Goal: Task Accomplishment & Management: Use online tool/utility

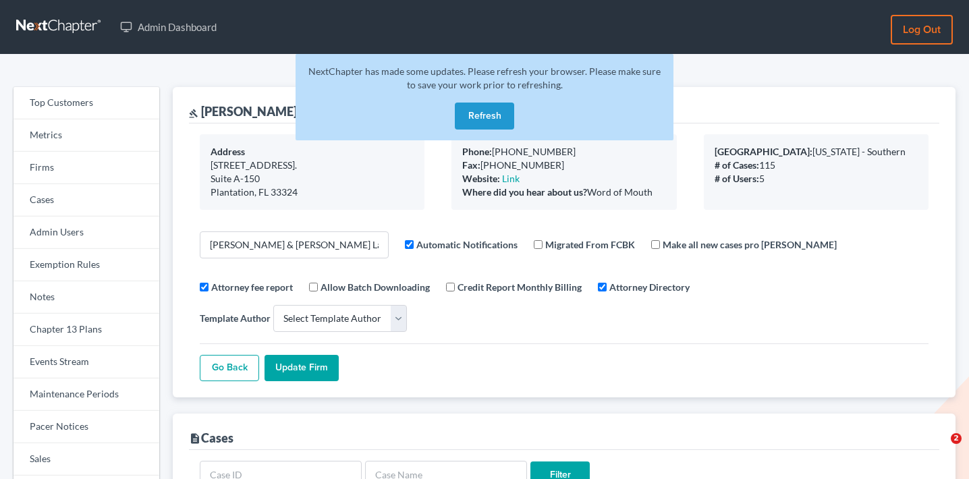
select select
click at [76, 173] on link "Firms" at bounding box center [86, 168] width 146 height 32
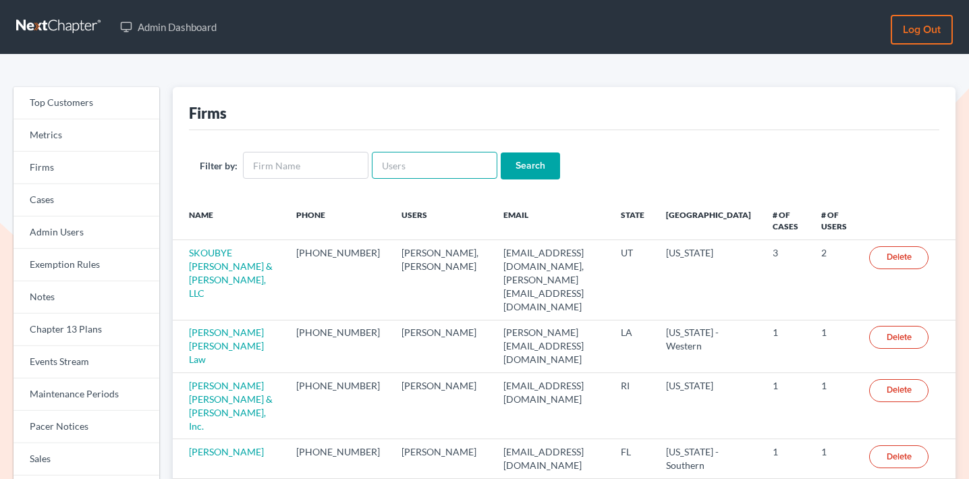
click at [455, 161] on input "text" at bounding box center [435, 165] width 126 height 27
paste input "[PERSON_NAME]"
type input "[PERSON_NAME]"
click at [532, 168] on input "Search" at bounding box center [530, 165] width 59 height 27
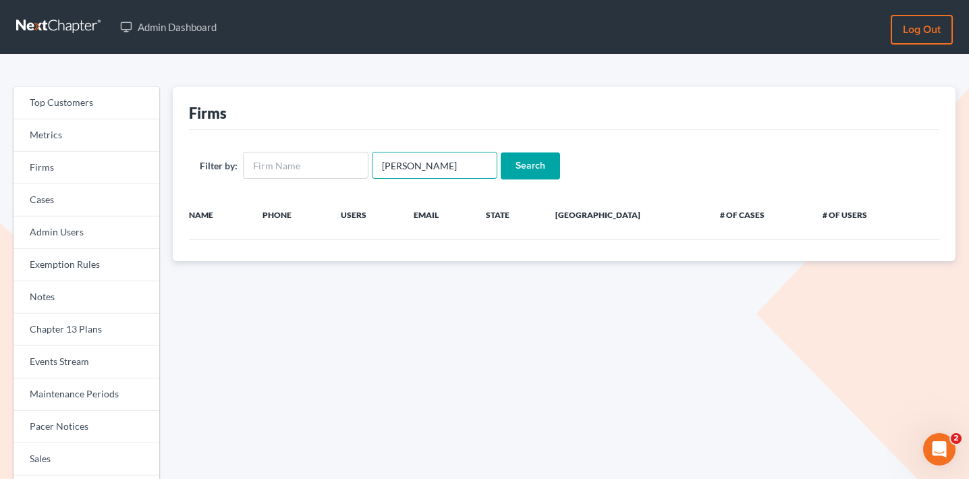
click at [395, 163] on input "[PERSON_NAME]" at bounding box center [435, 165] width 126 height 27
click at [403, 163] on input "[PERSON_NAME]" at bounding box center [435, 165] width 126 height 27
type input "Modugno"
click at [524, 163] on input "Search" at bounding box center [530, 165] width 59 height 27
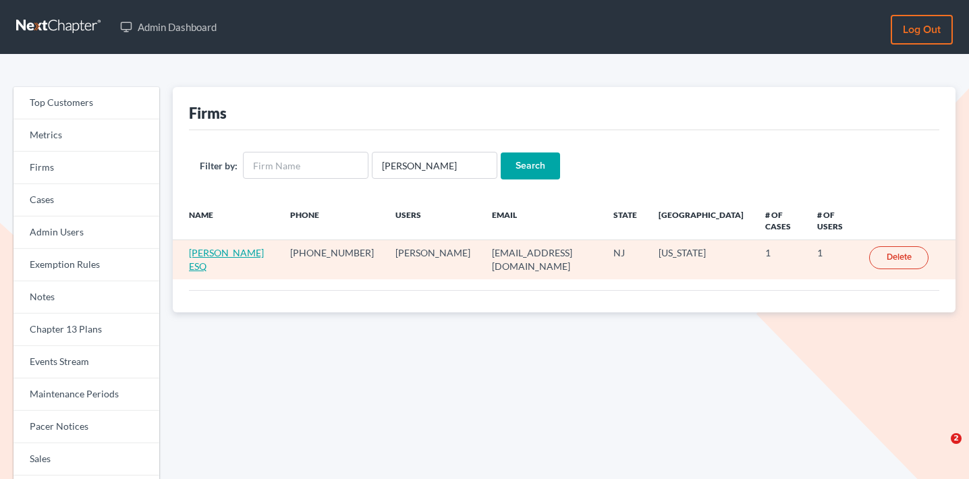
click at [228, 247] on link "James Mahon ESQ" at bounding box center [226, 259] width 75 height 25
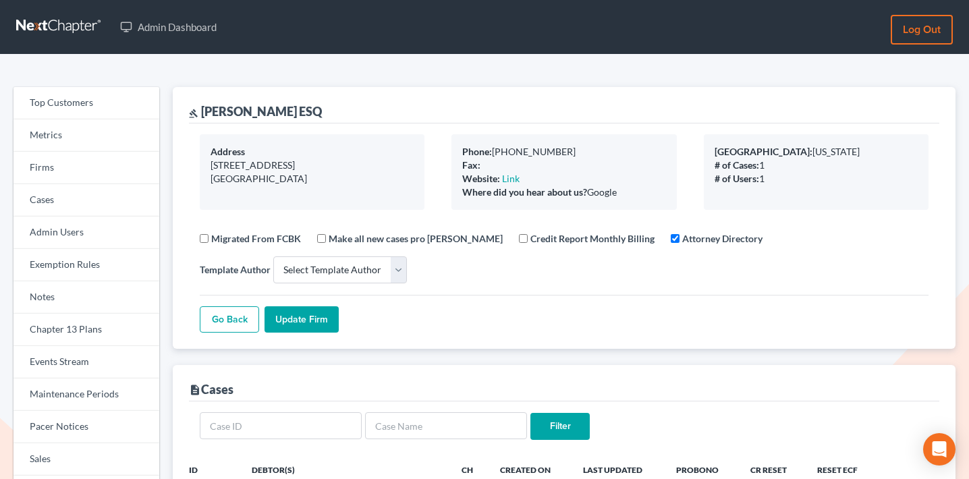
select select
drag, startPoint x: 317, startPoint y: 109, endPoint x: 202, endPoint y: 106, distance: 114.7
click at [202, 106] on div "gavel James Mahon ESQ" at bounding box center [564, 105] width 750 height 36
copy div "James Mahon ESQ"
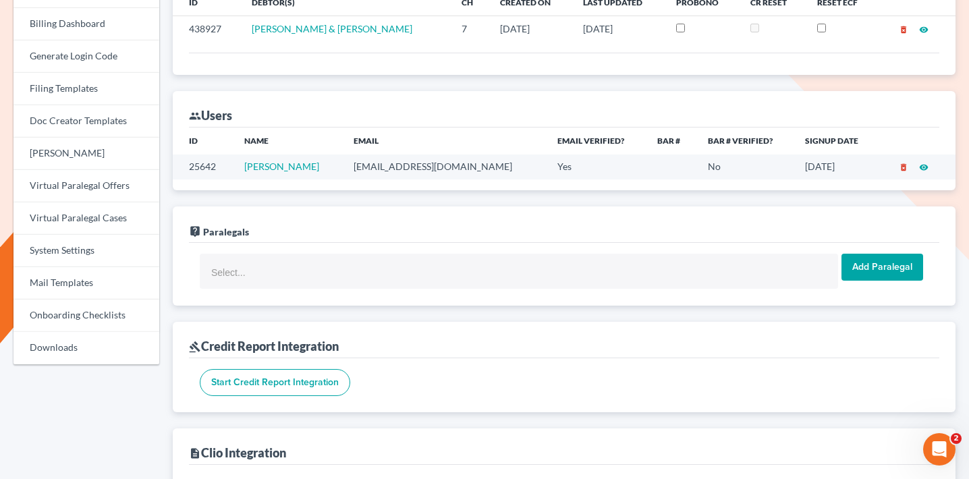
scroll to position [516, 0]
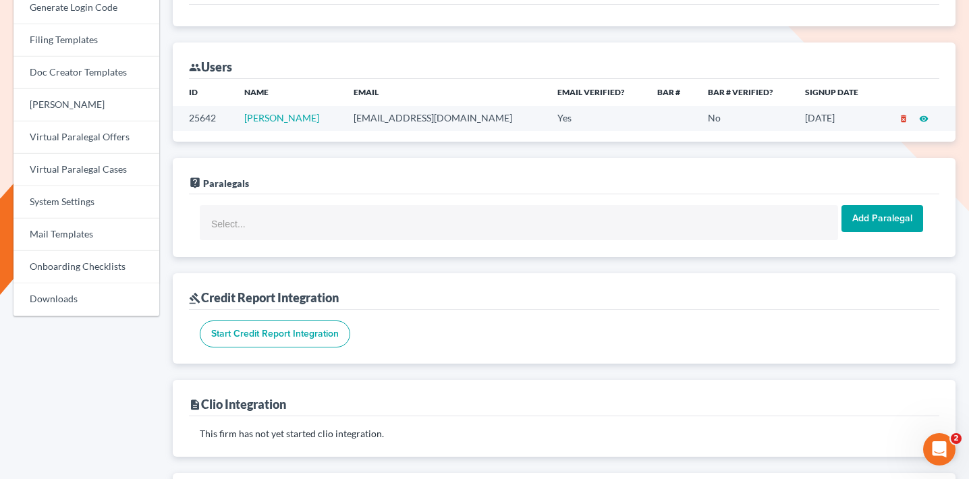
click at [403, 119] on td "johnmodugno@comcast.net" at bounding box center [445, 118] width 204 height 25
copy td "johnmodugno@comcast.net"
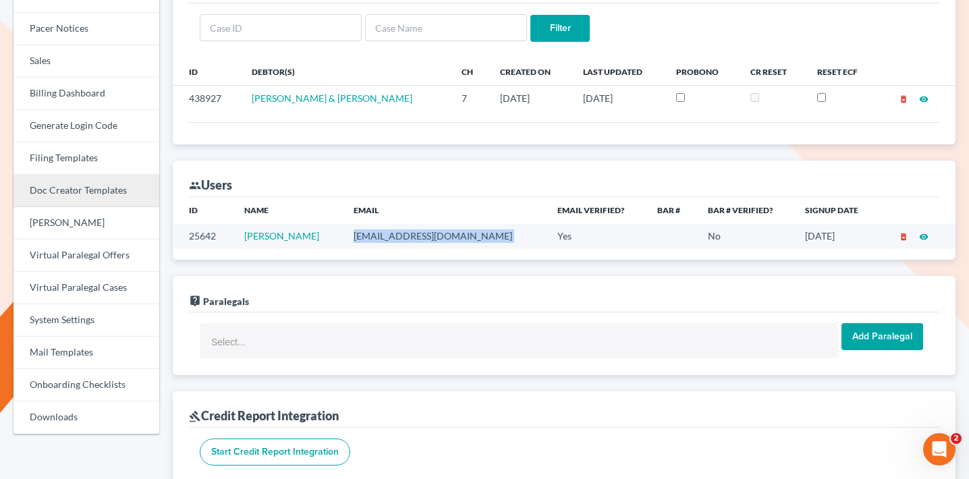
scroll to position [0, 0]
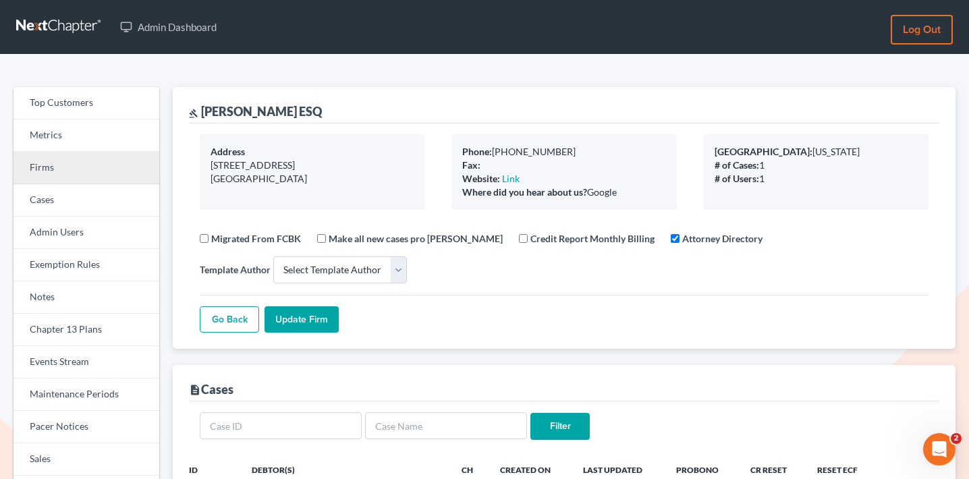
click at [61, 165] on link "Firms" at bounding box center [86, 168] width 146 height 32
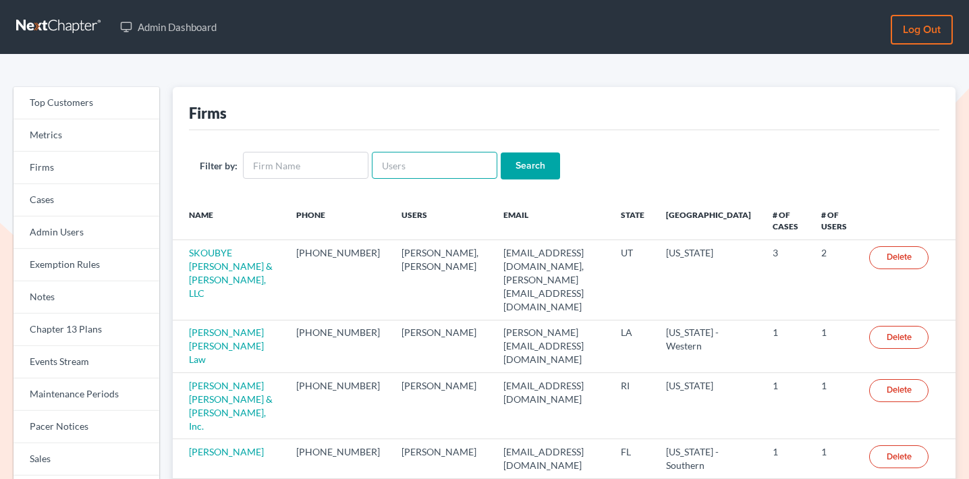
click at [444, 175] on input "text" at bounding box center [435, 165] width 126 height 27
paste input "marybeth@schroedermb-law.com"
type input "[PERSON_NAME][EMAIL_ADDRESS][DOMAIN_NAME]"
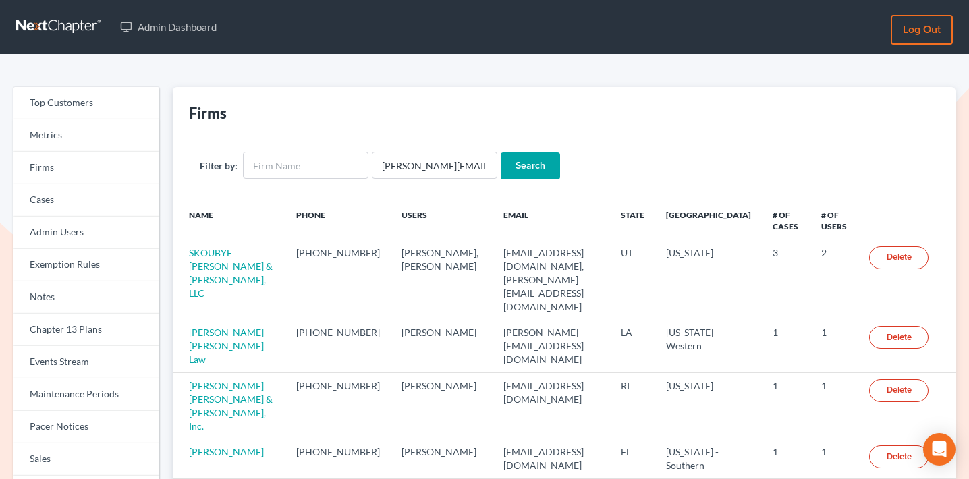
click at [530, 171] on input "Search" at bounding box center [530, 165] width 59 height 27
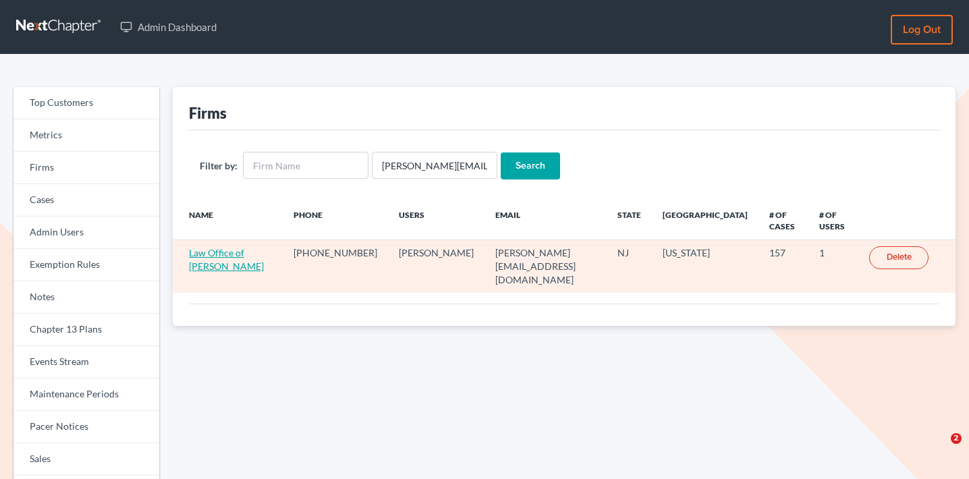
click at [264, 251] on link "Law Office of [PERSON_NAME]" at bounding box center [226, 259] width 75 height 25
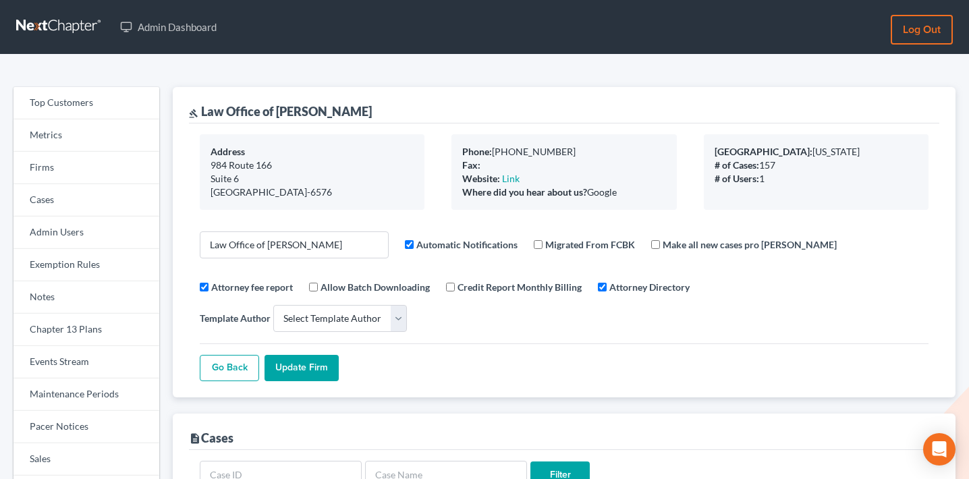
select select
click at [69, 167] on link "Firms" at bounding box center [86, 168] width 146 height 32
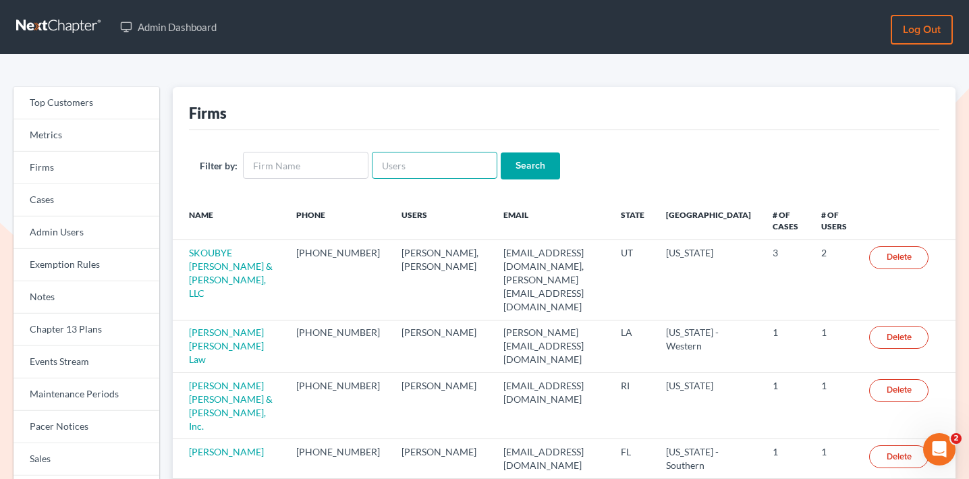
click at [398, 169] on input "text" at bounding box center [435, 165] width 126 height 27
paste input "[PERSON_NAME][EMAIL_ADDRESS][DOMAIN_NAME]"
type input "[PERSON_NAME][EMAIL_ADDRESS][DOMAIN_NAME]"
click at [513, 178] on input "Search" at bounding box center [530, 165] width 59 height 27
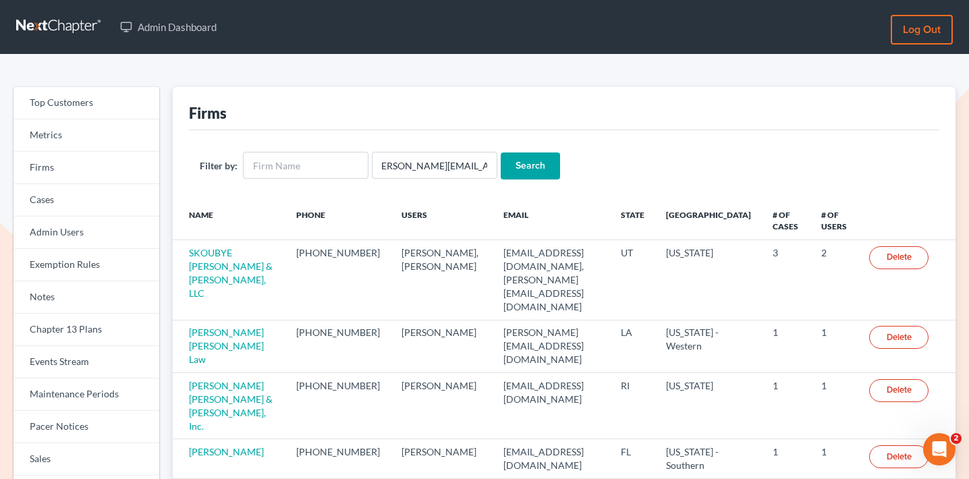
scroll to position [0, 0]
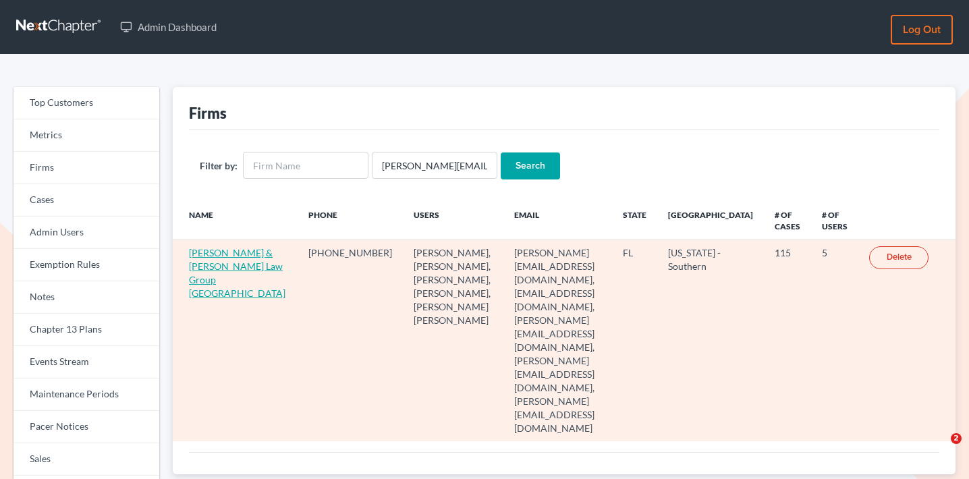
click at [216, 271] on link "[PERSON_NAME] & [PERSON_NAME] Law Group [GEOGRAPHIC_DATA]" at bounding box center [237, 273] width 96 height 52
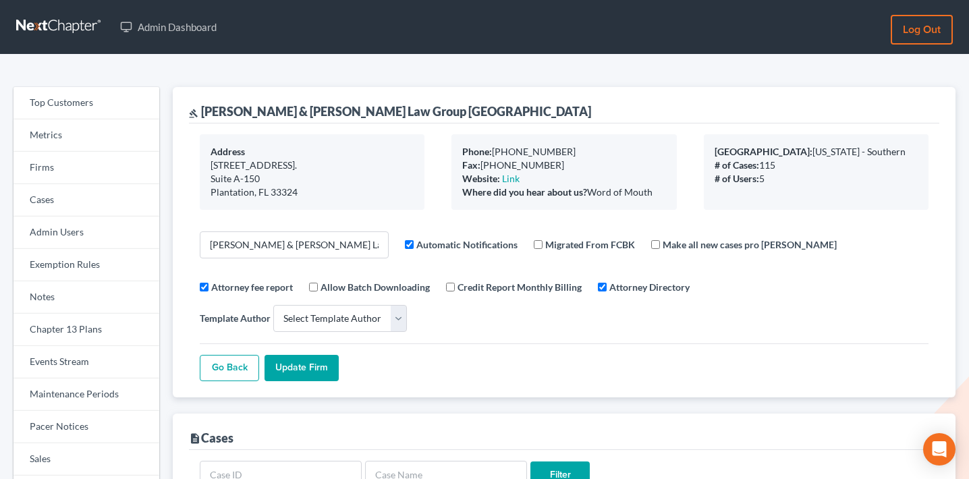
select select
click at [64, 161] on link "Firms" at bounding box center [86, 168] width 146 height 32
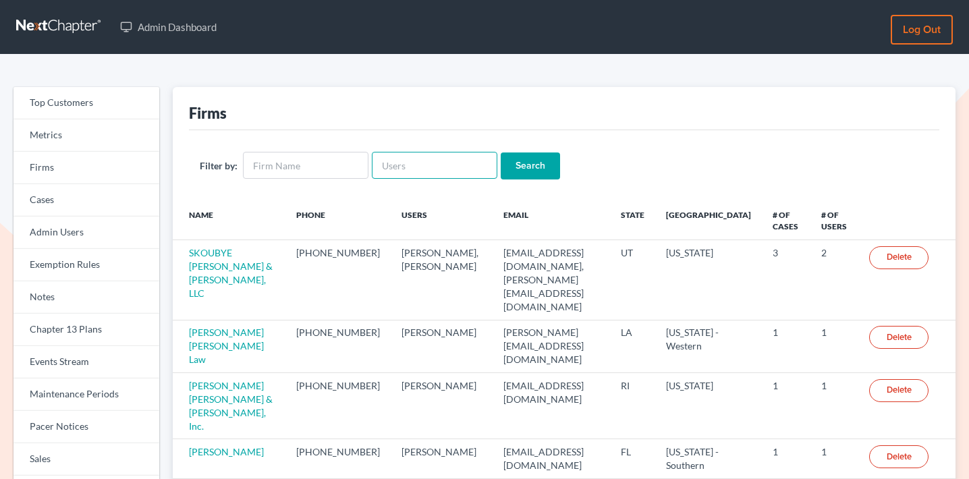
click at [447, 169] on input "text" at bounding box center [435, 165] width 126 height 27
paste input "[EMAIL_ADDRESS][DOMAIN_NAME]"
type input "postp@dimentfirm.com"
click at [505, 165] on input "Search" at bounding box center [530, 165] width 59 height 27
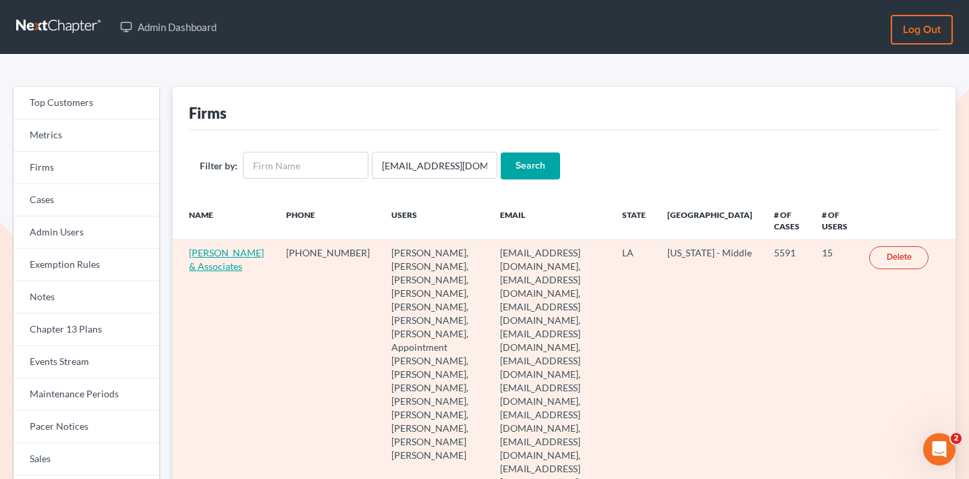
click at [219, 250] on link "[PERSON_NAME] & Associates" at bounding box center [226, 259] width 75 height 25
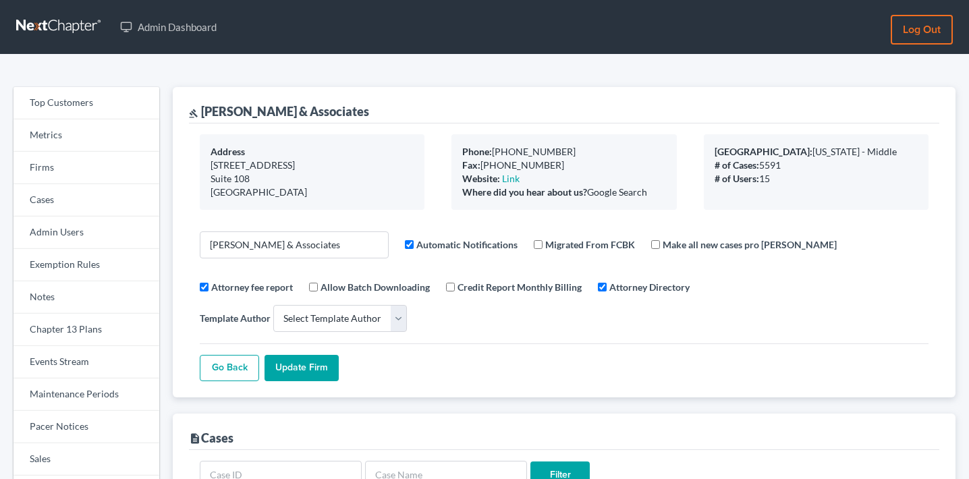
select select
click at [92, 162] on link "Firms" at bounding box center [86, 168] width 146 height 32
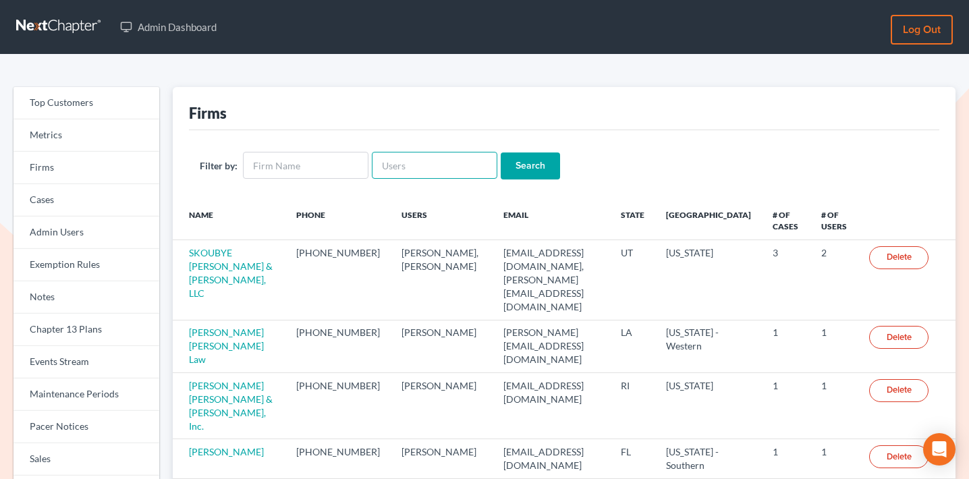
click at [408, 170] on input "text" at bounding box center [435, 165] width 126 height 27
type input "marcgoldbach"
click at [535, 158] on input "Search" at bounding box center [530, 165] width 59 height 27
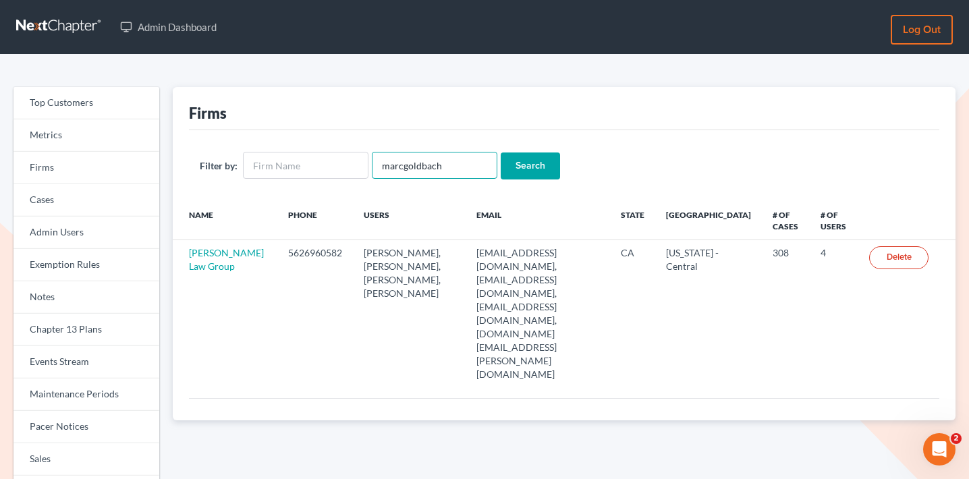
click at [393, 163] on input "marcgoldbach" at bounding box center [435, 165] width 126 height 27
type input "patrick woodside"
click at [501, 152] on input "Search" at bounding box center [530, 165] width 59 height 27
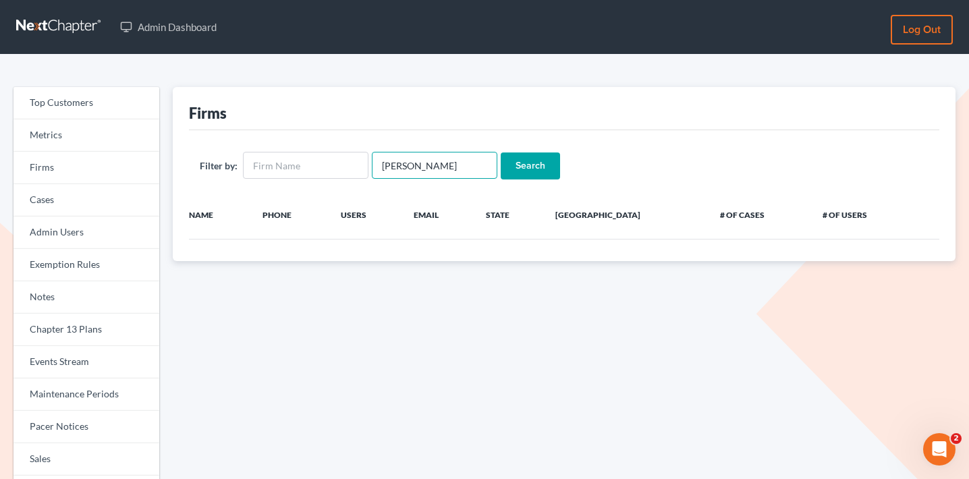
click at [410, 163] on input "[PERSON_NAME]" at bounding box center [435, 165] width 126 height 27
type input "patrickcwoodside"
click at [501, 152] on input "Search" at bounding box center [530, 165] width 59 height 27
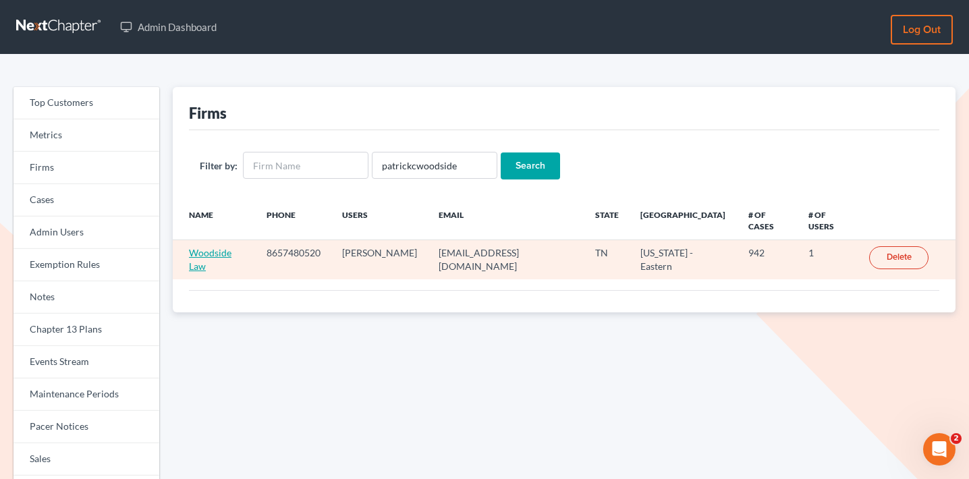
click at [223, 247] on link "Woodside Law" at bounding box center [210, 259] width 43 height 25
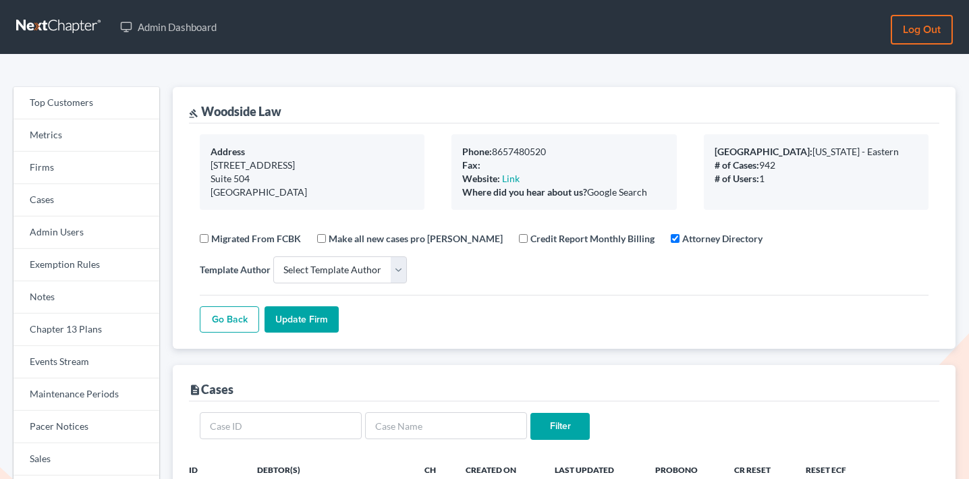
select select
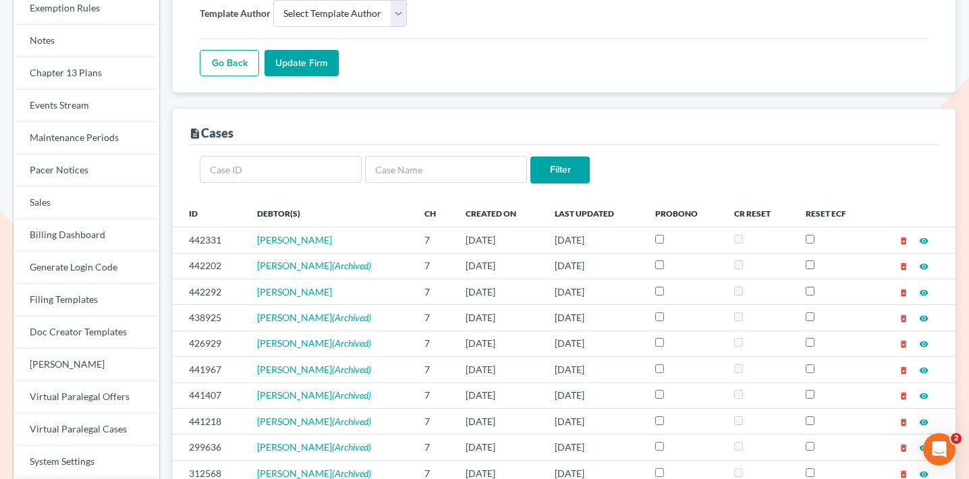
scroll to position [283, 0]
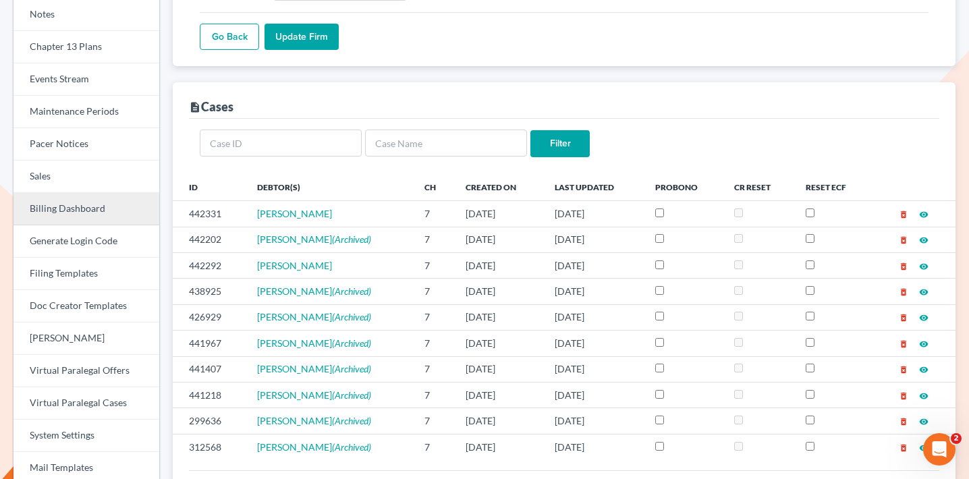
click at [92, 213] on link "Billing Dashboard" at bounding box center [86, 209] width 146 height 32
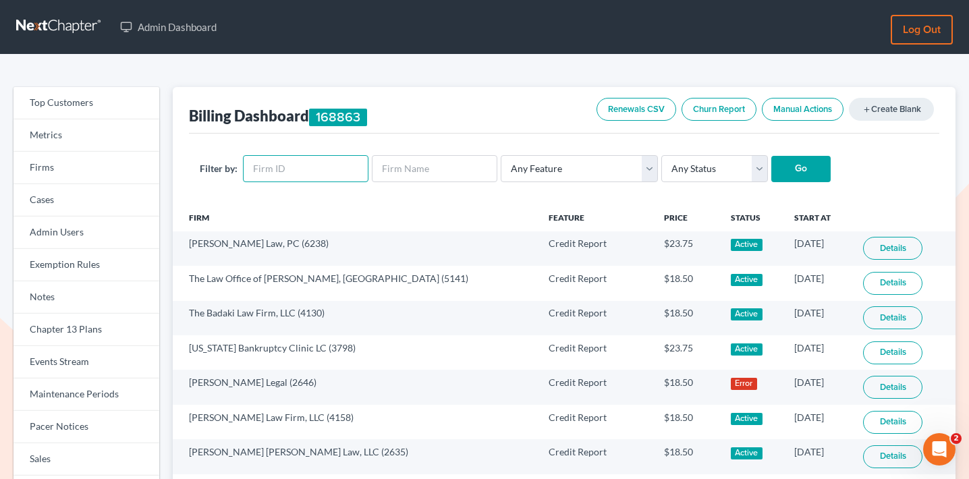
click at [300, 169] on input "text" at bounding box center [306, 168] width 126 height 27
paste input "1189"
type input "1189"
click at [785, 164] on input "Go" at bounding box center [800, 169] width 59 height 27
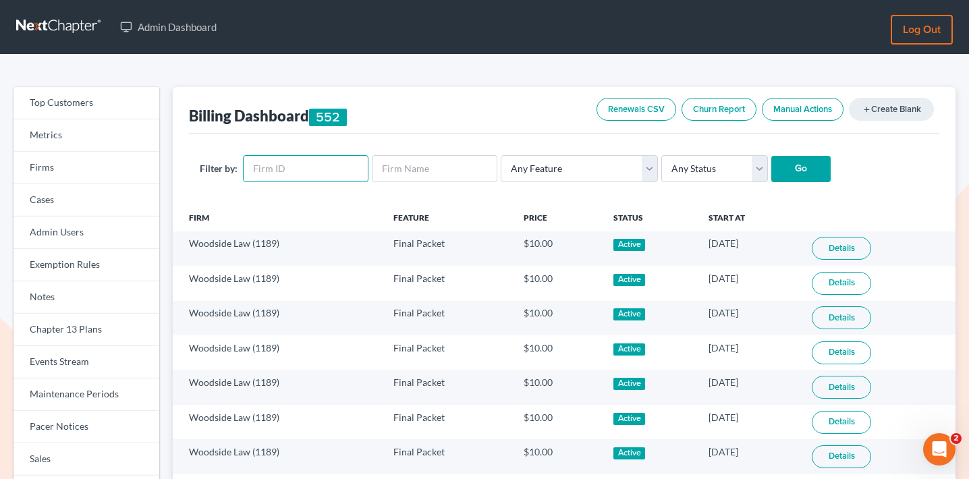
click at [306, 177] on input "text" at bounding box center [306, 168] width 126 height 27
paste input "1189"
type input "1189"
click at [690, 165] on select "Any Status Active Inactive Pending Expired Error Pending Charges" at bounding box center [714, 168] width 107 height 27
select select "active"
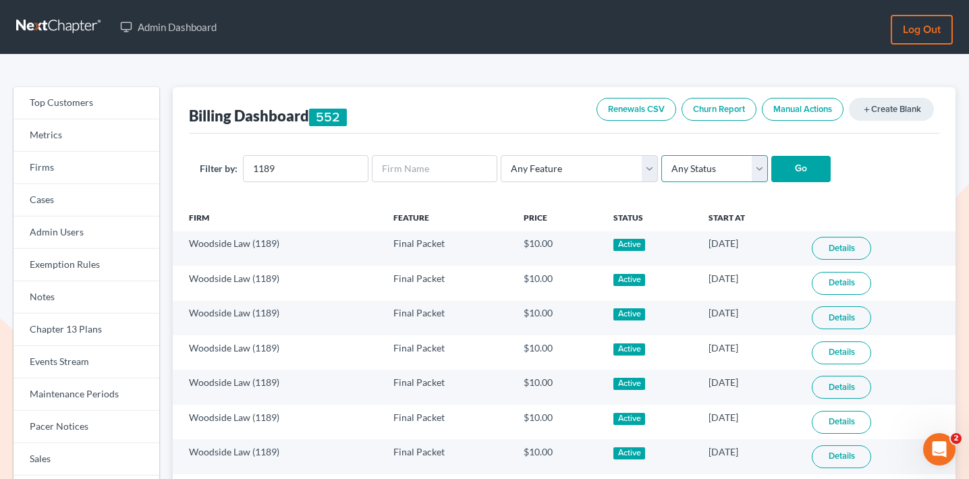
click at [661, 155] on select "Any Status Active Inactive Pending Expired Error Pending Charges" at bounding box center [714, 168] width 107 height 27
click at [789, 165] on input "Go" at bounding box center [800, 169] width 59 height 27
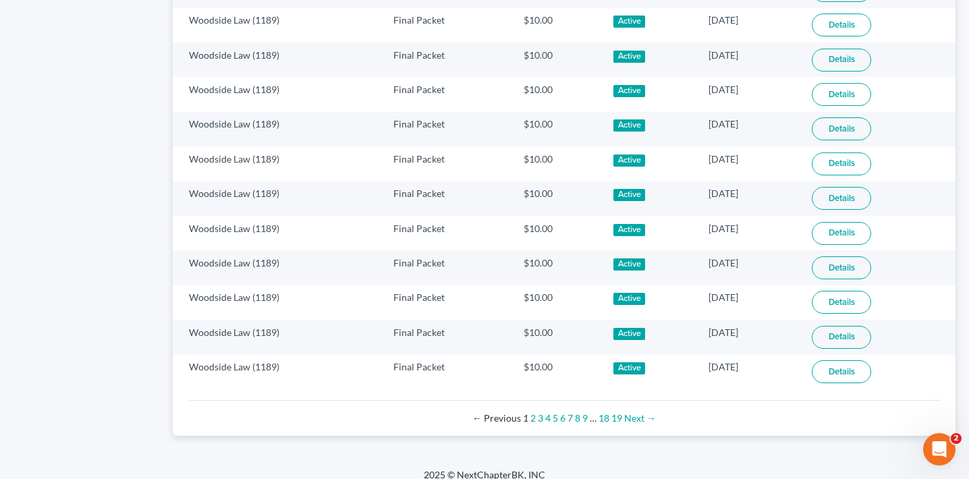
scroll to position [897, 0]
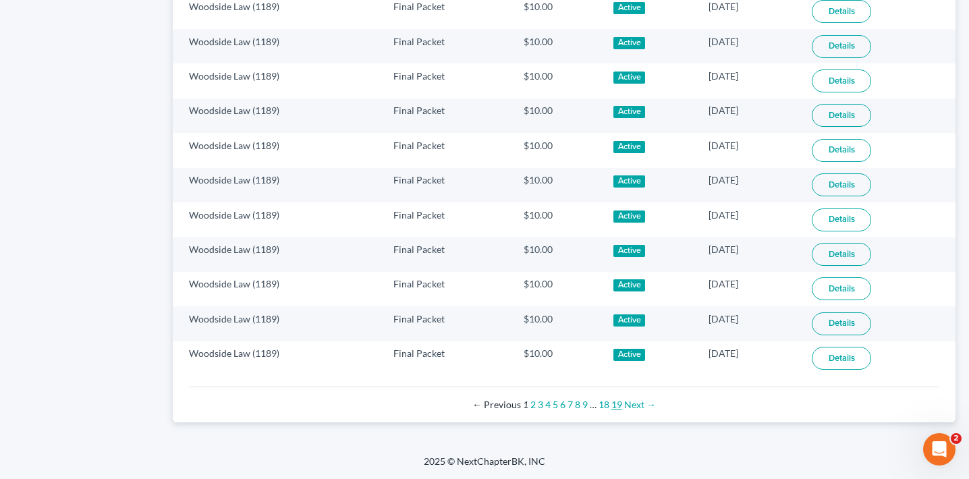
click at [618, 406] on link "19" at bounding box center [616, 404] width 11 height 11
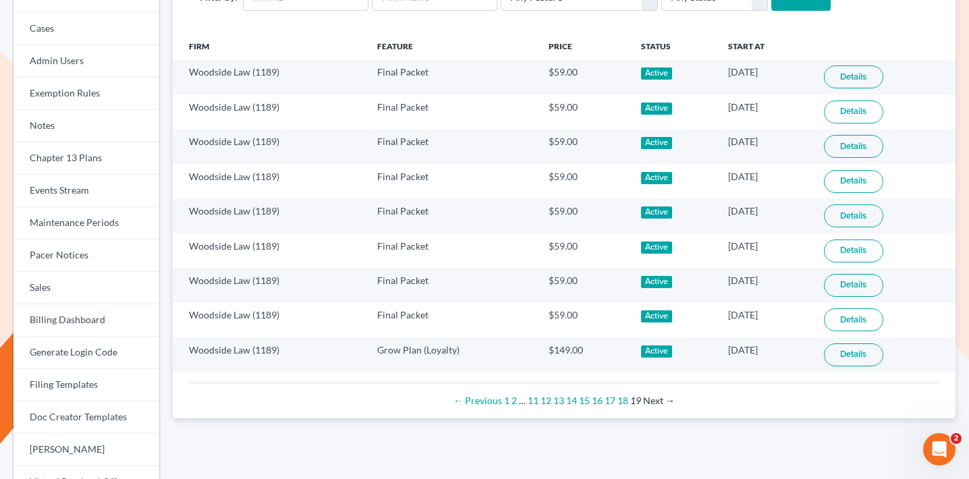
scroll to position [172, 0]
click at [625, 401] on link "18" at bounding box center [622, 399] width 11 height 11
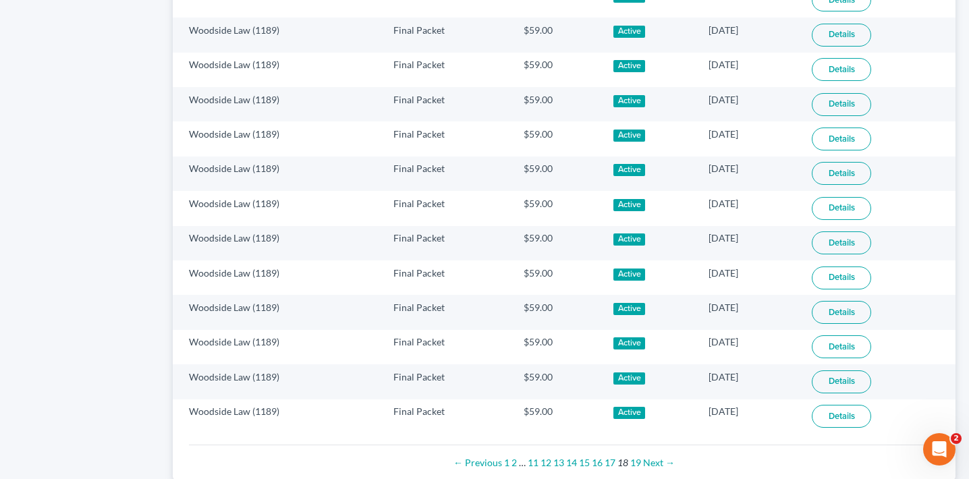
scroll to position [897, 0]
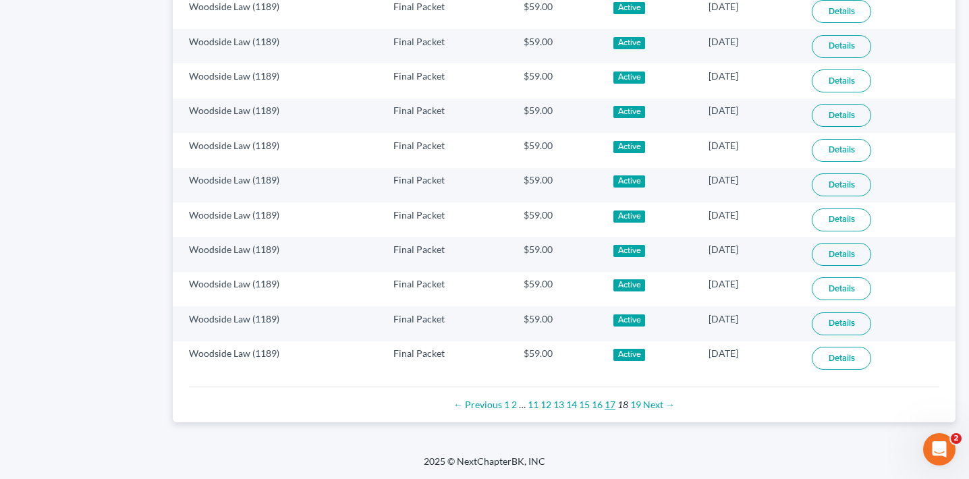
click at [609, 407] on link "17" at bounding box center [610, 404] width 11 height 11
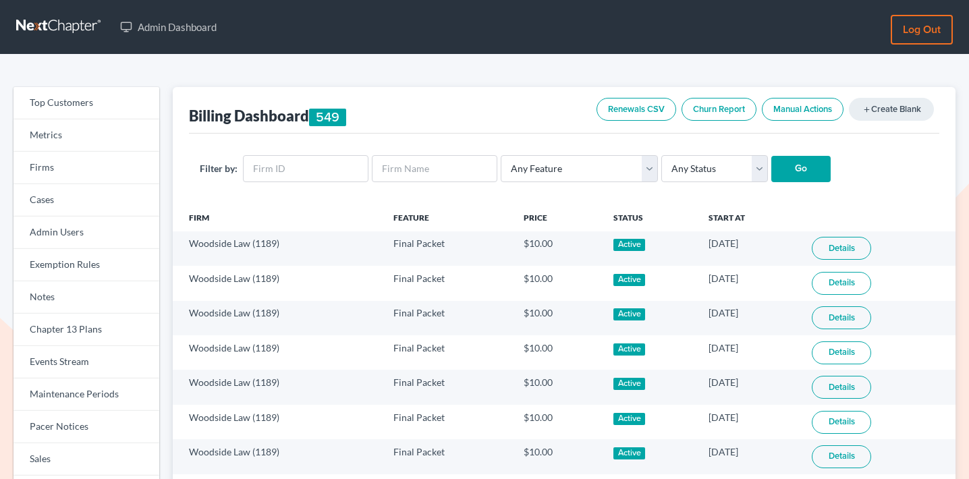
scroll to position [897, 0]
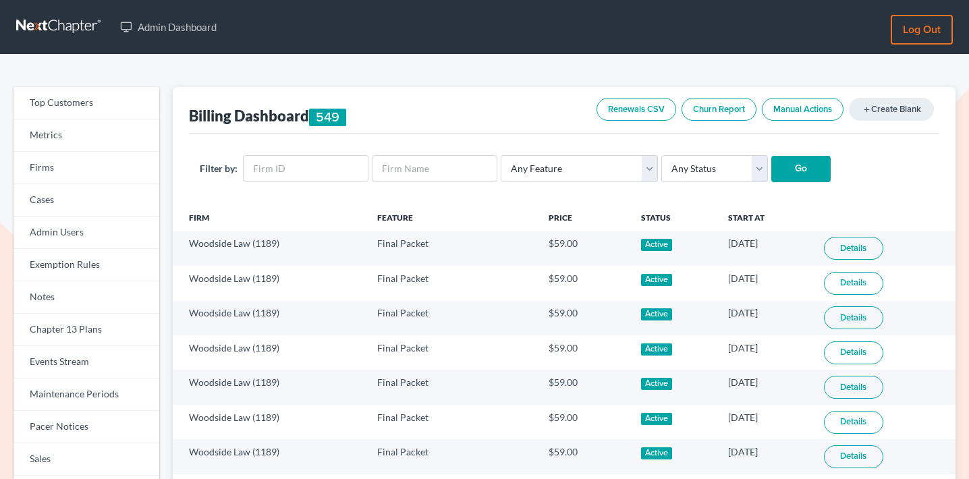
scroll to position [172, 0]
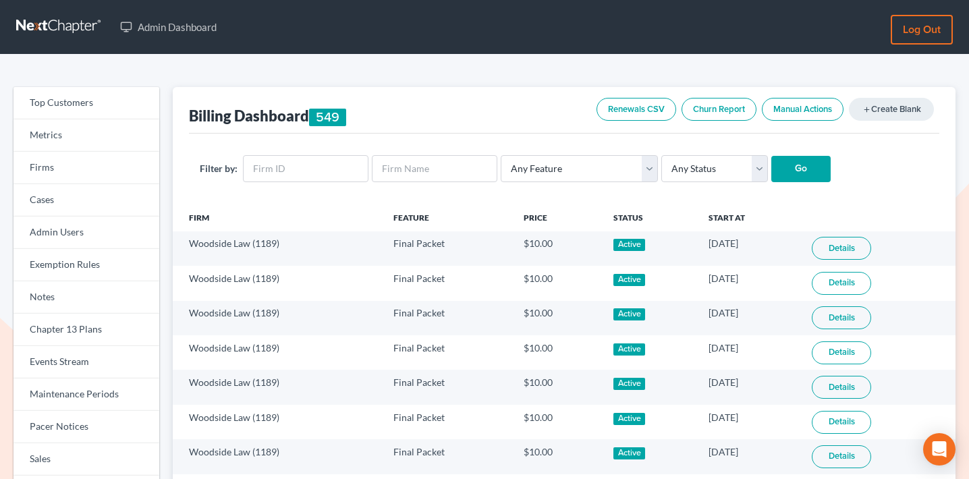
scroll to position [897, 0]
select select "active"
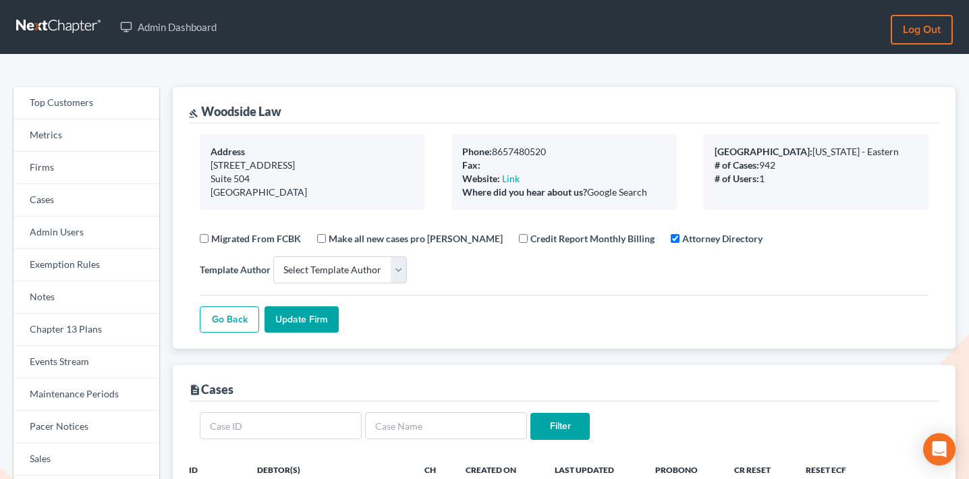
select select
click at [92, 184] on link "Cases" at bounding box center [86, 200] width 146 height 32
click at [92, 168] on link "Firms" at bounding box center [86, 168] width 146 height 32
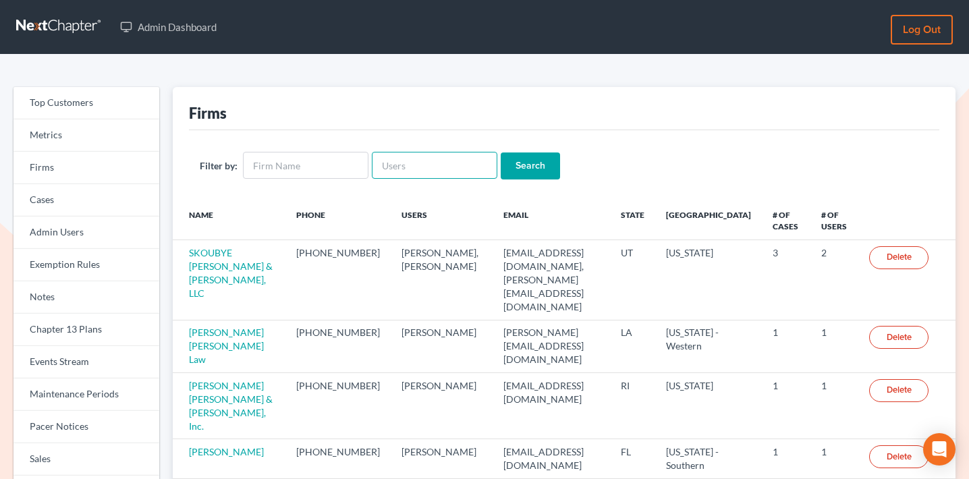
click at [392, 160] on input "text" at bounding box center [435, 165] width 126 height 27
type input "lambeck"
click at [501, 152] on input "Search" at bounding box center [530, 165] width 59 height 27
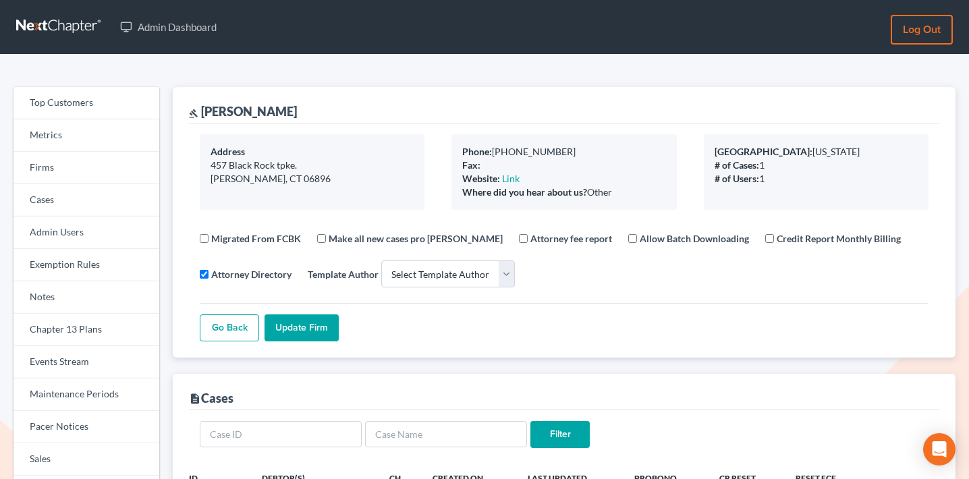
select select
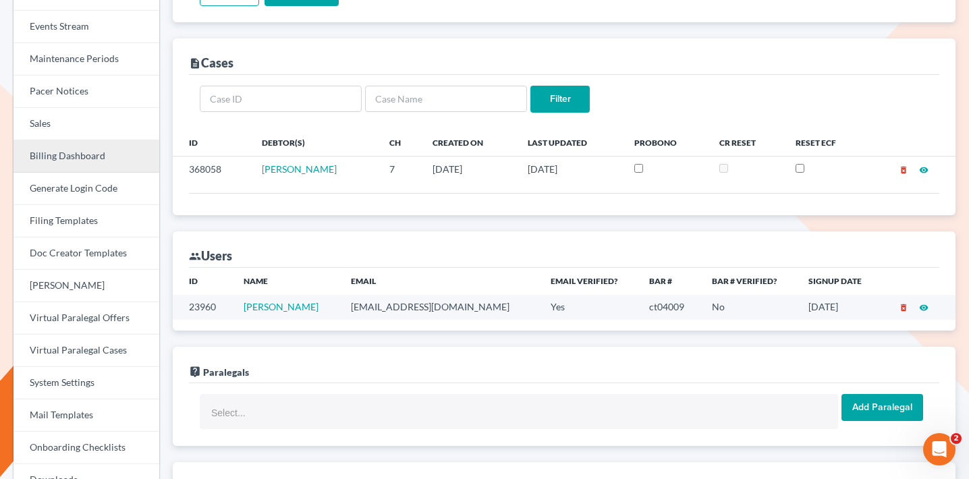
click at [73, 144] on link "Billing Dashboard" at bounding box center [86, 156] width 146 height 32
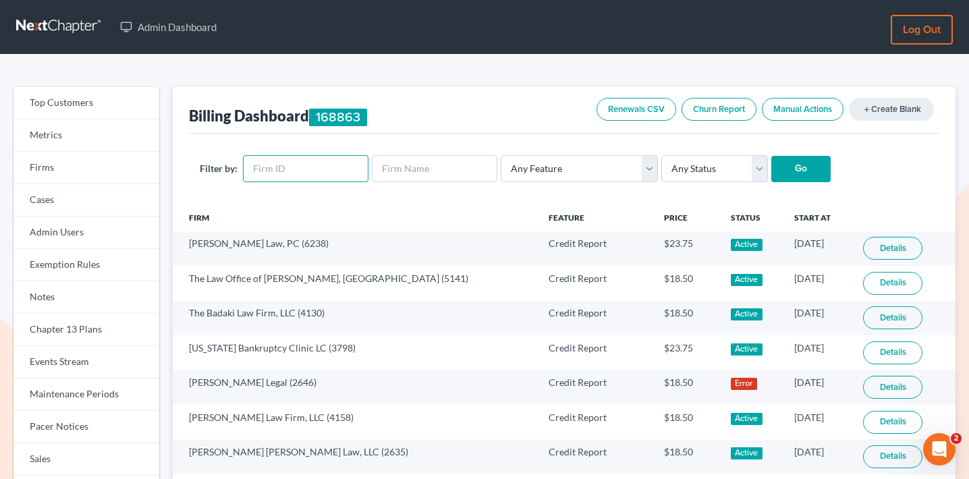
click at [310, 171] on input "text" at bounding box center [306, 168] width 126 height 27
paste input "11538"
type input "11538"
click at [702, 161] on select "Any Status Active Inactive Pending Expired Error Pending Charges" at bounding box center [714, 168] width 107 height 27
select select "active"
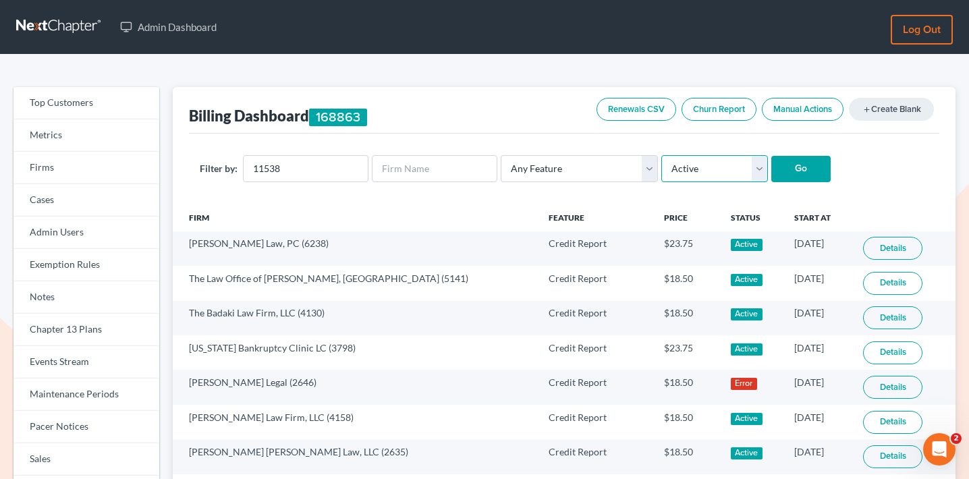
click at [661, 155] on select "Any Status Active Inactive Pending Expired Error Pending Charges" at bounding box center [714, 168] width 107 height 27
click at [792, 167] on input "Go" at bounding box center [800, 169] width 59 height 27
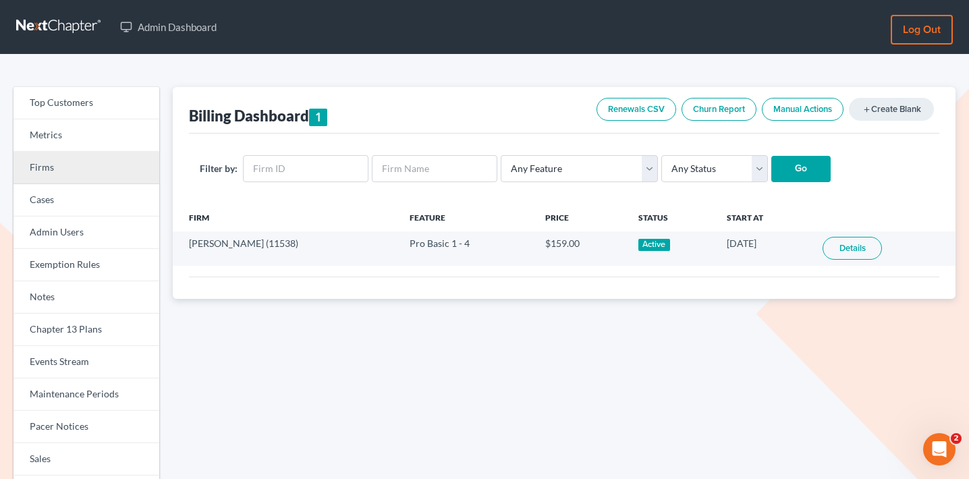
click at [122, 179] on link "Firms" at bounding box center [86, 168] width 146 height 32
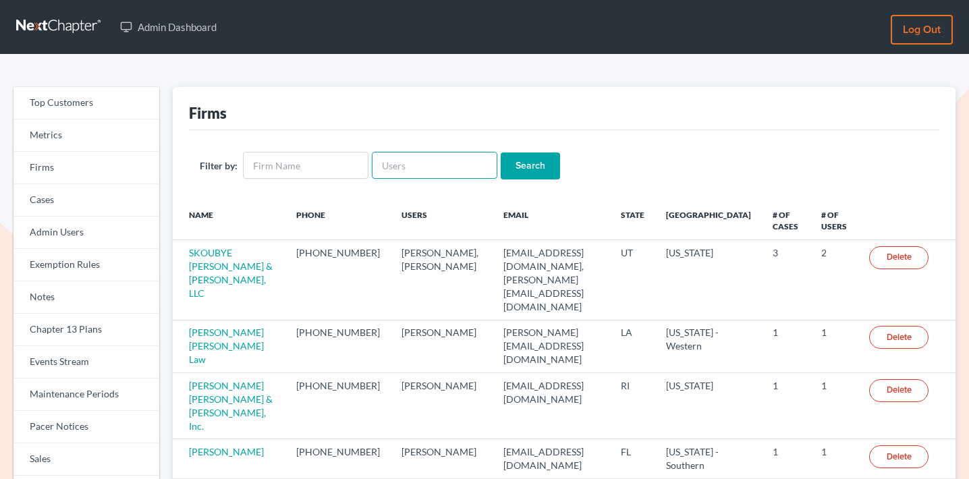
click at [433, 161] on input "text" at bounding box center [435, 165] width 126 height 27
paste input "[EMAIL_ADDRESS][DOMAIN_NAME]"
type input "candy.mlittlelaw@gmail.com"
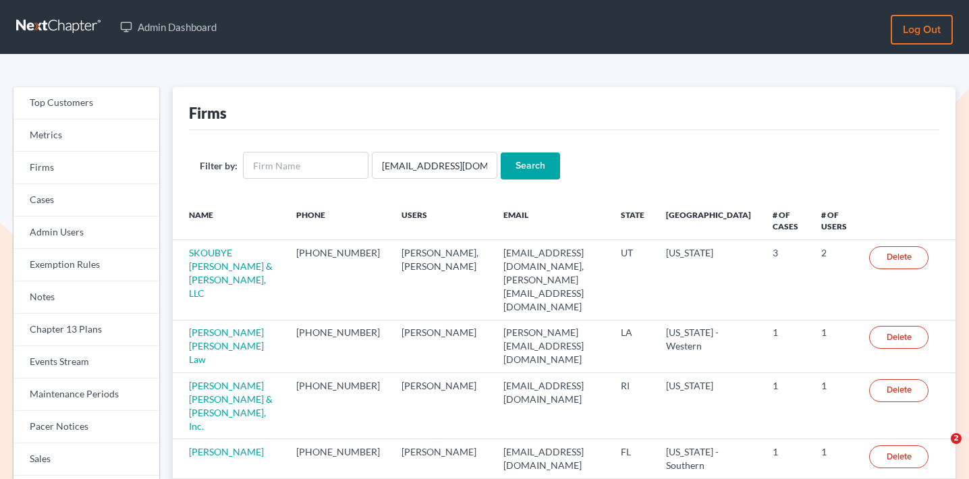
click at [528, 162] on input "Search" at bounding box center [530, 165] width 59 height 27
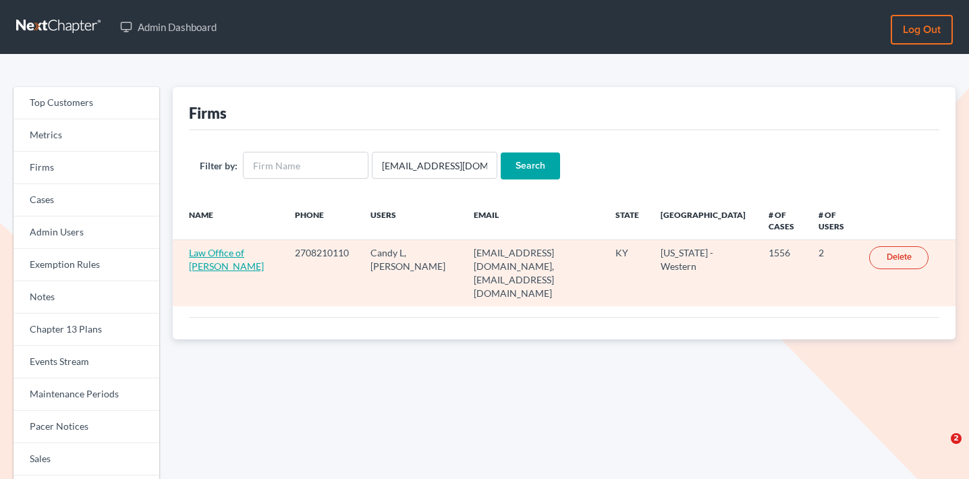
click at [229, 252] on link "Law Office of Mark Little" at bounding box center [226, 259] width 75 height 25
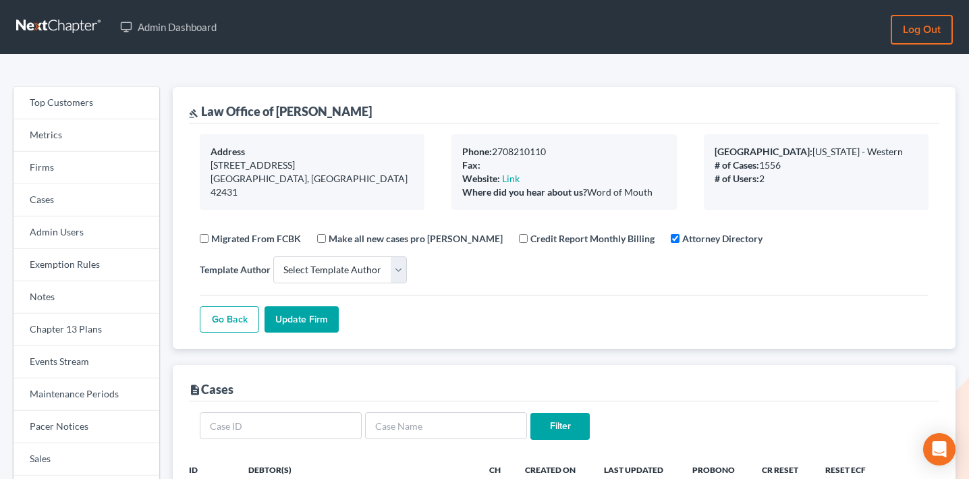
select select
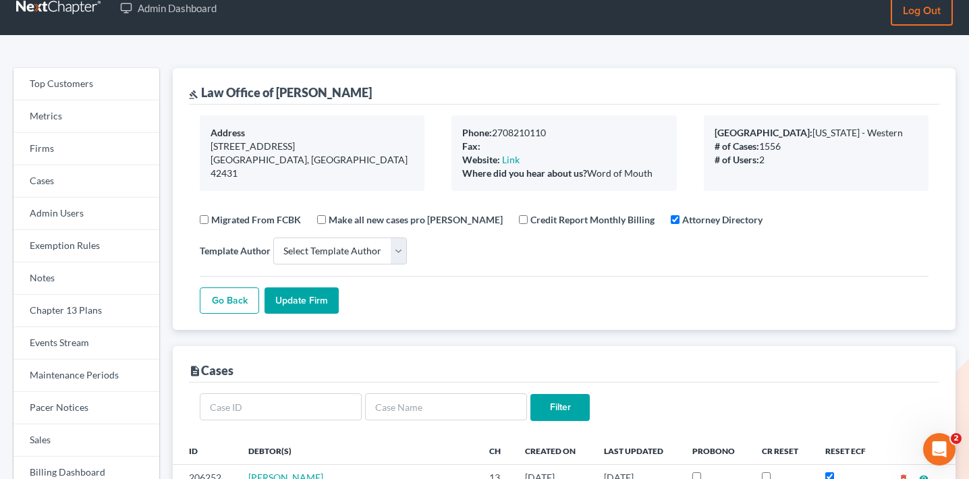
scroll to position [2, 0]
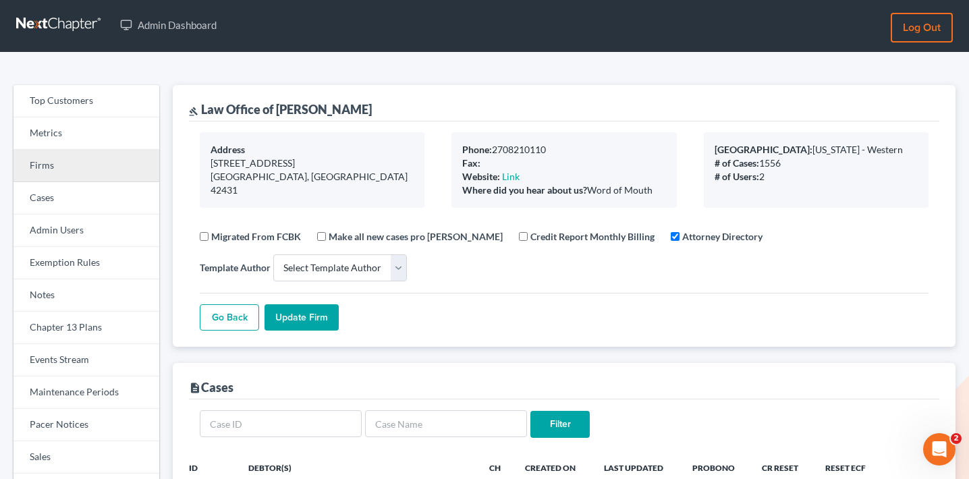
click at [85, 172] on link "Firms" at bounding box center [86, 166] width 146 height 32
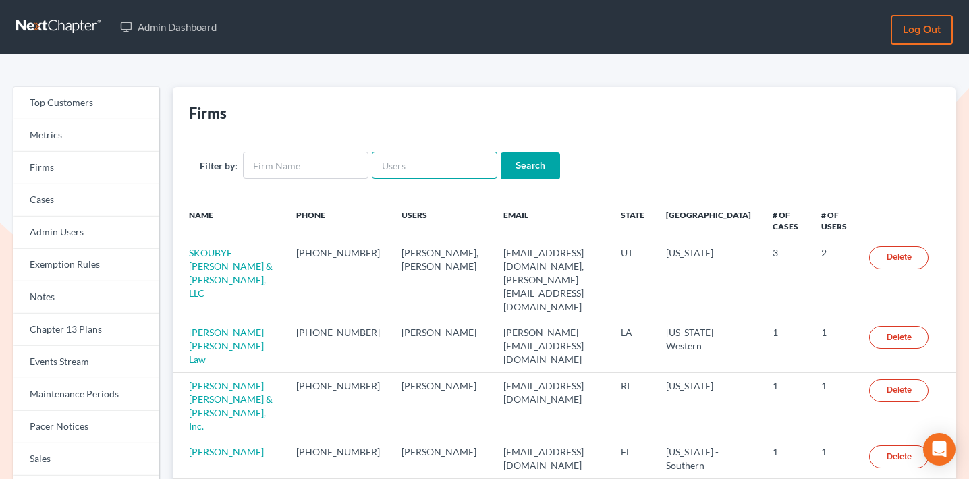
click at [406, 166] on input "text" at bounding box center [435, 165] width 126 height 27
paste input "cxr7spb@gmail.com"
type input "cxr7spb@gmail.com"
click at [517, 167] on input "Search" at bounding box center [530, 165] width 59 height 27
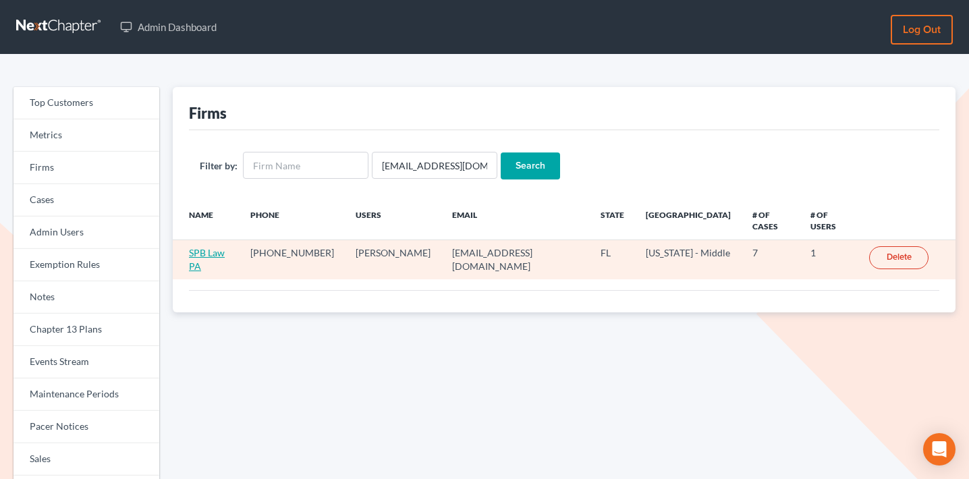
click at [220, 247] on link "SPB Law PA" at bounding box center [207, 259] width 36 height 25
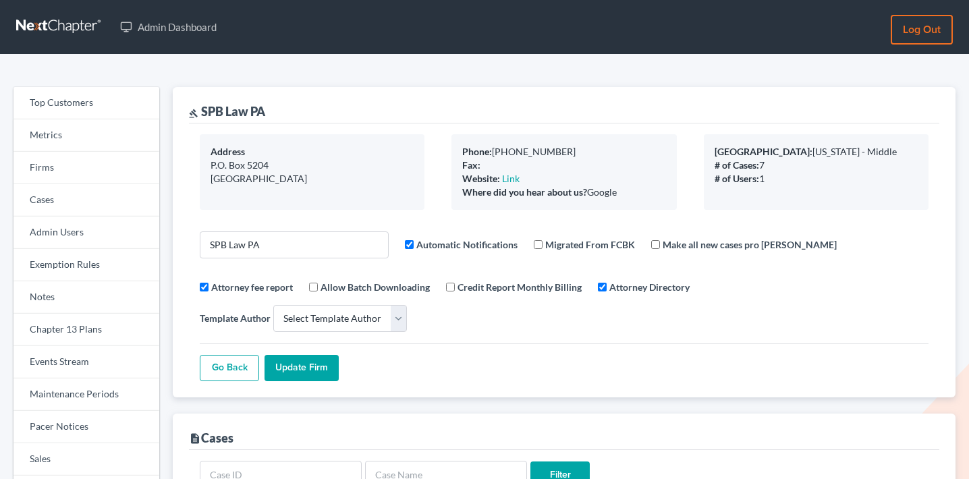
select select
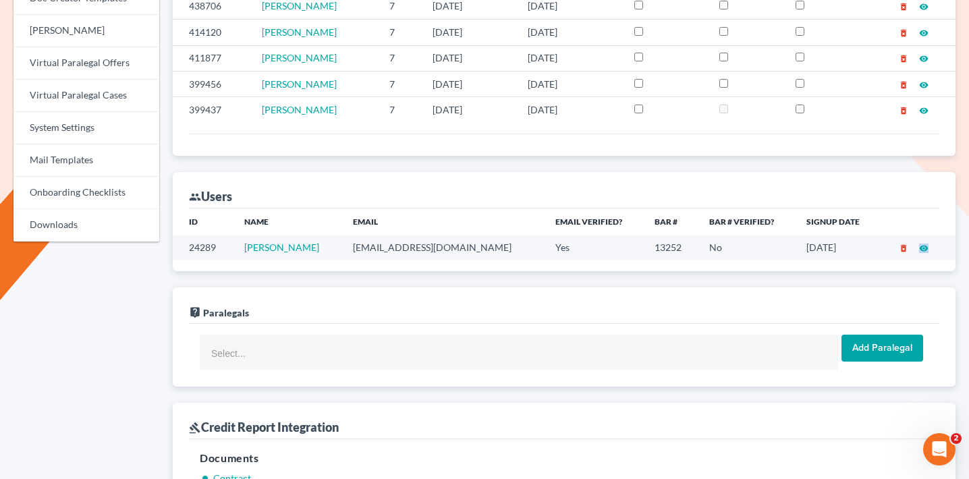
scroll to position [591, 0]
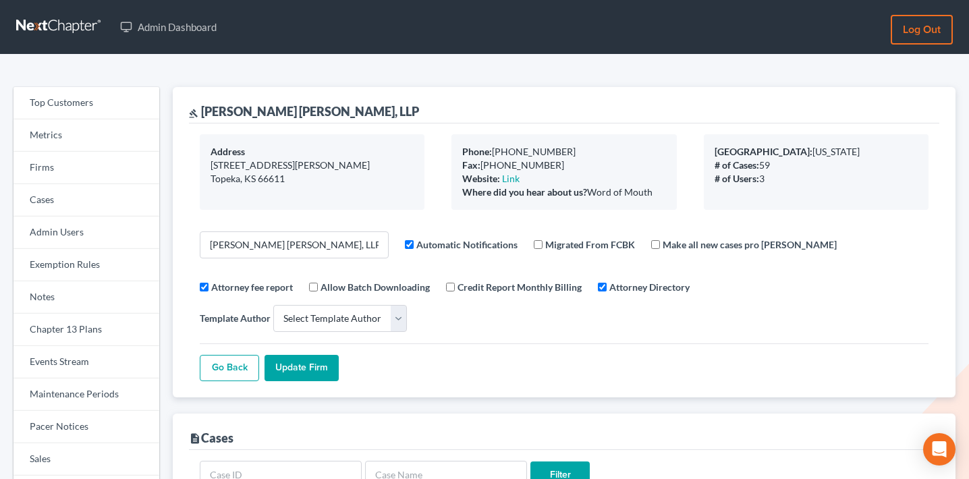
select select
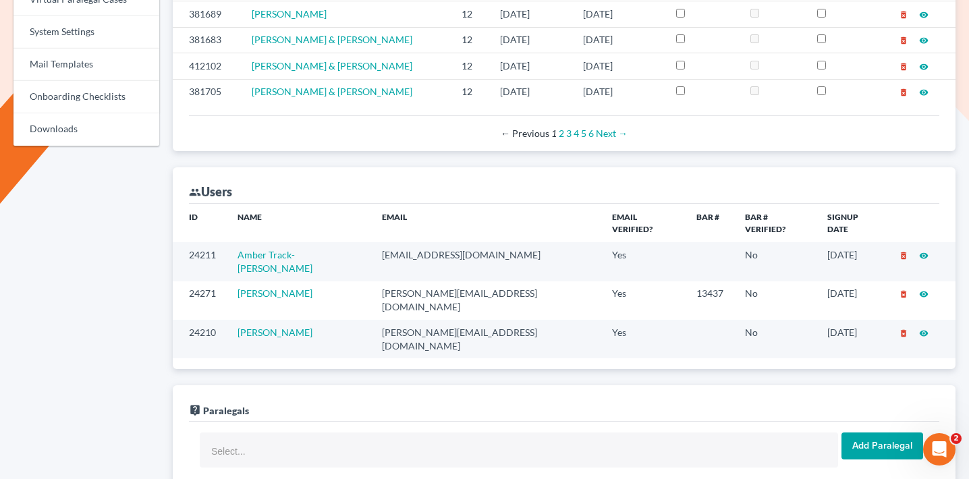
scroll to position [691, 0]
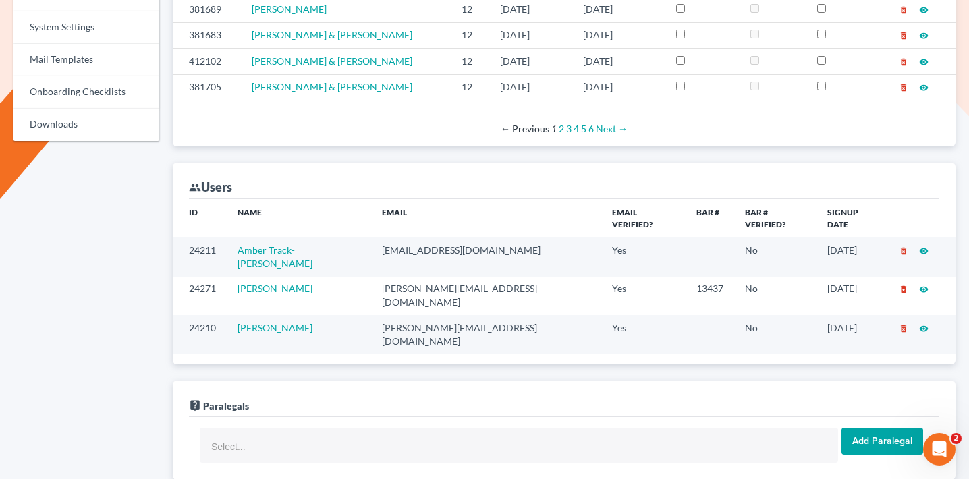
click at [410, 238] on td "amber@stumbolaw.com" at bounding box center [486, 257] width 230 height 38
copy td "amber@stumbolaw.com"
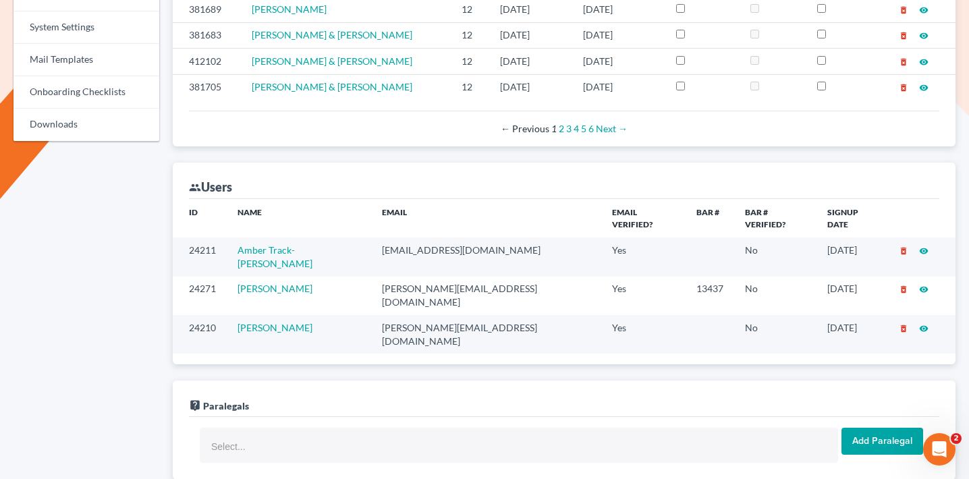
click at [403, 277] on td "tom@stumbolaw.com" at bounding box center [486, 296] width 230 height 38
copy td "tom@stumbolaw.com"
click at [412, 315] on td "nancy@stumbolaw.com" at bounding box center [486, 334] width 230 height 38
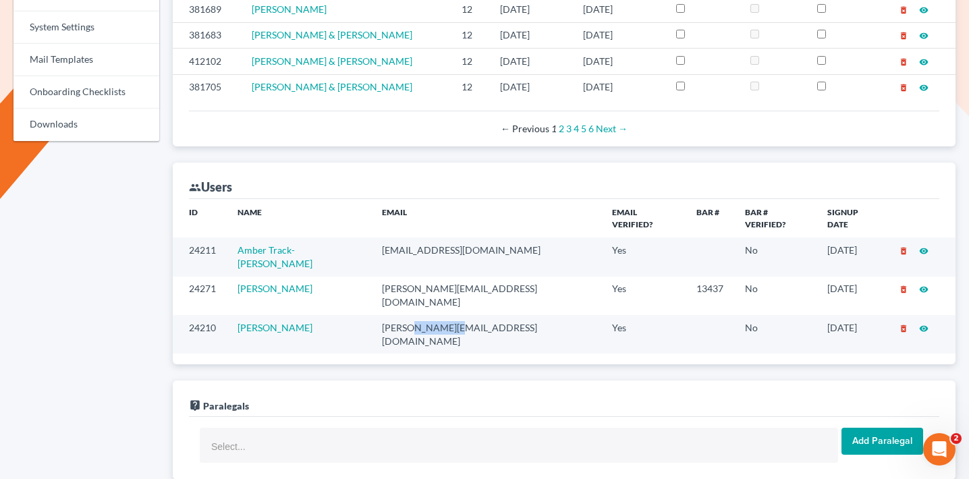
click at [412, 315] on td "nancy@stumbolaw.com" at bounding box center [486, 334] width 230 height 38
copy td "nancy@stumbolaw.com"
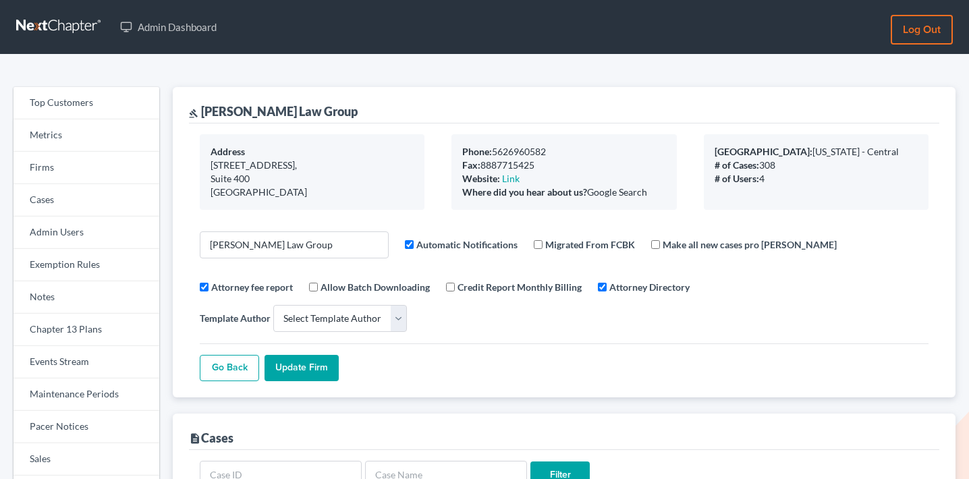
select select
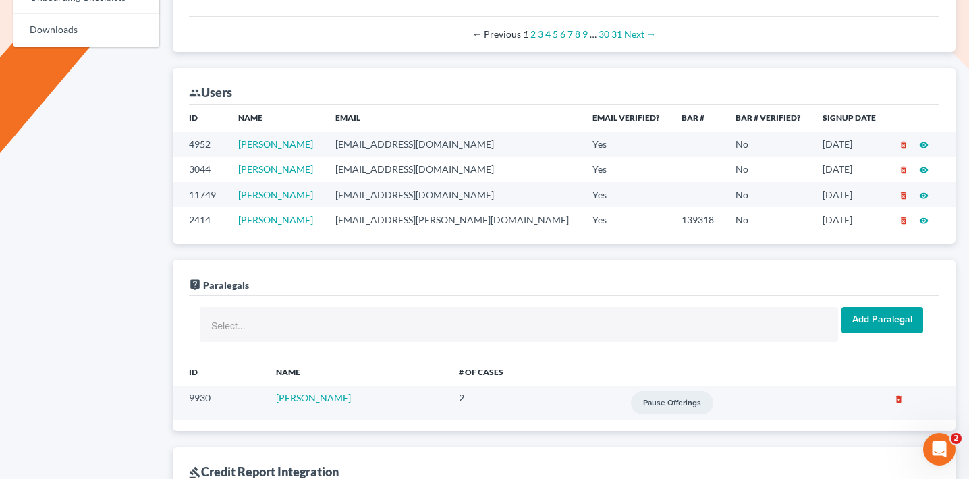
scroll to position [826, 0]
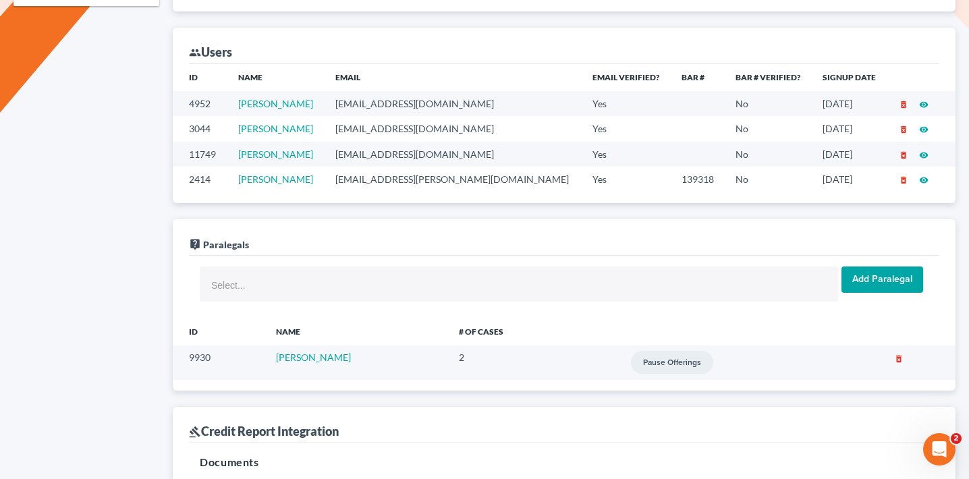
click at [391, 91] on td "[EMAIL_ADDRESS][DOMAIN_NAME]" at bounding box center [453, 103] width 257 height 25
copy td "[EMAIL_ADDRESS][DOMAIN_NAME]"
click at [407, 116] on td "[EMAIL_ADDRESS][DOMAIN_NAME]" at bounding box center [453, 128] width 257 height 25
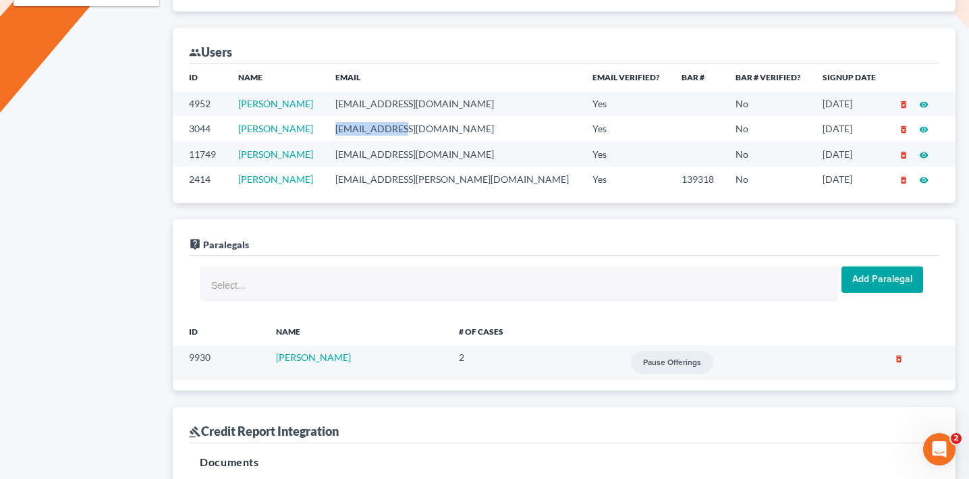
click at [407, 116] on td "[EMAIL_ADDRESS][DOMAIN_NAME]" at bounding box center [453, 128] width 257 height 25
copy td "[EMAIL_ADDRESS][DOMAIN_NAME]"
click at [416, 142] on td "llopez@goldbachlaw.com" at bounding box center [453, 154] width 257 height 25
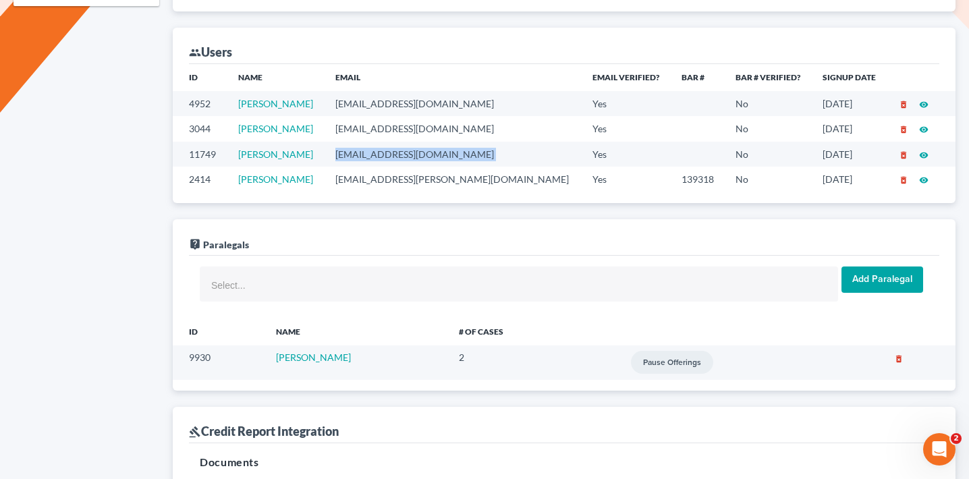
click at [416, 142] on td "llopez@goldbachlaw.com" at bounding box center [453, 154] width 257 height 25
copy td "llopez@goldbachlaw.com"
click at [410, 167] on td "marc.goldbach@goldbachlaw.com" at bounding box center [453, 179] width 257 height 25
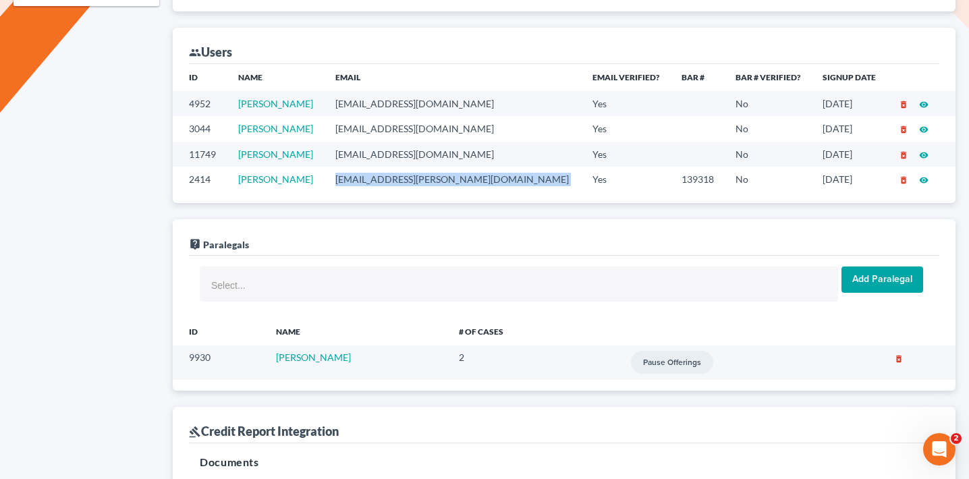
click at [410, 167] on td "marc.goldbach@goldbachlaw.com" at bounding box center [453, 179] width 257 height 25
copy td "marc.goldbach@goldbachlaw.com"
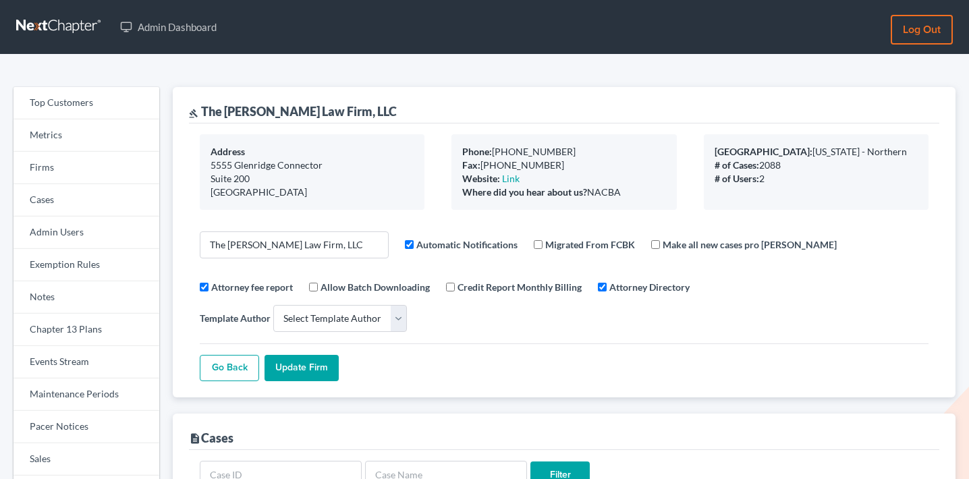
select select
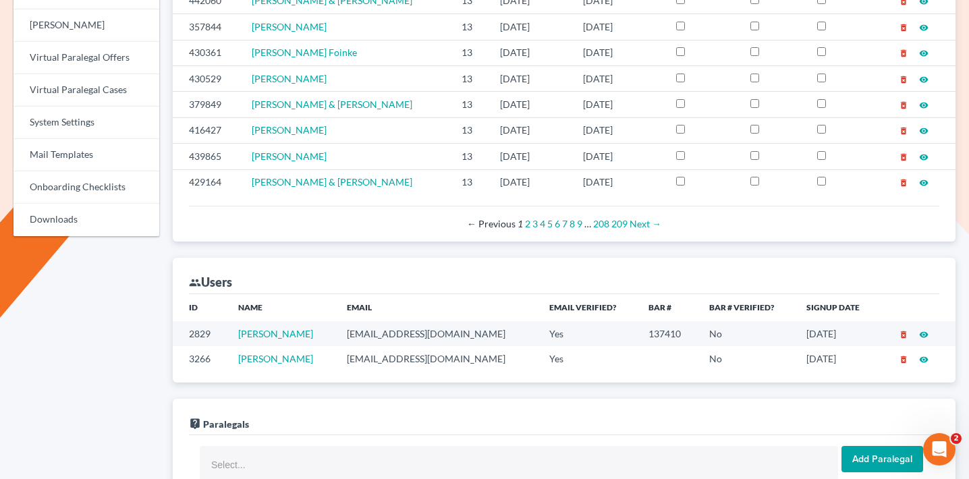
scroll to position [658, 0]
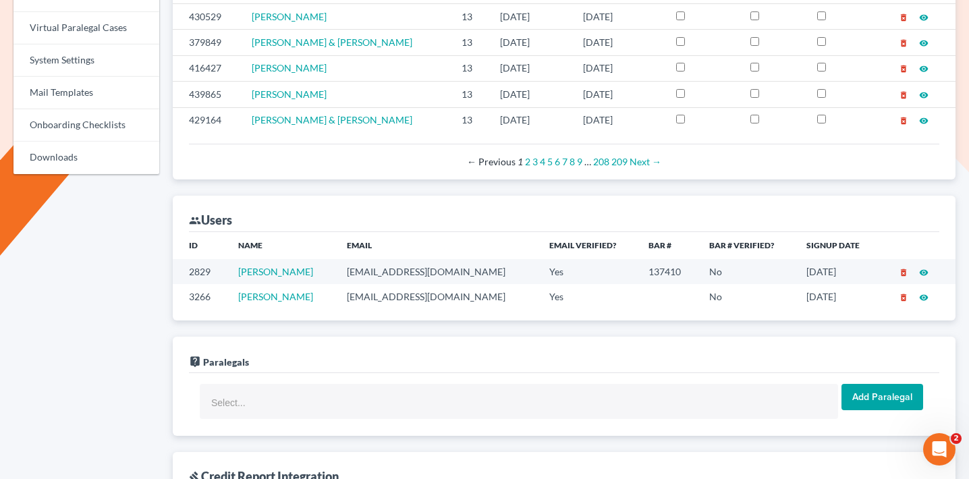
click at [386, 259] on td "[EMAIL_ADDRESS][DOMAIN_NAME]" at bounding box center [437, 271] width 202 height 25
click at [386, 259] on td "cb@craigblacklaw.com" at bounding box center [437, 271] width 202 height 25
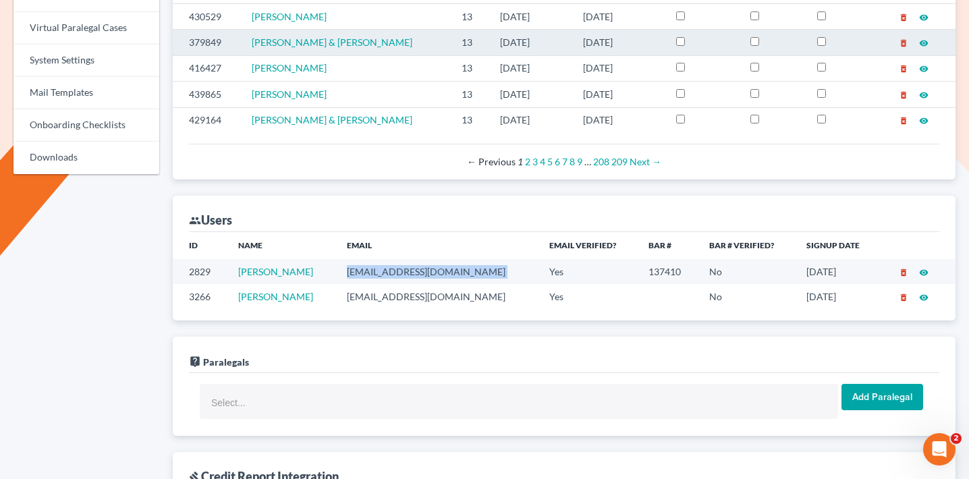
copy td "cb@craigblacklaw.com"
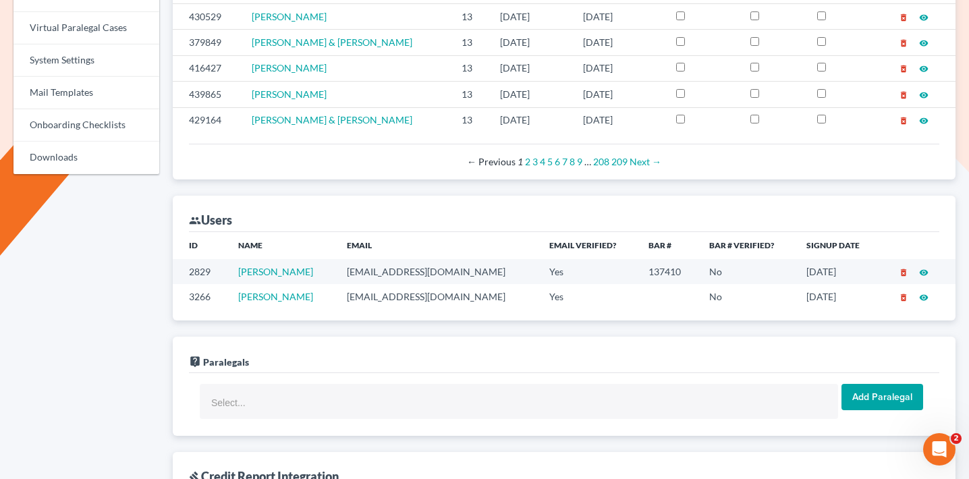
click at [410, 284] on td "mb@craigblacklaw.com" at bounding box center [437, 296] width 202 height 25
copy td "mb@craigblacklaw.com"
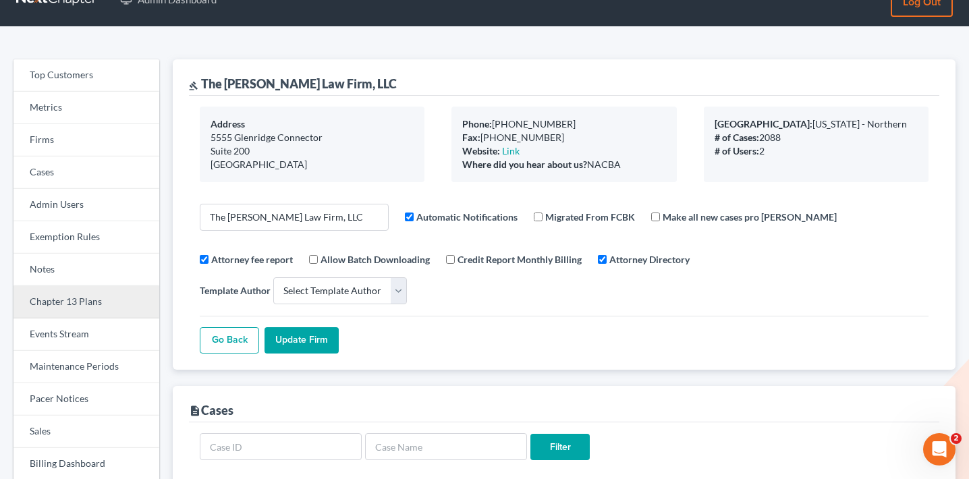
scroll to position [0, 0]
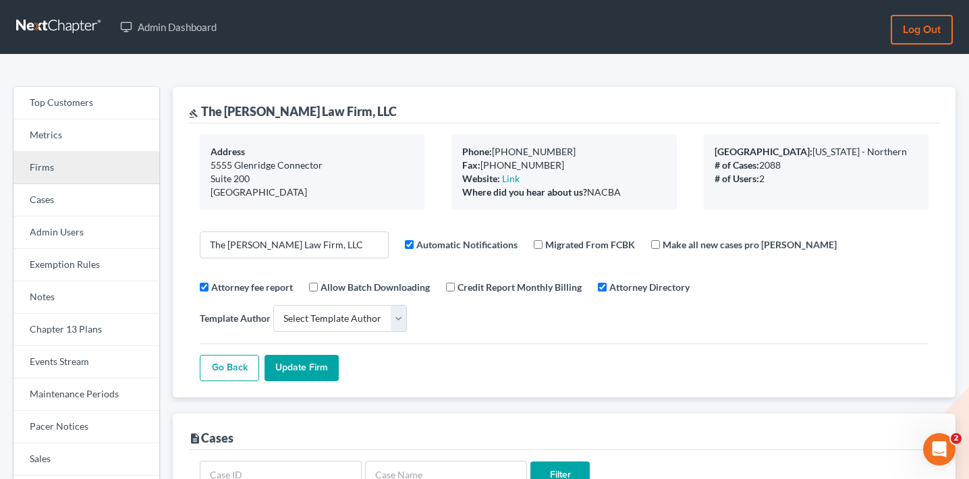
click at [63, 164] on link "Firms" at bounding box center [86, 168] width 146 height 32
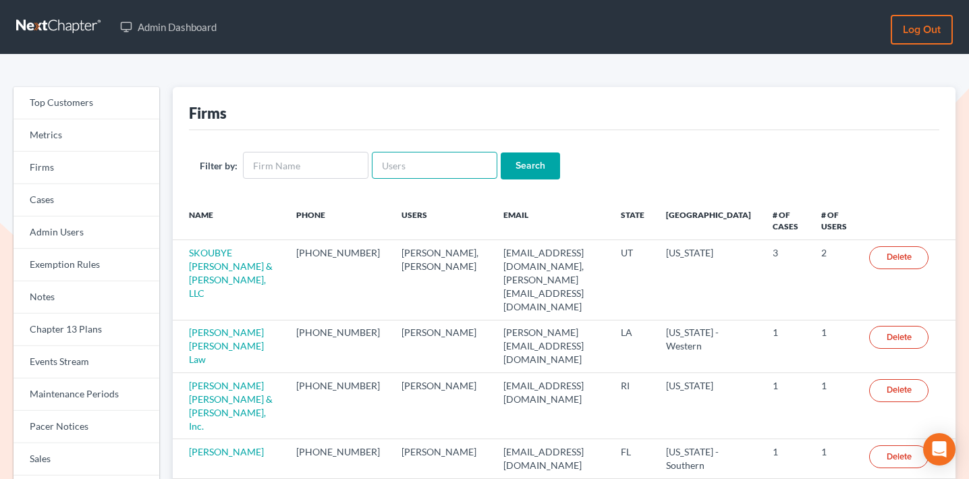
click at [455, 170] on input "text" at bounding box center [435, 165] width 126 height 27
paste input "[EMAIL_ADDRESS][DOMAIN_NAME]"
type input "[EMAIL_ADDRESS][DOMAIN_NAME]"
click at [532, 170] on input "Search" at bounding box center [530, 165] width 59 height 27
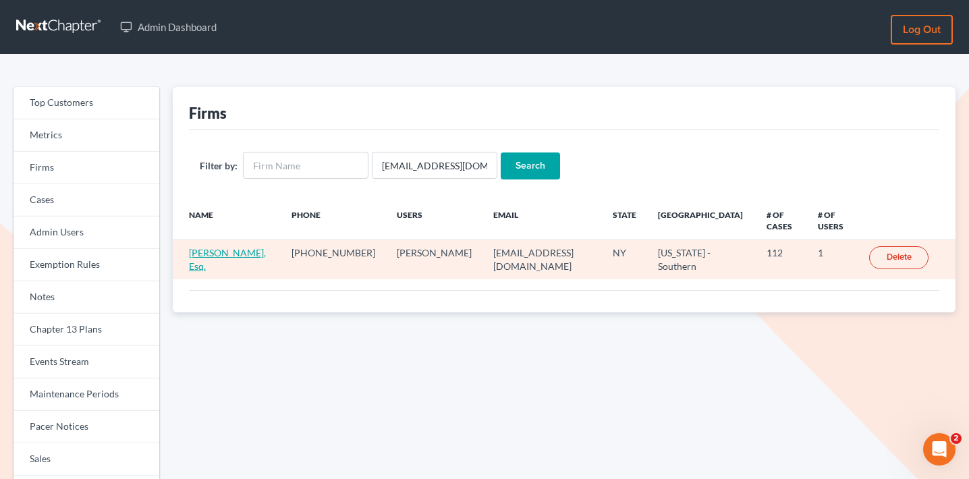
click at [221, 254] on link "[PERSON_NAME], Esq." at bounding box center [227, 259] width 77 height 25
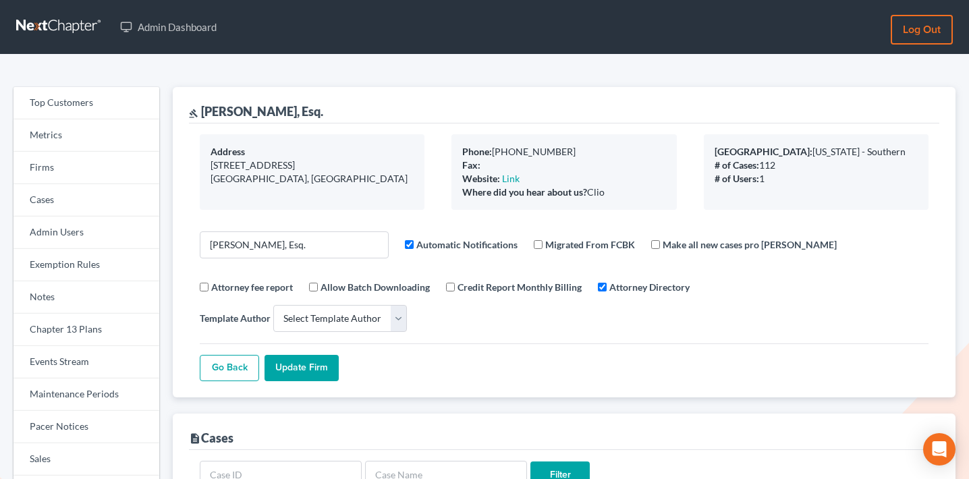
select select
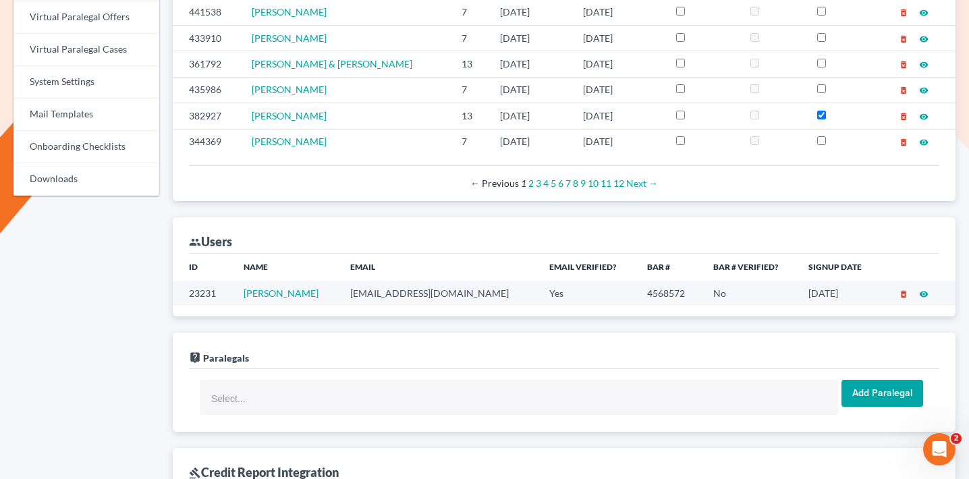
scroll to position [650, 0]
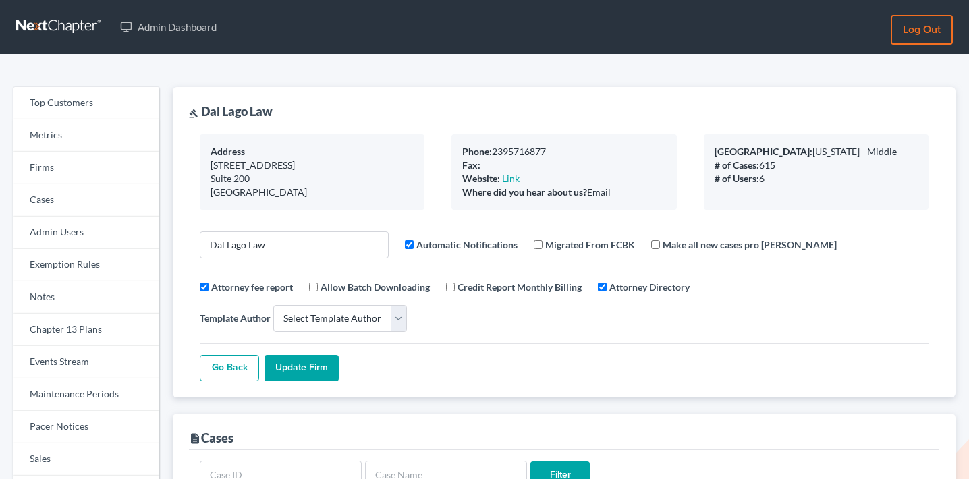
select select
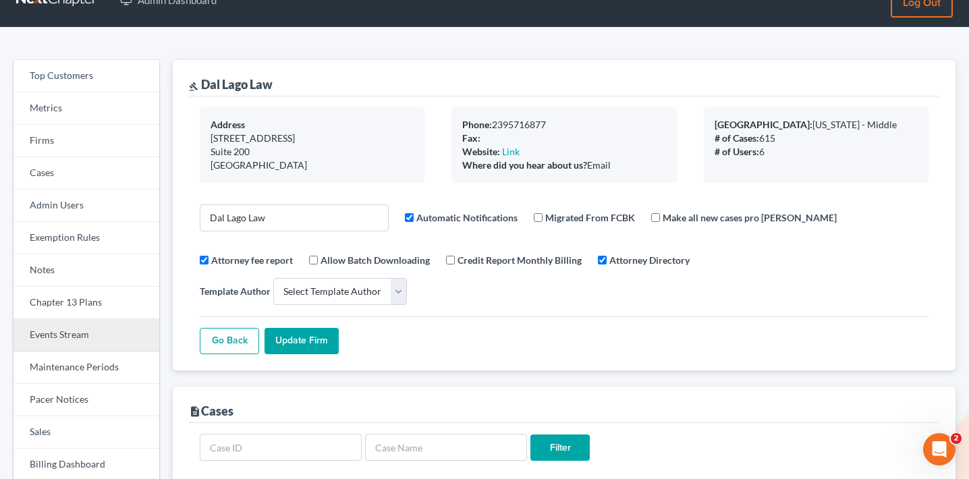
click at [84, 326] on link "Events Stream" at bounding box center [86, 335] width 146 height 32
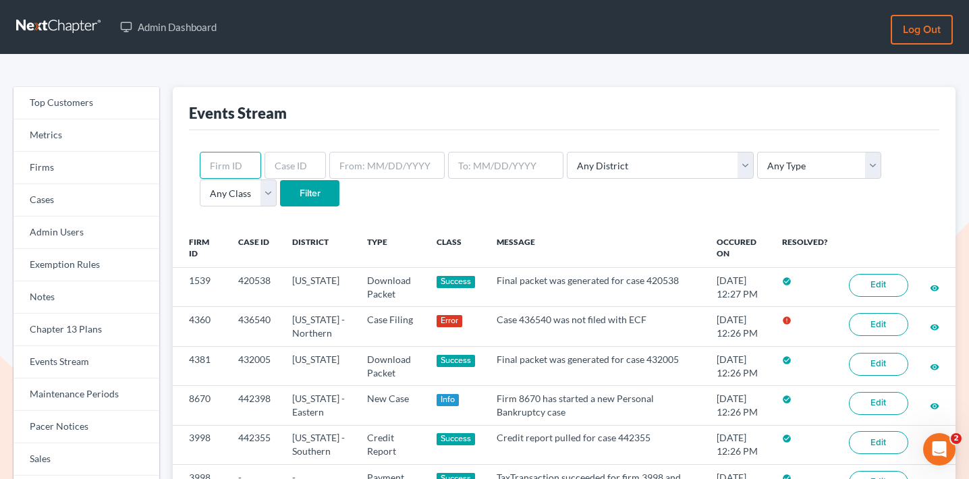
click at [220, 161] on input "text" at bounding box center [230, 165] width 61 height 27
paste input "7109"
type input "7109"
click at [280, 188] on input "Filter" at bounding box center [309, 193] width 59 height 27
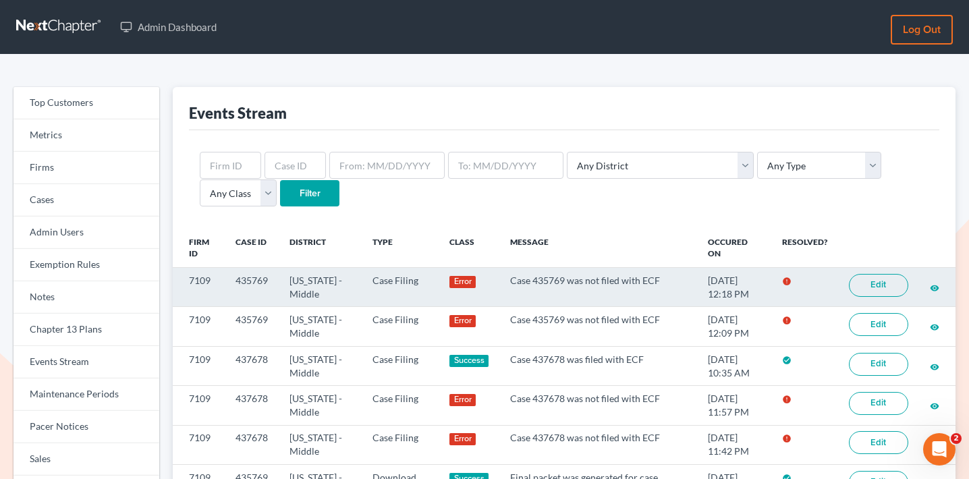
click at [872, 283] on link "Edit" at bounding box center [878, 285] width 59 height 23
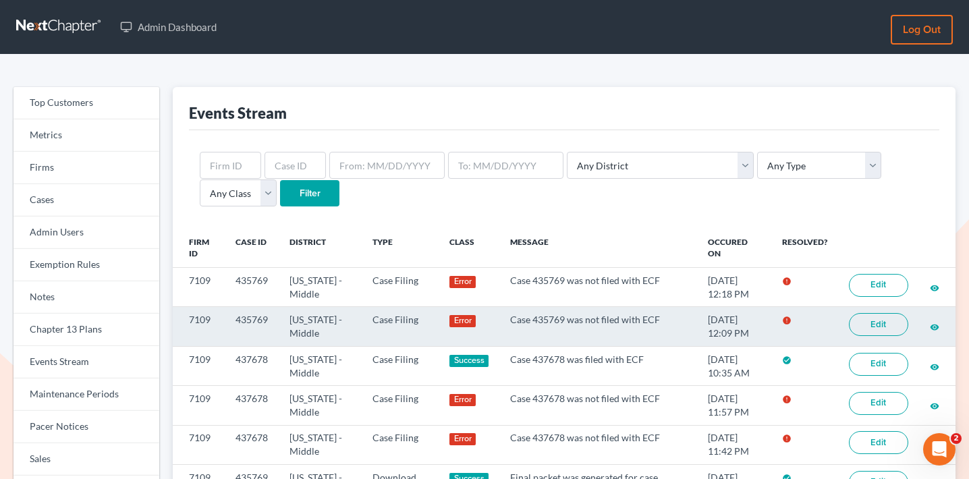
click at [874, 321] on link "Edit" at bounding box center [878, 324] width 59 height 23
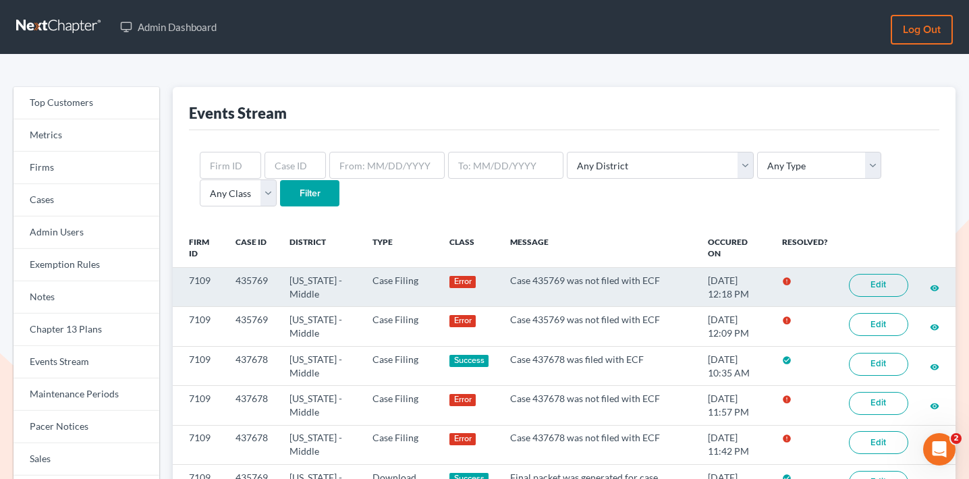
click at [872, 284] on link "Edit" at bounding box center [878, 285] width 59 height 23
click at [899, 280] on link "Edit" at bounding box center [878, 285] width 59 height 23
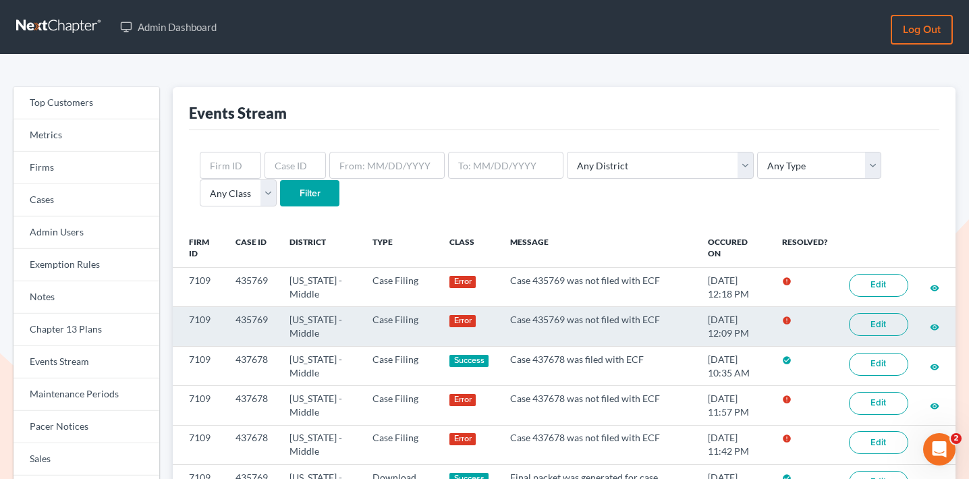
click at [881, 315] on link "Edit" at bounding box center [878, 324] width 59 height 23
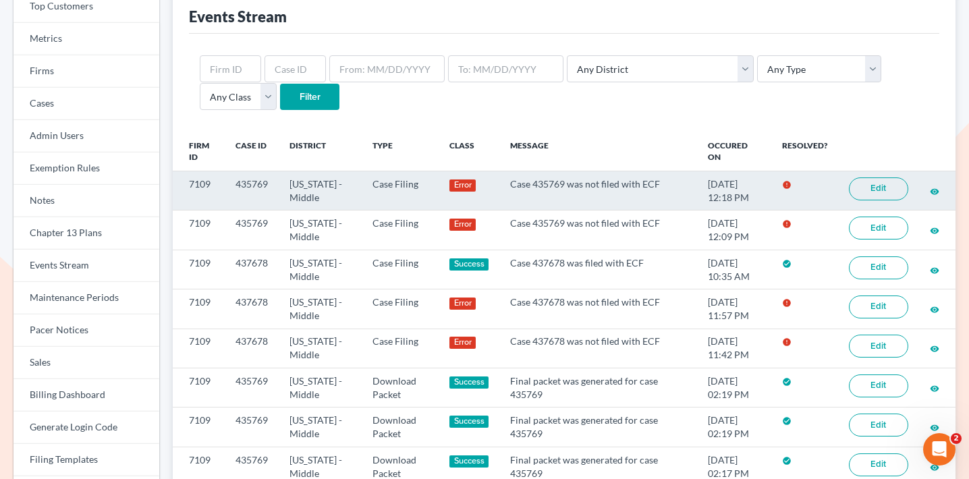
scroll to position [101, 0]
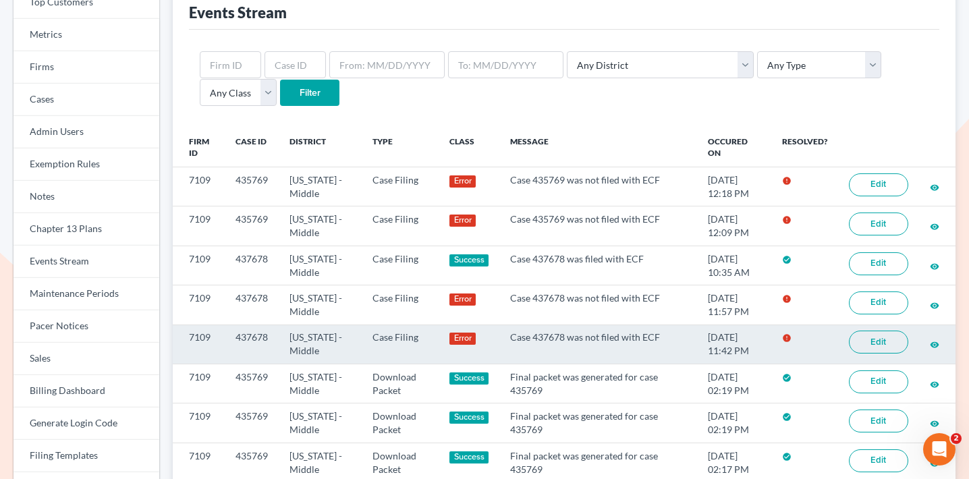
click at [879, 345] on link "Edit" at bounding box center [878, 342] width 59 height 23
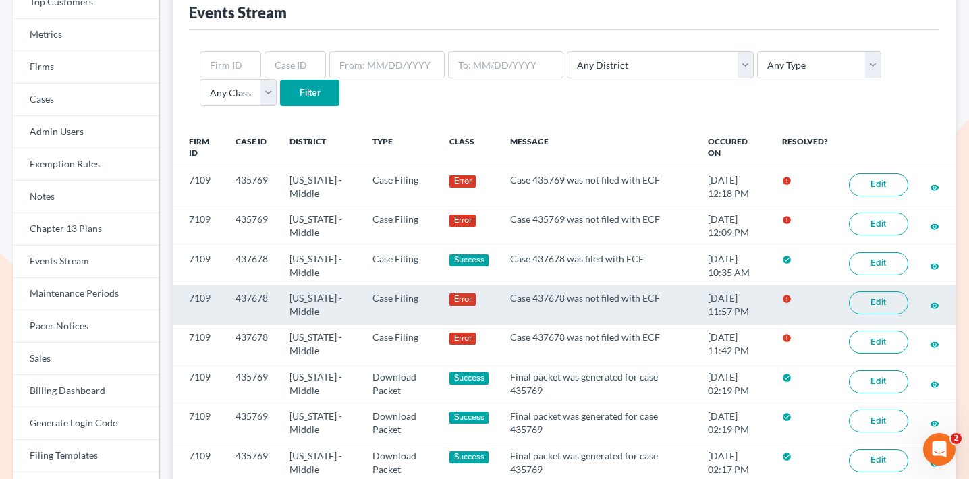
click at [892, 305] on link "Edit" at bounding box center [878, 302] width 59 height 23
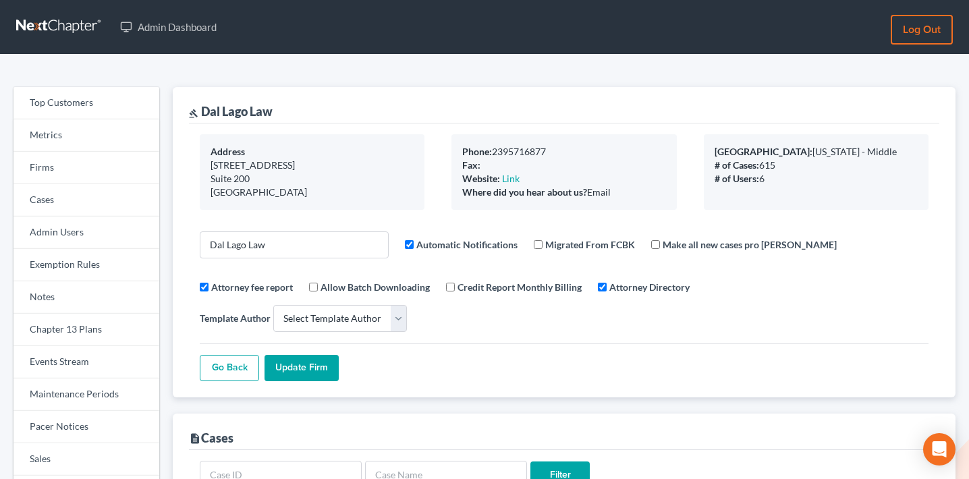
select select
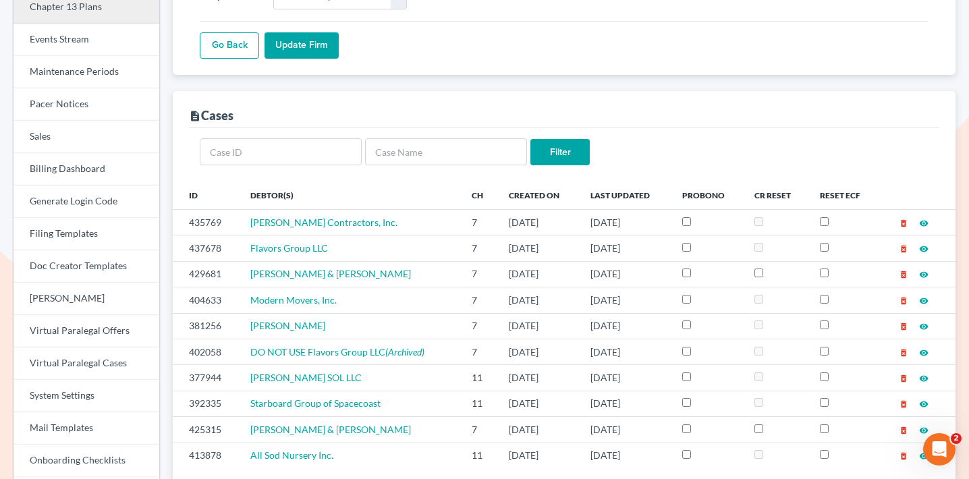
scroll to position [335, 0]
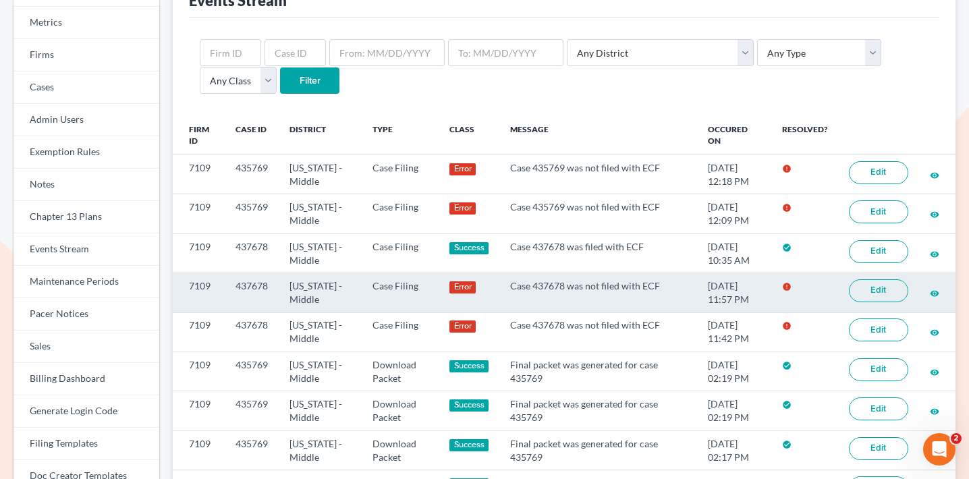
scroll to position [129, 0]
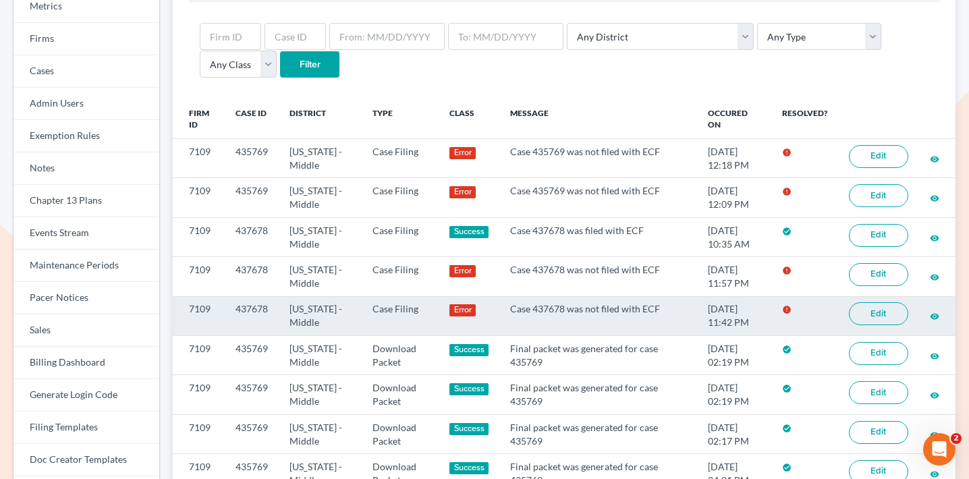
click at [871, 312] on link "Edit" at bounding box center [878, 313] width 59 height 23
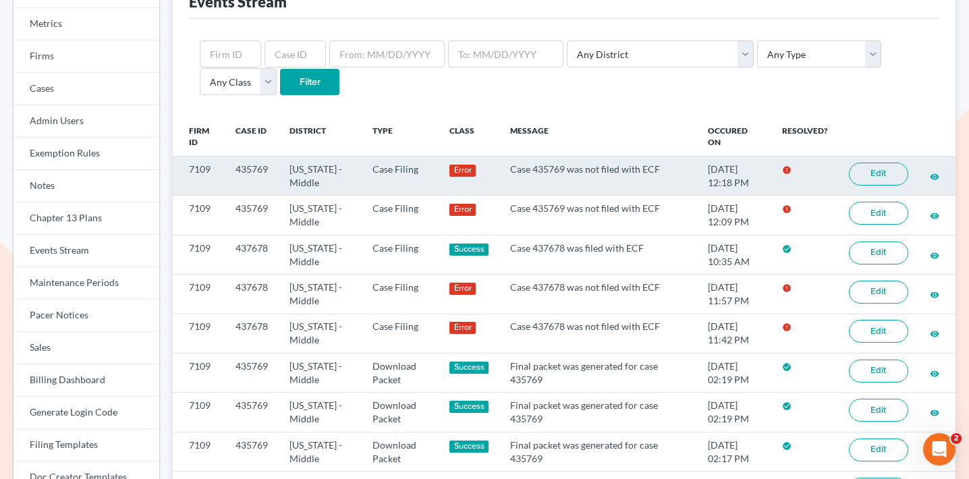
scroll to position [19, 0]
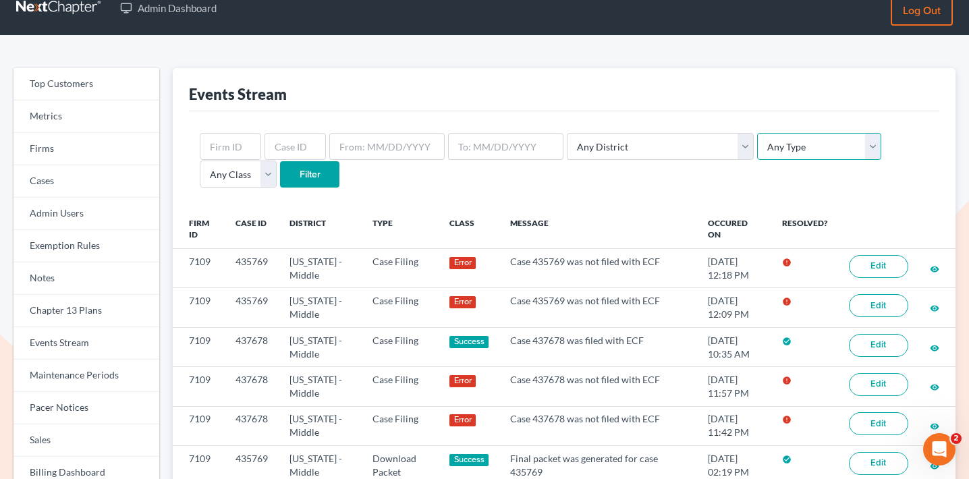
click at [757, 138] on select "Any Type Case Applied To Plan Case Archive Case Duplicate Case Filing Chapter 1…" at bounding box center [819, 146] width 124 height 27
select select "case_filing"
click at [757, 133] on select "Any Type Case Applied To Plan Case Archive Case Duplicate Case Filing Chapter 1…" at bounding box center [819, 146] width 124 height 27
click at [280, 169] on input "Filter" at bounding box center [309, 174] width 59 height 27
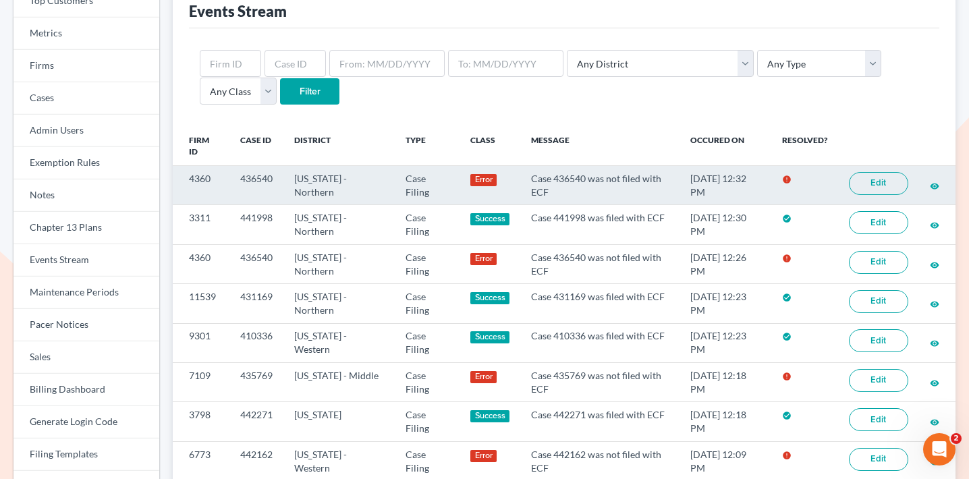
click at [874, 175] on link "Edit" at bounding box center [878, 183] width 59 height 23
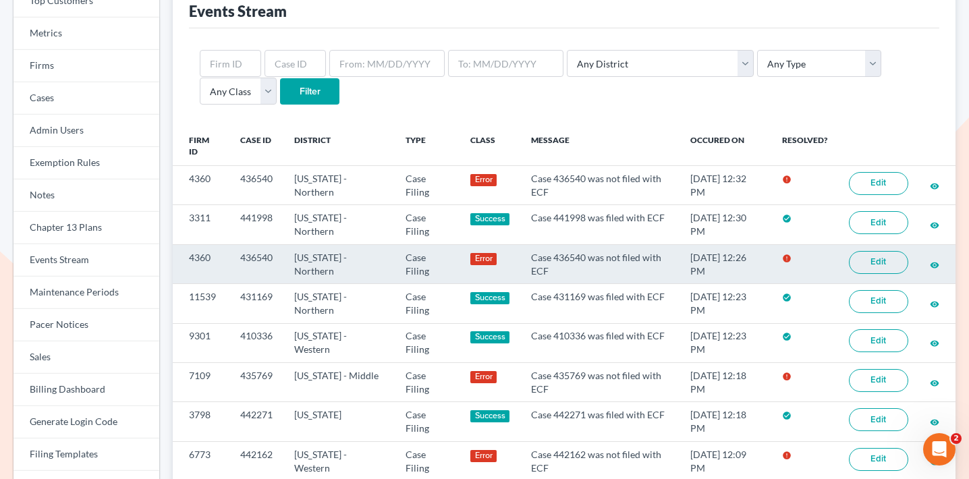
click at [882, 263] on link "Edit" at bounding box center [878, 262] width 59 height 23
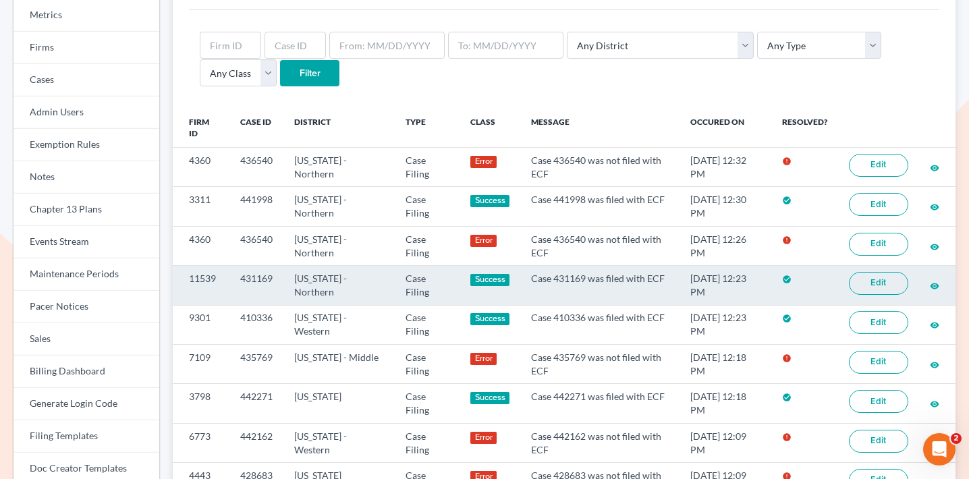
scroll to position [121, 0]
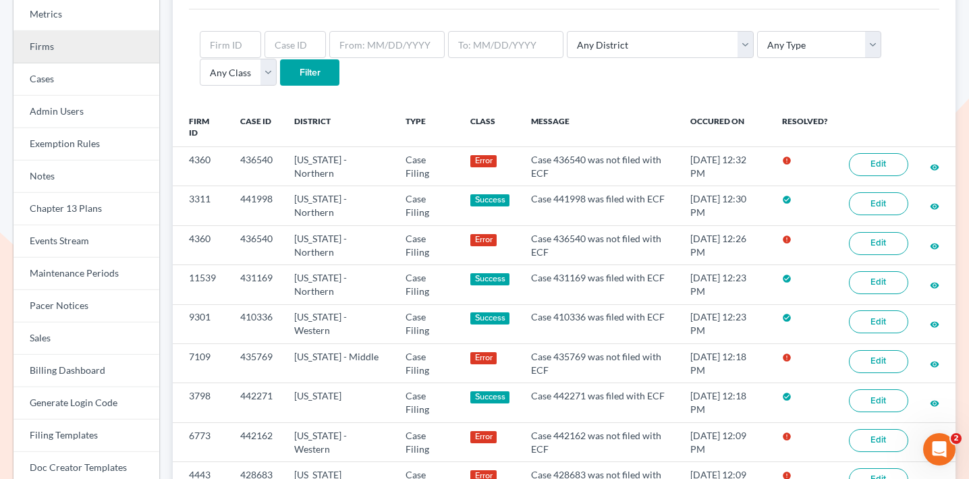
click at [67, 54] on link "Firms" at bounding box center [86, 47] width 146 height 32
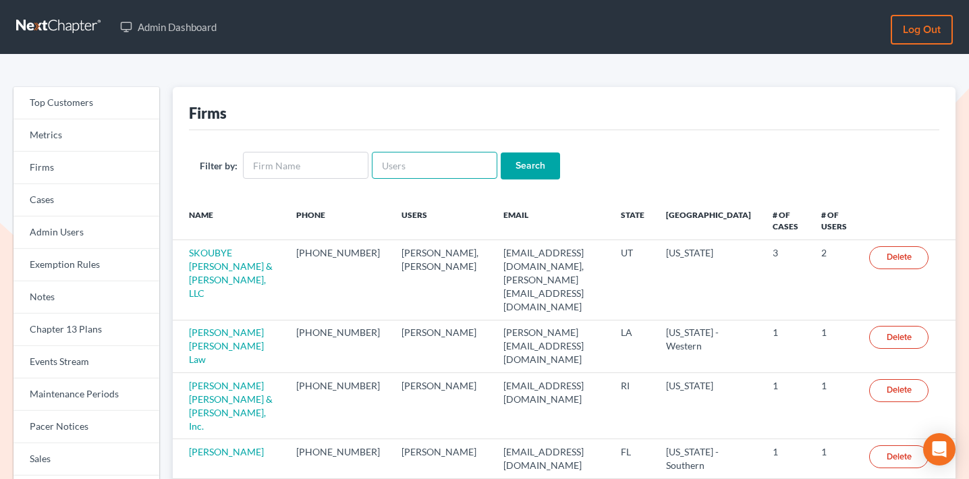
click at [389, 163] on input "text" at bounding box center [435, 165] width 126 height 27
type input "[PERSON_NAME]"
click at [501, 152] on input "Search" at bounding box center [530, 165] width 59 height 27
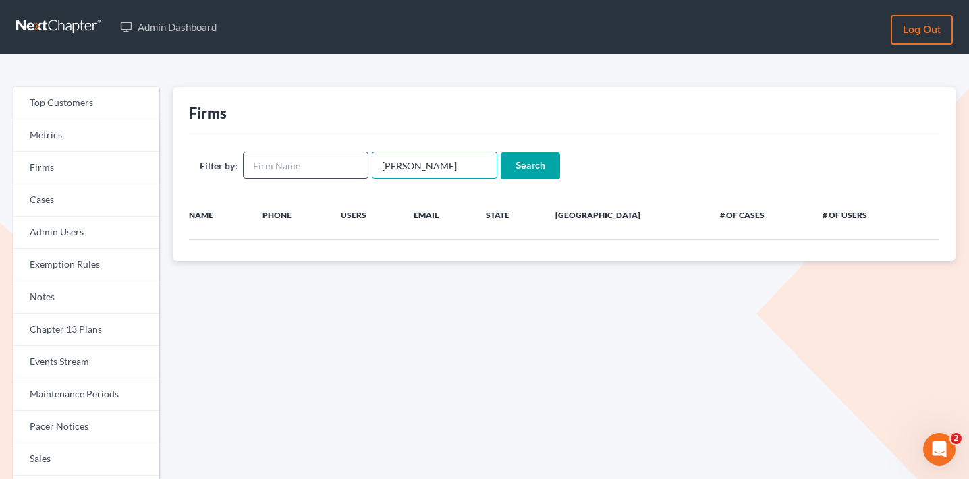
drag, startPoint x: 400, startPoint y: 163, endPoint x: 357, endPoint y: 163, distance: 43.2
click at [357, 163] on form "Filter by: mark becker Search" at bounding box center [564, 166] width 729 height 28
type input "becker"
click at [501, 152] on input "Search" at bounding box center [530, 165] width 59 height 27
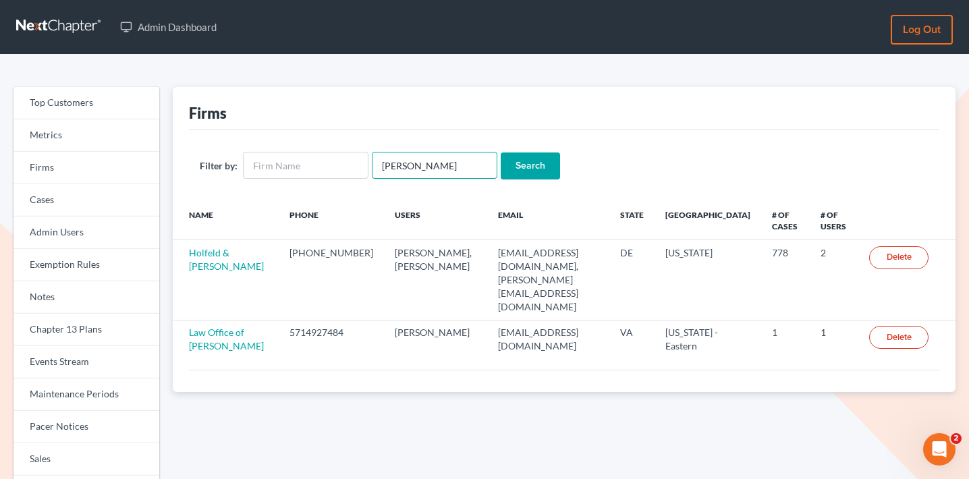
click at [437, 171] on input "becker" at bounding box center [435, 165] width 126 height 27
click at [311, 162] on input "text" at bounding box center [306, 165] width 126 height 27
type input "mark becker"
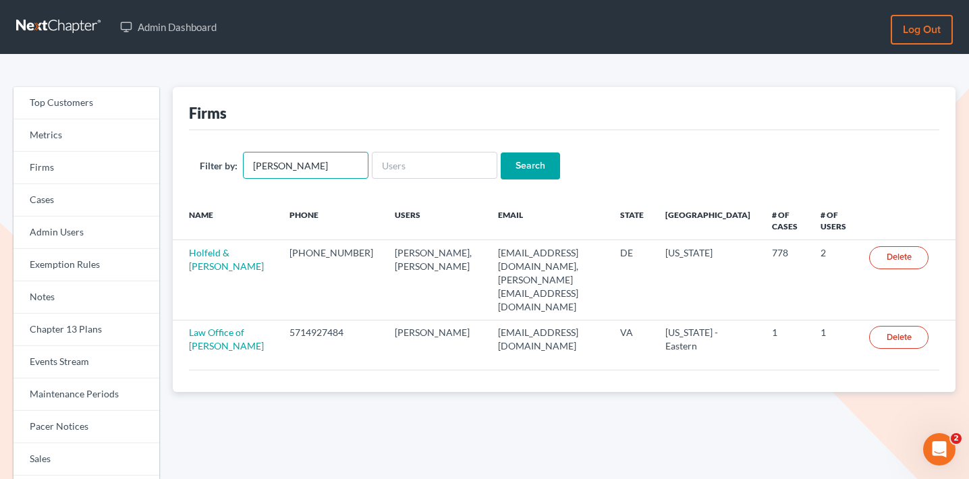
click at [501, 152] on input "Search" at bounding box center [530, 165] width 59 height 27
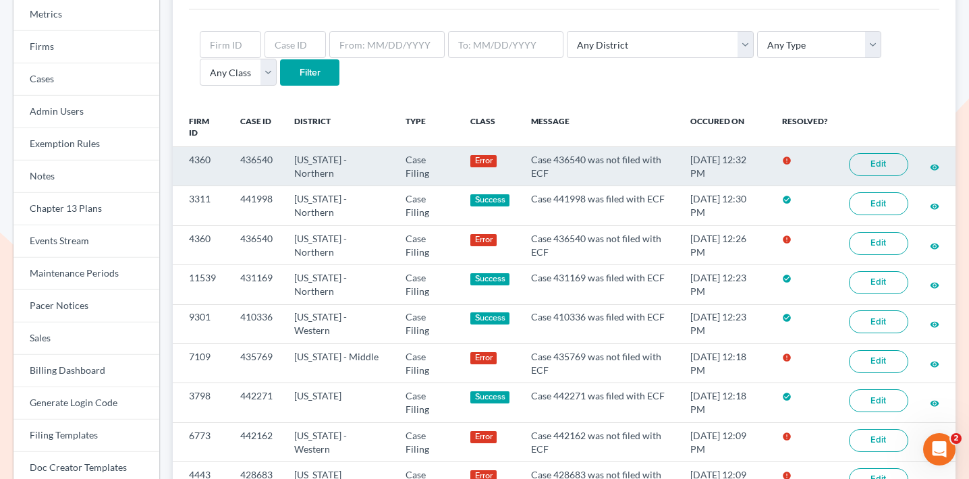
click at [883, 155] on link "Edit" at bounding box center [878, 164] width 59 height 23
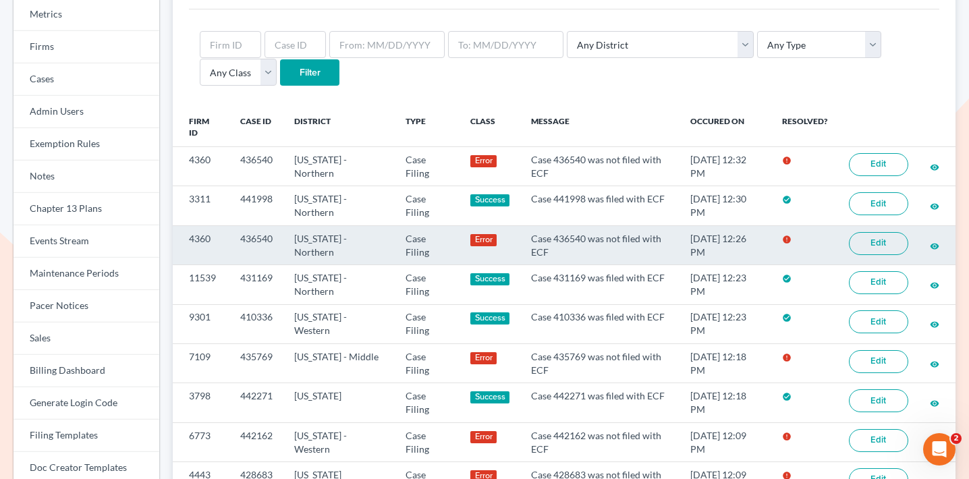
click at [891, 242] on link "Edit" at bounding box center [878, 243] width 59 height 23
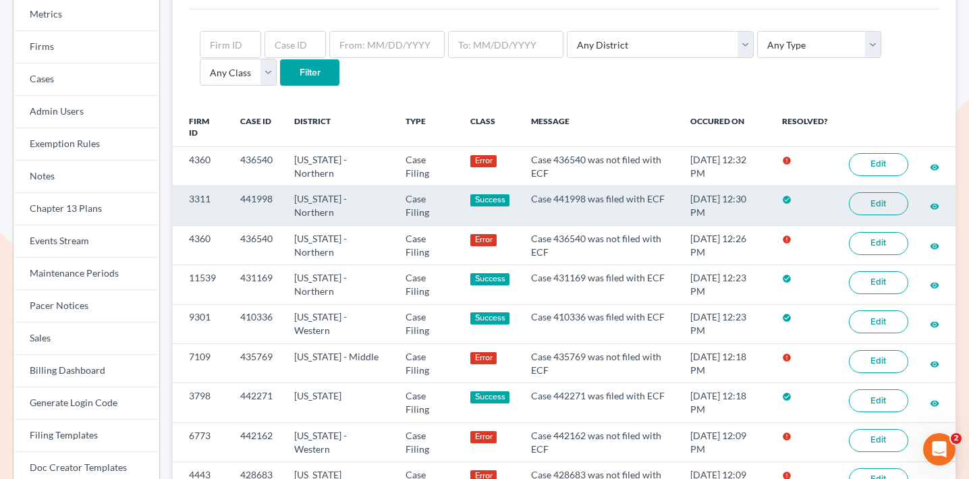
click at [906, 186] on td "Edit" at bounding box center [878, 205] width 81 height 39
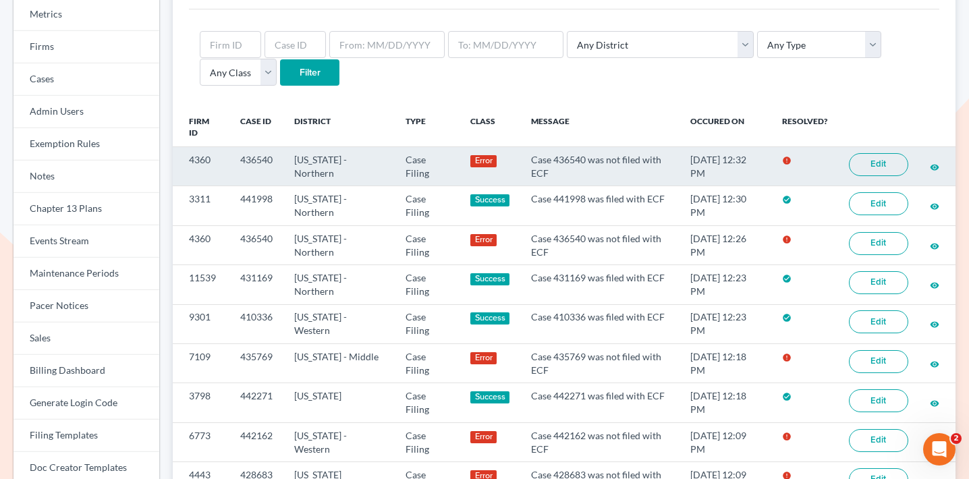
click at [887, 165] on link "Edit" at bounding box center [878, 164] width 59 height 23
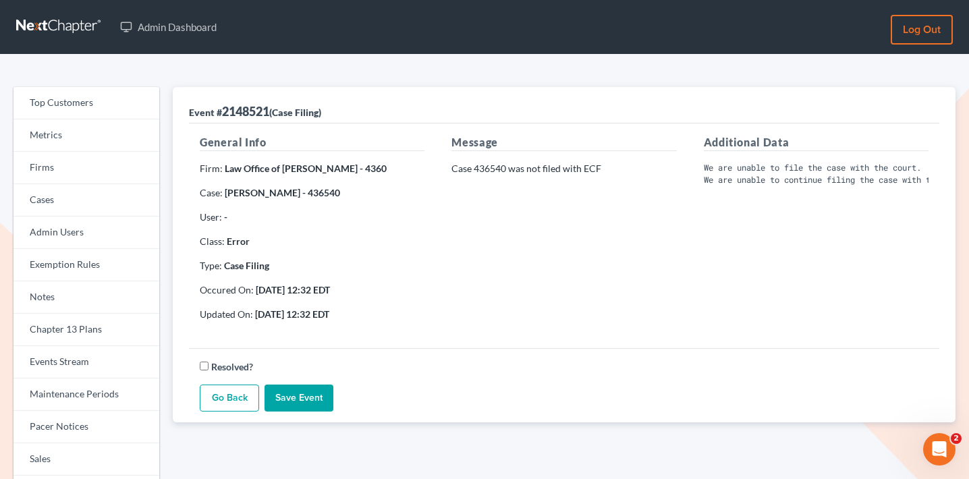
click at [313, 189] on strong "Lisa Summers - 436540" at bounding box center [282, 192] width 115 height 11
copy strong "436540"
click at [226, 393] on link "Go Back" at bounding box center [229, 398] width 59 height 27
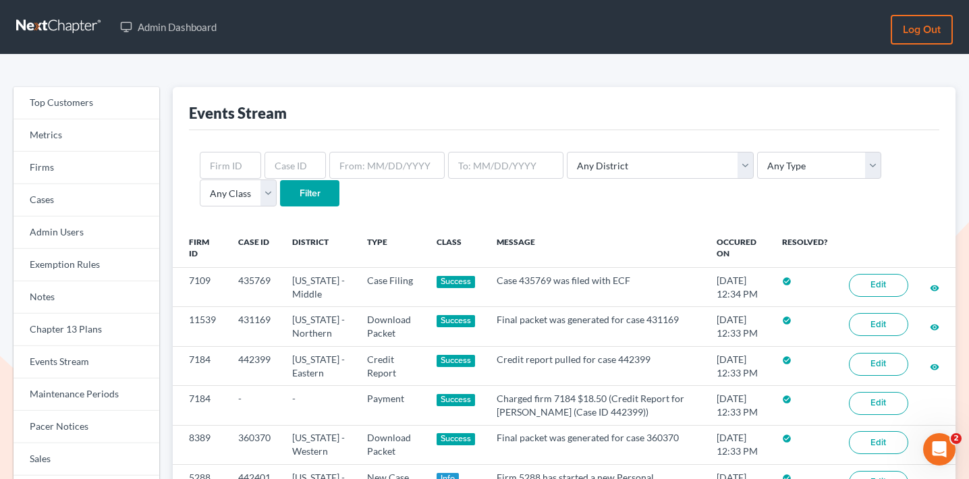
scroll to position [67, 0]
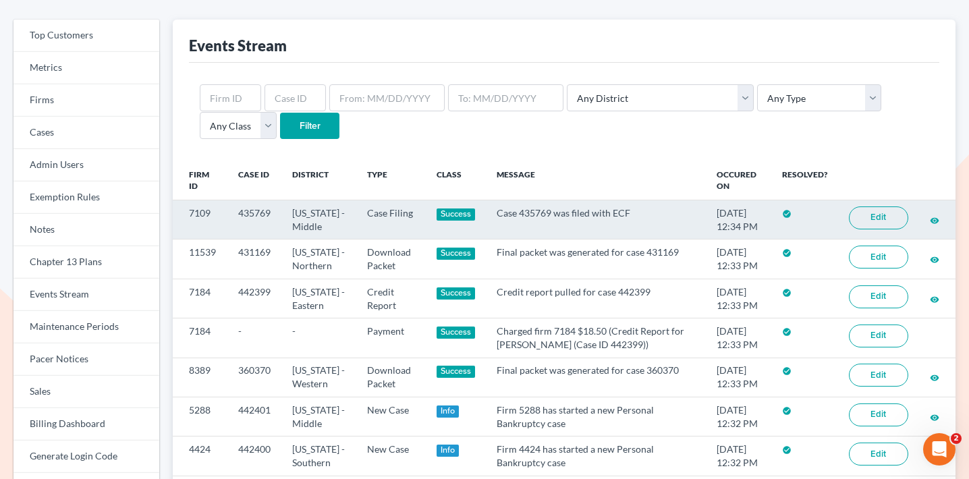
click at [886, 219] on link "Edit" at bounding box center [878, 217] width 59 height 23
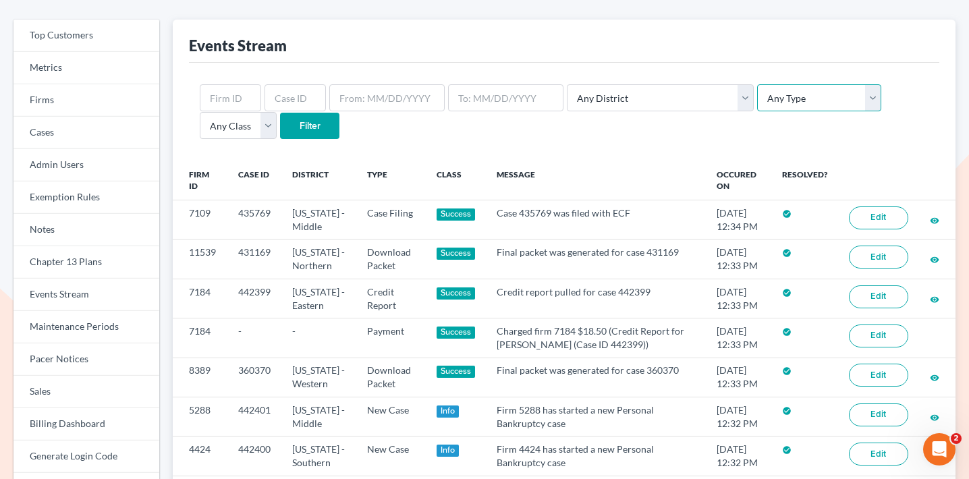
click at [771, 99] on select "Any Type Case Applied To Plan Case Archive Case Duplicate Case Filing Chapter 1…" at bounding box center [819, 97] width 124 height 27
select select "case_filing"
click at [757, 84] on select "Any Type Case Applied To Plan Case Archive Case Duplicate Case Filing Chapter 1…" at bounding box center [819, 97] width 124 height 27
click at [280, 121] on input "Filter" at bounding box center [309, 126] width 59 height 27
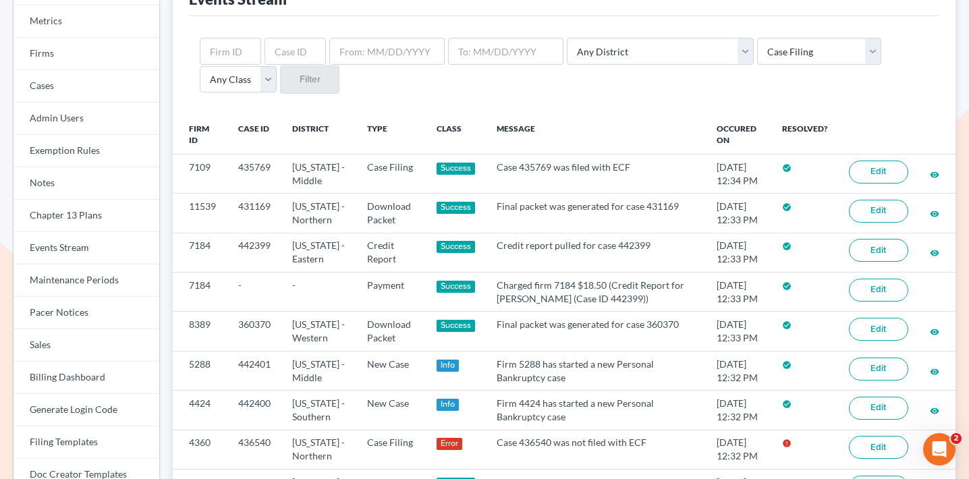
scroll to position [113, 0]
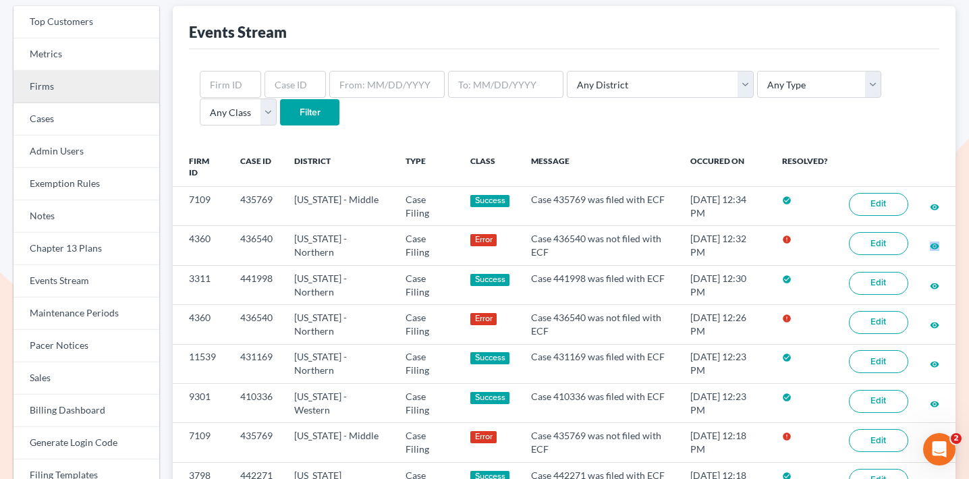
click at [117, 75] on link "Firms" at bounding box center [86, 87] width 146 height 32
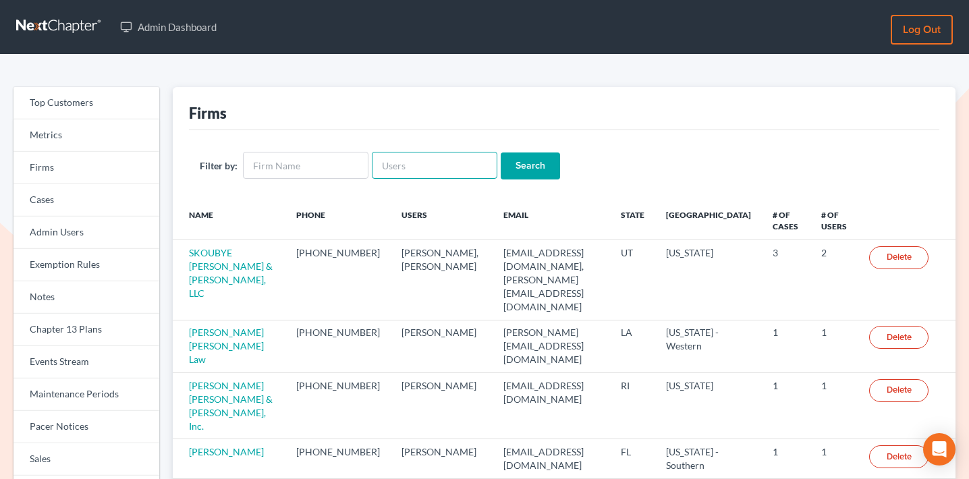
click at [407, 159] on input "text" at bounding box center [435, 165] width 126 height 27
paste input "[PERSON_NAME][EMAIL_ADDRESS][DOMAIN_NAME]"
type input "[PERSON_NAME][EMAIL_ADDRESS][DOMAIN_NAME]"
click at [523, 175] on input "Search" at bounding box center [530, 165] width 59 height 27
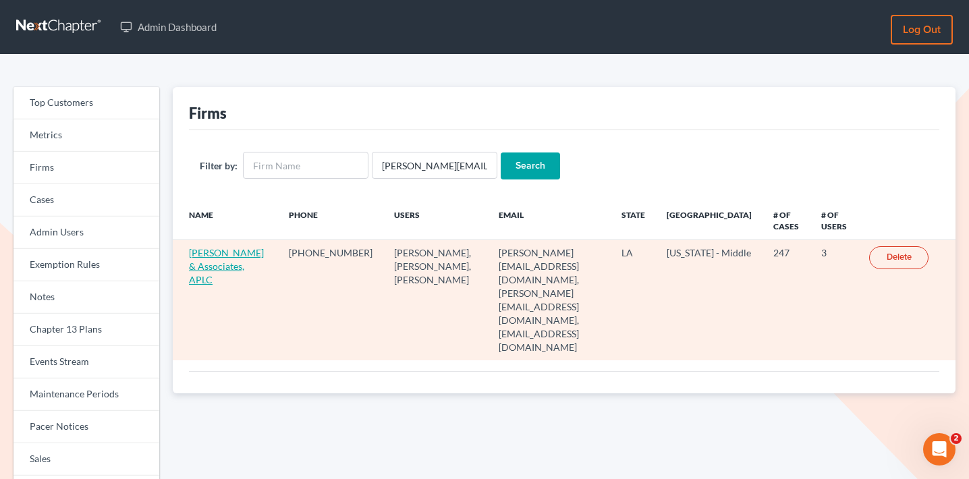
click at [198, 276] on link "[PERSON_NAME] & Associates, APLC" at bounding box center [226, 266] width 75 height 38
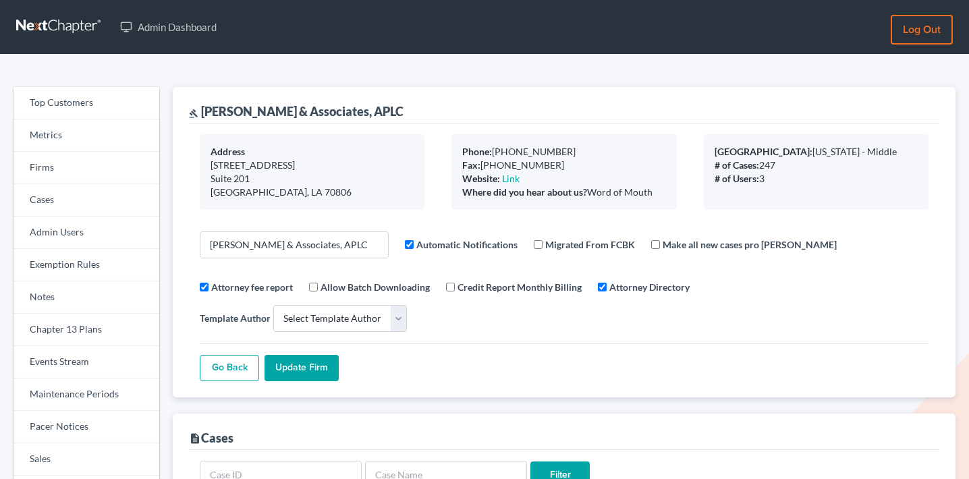
select select
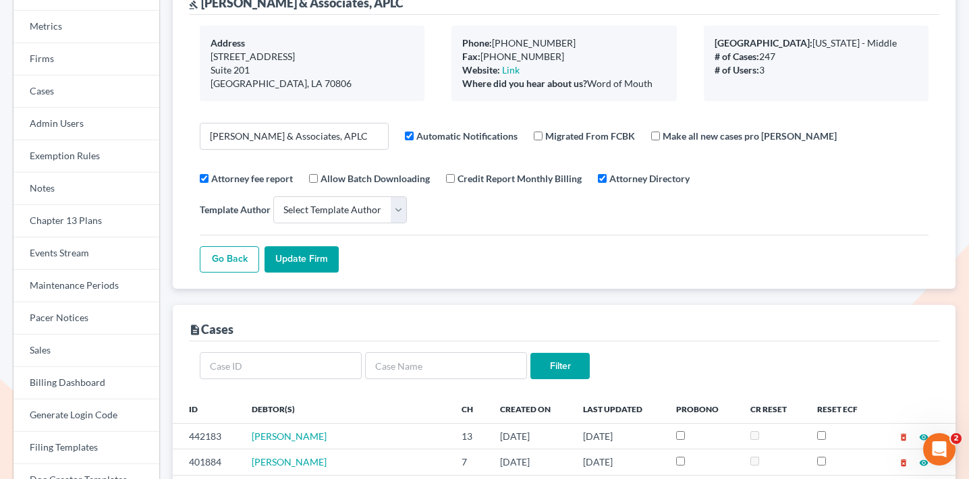
scroll to position [277, 0]
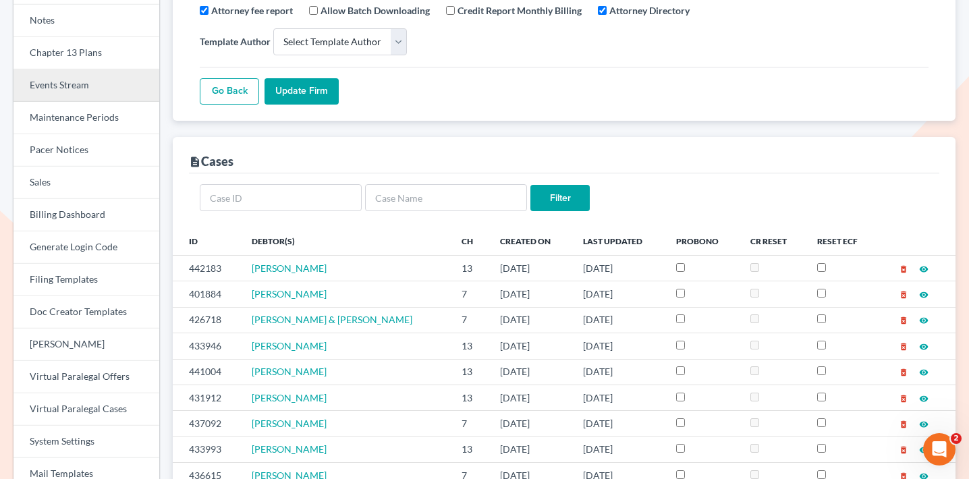
click at [94, 91] on link "Events Stream" at bounding box center [86, 85] width 146 height 32
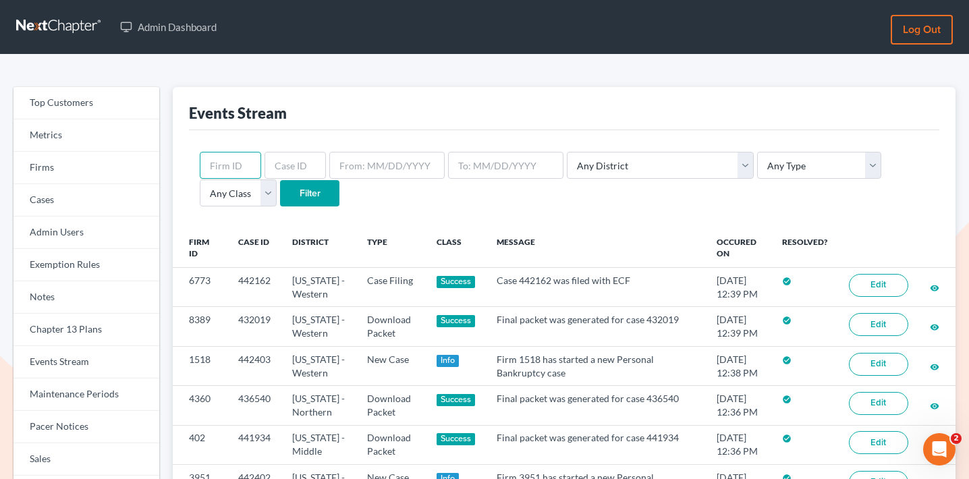
click at [232, 174] on input "text" at bounding box center [230, 165] width 61 height 27
paste input "5283"
type input "5283"
click at [280, 194] on input "Filter" at bounding box center [309, 193] width 59 height 27
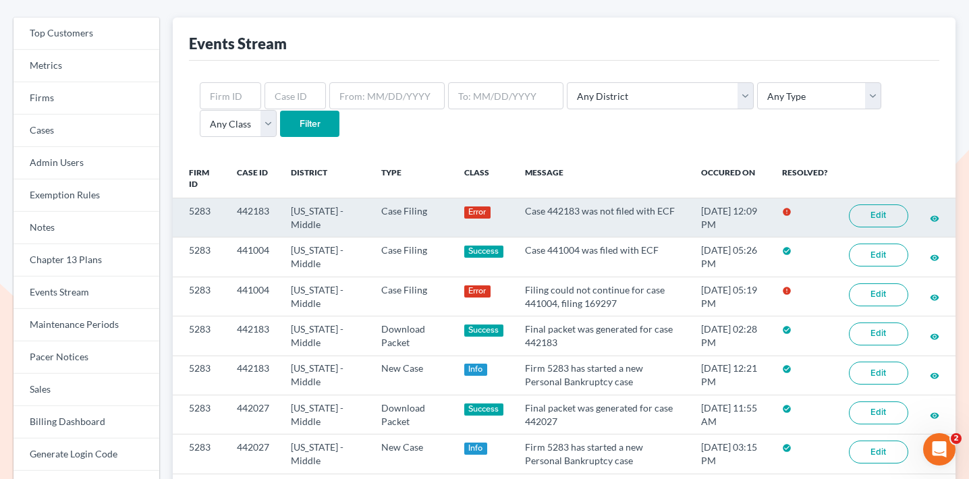
click at [878, 213] on link "Edit" at bounding box center [878, 215] width 59 height 23
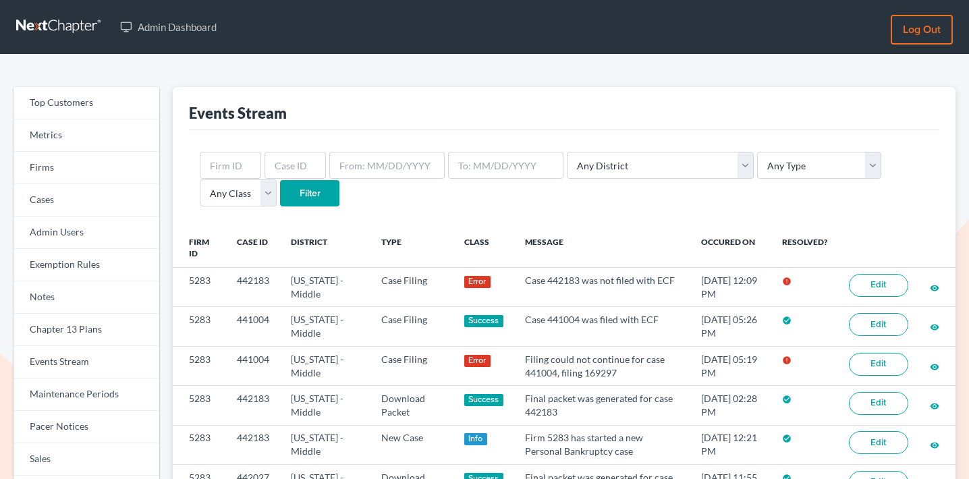
scroll to position [69, 0]
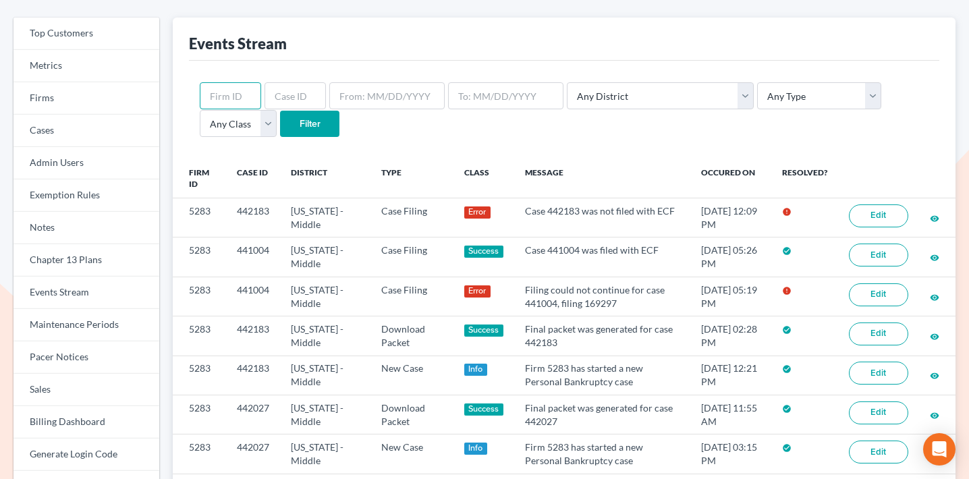
click at [240, 93] on input "text" at bounding box center [230, 95] width 61 height 27
paste input "5283"
type input "5283"
click at [280, 121] on input "Filter" at bounding box center [309, 124] width 59 height 27
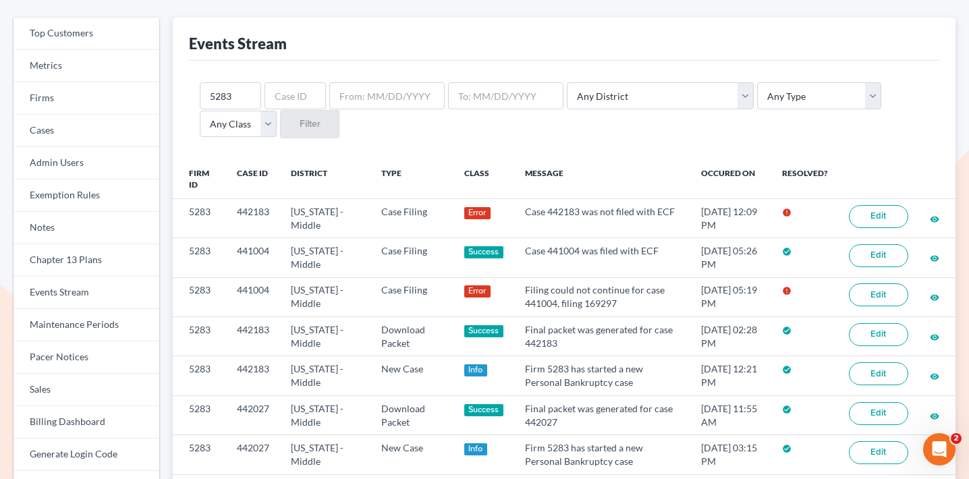
scroll to position [69, 0]
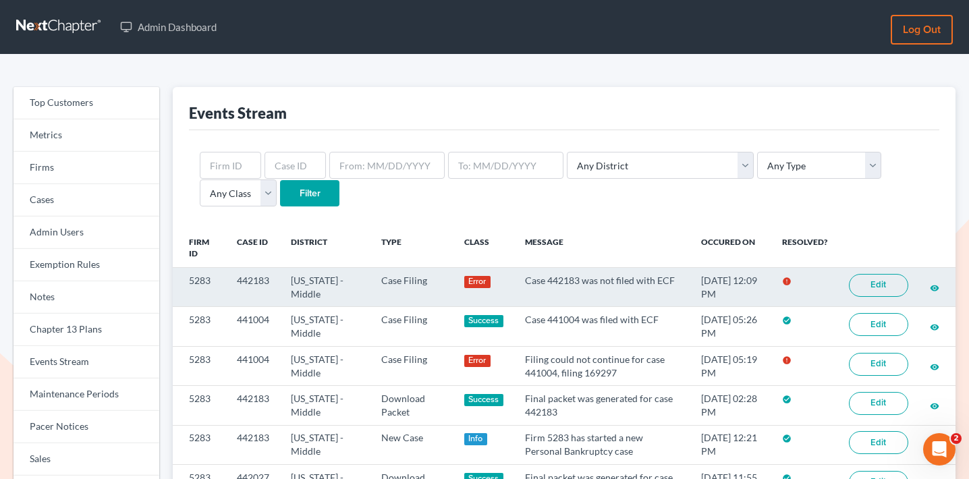
click at [888, 283] on link "Edit" at bounding box center [878, 285] width 59 height 23
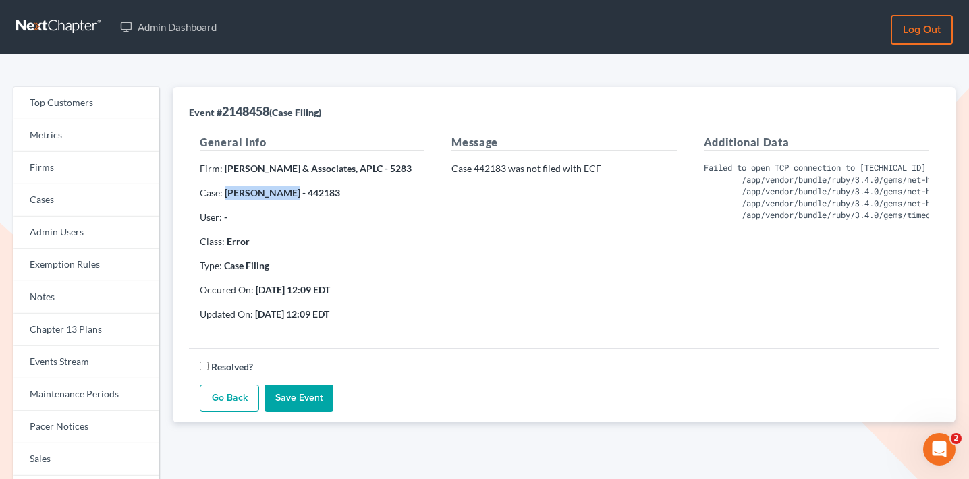
drag, startPoint x: 286, startPoint y: 192, endPoint x: 225, endPoint y: 190, distance: 61.4
click at [225, 190] on strong "[PERSON_NAME] - 442183" at bounding box center [282, 192] width 115 height 11
copy strong "Brendia Brown"
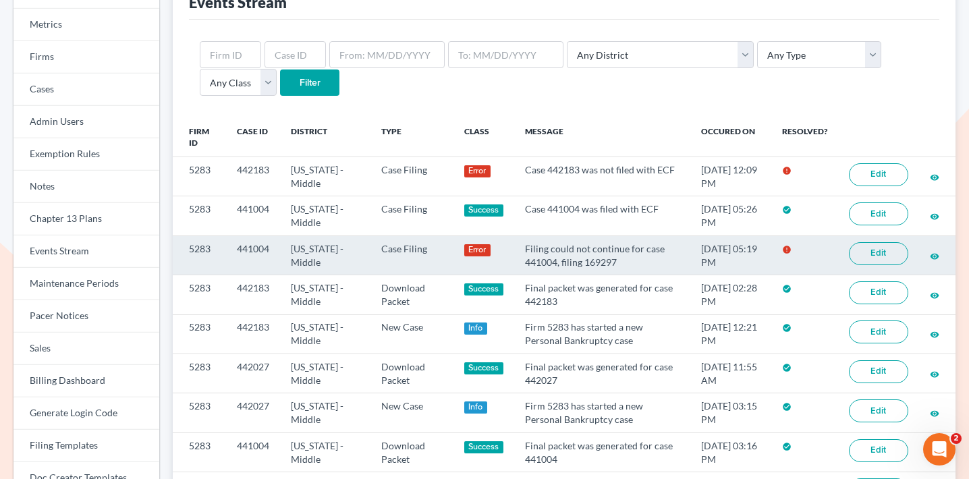
scroll to position [129, 0]
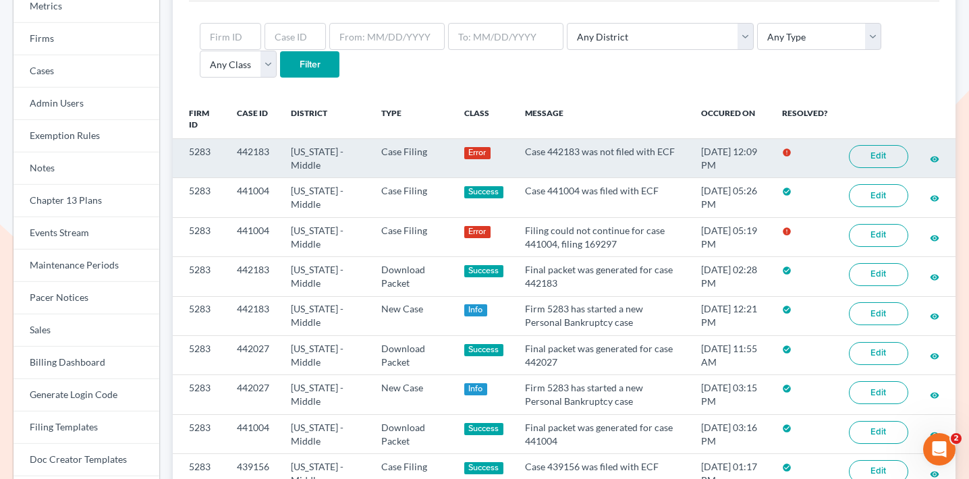
click at [557, 148] on td "Case 442183 was not filed with ECF" at bounding box center [602, 158] width 177 height 39
copy td "442183"
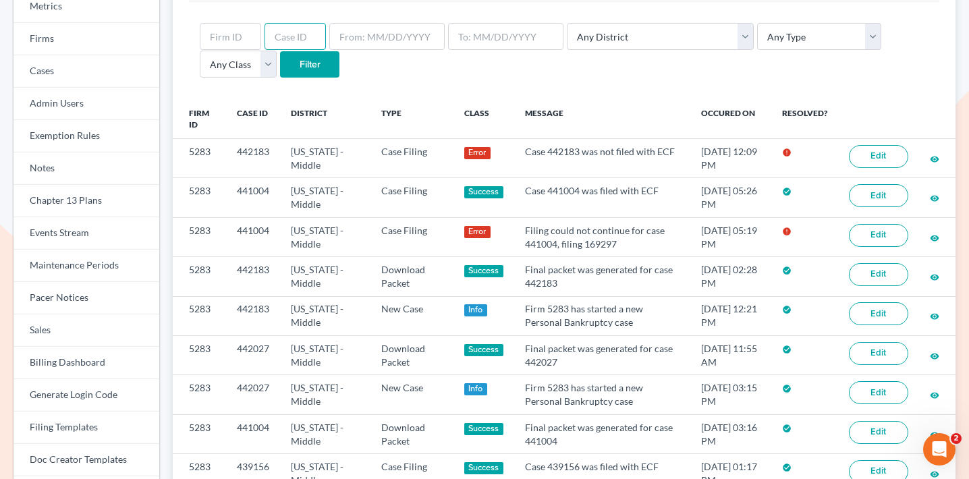
click at [302, 36] on input "text" at bounding box center [295, 36] width 61 height 27
paste input "442183"
type input "442183"
click at [280, 62] on input "Filter" at bounding box center [309, 64] width 59 height 27
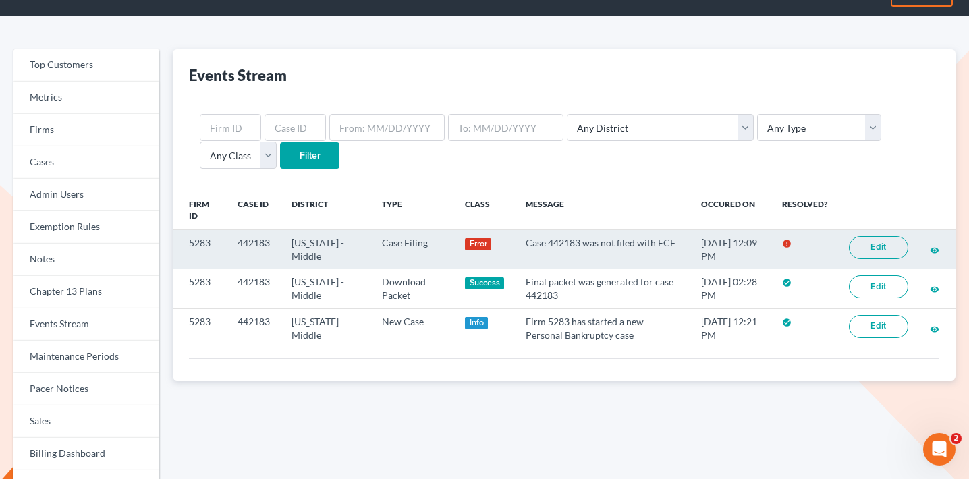
click at [200, 244] on td "5283" at bounding box center [200, 249] width 54 height 39
copy td "5283"
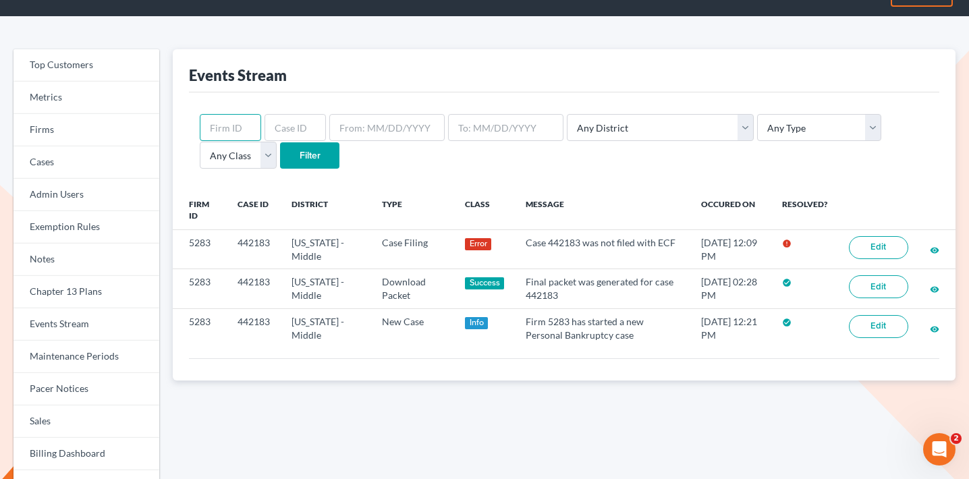
click at [237, 128] on input "text" at bounding box center [230, 127] width 61 height 27
paste input "5283"
type input "5283"
click at [781, 121] on select "Any Type Case Applied To Plan Case Archive Case Duplicate Case Filing Chapter 1…" at bounding box center [819, 127] width 124 height 27
select select "case_filing"
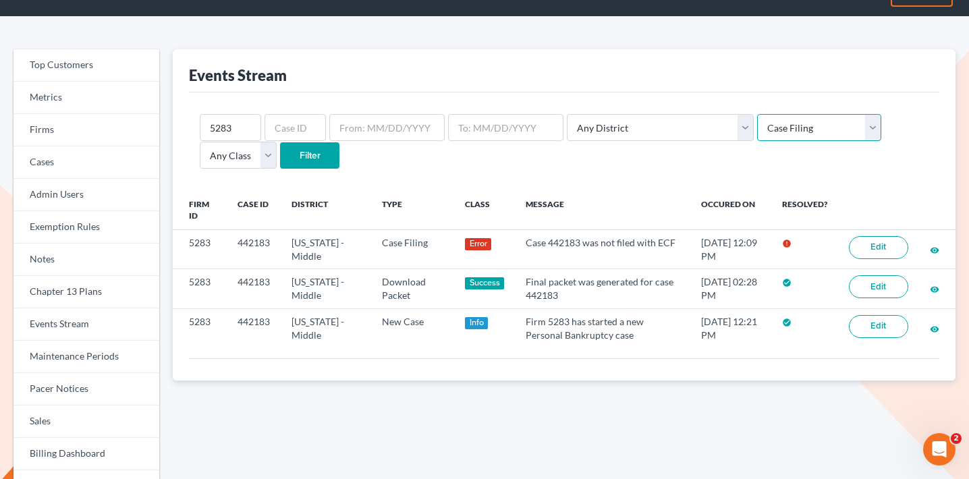
click at [757, 114] on select "Any Type Case Applied To Plan Case Archive Case Duplicate Case Filing Chapter 1…" at bounding box center [819, 127] width 124 height 27
click at [277, 142] on select "Any Class Success Error Info" at bounding box center [238, 155] width 77 height 27
select select "error"
click at [277, 142] on select "Any Class Success Error Info" at bounding box center [238, 155] width 77 height 27
click at [280, 149] on input "Filter" at bounding box center [309, 155] width 59 height 27
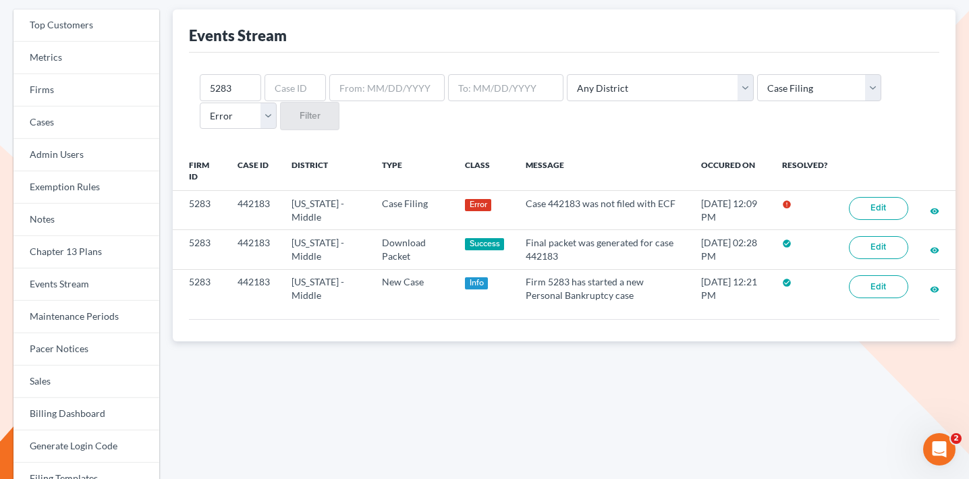
scroll to position [96, 0]
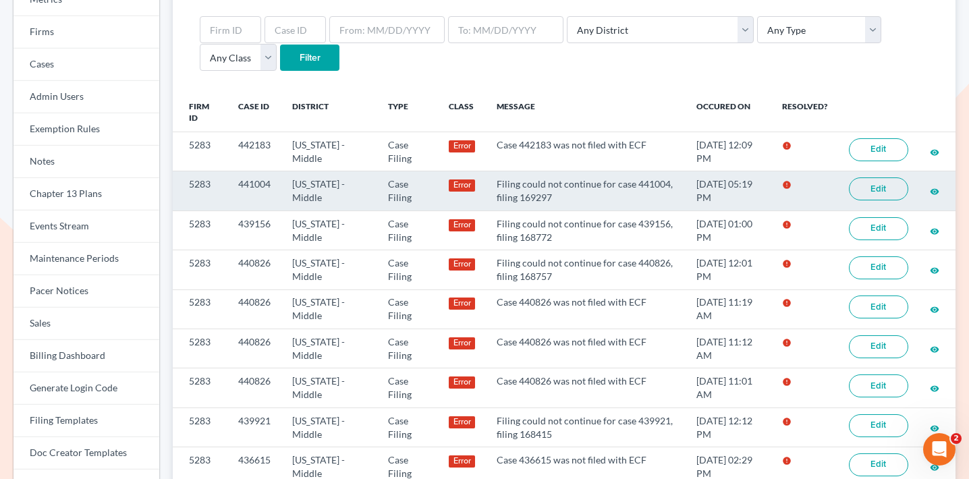
click at [886, 181] on link "Edit" at bounding box center [878, 188] width 59 height 23
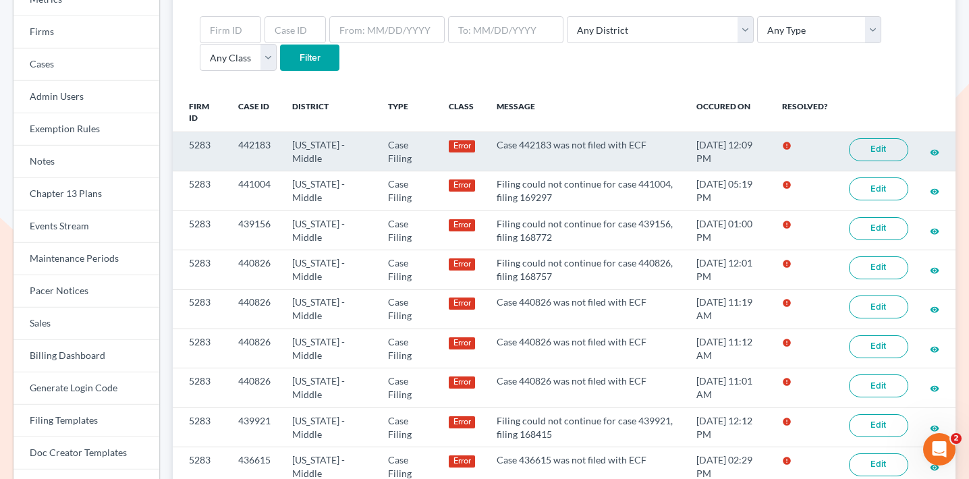
click at [868, 147] on link "Edit" at bounding box center [878, 149] width 59 height 23
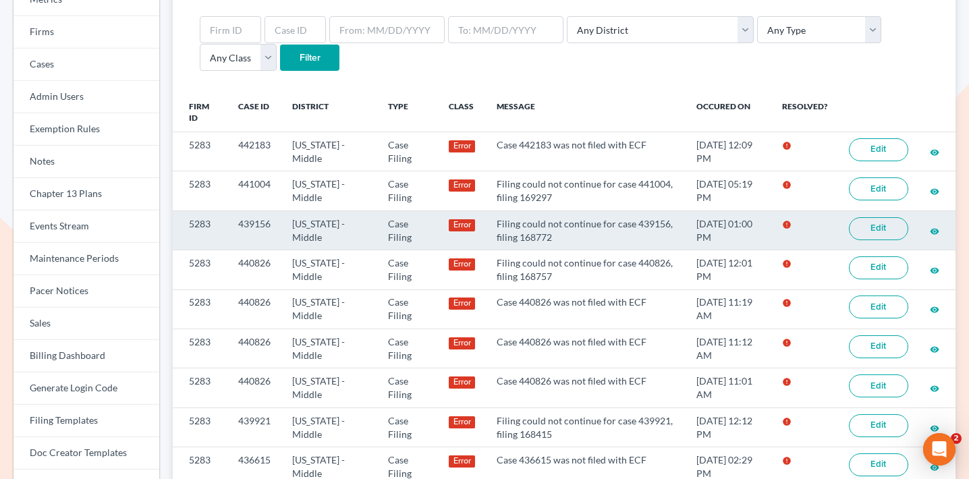
click at [889, 229] on link "Edit" at bounding box center [878, 228] width 59 height 23
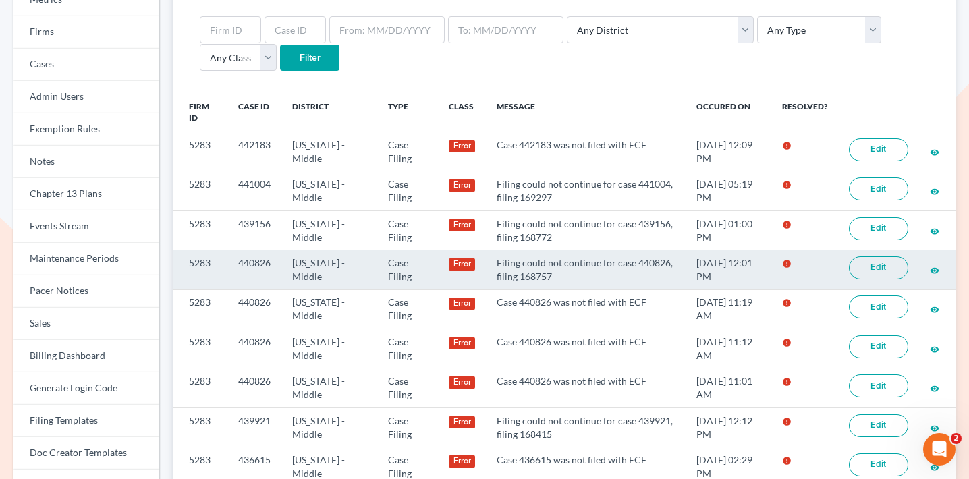
click at [883, 268] on link "Edit" at bounding box center [878, 267] width 59 height 23
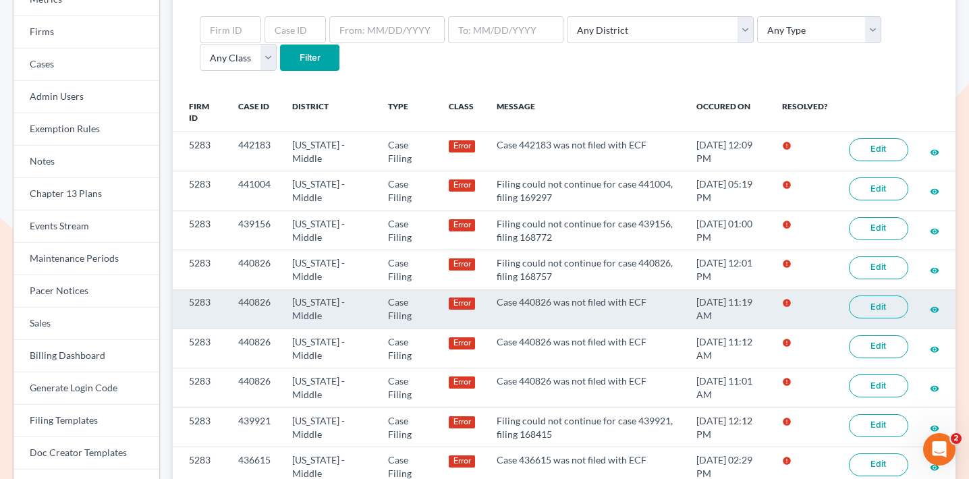
click at [886, 309] on link "Edit" at bounding box center [878, 307] width 59 height 23
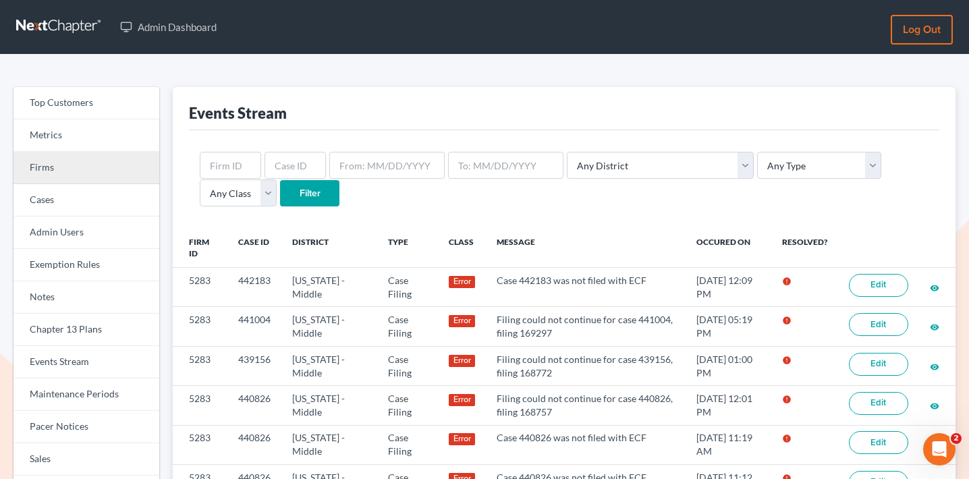
click at [90, 162] on link "Firms" at bounding box center [86, 168] width 146 height 32
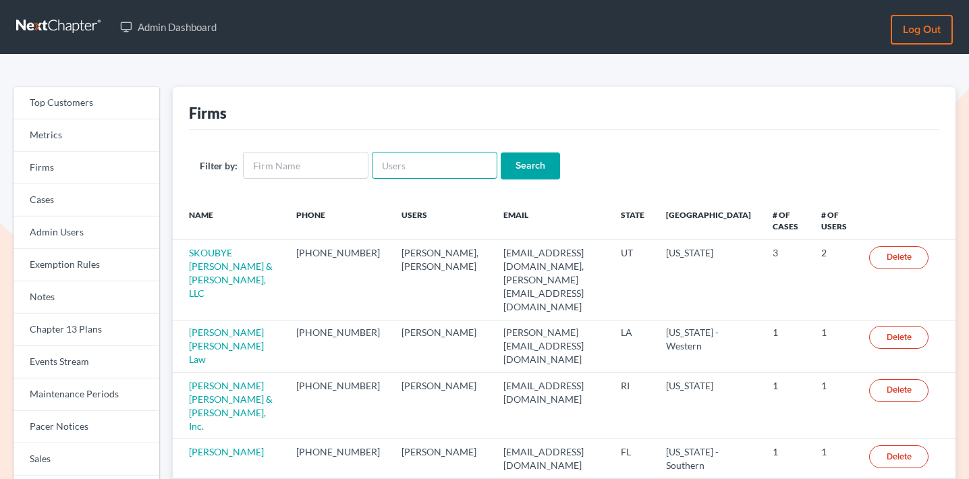
click at [457, 175] on input "text" at bounding box center [435, 165] width 126 height 27
paste input "meruelolaw@gmail.com"
type input "meruelolaw@gmail.com"
click at [532, 159] on input "Search" at bounding box center [530, 165] width 59 height 27
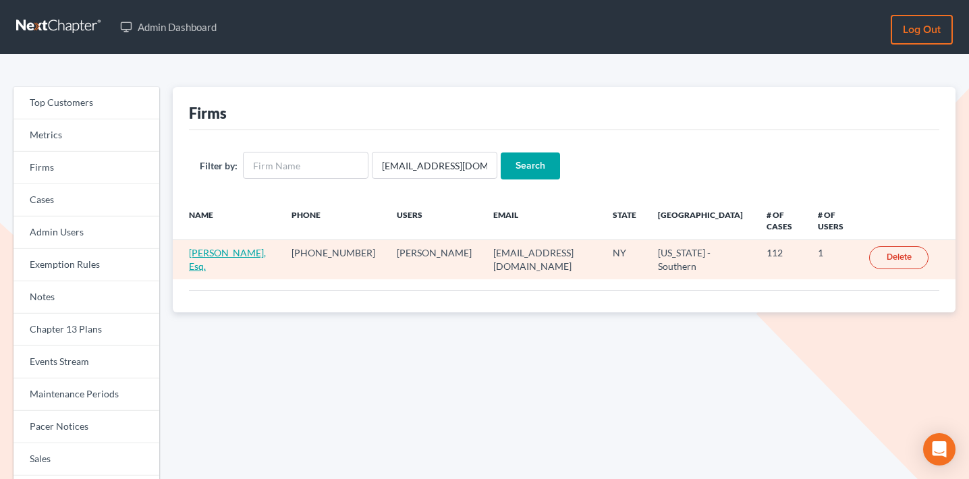
click at [221, 250] on link "Natasha Meruelo, Esq." at bounding box center [227, 259] width 77 height 25
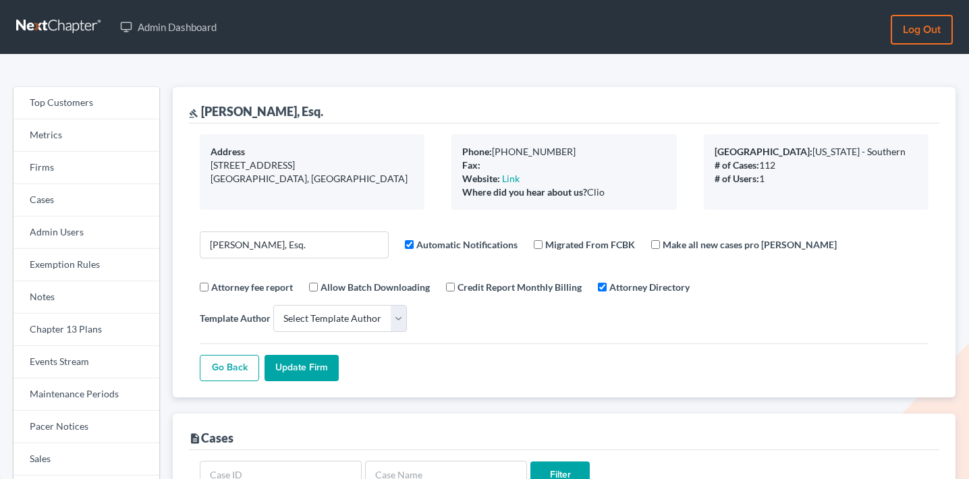
select select
click at [68, 163] on link "Firms" at bounding box center [86, 168] width 146 height 32
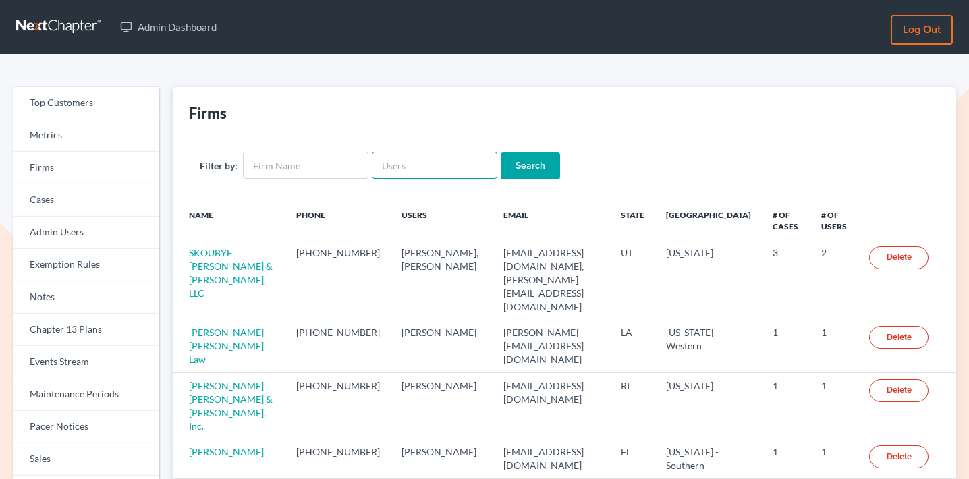
click at [412, 160] on input "text" at bounding box center [435, 165] width 126 height 27
paste input "sharon@sharonsperling.com"
type input "sharon@sharonsperling.com"
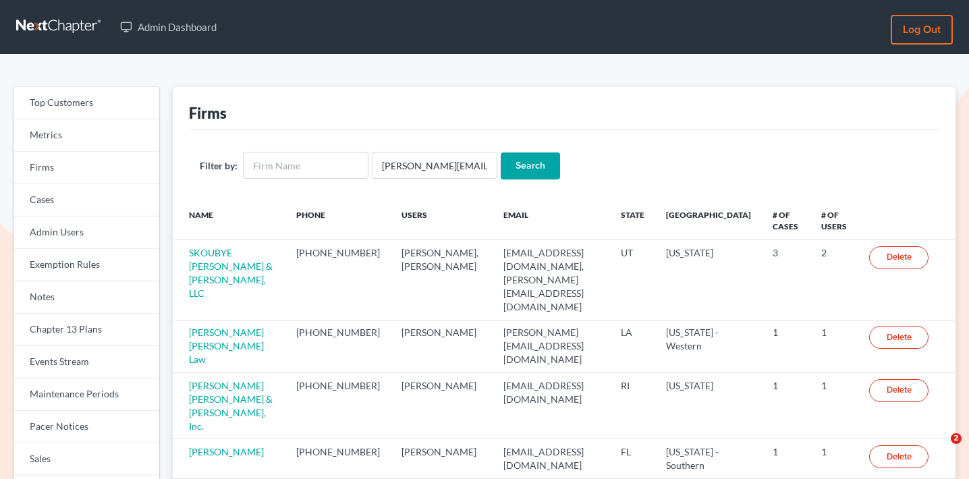
click at [526, 162] on input "Search" at bounding box center [530, 165] width 59 height 27
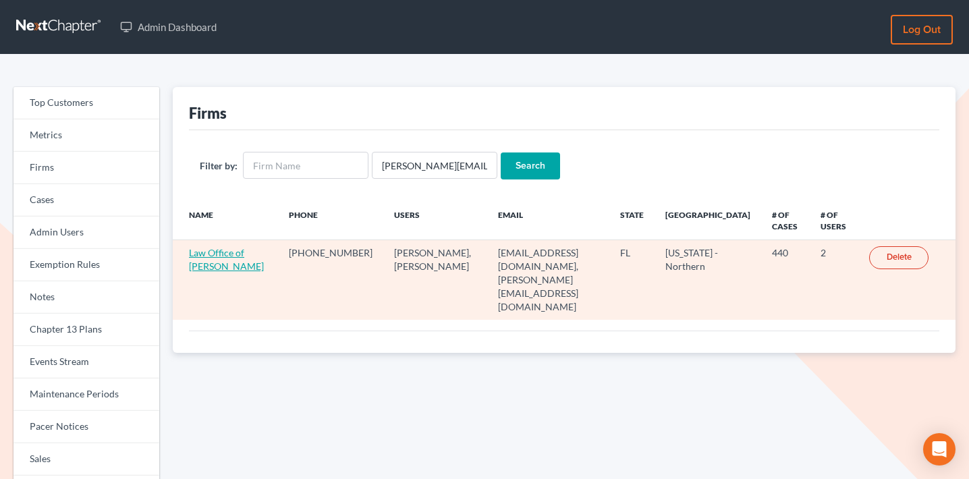
click at [235, 253] on link "Law Office of Sharon T. Sperling" at bounding box center [226, 259] width 75 height 25
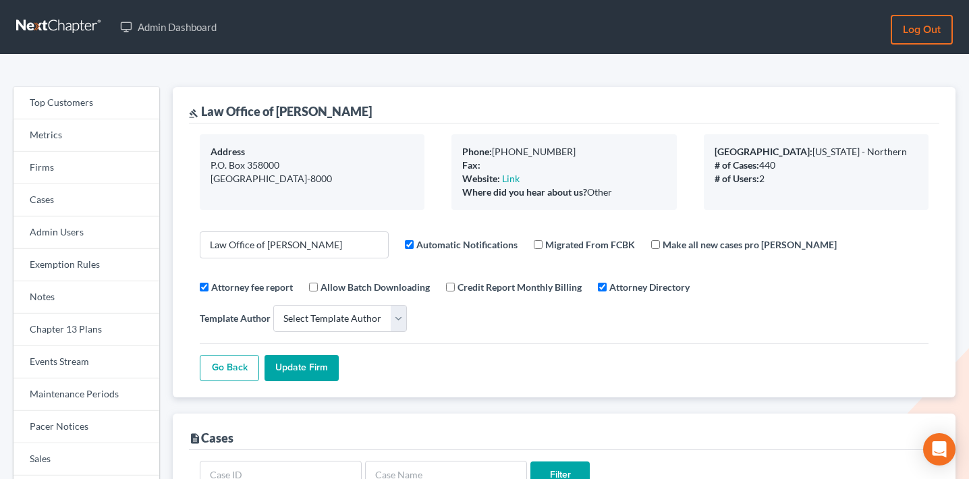
select select
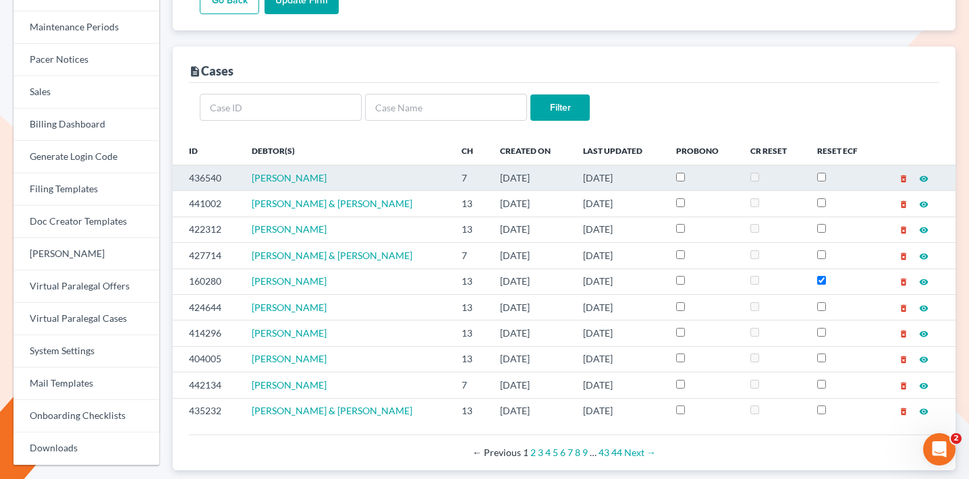
scroll to position [420, 0]
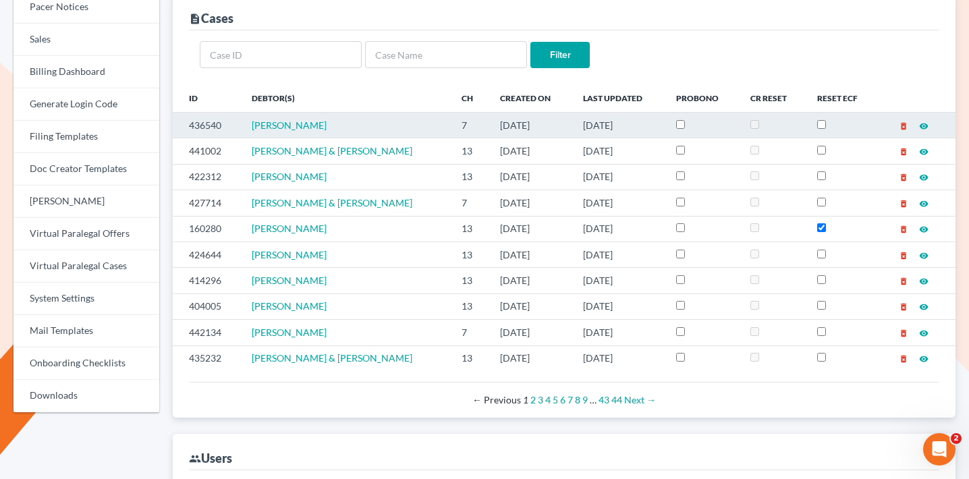
click at [206, 112] on td "436540" at bounding box center [207, 125] width 68 height 26
copy td "436540"
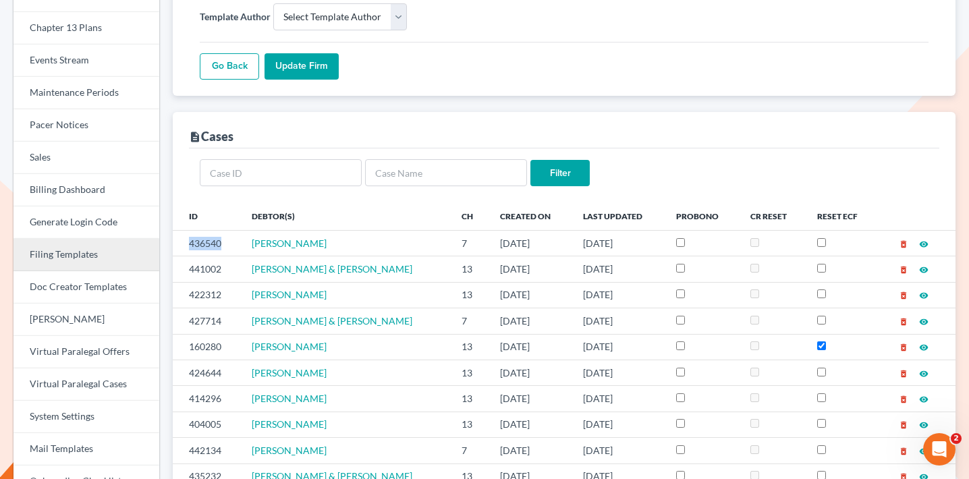
scroll to position [283, 0]
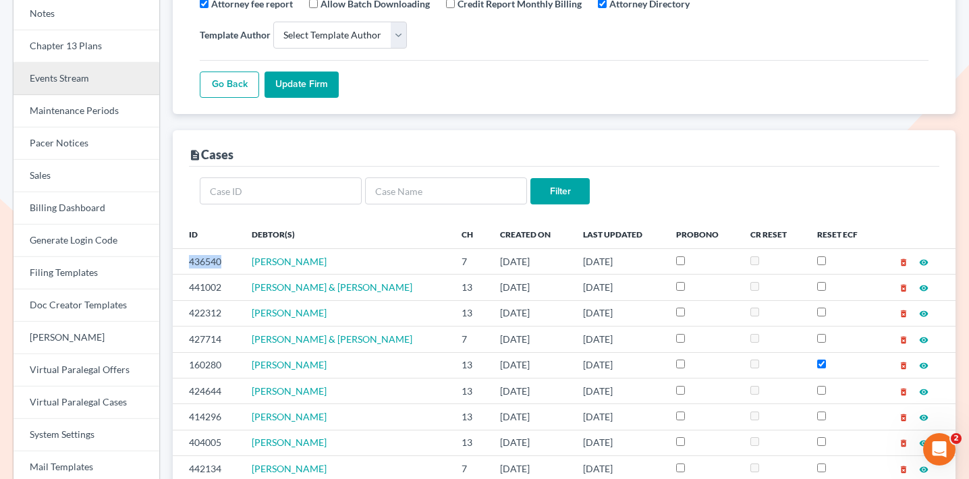
click at [90, 76] on link "Events Stream" at bounding box center [86, 79] width 146 height 32
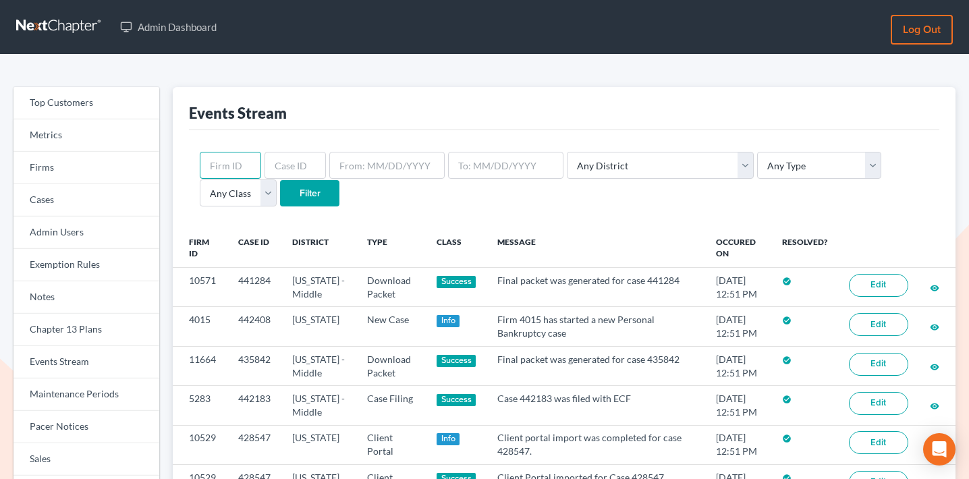
click at [233, 173] on input "text" at bounding box center [230, 165] width 61 height 27
paste input "436540"
type input "436540"
click at [281, 160] on input "text" at bounding box center [295, 165] width 61 height 27
paste input "436540"
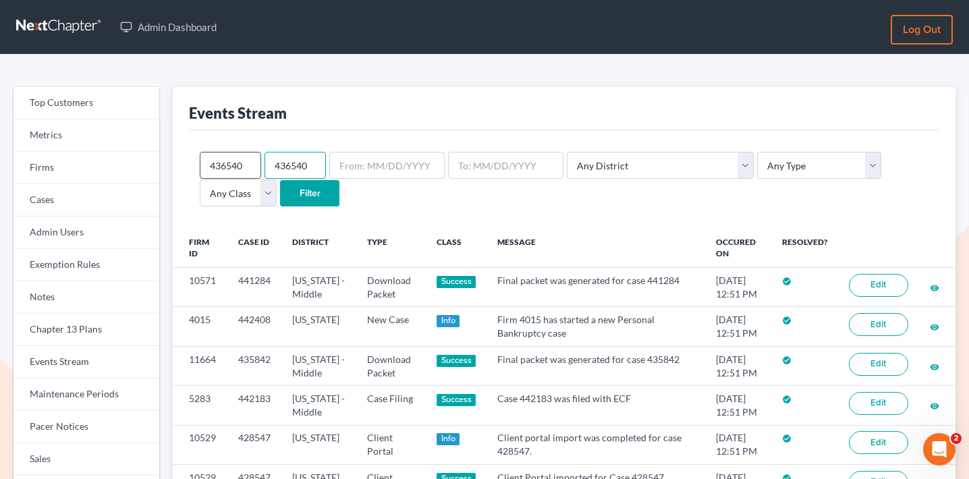
type input "436540"
click at [223, 162] on input "436540" at bounding box center [230, 165] width 61 height 27
click at [280, 188] on input "Filter" at bounding box center [309, 193] width 59 height 27
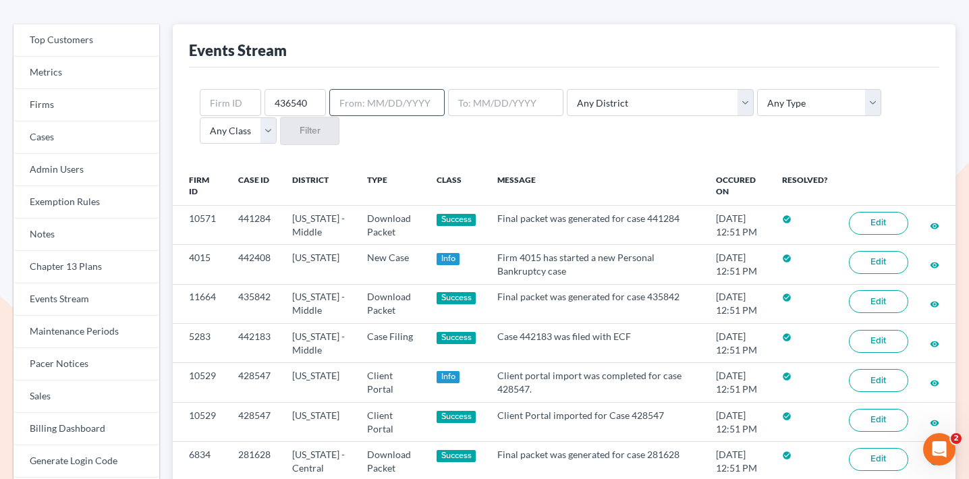
scroll to position [76, 0]
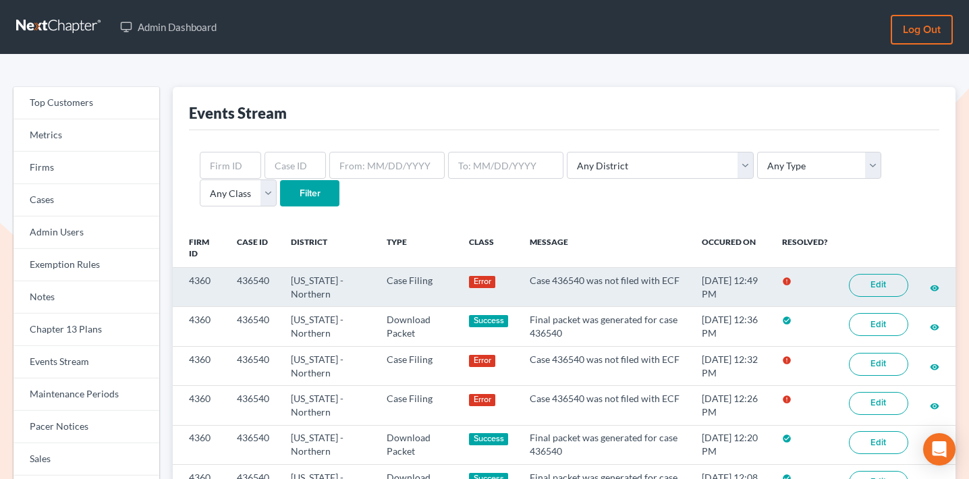
click at [878, 281] on link "Edit" at bounding box center [878, 285] width 59 height 23
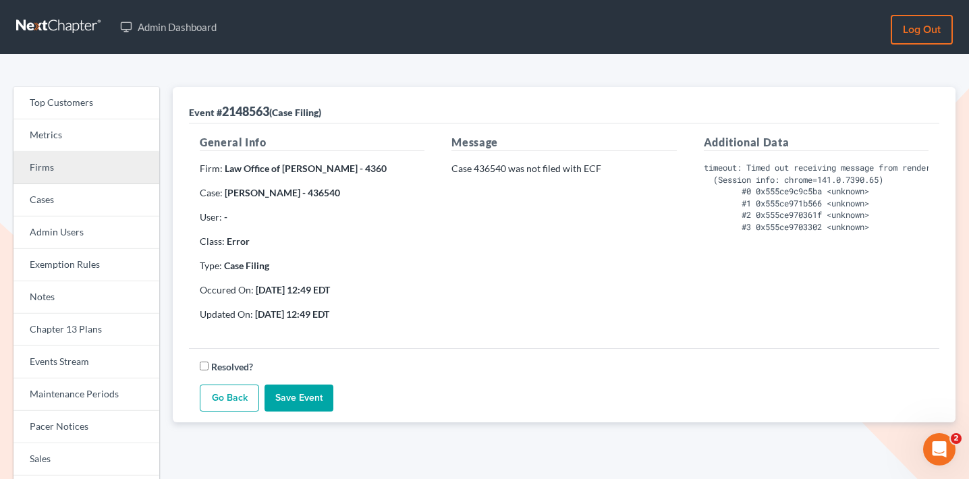
click at [65, 179] on link "Firms" at bounding box center [86, 168] width 146 height 32
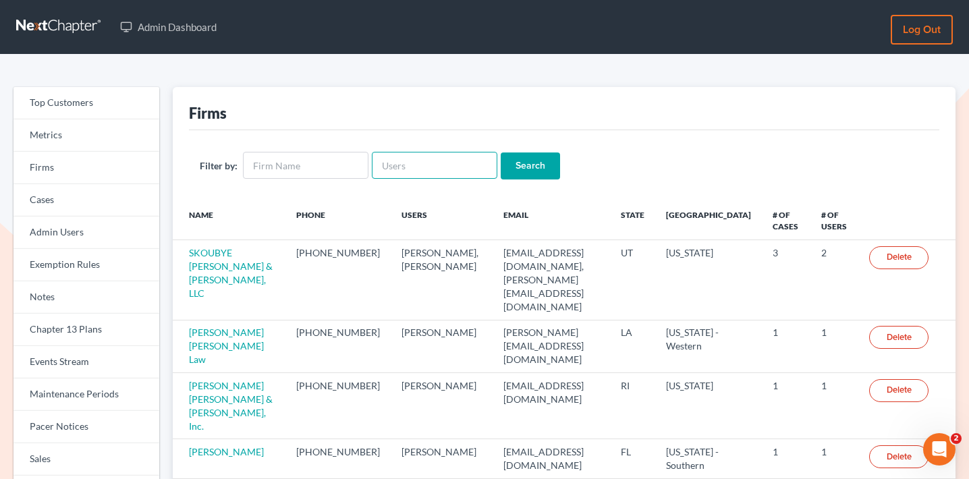
click at [424, 174] on input "text" at bounding box center [435, 165] width 126 height 27
paste input "[PERSON_NAME][EMAIL_ADDRESS][DOMAIN_NAME]"
type input "kevin@mettalegalsolutions.com"
click at [515, 176] on input "Search" at bounding box center [530, 165] width 59 height 27
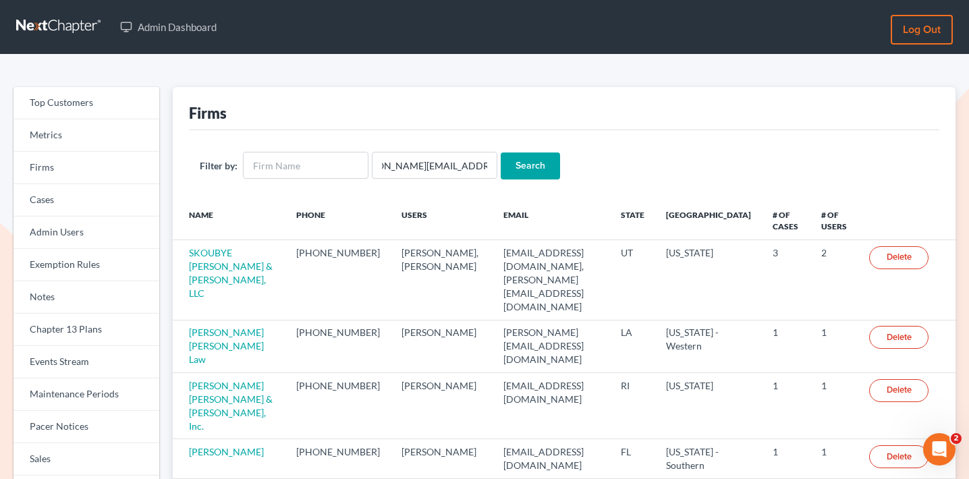
scroll to position [0, 0]
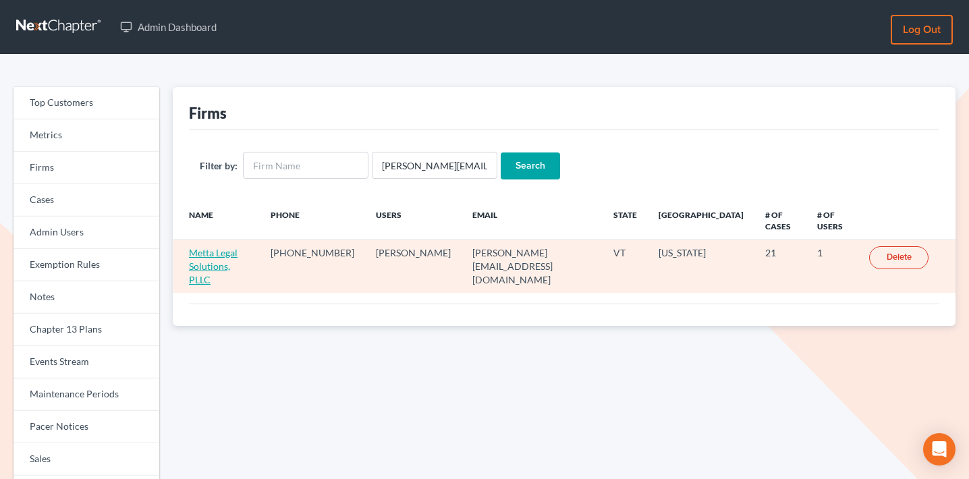
click at [230, 251] on link "Metta Legal Solutions, PLLC" at bounding box center [213, 266] width 49 height 38
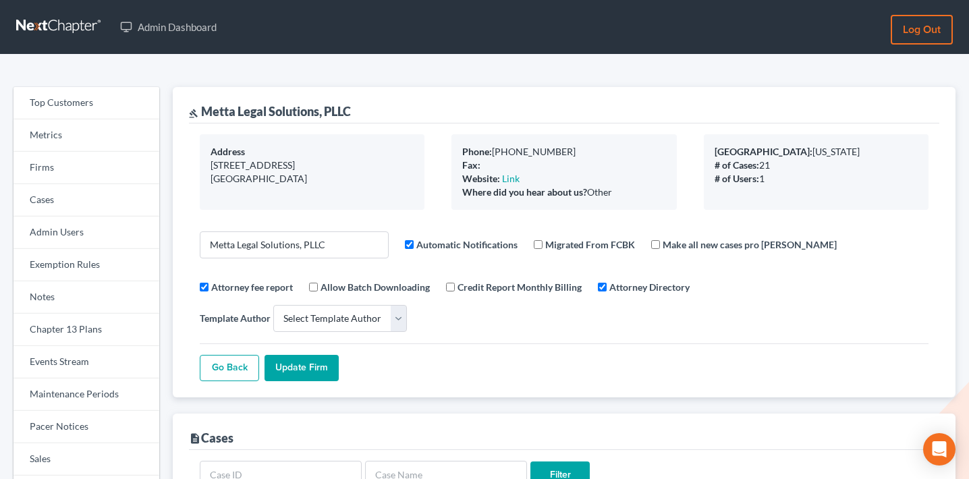
select select
click at [91, 173] on link "Firms" at bounding box center [86, 168] width 146 height 32
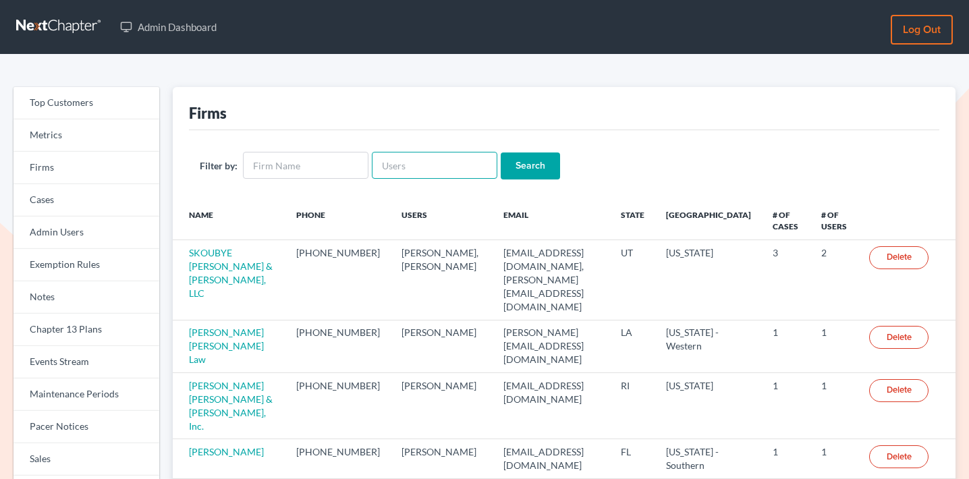
click at [447, 174] on input "text" at bounding box center [435, 165] width 126 height 27
paste input "[PERSON_NAME][EMAIL_ADDRESS][DOMAIN_NAME]"
type input "[PERSON_NAME][EMAIL_ADDRESS][DOMAIN_NAME]"
click at [527, 167] on input "Search" at bounding box center [530, 165] width 59 height 27
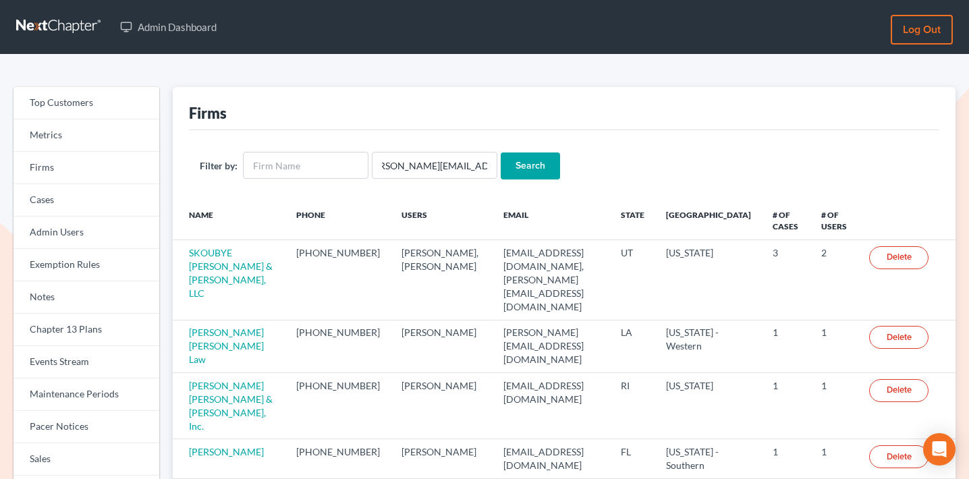
scroll to position [0, 0]
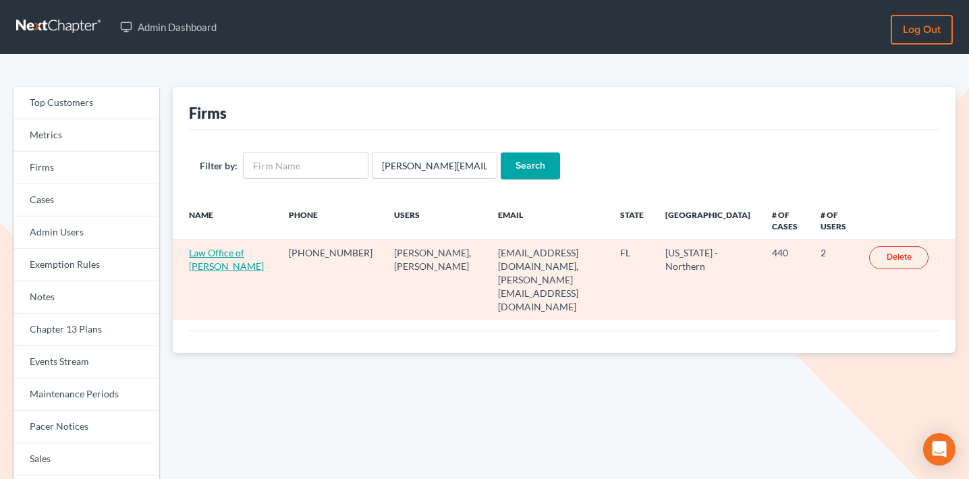
click at [226, 266] on link "Law Office of [PERSON_NAME]" at bounding box center [226, 259] width 75 height 25
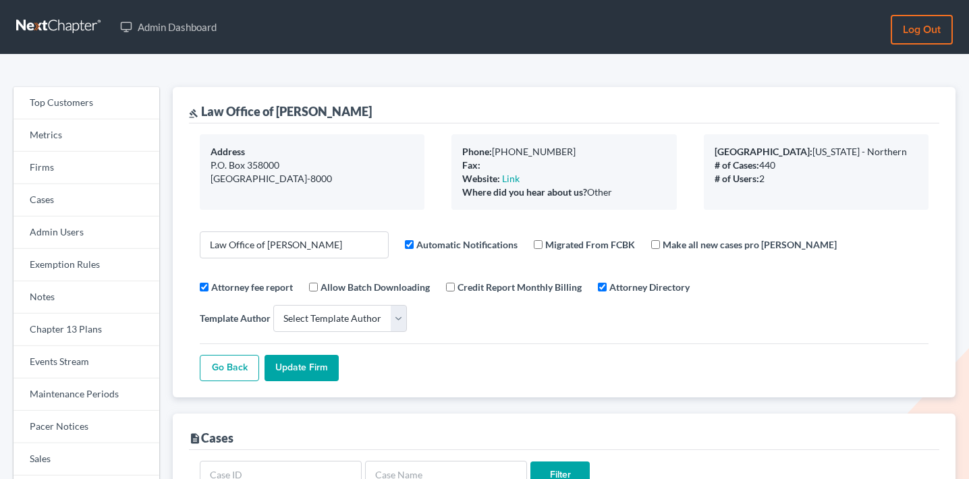
select select
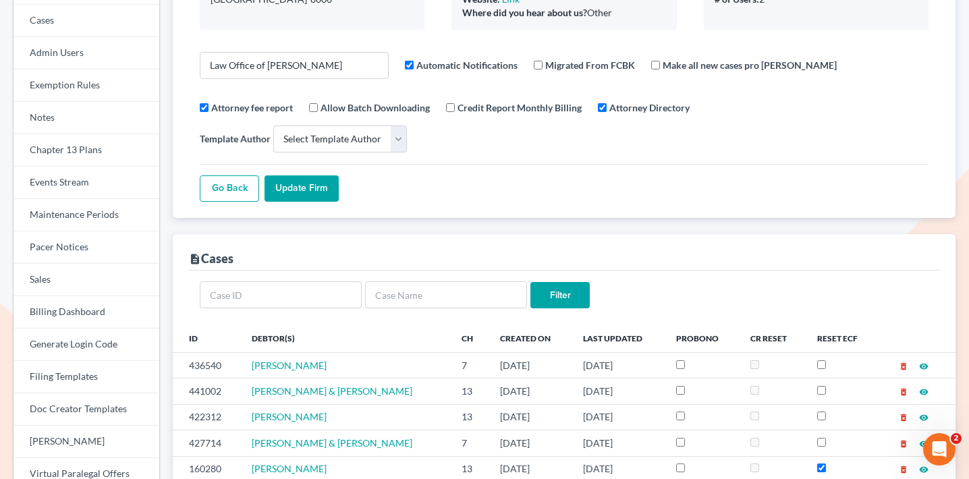
scroll to position [211, 0]
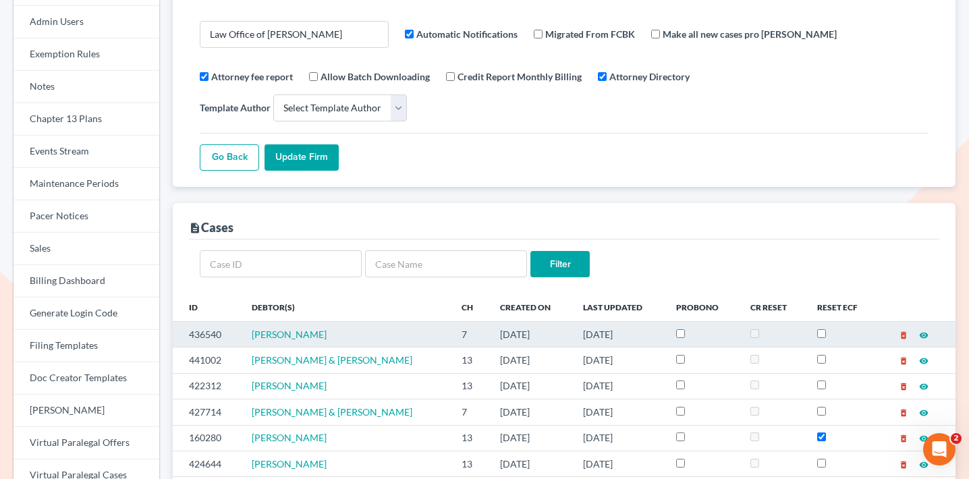
click at [208, 321] on td "436540" at bounding box center [207, 334] width 68 height 26
copy td "436540"
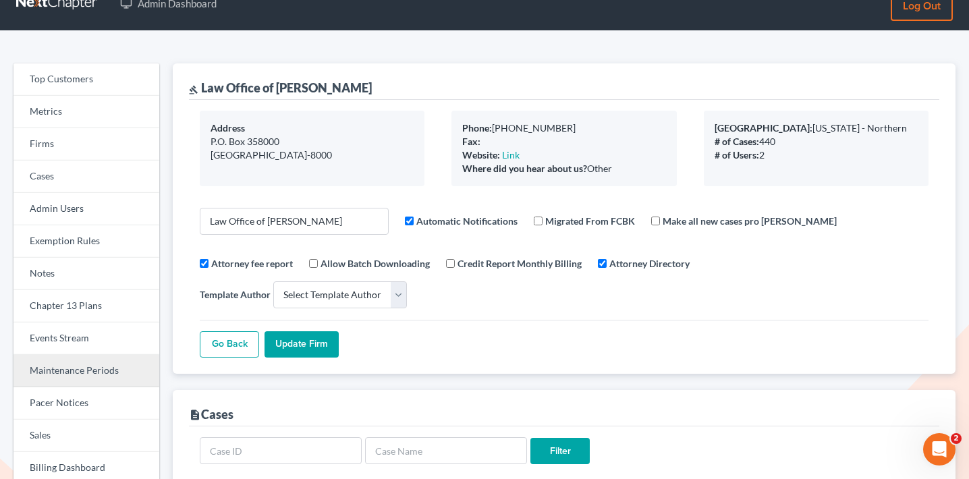
scroll to position [0, 0]
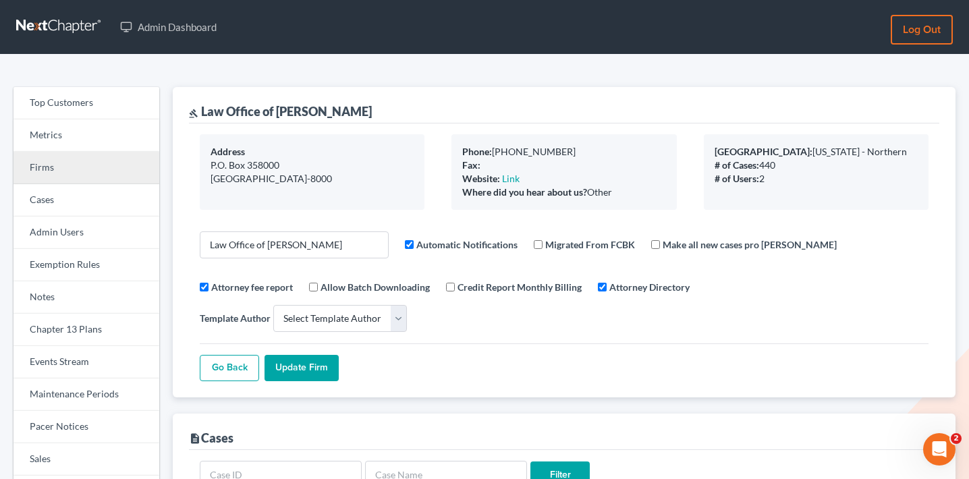
click at [67, 159] on link "Firms" at bounding box center [86, 168] width 146 height 32
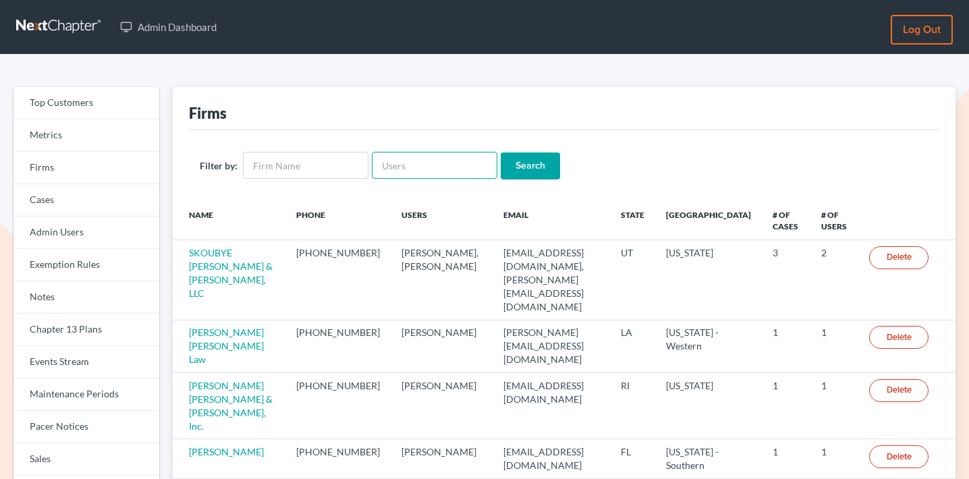
click at [437, 167] on input "text" at bounding box center [435, 165] width 126 height 27
paste input "[PERSON_NAME][EMAIL_ADDRESS][DOMAIN_NAME]"
type input "[PERSON_NAME][EMAIL_ADDRESS][DOMAIN_NAME]"
click at [534, 161] on input "Search" at bounding box center [530, 165] width 59 height 27
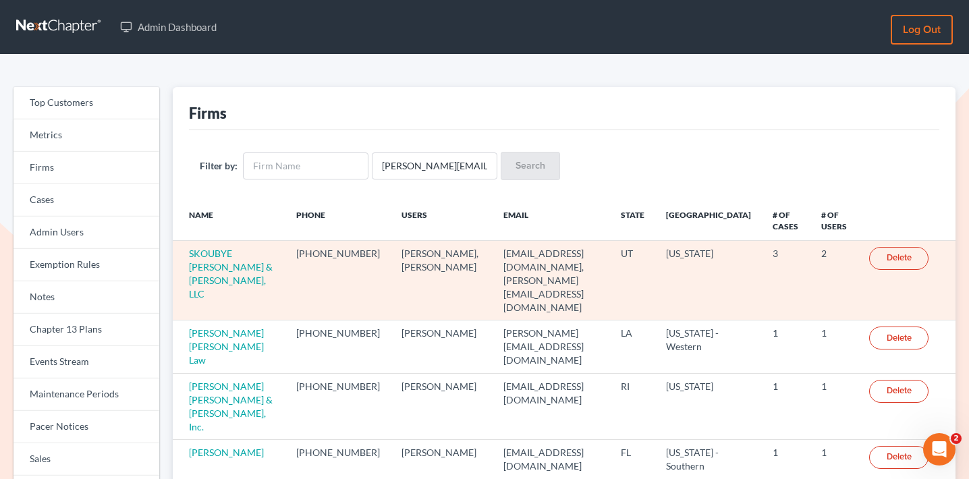
scroll to position [0, 0]
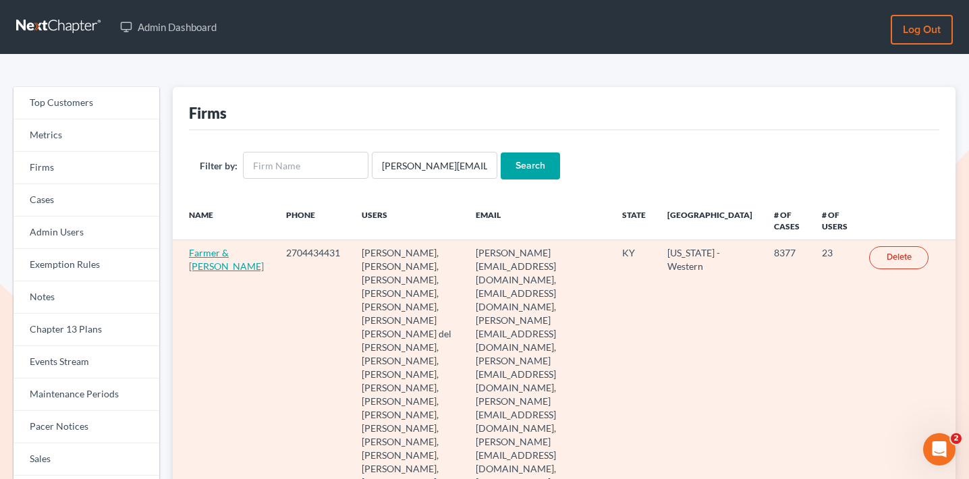
click at [198, 272] on link "Farmer & [PERSON_NAME]" at bounding box center [226, 259] width 75 height 25
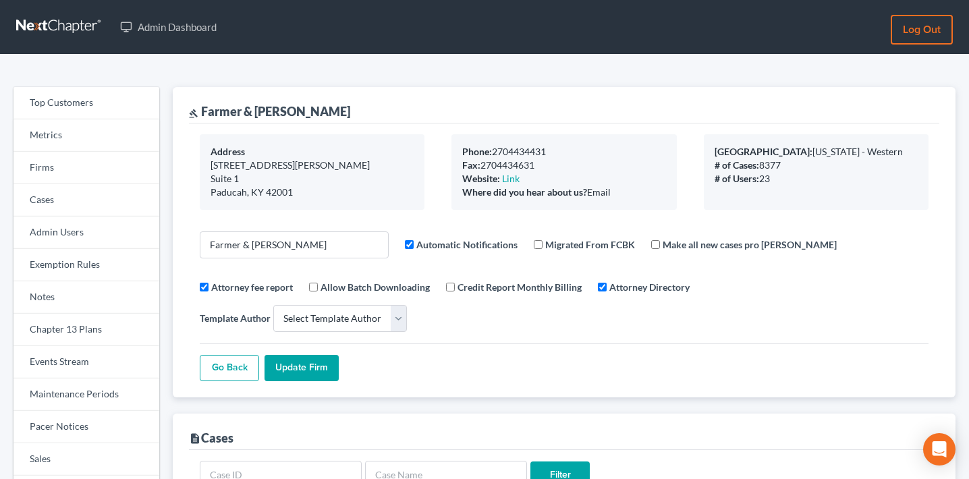
select select
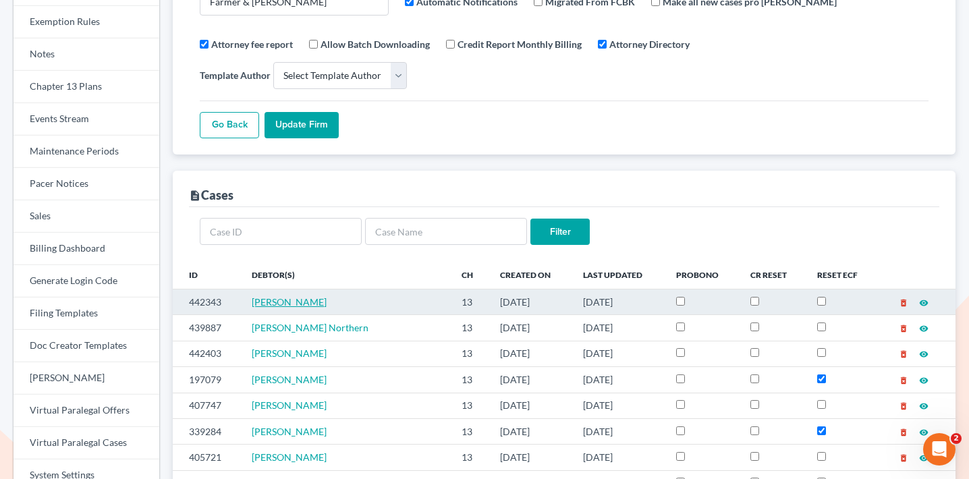
click at [290, 296] on span "Michael Duncan" at bounding box center [289, 301] width 75 height 11
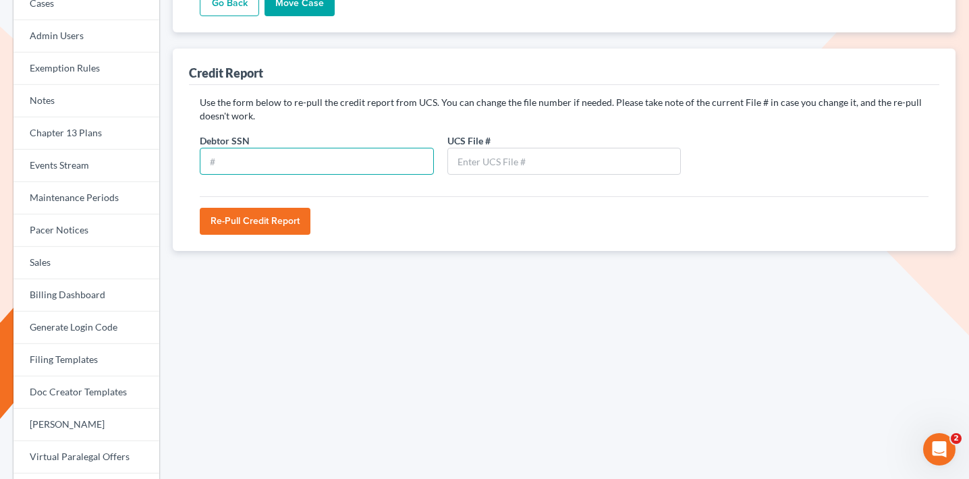
click at [368, 154] on input "text" at bounding box center [317, 161] width 234 height 27
paste input "407 – 88 – 5942"
click at [235, 161] on input "407 – 88 – 5942" at bounding box center [317, 161] width 234 height 27
click at [247, 163] on input "40788 – 5942" at bounding box center [317, 161] width 234 height 27
type input "407885942"
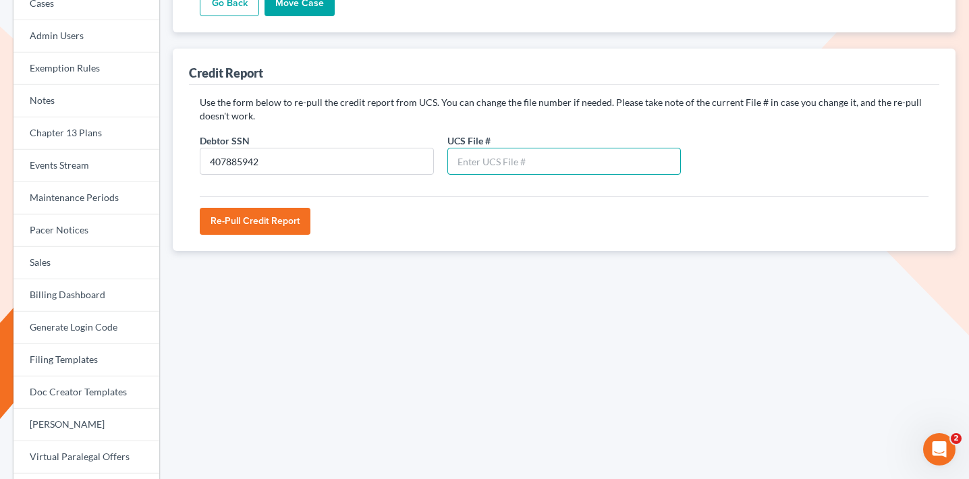
click at [493, 163] on input "text" at bounding box center [564, 161] width 234 height 27
paste input "82296042"
type input "82296042"
click at [297, 223] on input "Re-Pull Credit Report" at bounding box center [255, 221] width 111 height 27
type input "Please wait..."
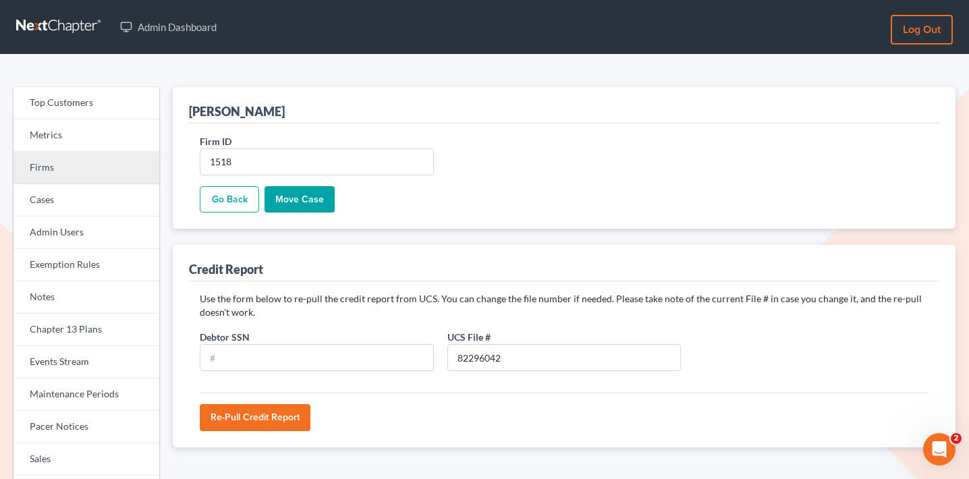
click at [113, 170] on link "Firms" at bounding box center [86, 168] width 146 height 32
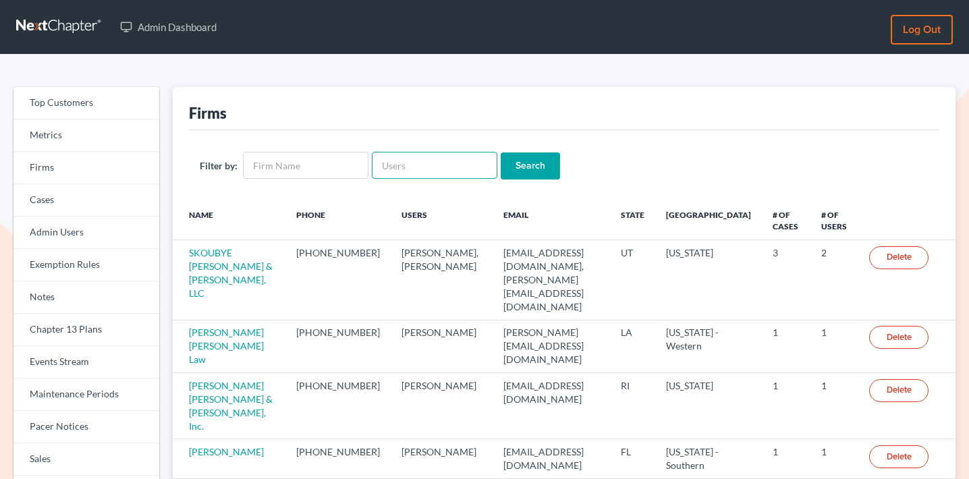
click at [454, 165] on input "text" at bounding box center [435, 165] width 126 height 27
paste input "marybeth@schroedermb-law.com"
type input "marybeth@schroedermb-law.com"
click at [520, 165] on input "Search" at bounding box center [530, 165] width 59 height 27
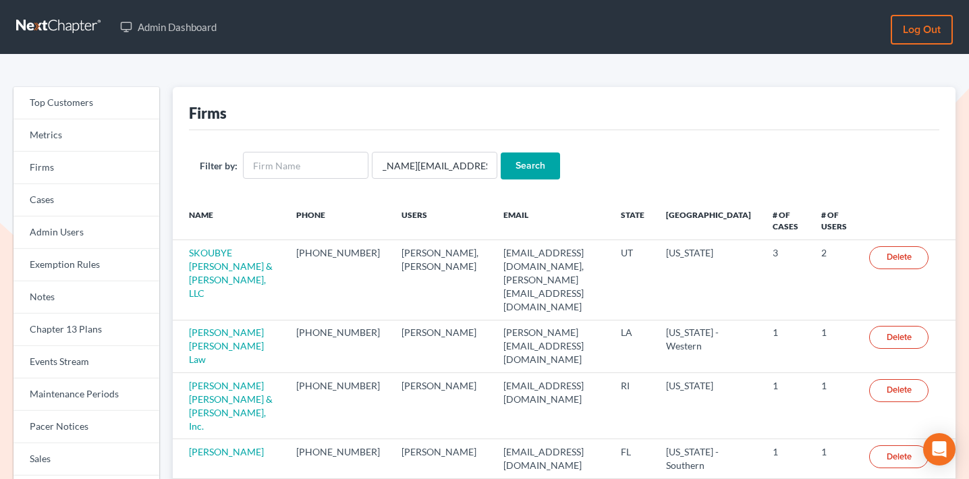
scroll to position [0, 0]
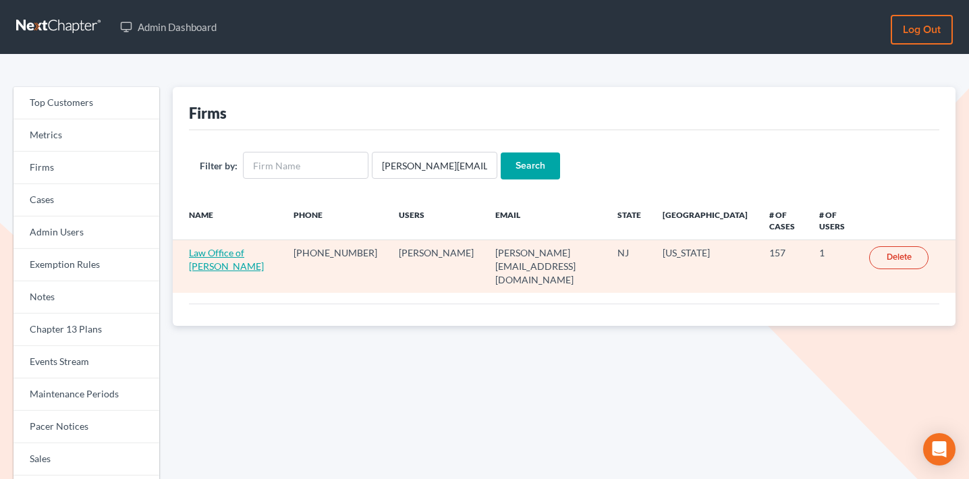
click at [234, 253] on link "Law Office of [PERSON_NAME]" at bounding box center [226, 259] width 75 height 25
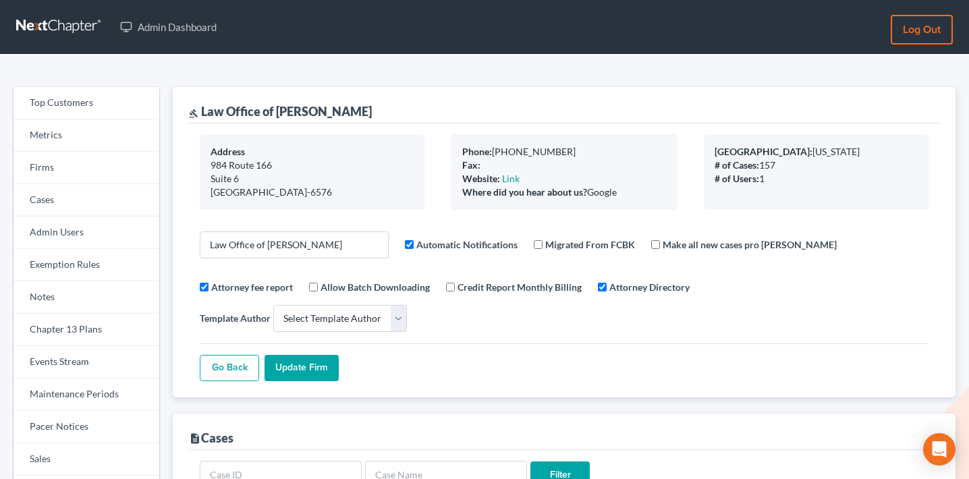
select select
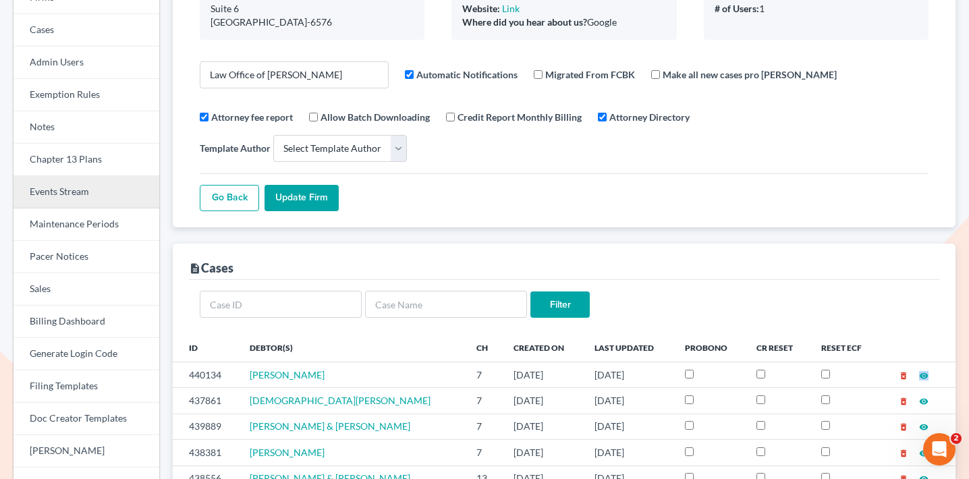
click at [72, 186] on link "Events Stream" at bounding box center [86, 192] width 146 height 32
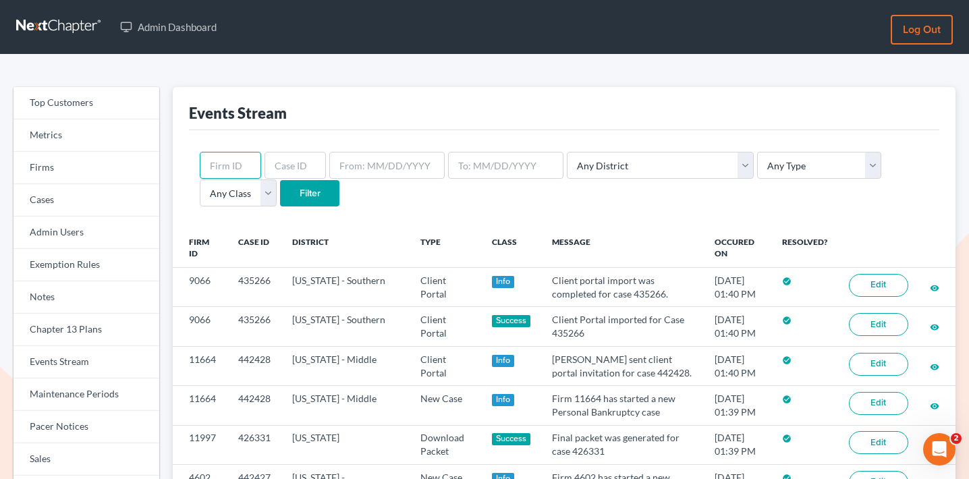
click at [234, 165] on input "text" at bounding box center [230, 165] width 61 height 27
paste input "436540"
type input "436540"
click at [280, 189] on input "Filter" at bounding box center [309, 193] width 59 height 27
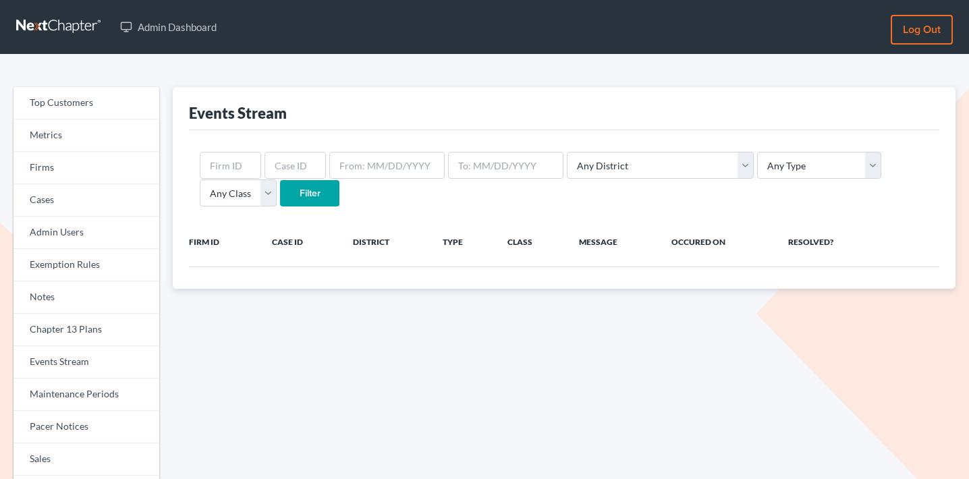
click at [289, 166] on input "text" at bounding box center [295, 165] width 61 height 27
type input "436540"
click at [280, 194] on input "Filter" at bounding box center [309, 193] width 59 height 27
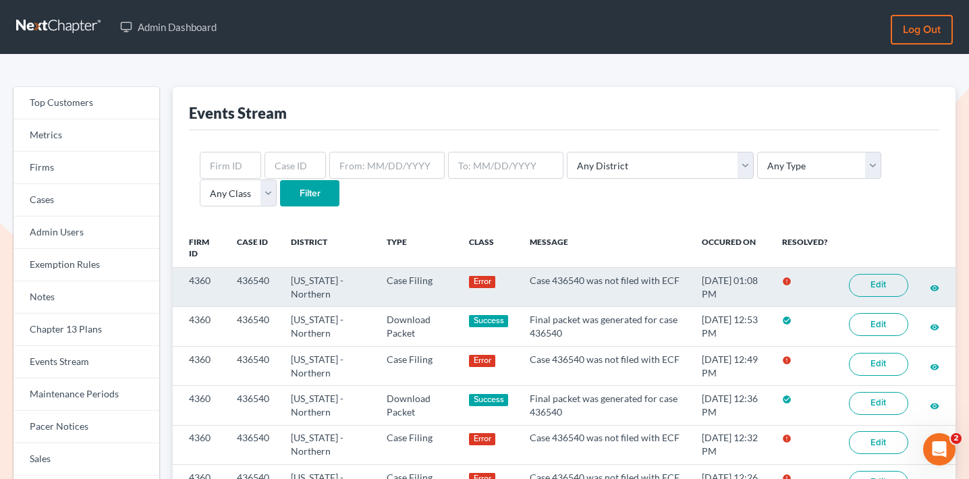
click at [873, 285] on link "Edit" at bounding box center [878, 285] width 59 height 23
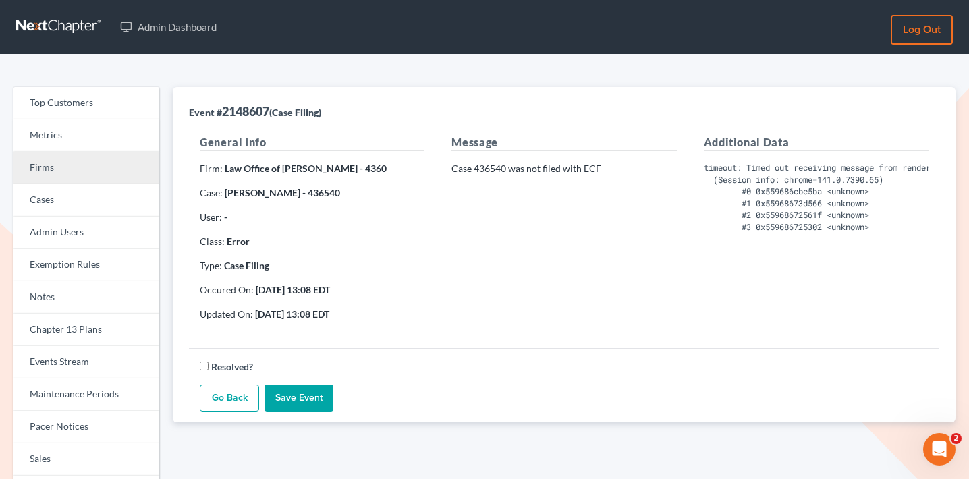
click at [105, 165] on link "Firms" at bounding box center [86, 168] width 146 height 32
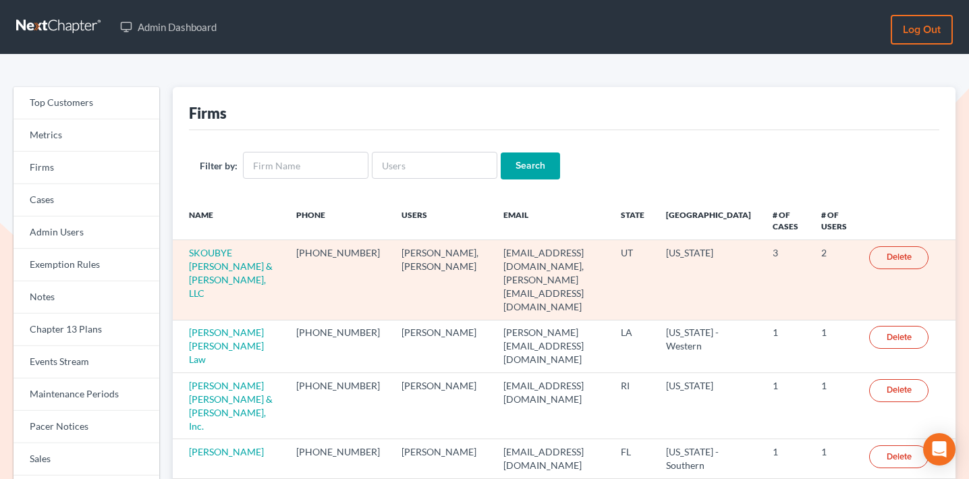
click at [252, 246] on td "SKOUBYE [PERSON_NAME] & [PERSON_NAME], LLC" at bounding box center [229, 280] width 113 height 80
click at [246, 265] on link "SKOUBYE [PERSON_NAME] & [PERSON_NAME], LLC" at bounding box center [231, 273] width 84 height 52
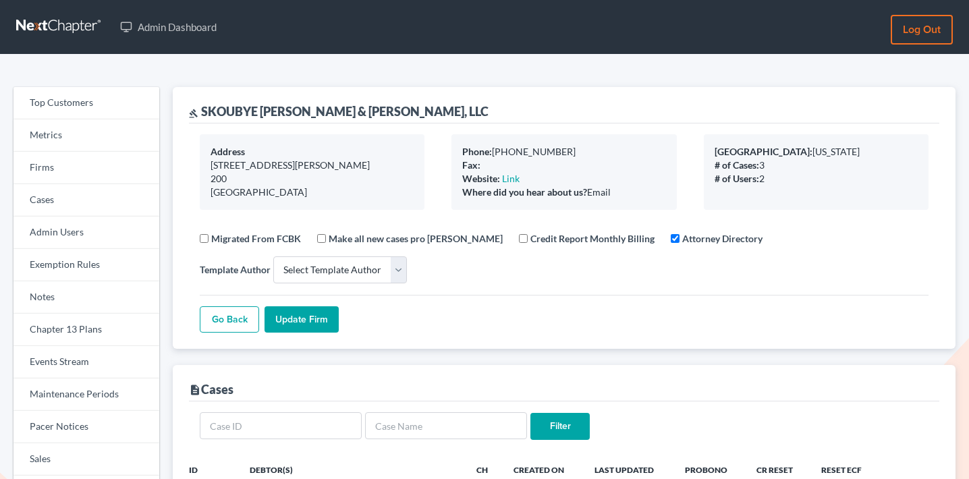
select select
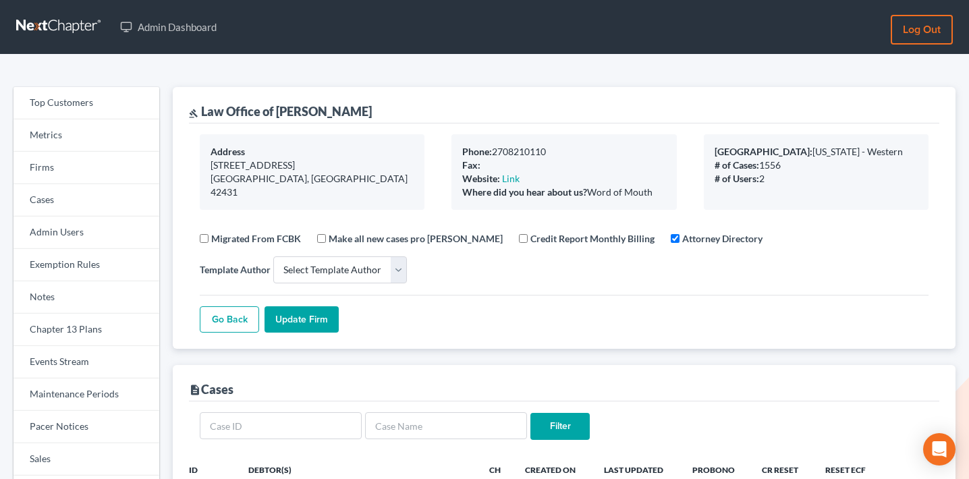
select select
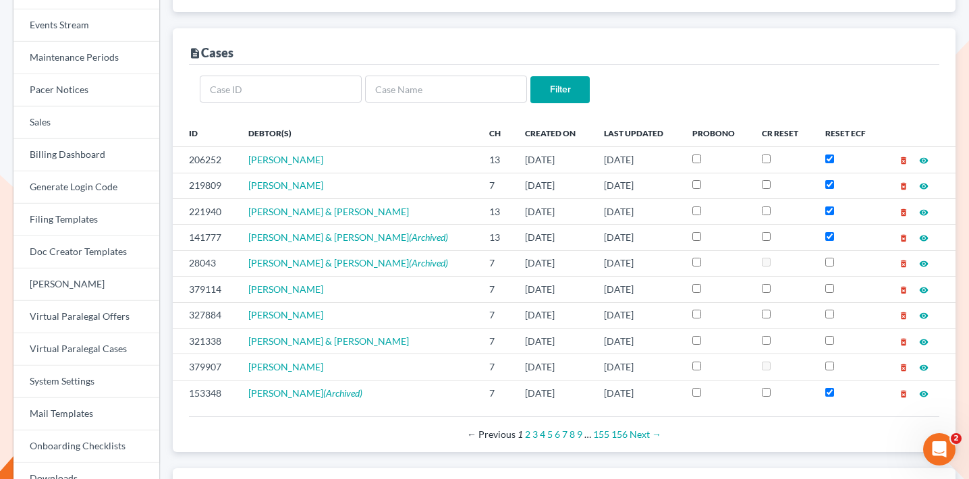
scroll to position [580, 0]
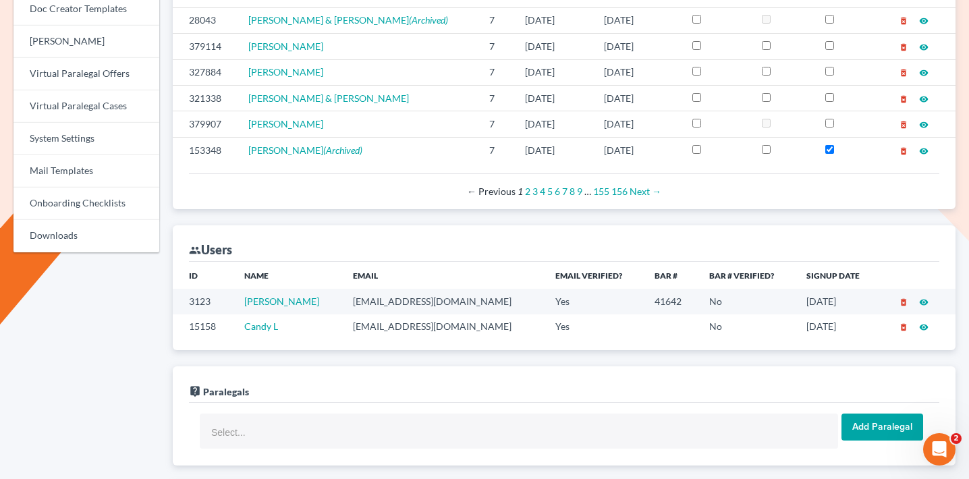
click at [366, 294] on td "[EMAIL_ADDRESS][DOMAIN_NAME]" at bounding box center [443, 301] width 202 height 25
click at [366, 294] on td "mark@littlelawky.com" at bounding box center [443, 301] width 202 height 25
copy td "mark@littlelawky.com"
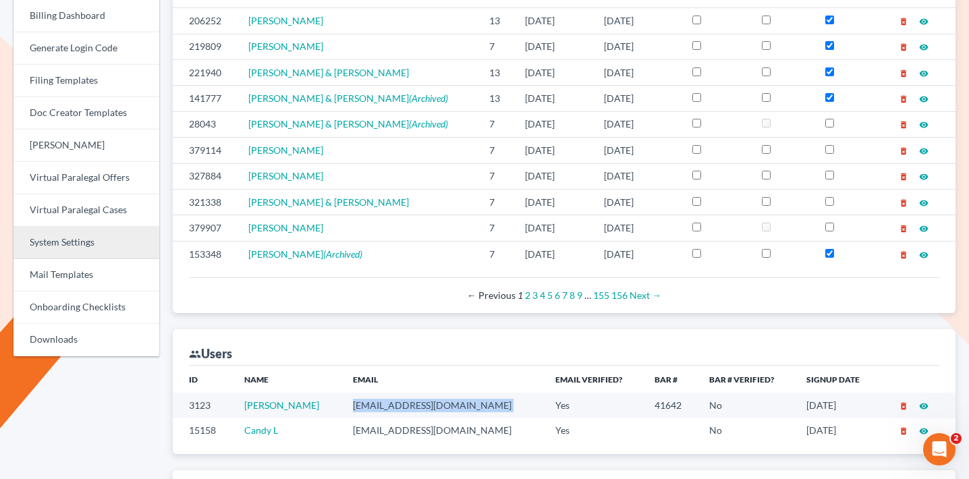
scroll to position [305, 0]
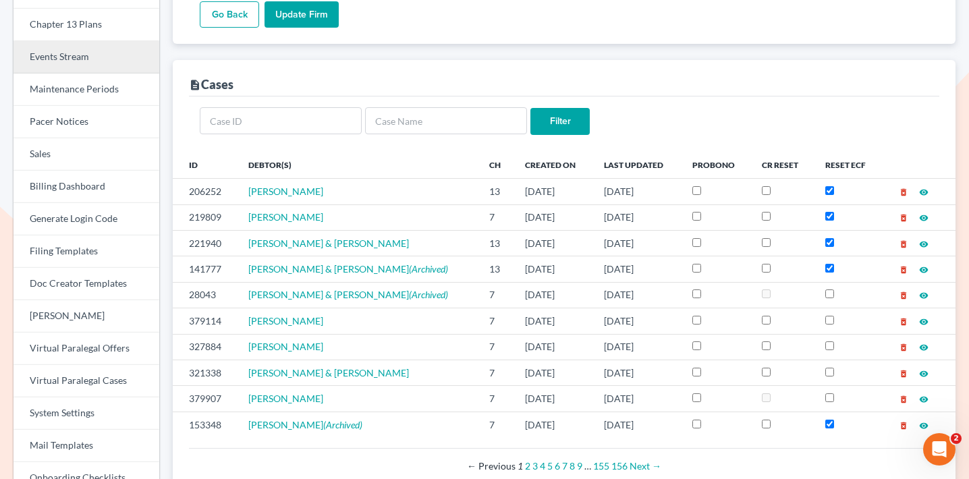
click at [90, 47] on link "Events Stream" at bounding box center [86, 57] width 146 height 32
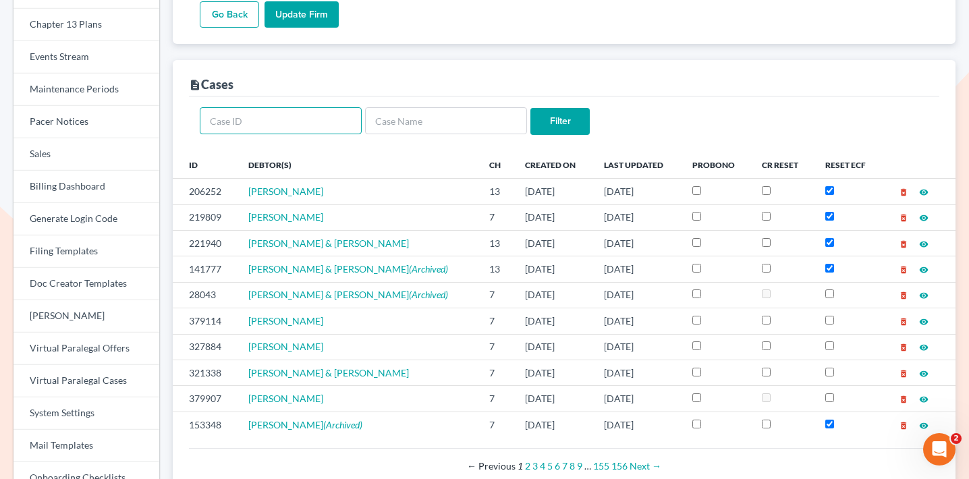
click at [300, 117] on input "text" at bounding box center [281, 120] width 162 height 27
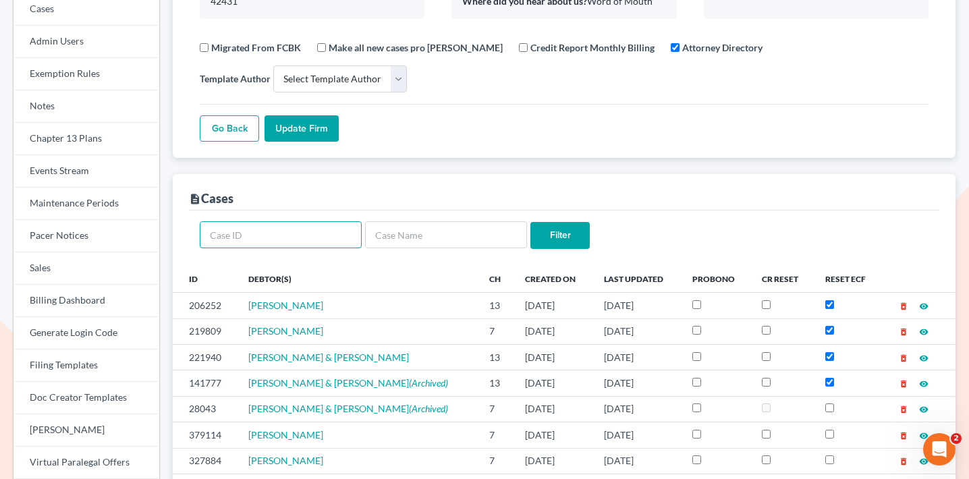
scroll to position [80, 0]
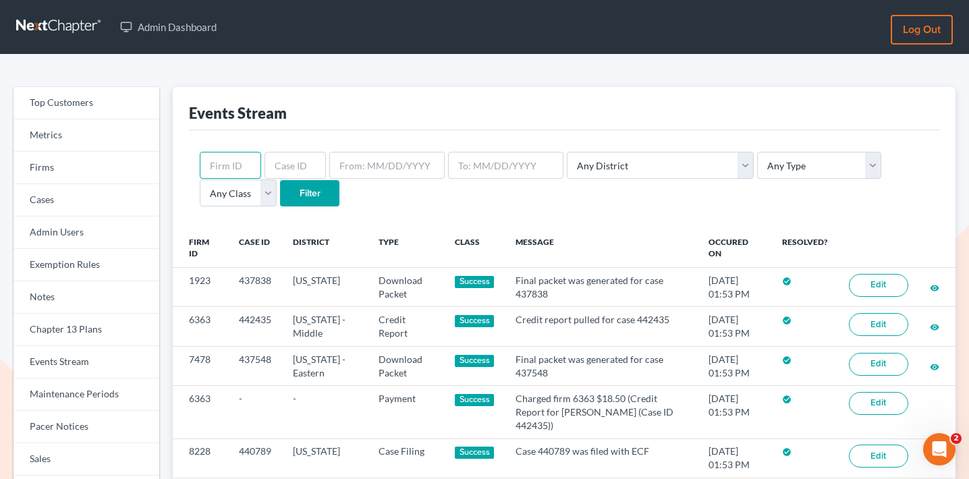
click at [217, 166] on input "text" at bounding box center [230, 165] width 61 height 27
paste input "[EMAIL_ADDRESS][DOMAIN_NAME]"
type input "mark@littlelawky.com"
click at [238, 166] on input "mark@littlelawky.com" at bounding box center [230, 165] width 61 height 27
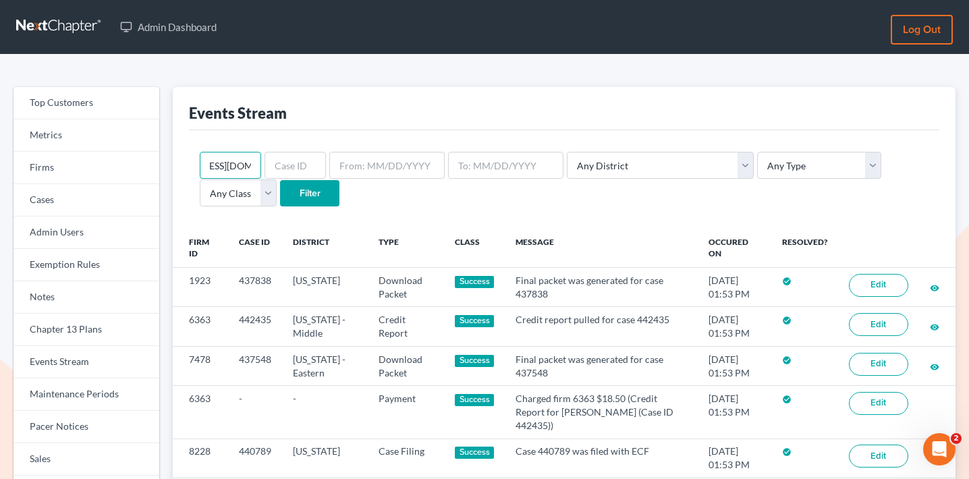
click at [238, 166] on input "mark@littlelawky.com" at bounding box center [230, 165] width 61 height 27
type input "2234"
click at [280, 180] on input "Filter" at bounding box center [309, 193] width 59 height 27
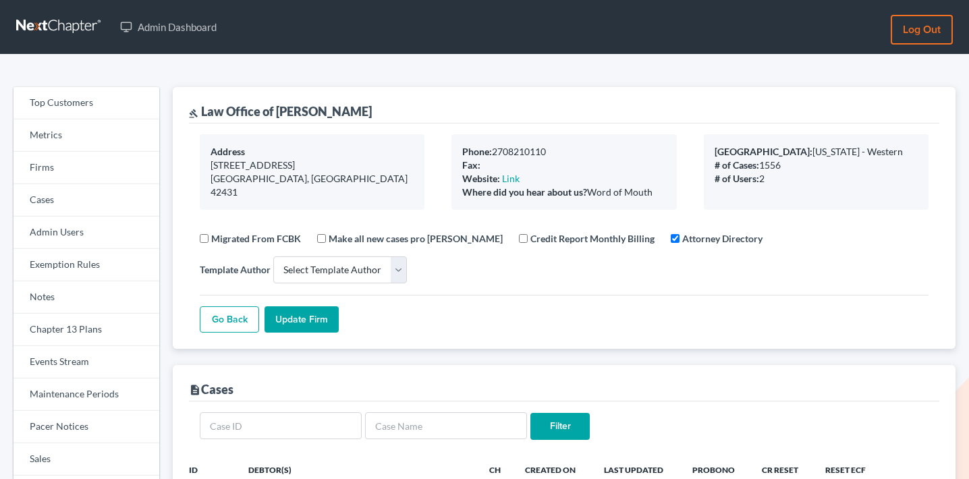
select select
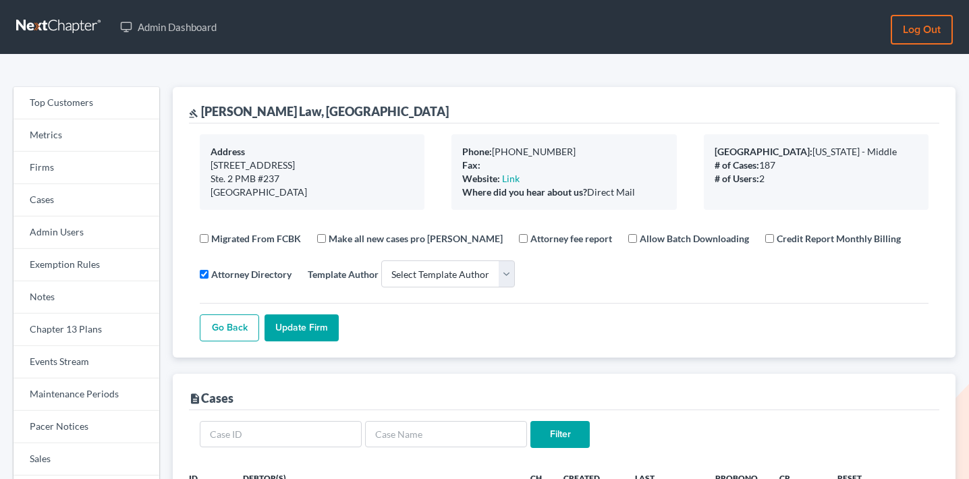
select select
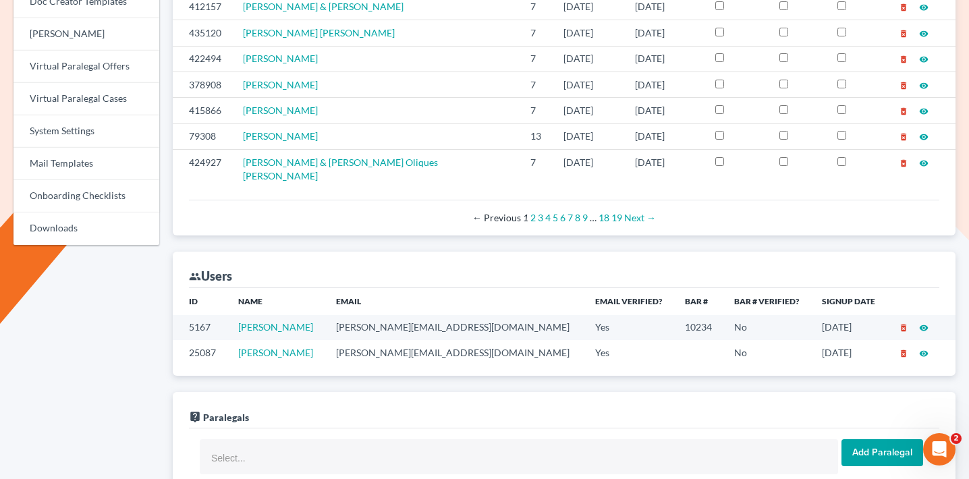
scroll to position [650, 0]
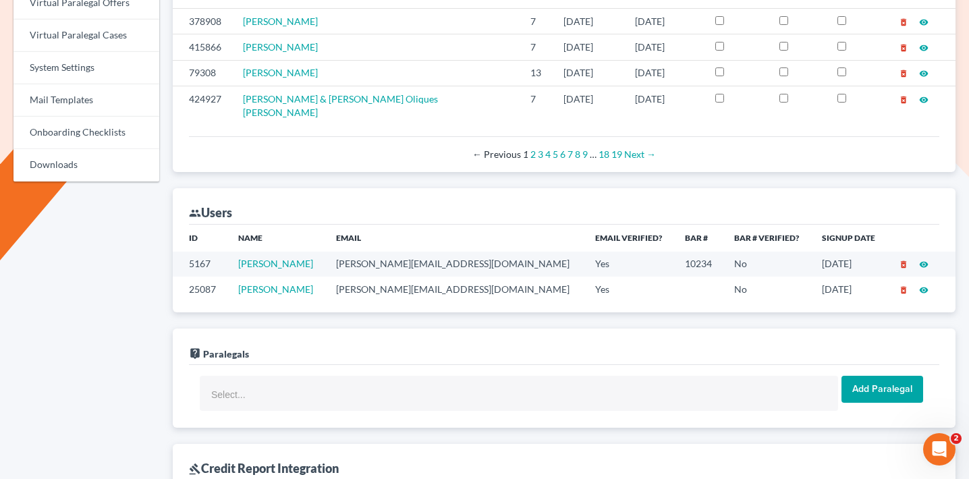
click at [395, 252] on td "carmona@carmonalaw.com" at bounding box center [454, 264] width 259 height 25
copy td "carmona@carmonalaw.com"
click at [397, 277] on td "jessica@carmonalaw.com" at bounding box center [454, 289] width 259 height 25
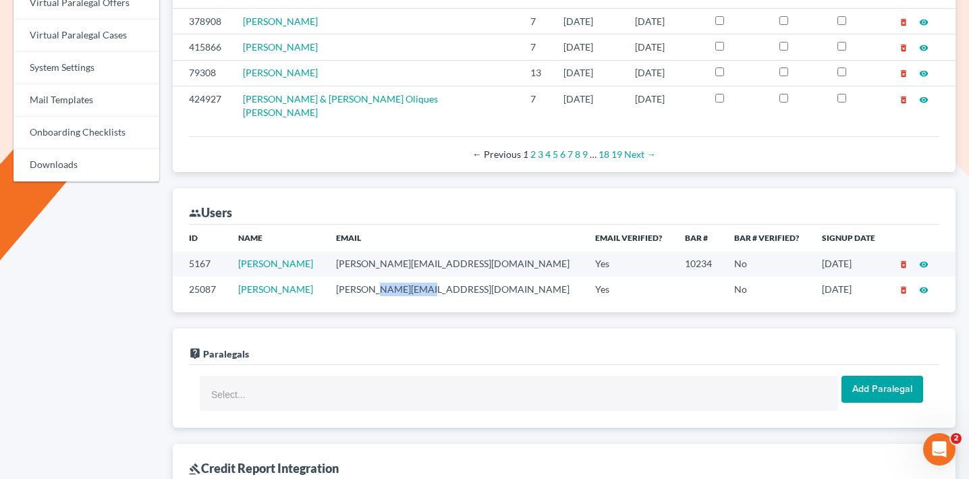
click at [397, 277] on td "jessica@carmonalaw.com" at bounding box center [454, 289] width 259 height 25
copy td "jessica@carmonalaw.com"
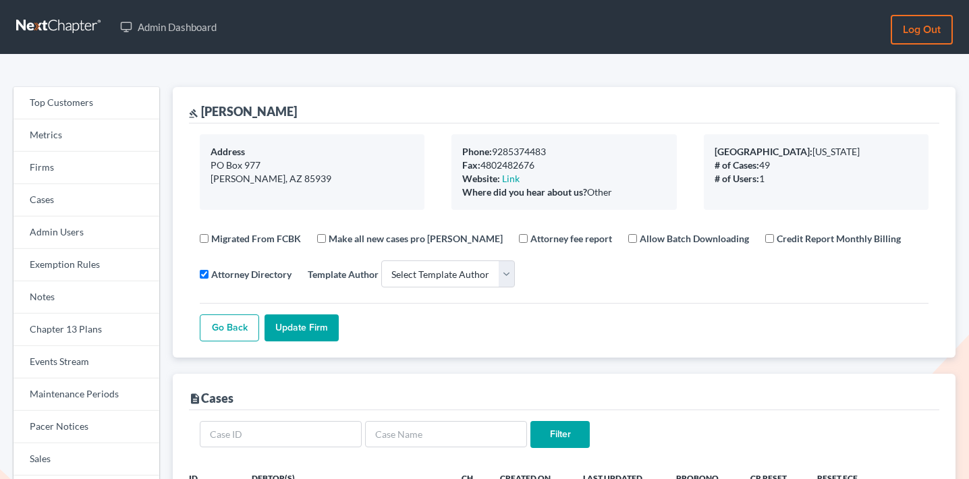
select select
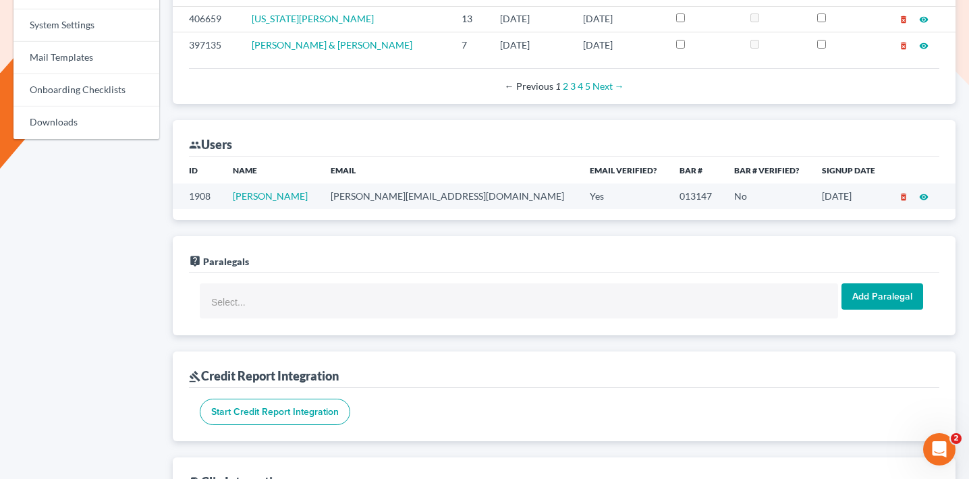
scroll to position [713, 0]
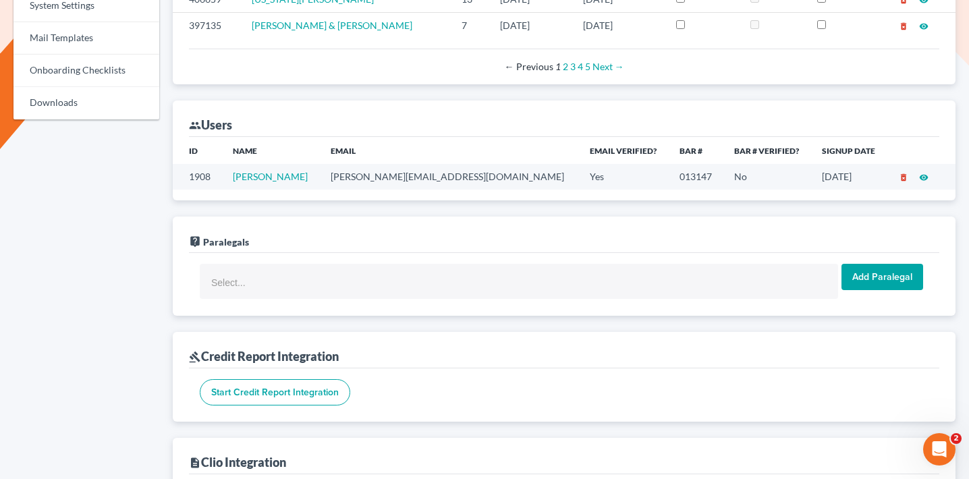
click at [395, 182] on td "john@johnbankerlaw.com" at bounding box center [449, 176] width 259 height 25
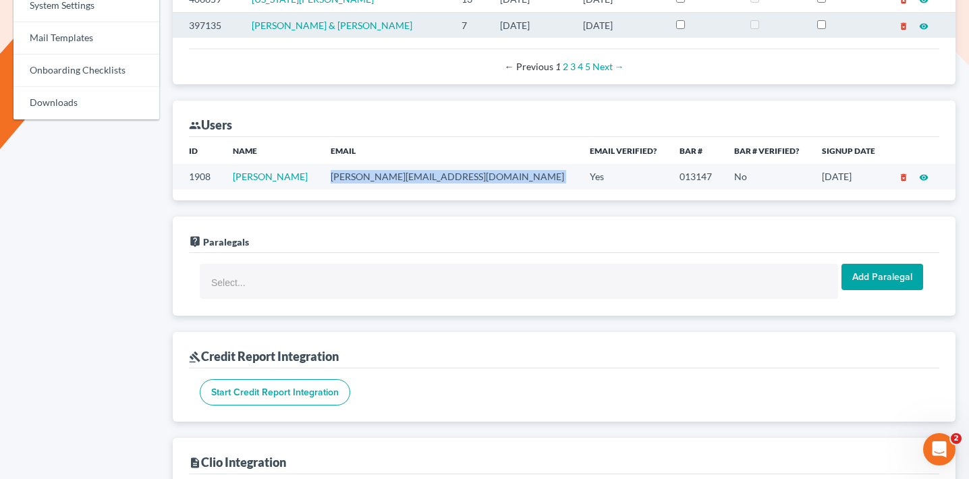
copy td "john@johnbankerlaw.com"
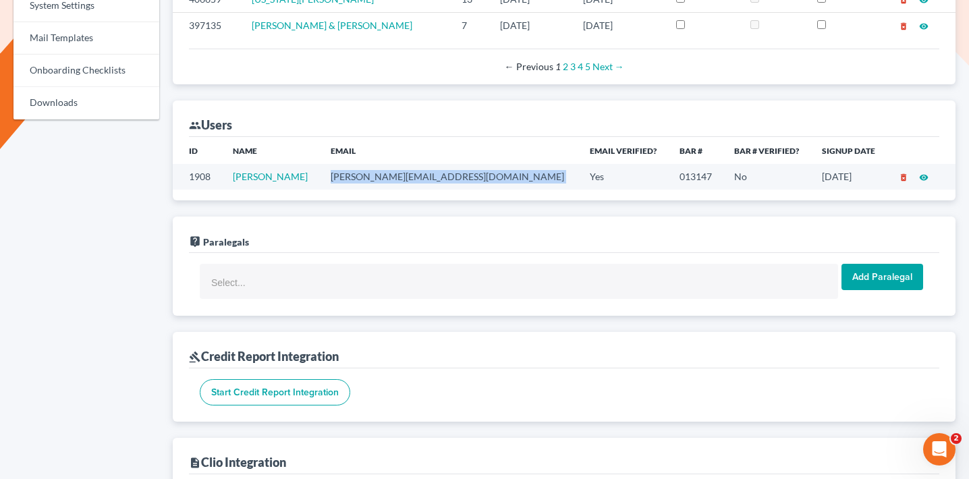
scroll to position [53, 0]
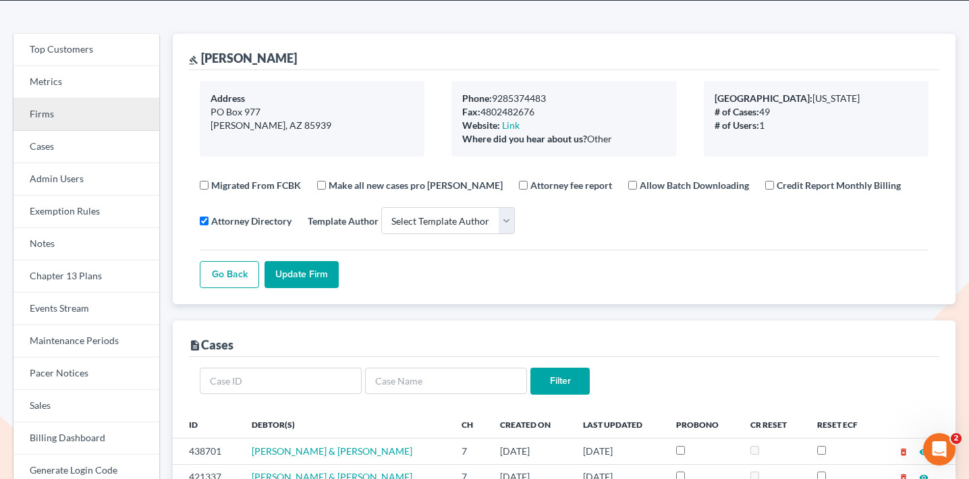
click at [86, 118] on link "Firms" at bounding box center [86, 115] width 146 height 32
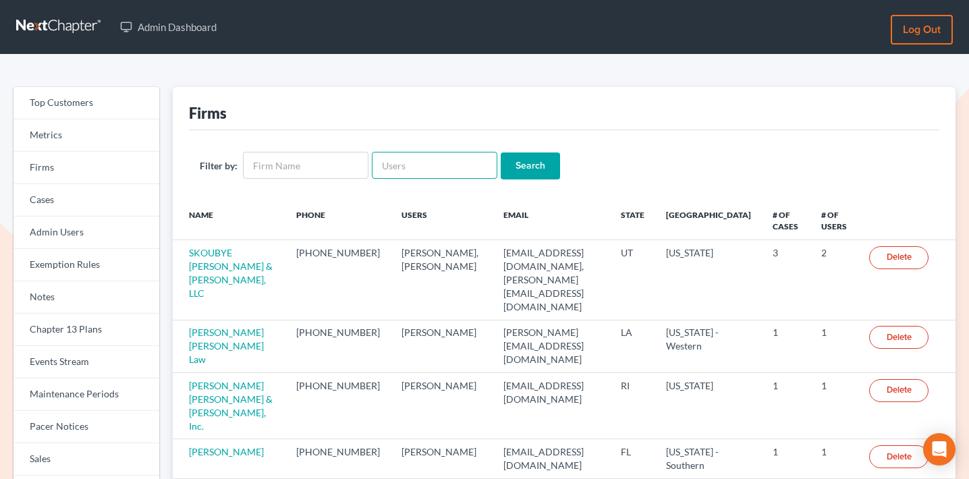
click at [417, 164] on input "text" at bounding box center [435, 165] width 126 height 27
paste input "Law Office of [PERSON_NAME]"
type input "Law Office of [PERSON_NAME]"
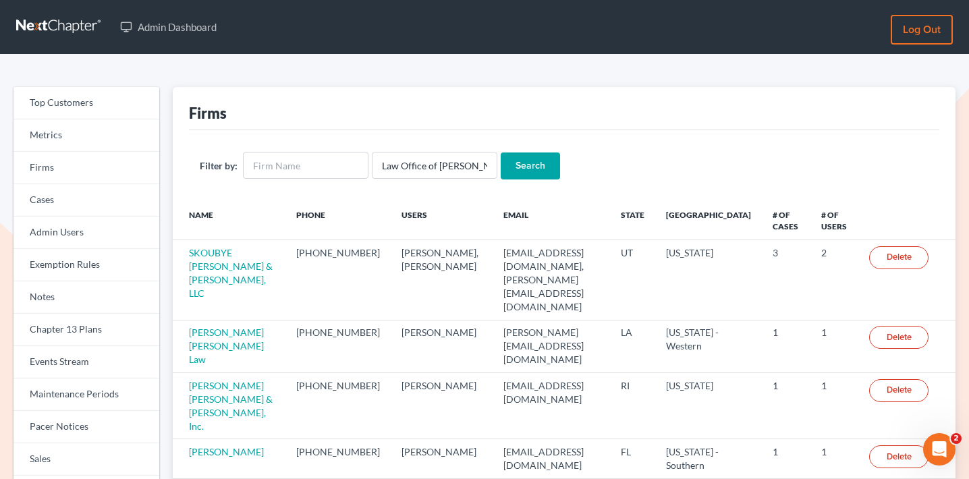
click at [526, 165] on input "Search" at bounding box center [530, 165] width 59 height 27
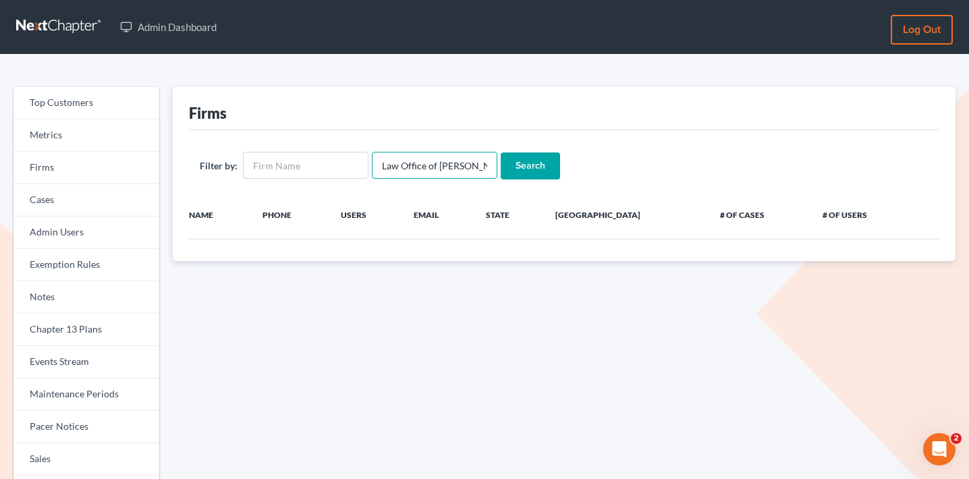
click at [437, 163] on input "Law Office of [PERSON_NAME]" at bounding box center [435, 165] width 126 height 27
click at [294, 153] on input "text" at bounding box center [306, 165] width 126 height 27
paste input "Law Office of Anthony M. Vassallo"
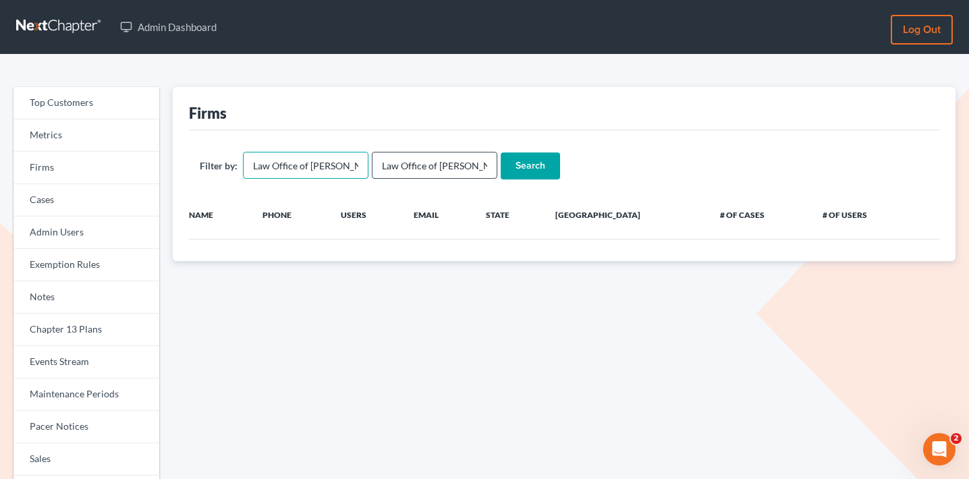
scroll to position [0, 40]
type input "Law Office of Anthony M. Vassallo"
click at [399, 160] on input "Law Office of [PERSON_NAME]" at bounding box center [435, 165] width 126 height 27
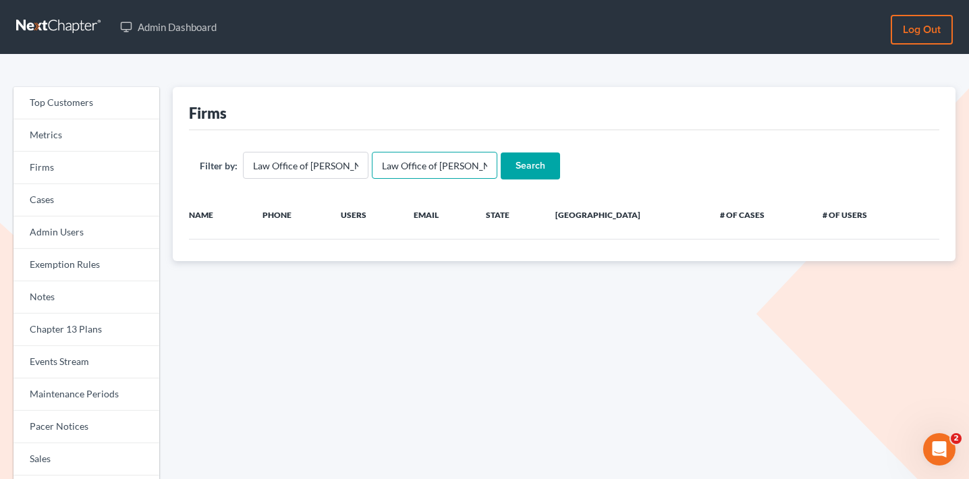
click at [399, 160] on input "Law Office of [PERSON_NAME]" at bounding box center [435, 165] width 126 height 27
click at [501, 152] on input "Search" at bounding box center [530, 165] width 59 height 27
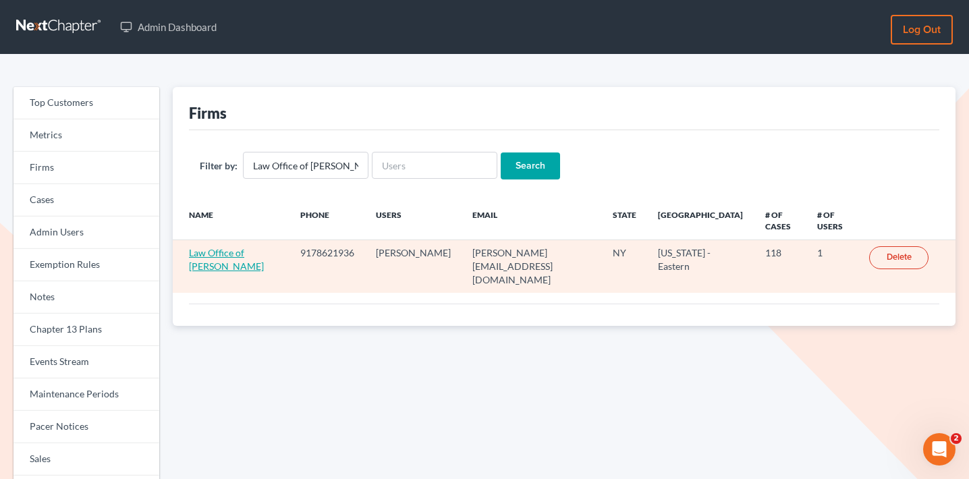
click at [223, 254] on link "Law Office of [PERSON_NAME]" at bounding box center [226, 259] width 75 height 25
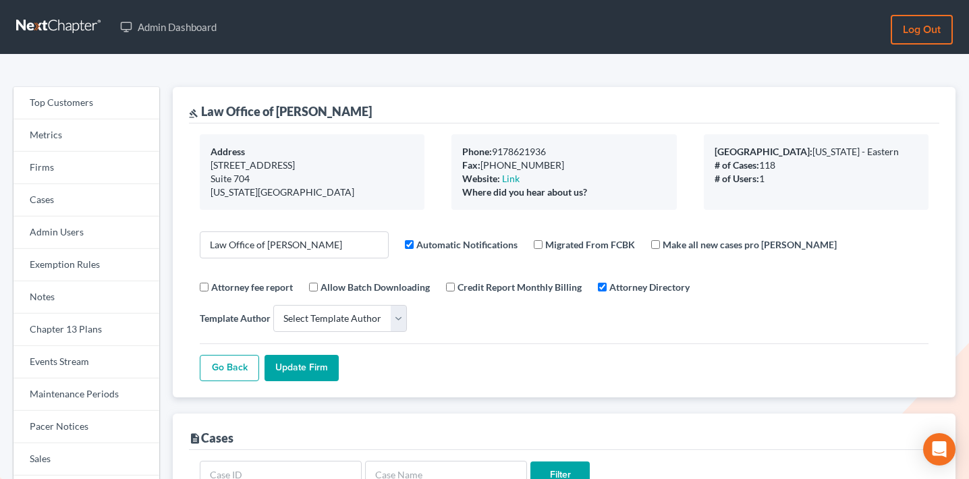
select select
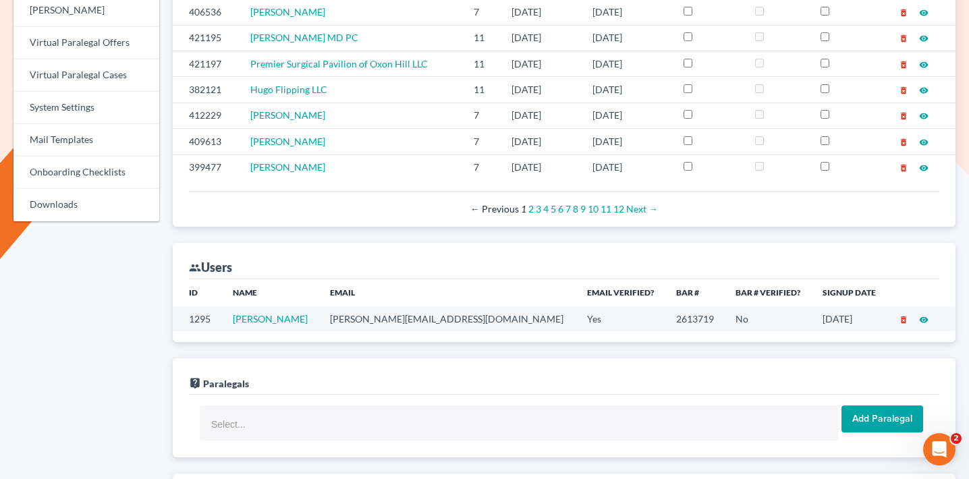
scroll to position [791, 0]
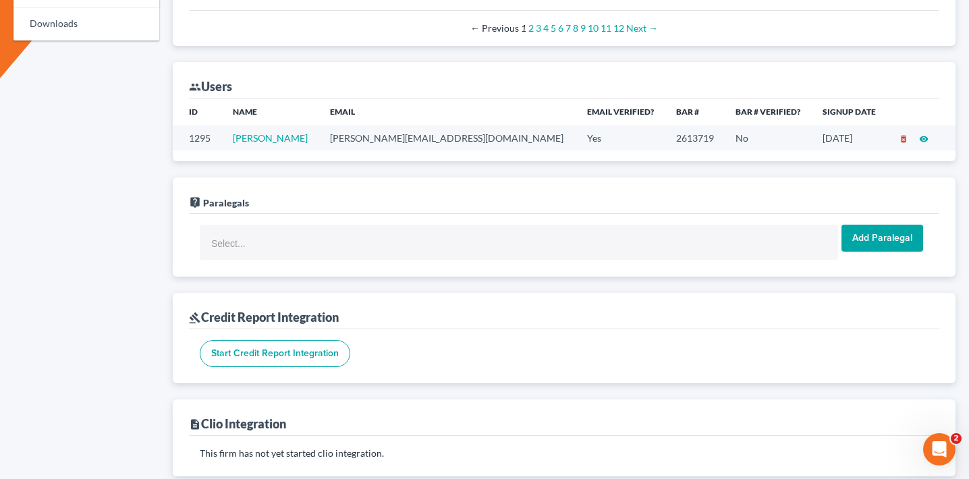
click at [399, 126] on td "tony@amvasslaw.com" at bounding box center [447, 138] width 257 height 25
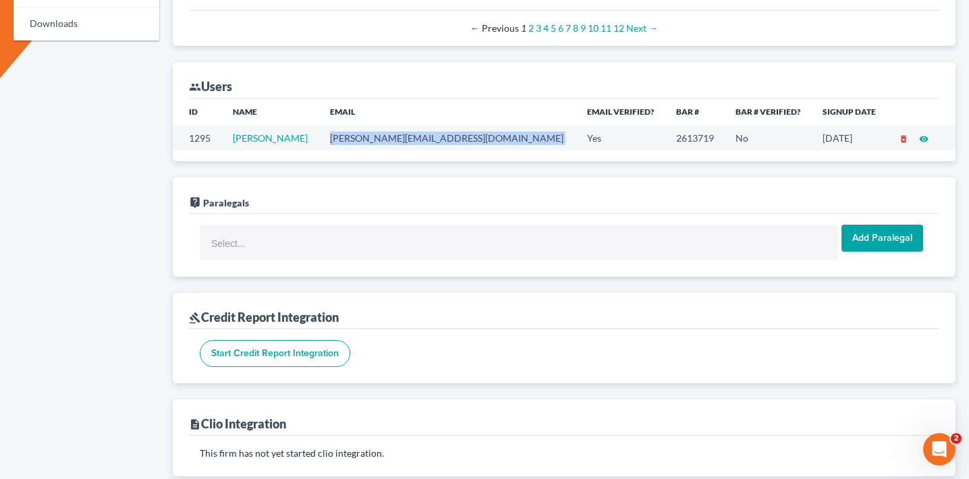
click at [399, 126] on td "tony@amvasslaw.com" at bounding box center [447, 138] width 257 height 25
copy td "tony@amvasslaw.com"
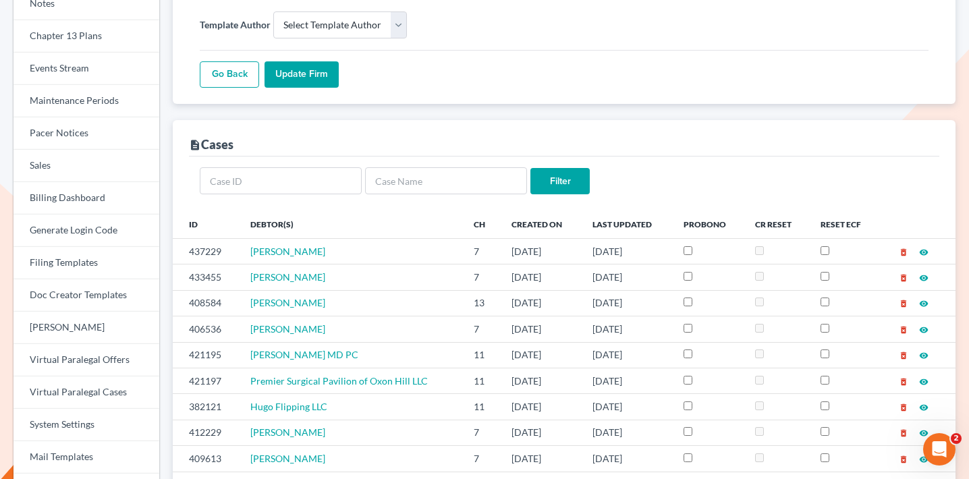
scroll to position [225, 0]
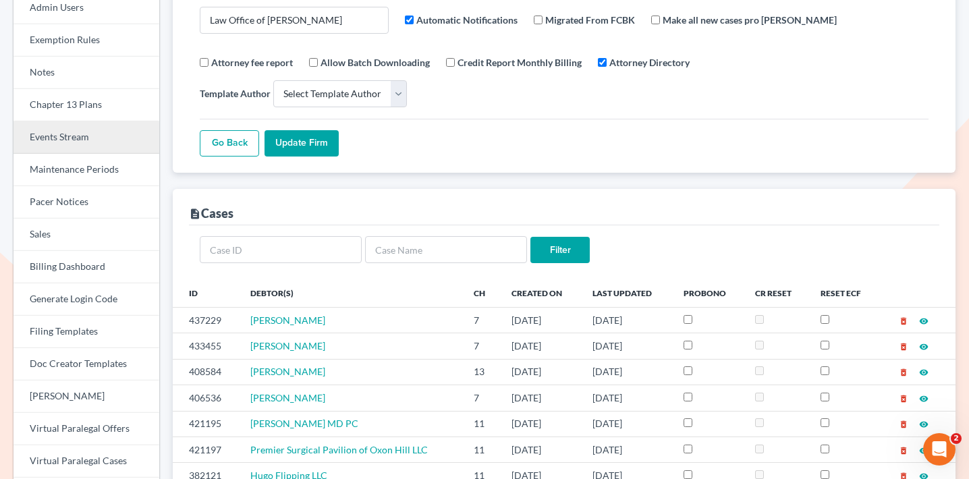
click at [76, 132] on link "Events Stream" at bounding box center [86, 137] width 146 height 32
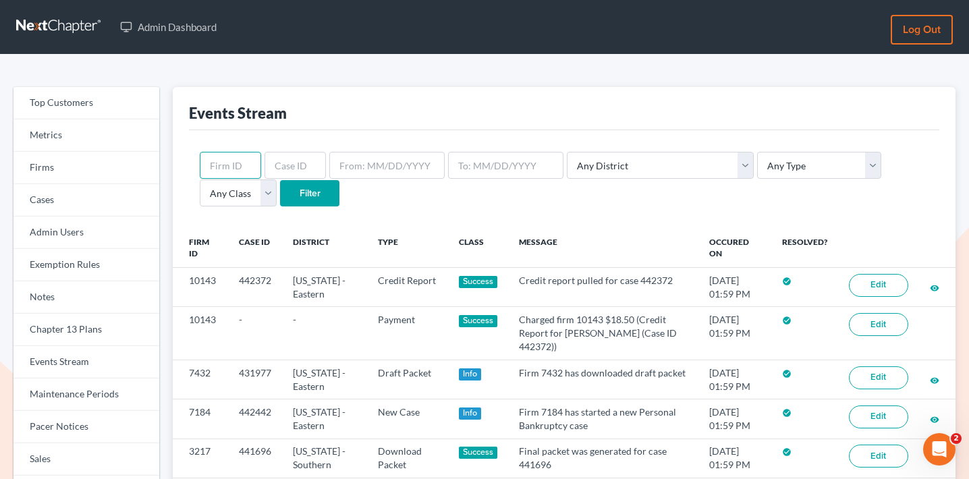
click at [244, 167] on input "text" at bounding box center [230, 165] width 61 height 27
paste input "12356"
type input "12356"
click at [280, 187] on input "Filter" at bounding box center [309, 193] width 59 height 27
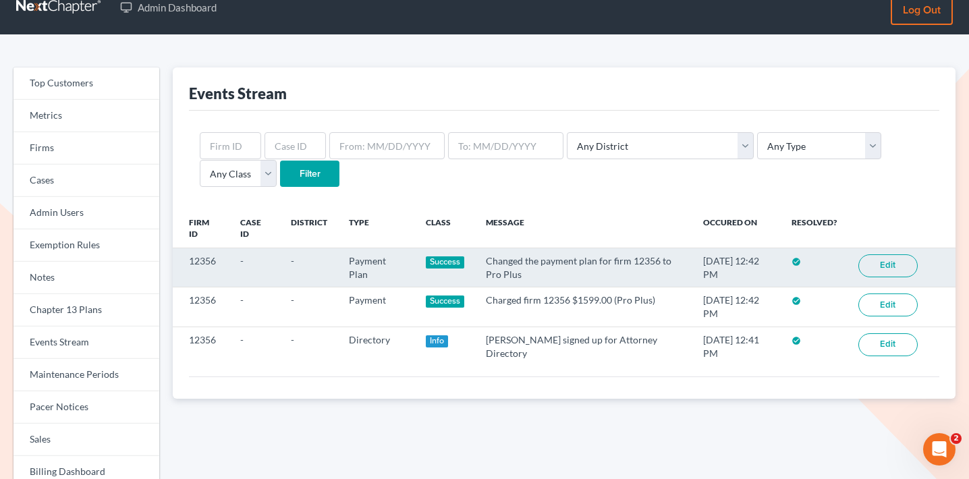
scroll to position [22, 0]
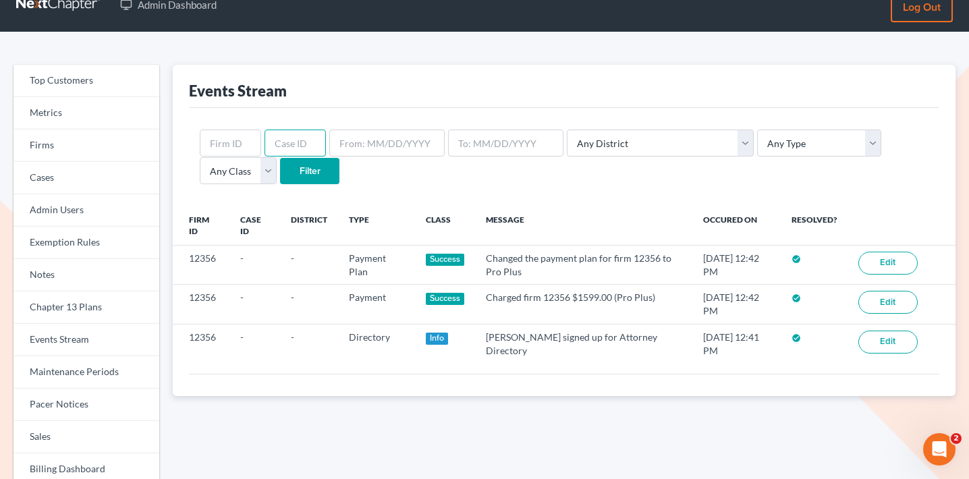
click at [287, 139] on input "text" at bounding box center [295, 143] width 61 height 27
click at [229, 138] on input "text" at bounding box center [230, 143] width 61 height 27
paste input "5675"
type input "5675"
click at [280, 178] on input "Filter" at bounding box center [309, 171] width 59 height 27
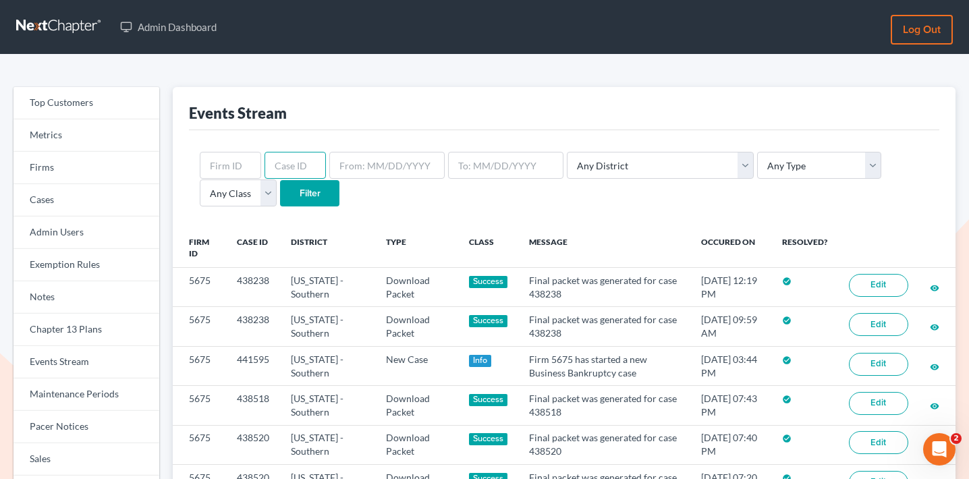
click at [283, 174] on input "text" at bounding box center [295, 165] width 61 height 27
paste input "433910"
type input "433910"
click at [280, 192] on input "Filter" at bounding box center [309, 193] width 59 height 27
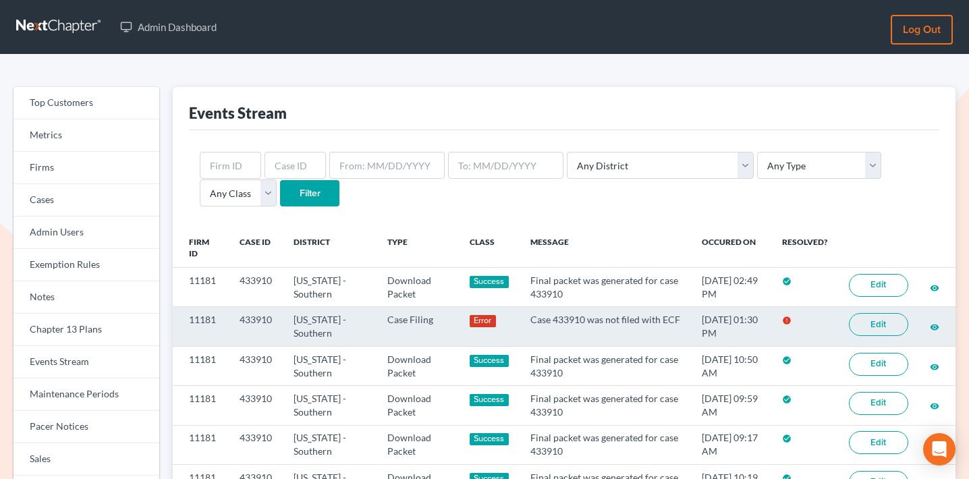
click at [875, 333] on link "Edit" at bounding box center [878, 324] width 59 height 23
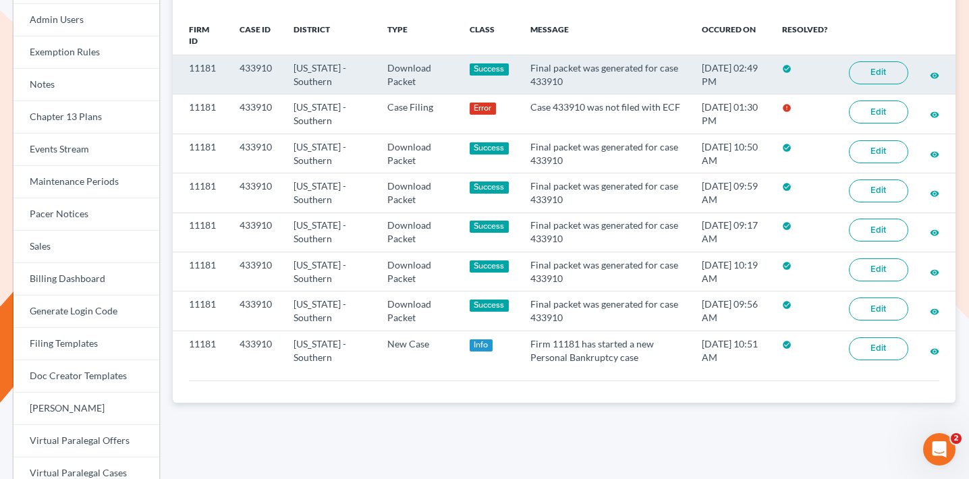
scroll to position [214, 0]
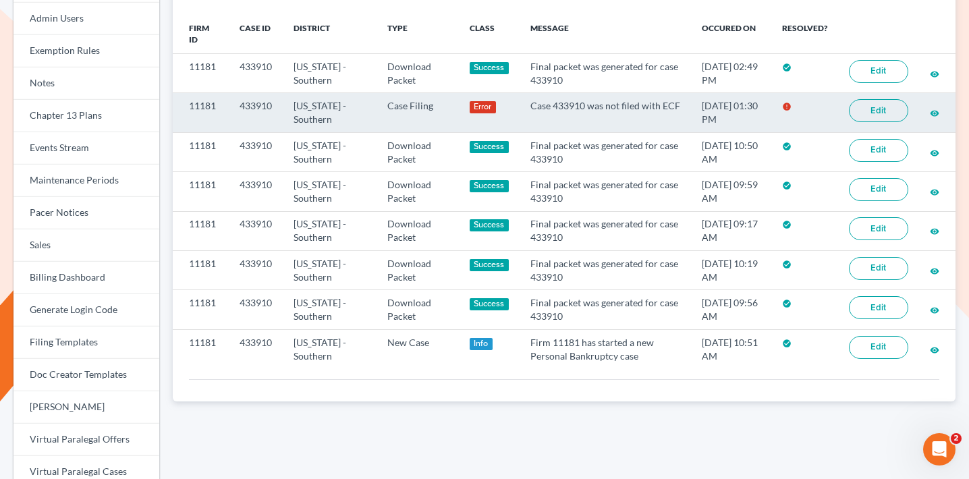
click at [860, 110] on link "Edit" at bounding box center [878, 110] width 59 height 23
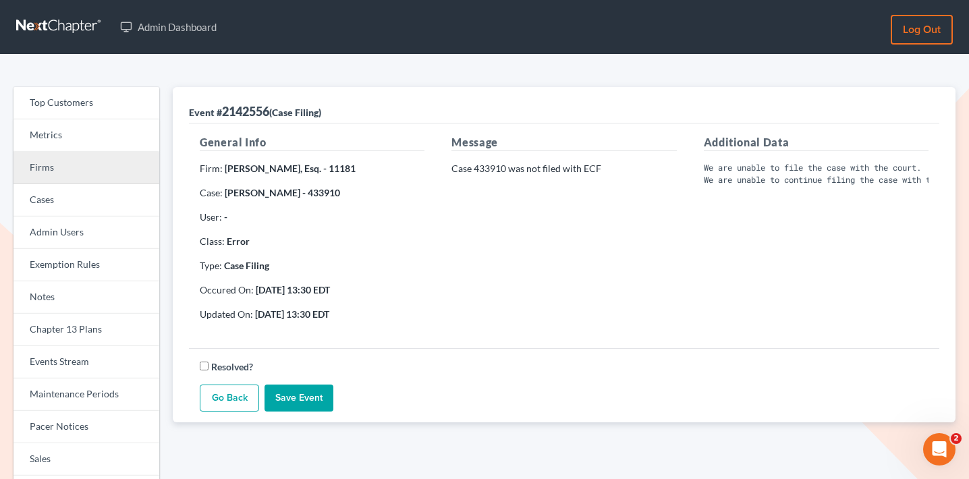
click at [52, 159] on link "Firms" at bounding box center [86, 168] width 146 height 32
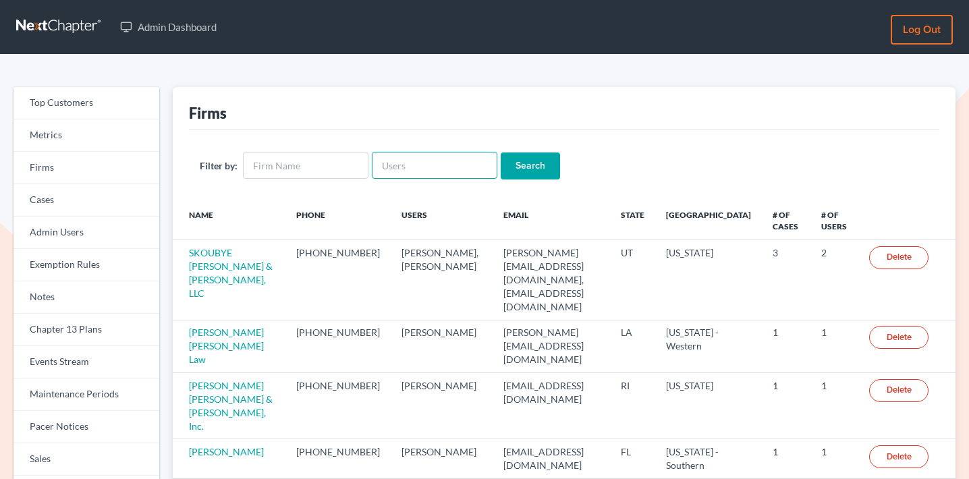
click at [436, 163] on input "text" at bounding box center [435, 165] width 126 height 27
paste input "[PERSON_NAME][EMAIL_ADDRESS][DOMAIN_NAME]"
type input "[PERSON_NAME][EMAIL_ADDRESS][DOMAIN_NAME]"
click at [523, 163] on input "Search" at bounding box center [530, 165] width 59 height 27
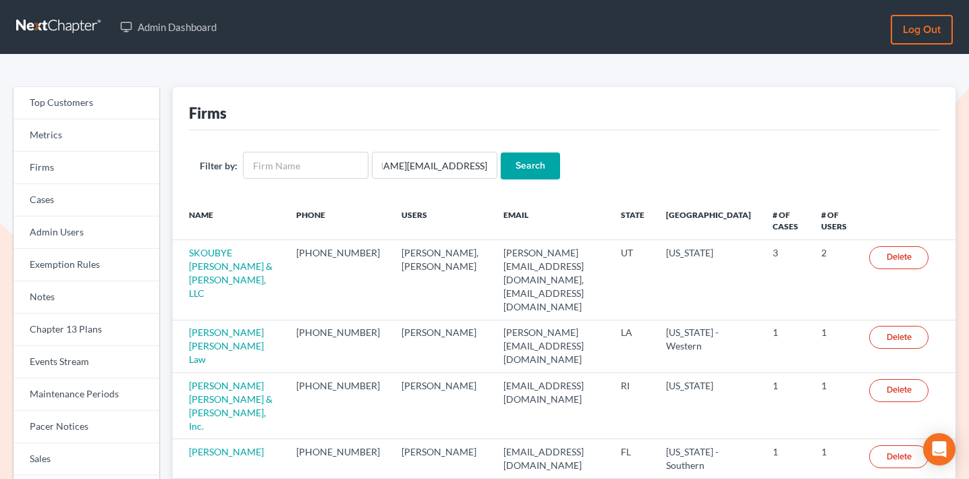
scroll to position [0, 0]
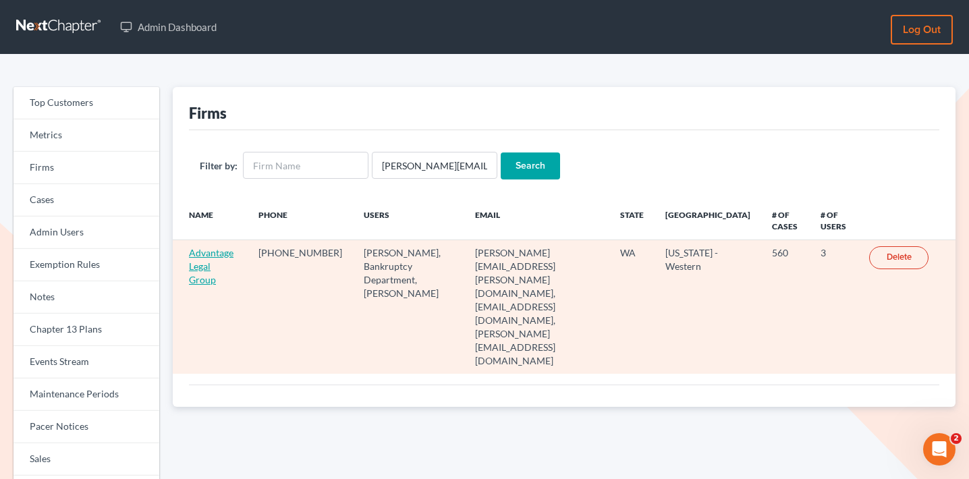
click at [221, 271] on link "Advantage Legal Group" at bounding box center [211, 266] width 45 height 38
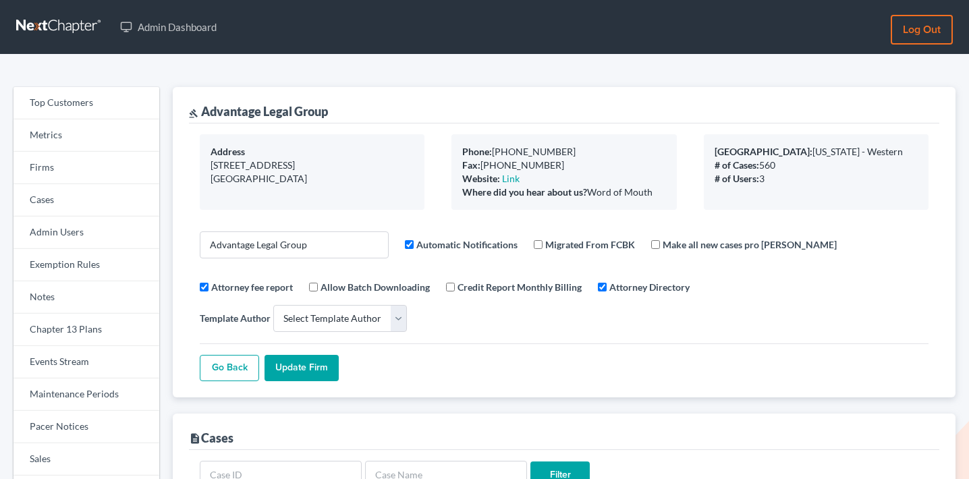
select select
click at [80, 352] on link "Events Stream" at bounding box center [86, 362] width 146 height 32
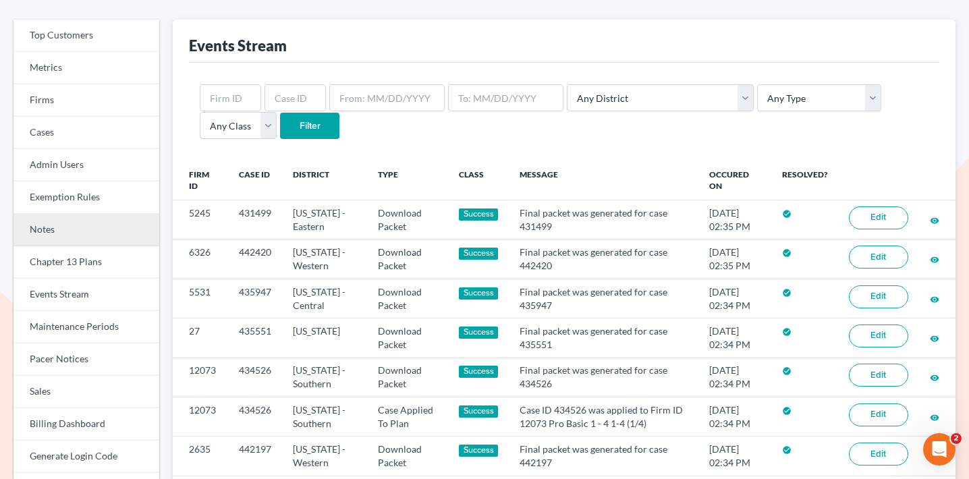
scroll to position [72, 0]
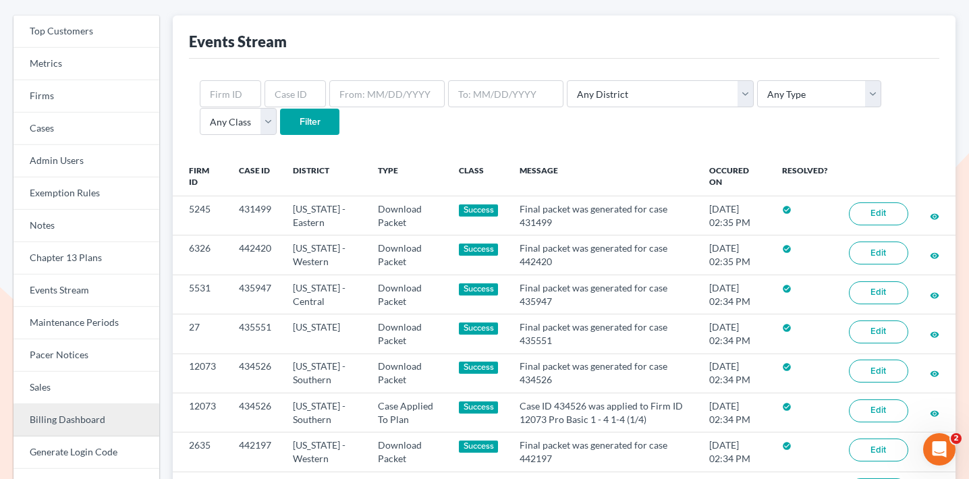
click at [74, 416] on link "Billing Dashboard" at bounding box center [86, 420] width 146 height 32
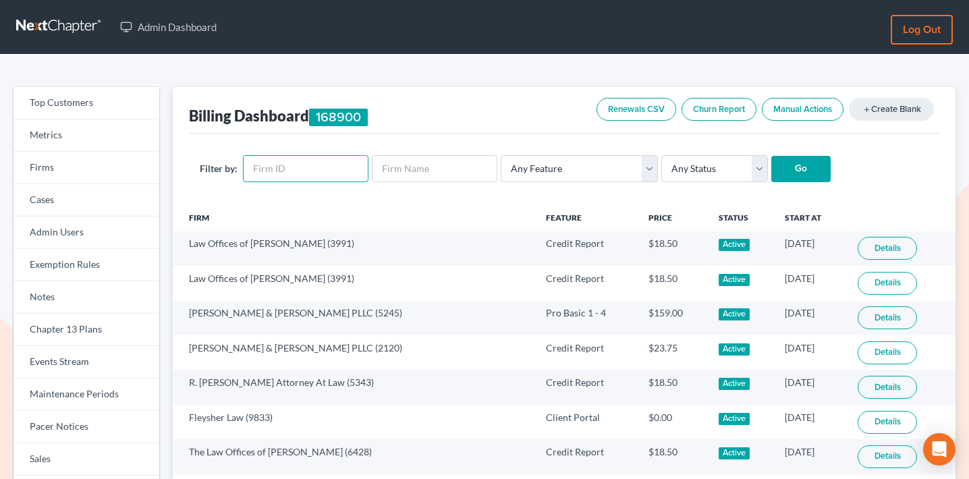
click at [298, 170] on input "text" at bounding box center [306, 168] width 126 height 27
paste input "5670"
type input "5670"
click at [792, 170] on input "Go" at bounding box center [800, 169] width 59 height 27
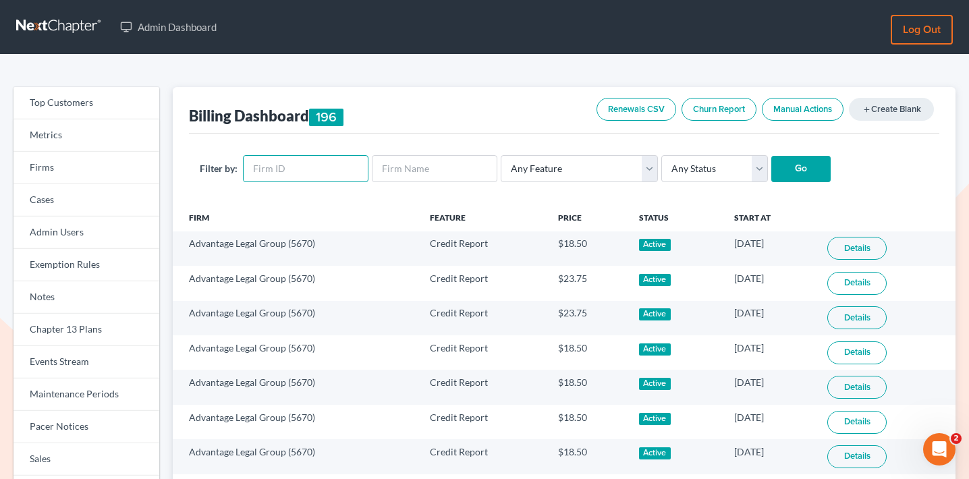
click at [322, 165] on input "text" at bounding box center [306, 168] width 126 height 27
paste input "5670"
type input "5670"
click at [704, 156] on select "Any Status Active Inactive Pending Expired Error Pending Charges" at bounding box center [714, 168] width 107 height 27
select select "active"
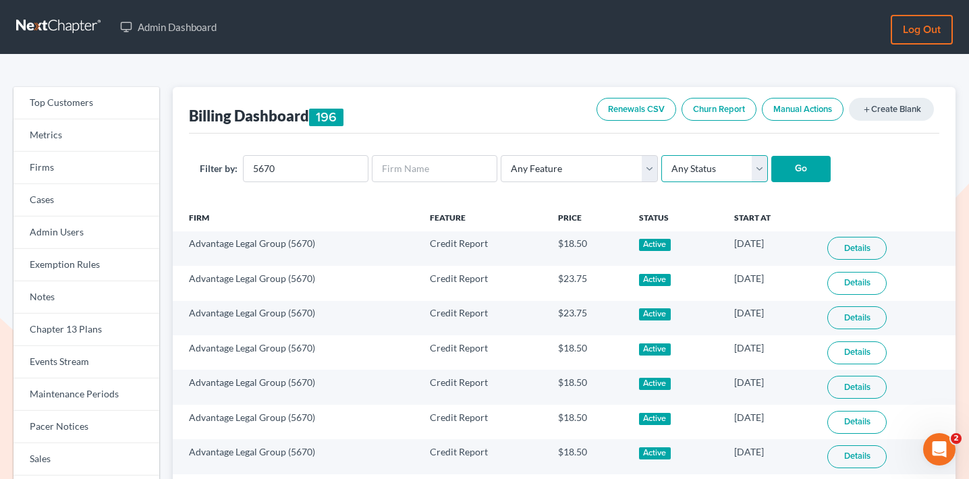
click at [661, 155] on select "Any Status Active Inactive Pending Expired Error Pending Charges" at bounding box center [714, 168] width 107 height 27
click at [790, 169] on input "Go" at bounding box center [800, 169] width 59 height 27
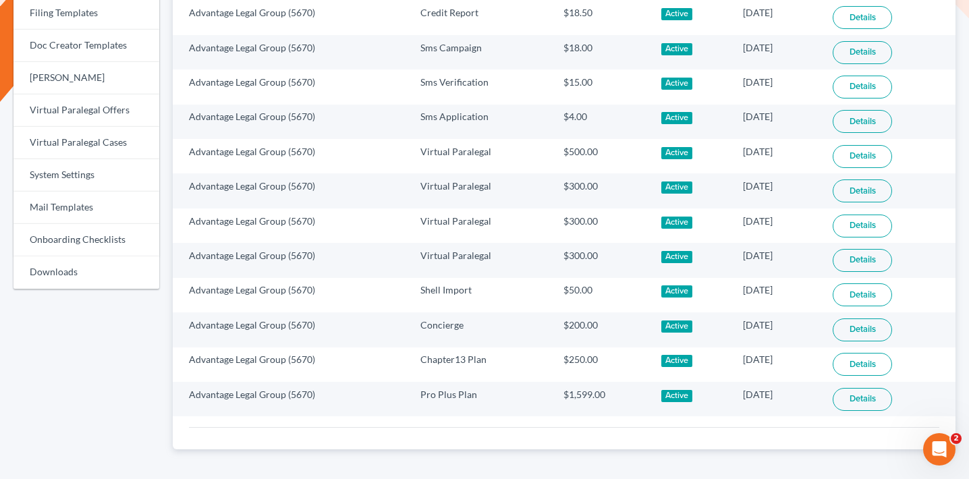
scroll to position [571, 0]
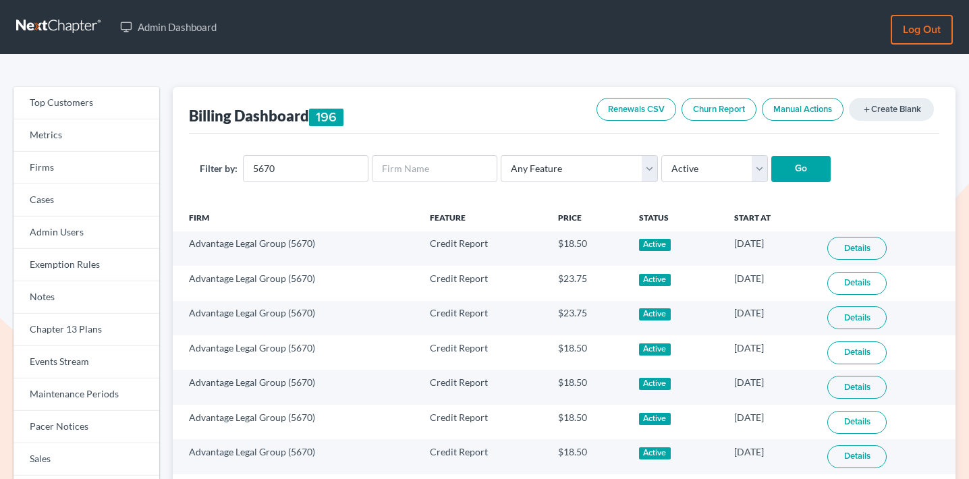
select select "active"
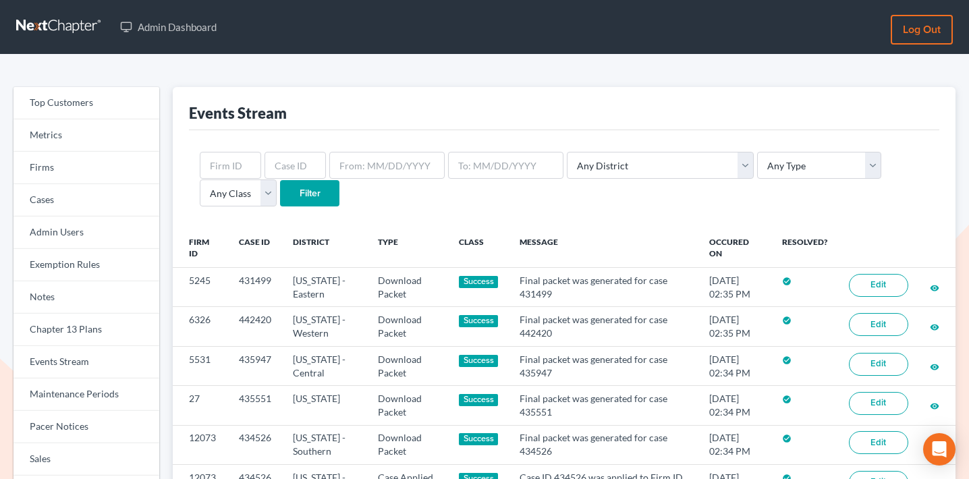
scroll to position [72, 0]
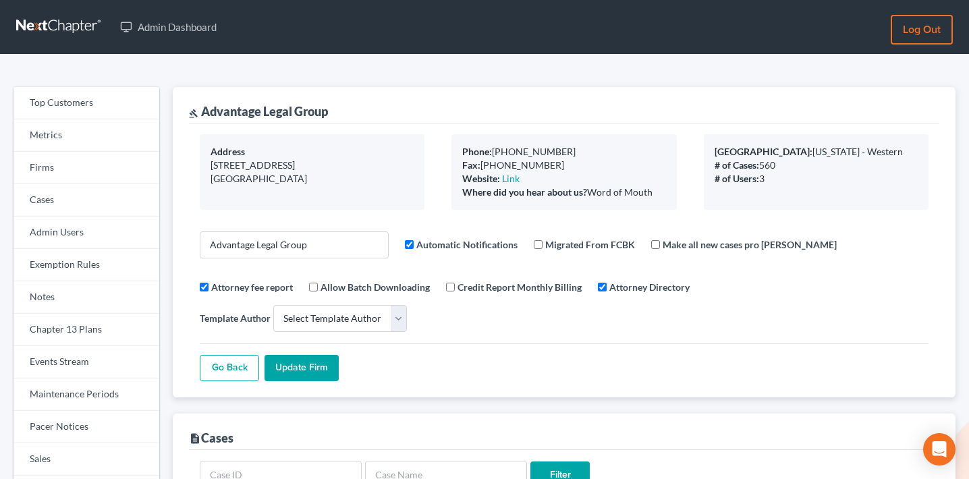
select select
click at [74, 165] on link "Firms" at bounding box center [86, 168] width 146 height 32
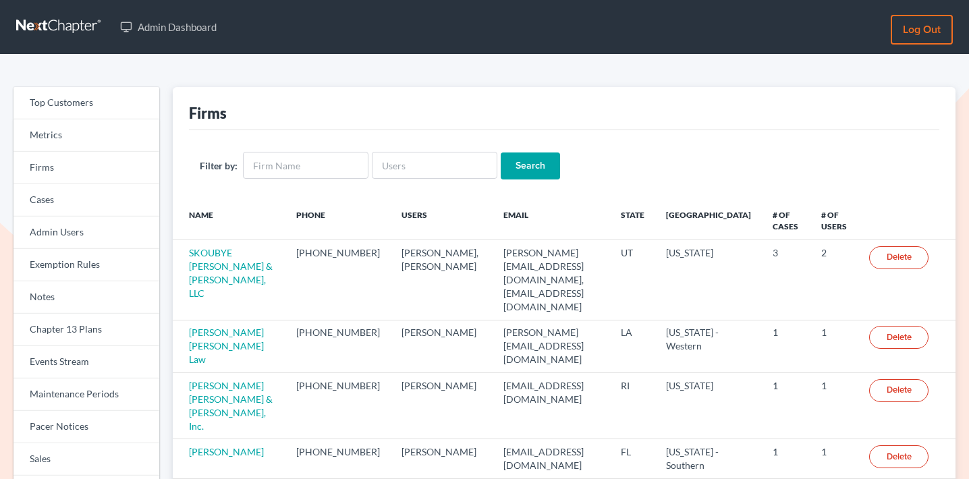
click at [451, 144] on div "Filter by: Search" at bounding box center [564, 165] width 750 height 71
click at [451, 155] on input "text" at bounding box center [435, 165] width 126 height 27
paste input "[EMAIL_ADDRESS][DOMAIN_NAME][PERSON_NAME]"
type input "[EMAIL_ADDRESS][DOMAIN_NAME][PERSON_NAME]"
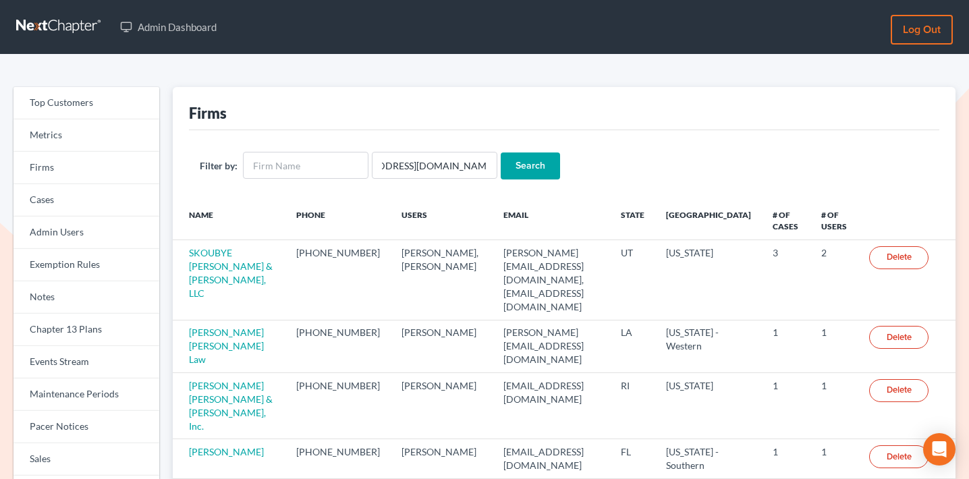
click at [523, 171] on input "Search" at bounding box center [530, 165] width 59 height 27
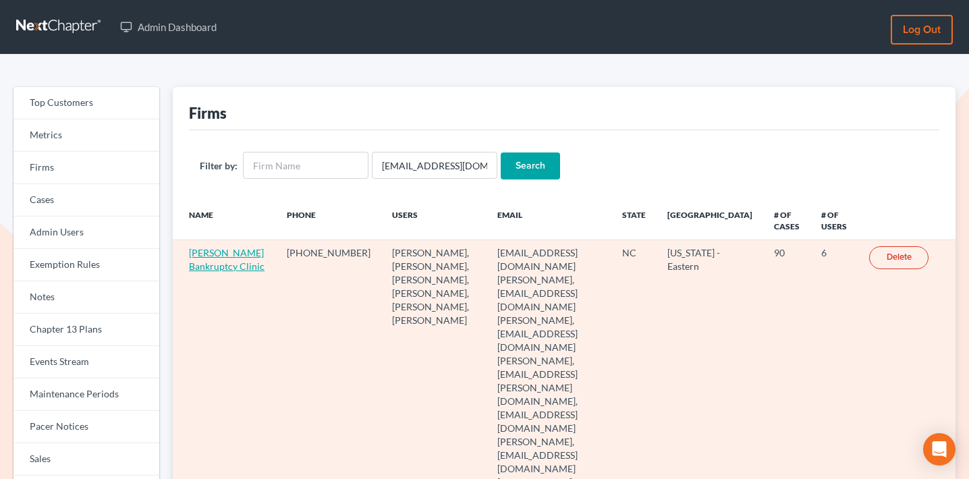
click at [217, 267] on link "[PERSON_NAME] Bankruptcy Clinic" at bounding box center [227, 259] width 76 height 25
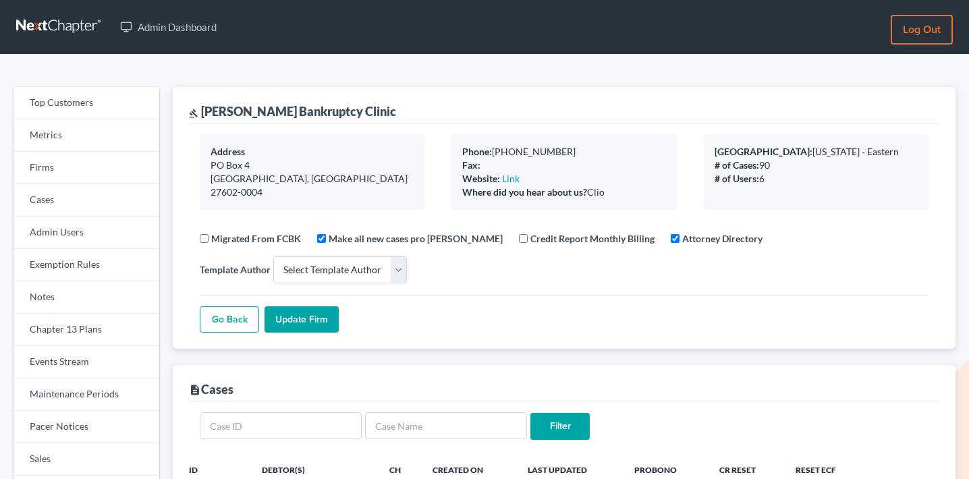
select select
drag, startPoint x: 350, startPoint y: 115, endPoint x: 202, endPoint y: 109, distance: 147.2
click at [202, 109] on div "gavel Stubbs Bankruptcy Clinic" at bounding box center [564, 105] width 750 height 36
copy div "Stubbs Bankruptcy Clinic"
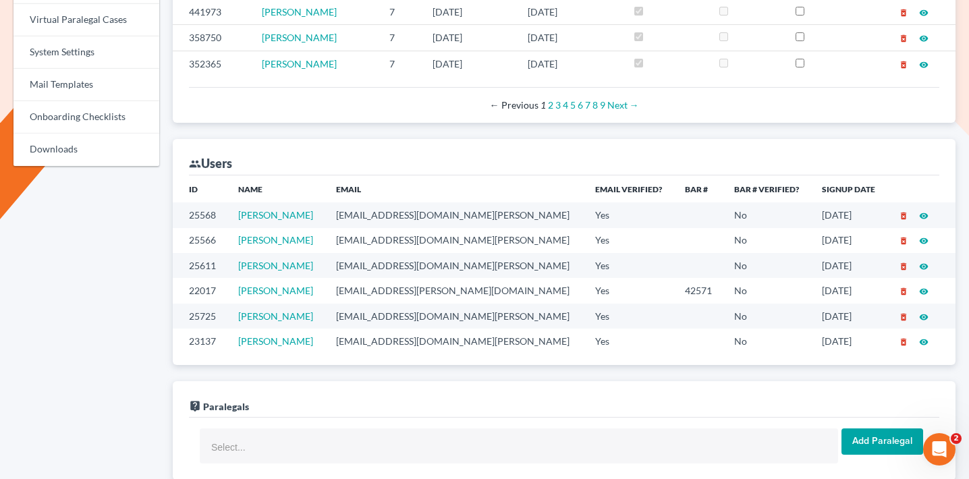
scroll to position [677, 0]
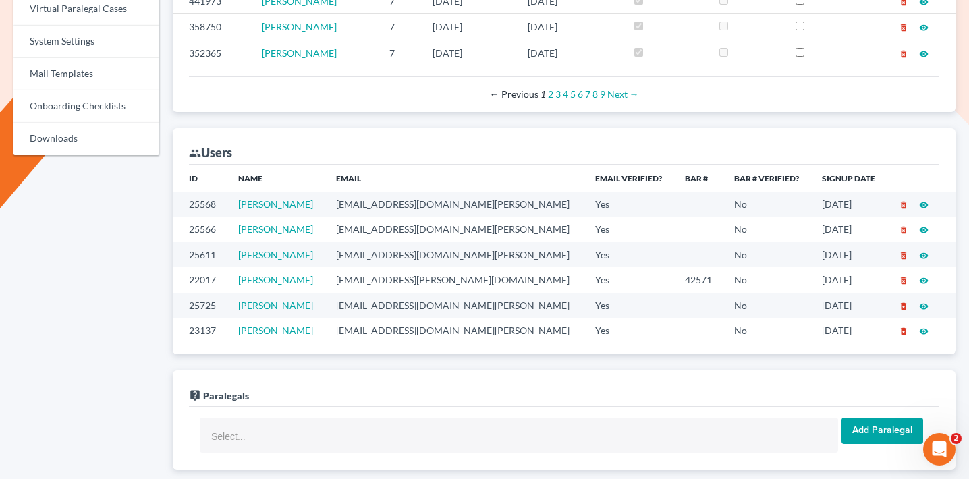
drag, startPoint x: 314, startPoint y: 337, endPoint x: 240, endPoint y: 335, distance: 74.3
click at [240, 335] on td "Latrise Clayton" at bounding box center [276, 330] width 98 height 25
copy link "Latrise Clayton"
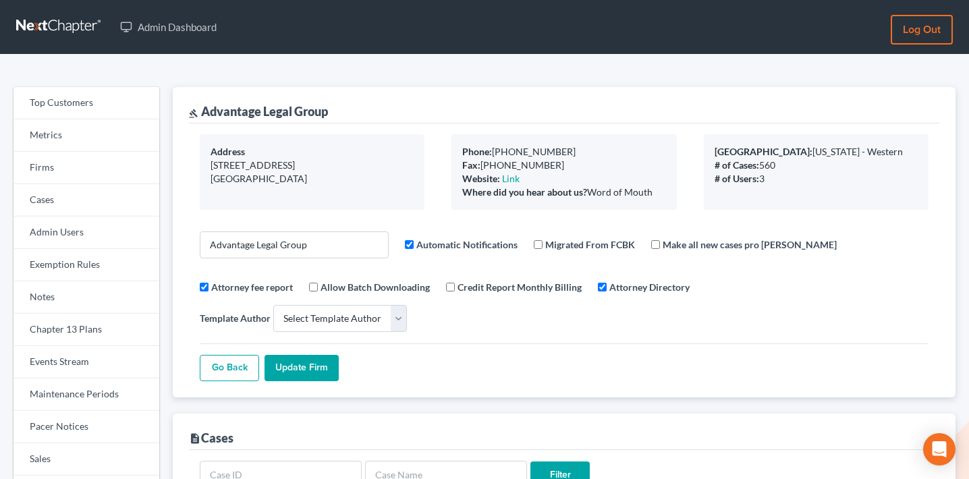
select select
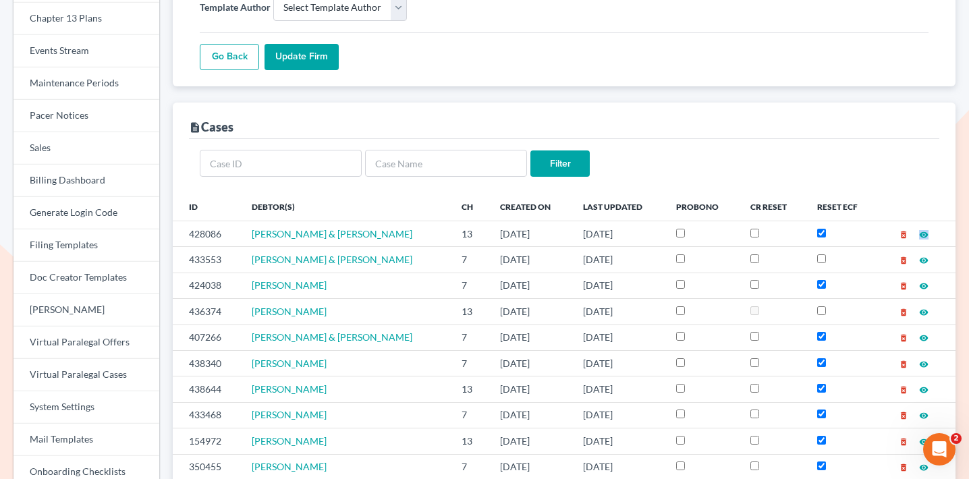
scroll to position [666, 0]
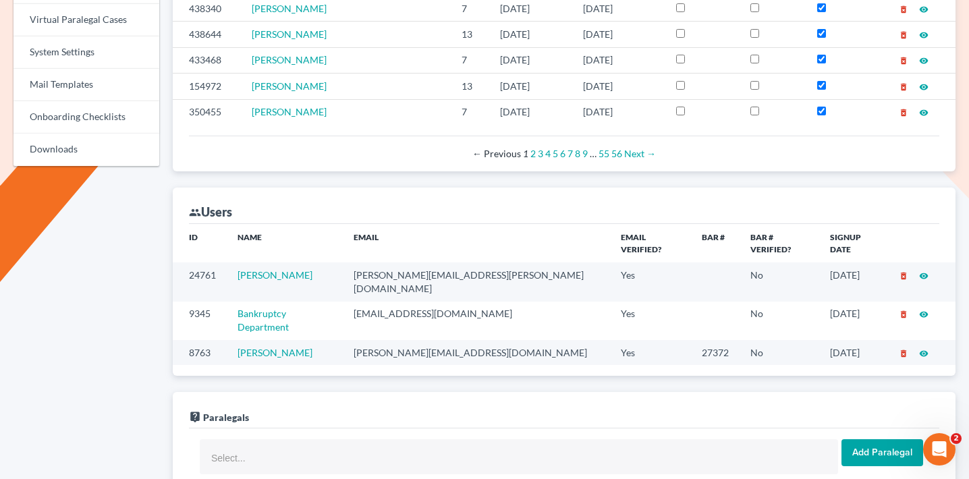
click at [417, 340] on td "jonathan@advantagelegalgroup.com" at bounding box center [476, 352] width 267 height 25
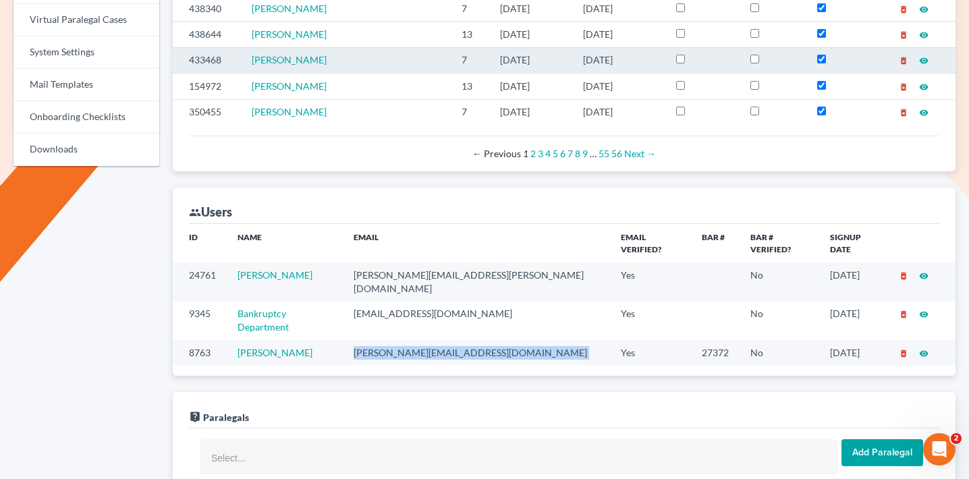
copy td "jonathan@advantagelegalgroup.com"
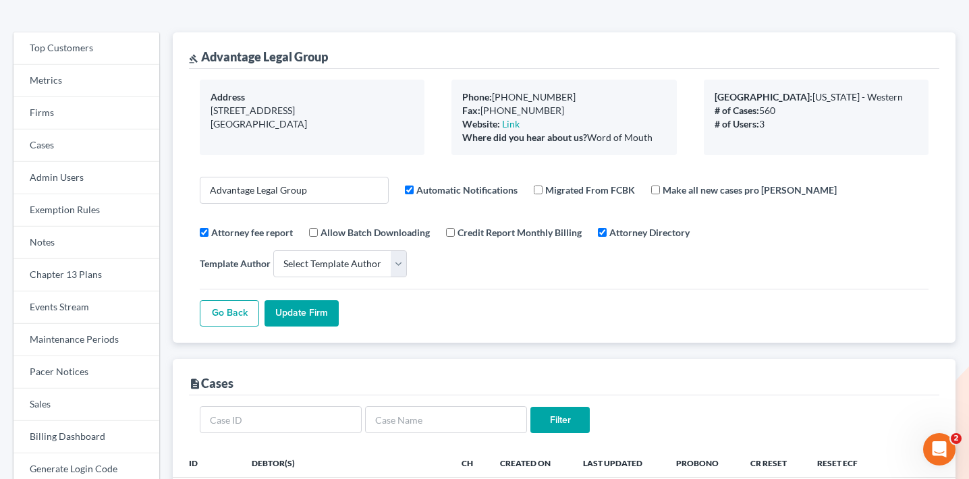
scroll to position [0, 0]
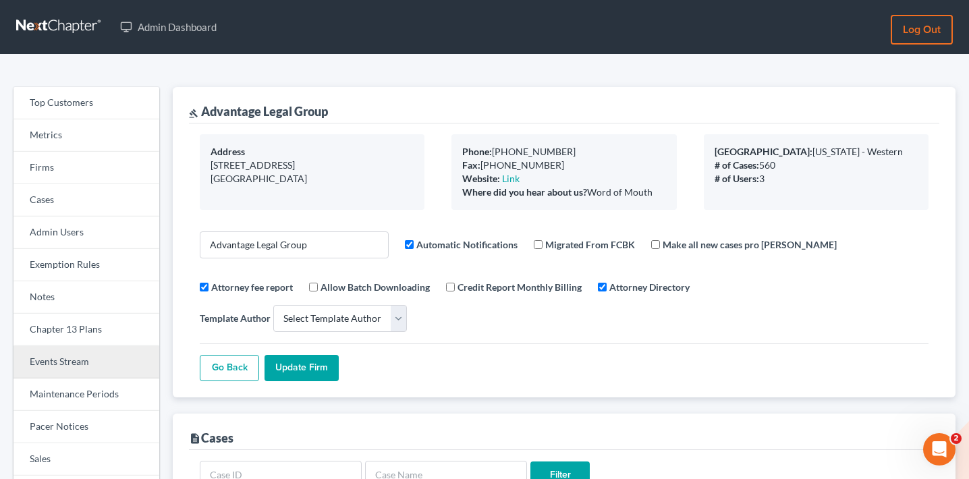
click at [67, 368] on link "Events Stream" at bounding box center [86, 362] width 146 height 32
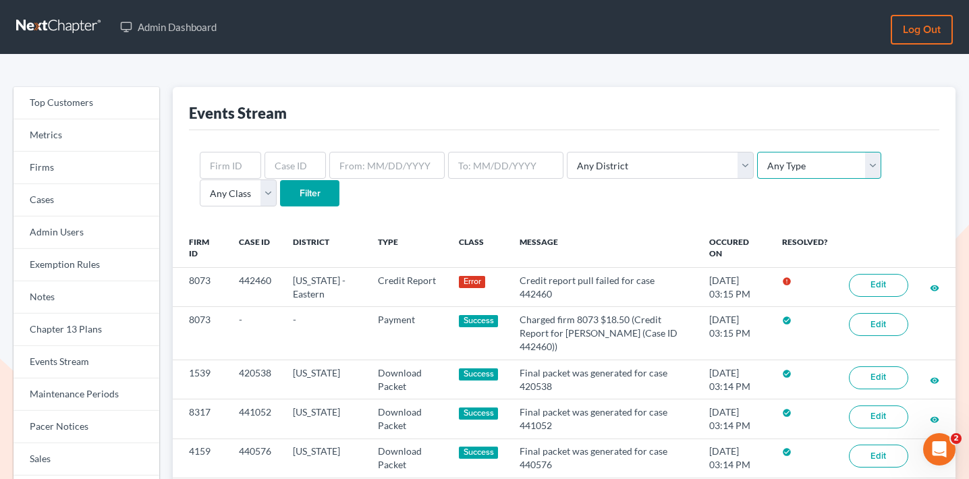
click at [762, 167] on select "Any Type Case Applied To Plan Case Archive Case Duplicate Case Filing Chapter 1…" at bounding box center [819, 165] width 124 height 27
select select "case_filing"
click at [757, 152] on select "Any Type Case Applied To Plan Case Archive Case Duplicate Case Filing Chapter 1…" at bounding box center [819, 165] width 124 height 27
click at [277, 179] on select "Any Class Success Error Info" at bounding box center [238, 192] width 77 height 27
select select "error"
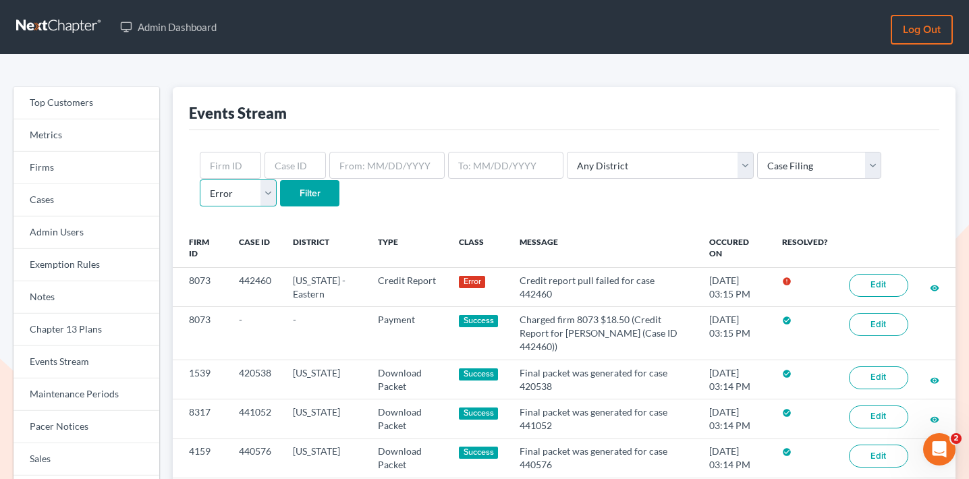
click at [277, 179] on select "Any Class Success Error Info" at bounding box center [238, 192] width 77 height 27
click at [280, 201] on input "Filter" at bounding box center [309, 193] width 59 height 27
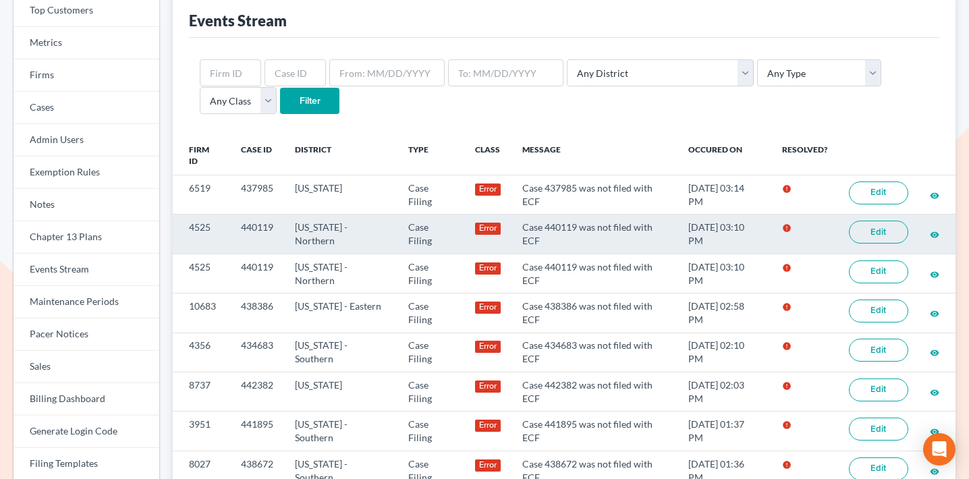
scroll to position [93, 0]
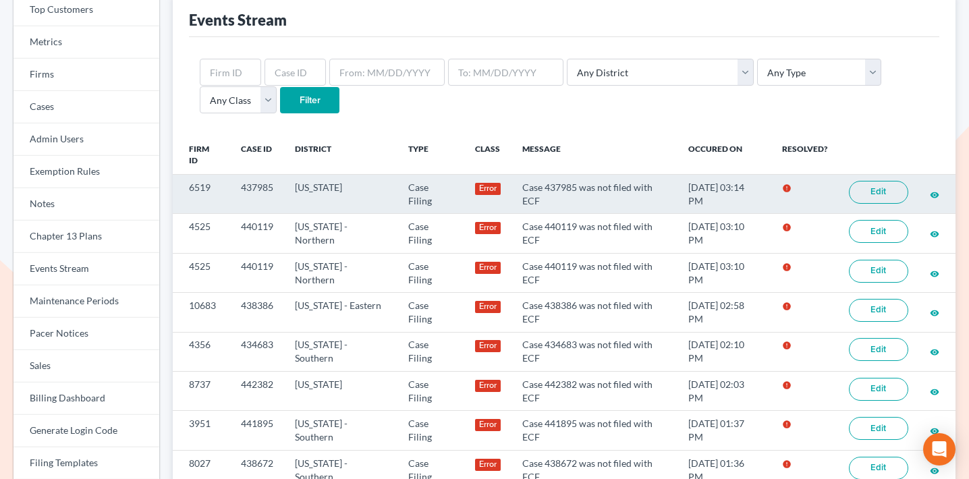
click at [858, 196] on link "Edit" at bounding box center [878, 192] width 59 height 23
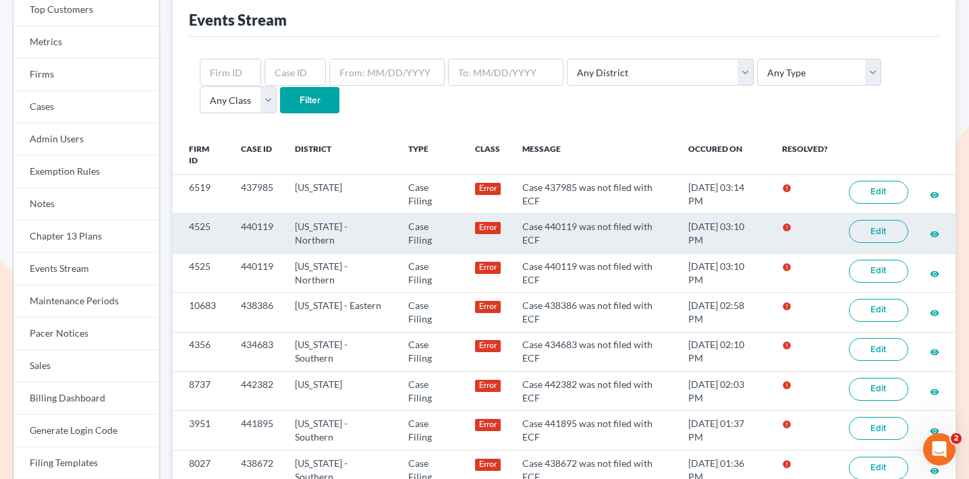
click at [879, 233] on link "Edit" at bounding box center [878, 231] width 59 height 23
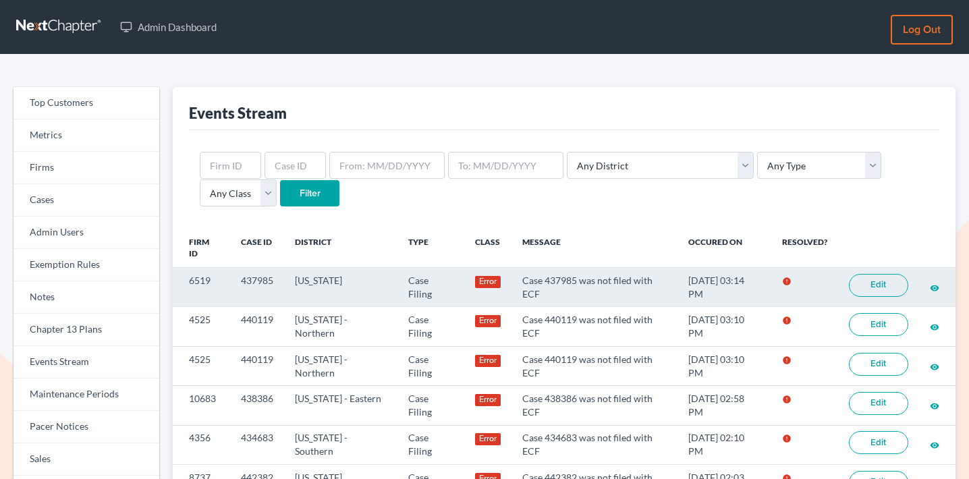
scroll to position [93, 0]
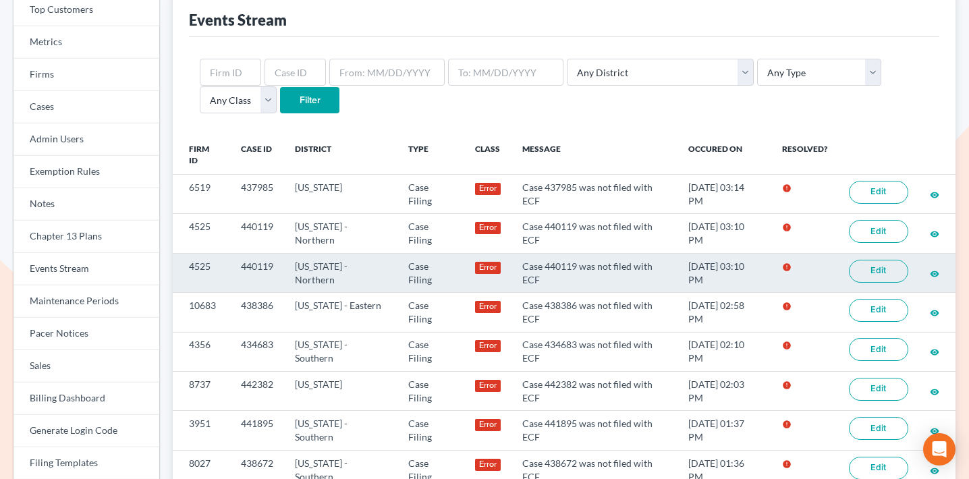
click at [860, 269] on link "Edit" at bounding box center [878, 271] width 59 height 23
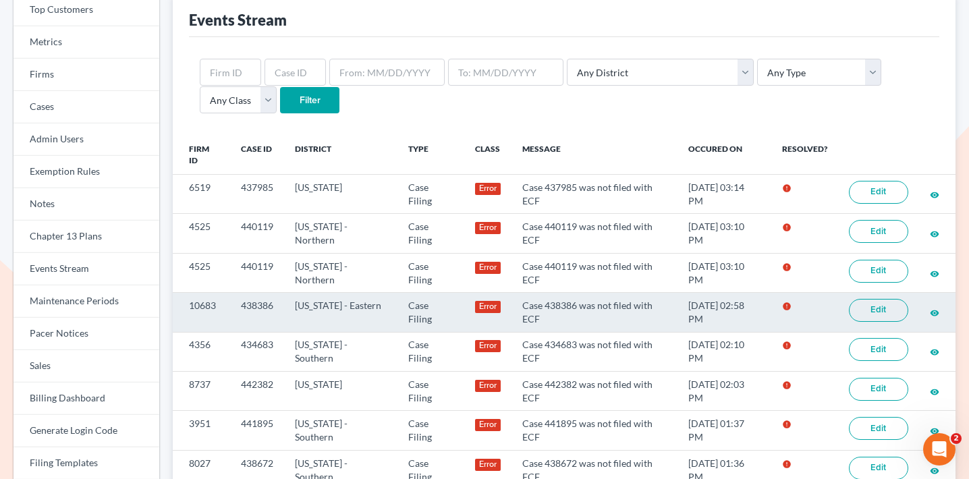
click at [876, 321] on link "Edit" at bounding box center [878, 310] width 59 height 23
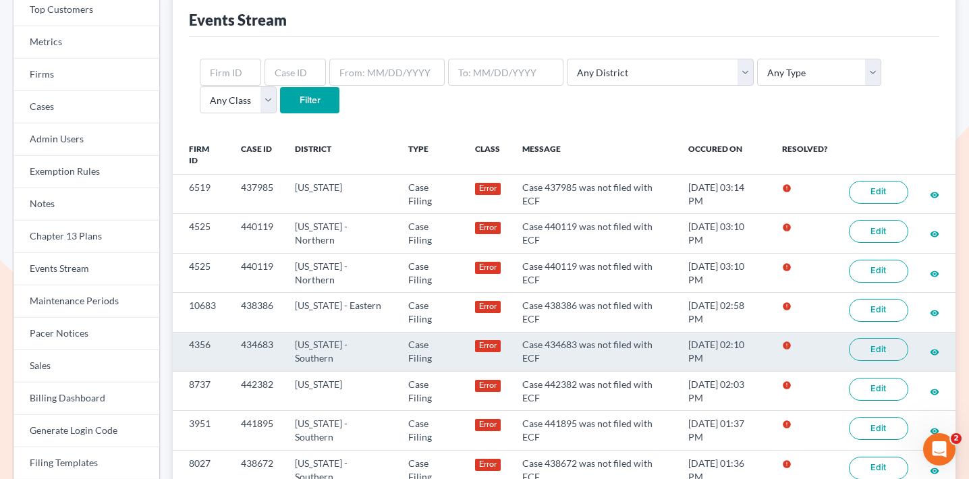
click at [878, 353] on link "Edit" at bounding box center [878, 349] width 59 height 23
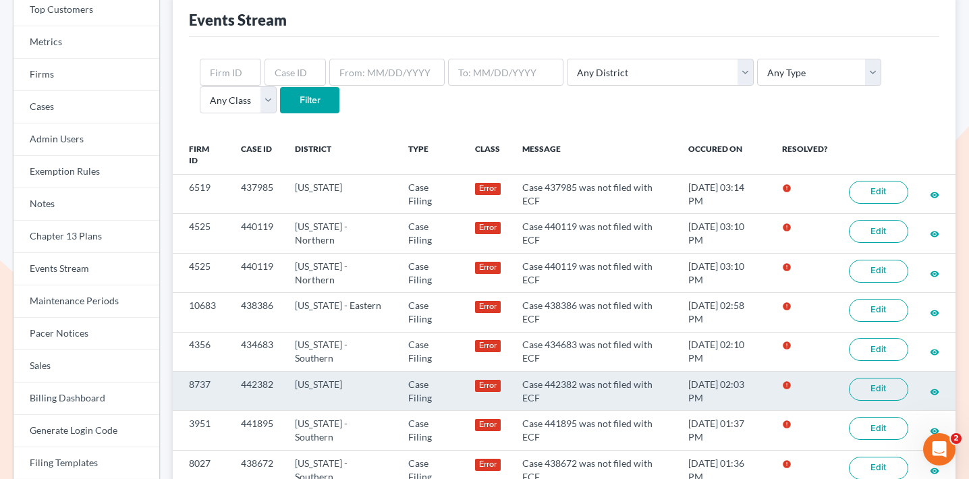
click at [878, 395] on link "Edit" at bounding box center [878, 389] width 59 height 23
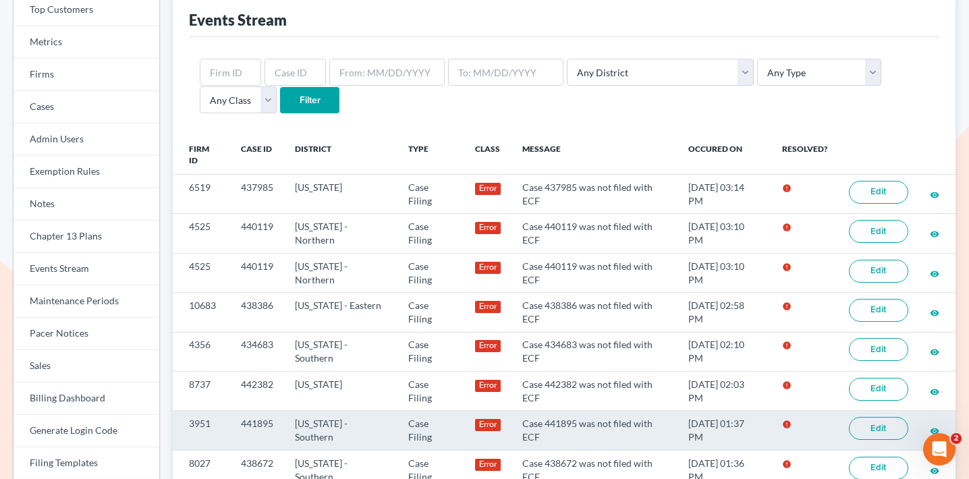
click at [862, 430] on link "Edit" at bounding box center [878, 428] width 59 height 23
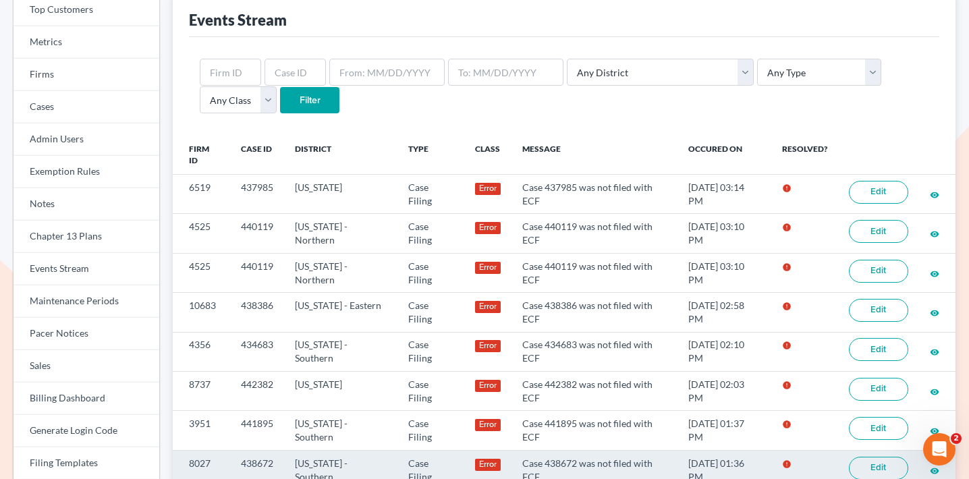
click at [874, 464] on link "Edit" at bounding box center [878, 468] width 59 height 23
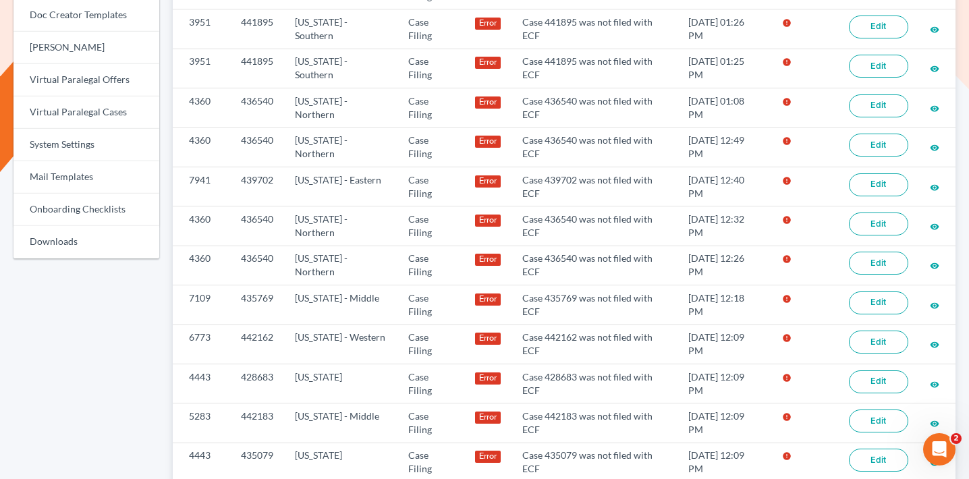
scroll to position [576, 0]
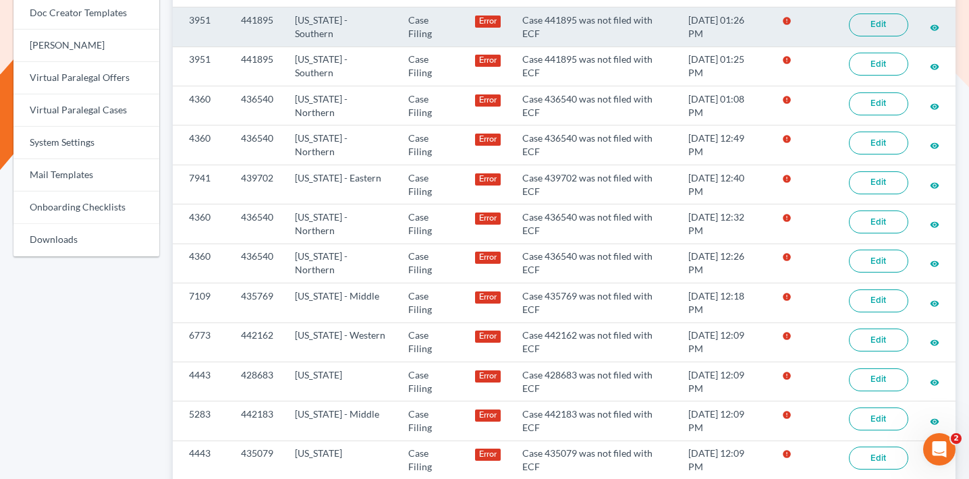
click at [868, 22] on link "Edit" at bounding box center [878, 24] width 59 height 23
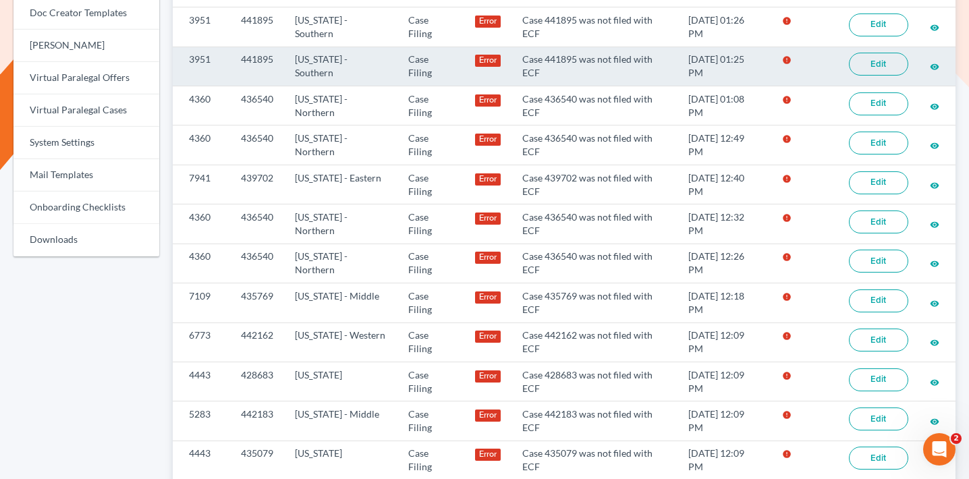
click at [877, 63] on link "Edit" at bounding box center [878, 64] width 59 height 23
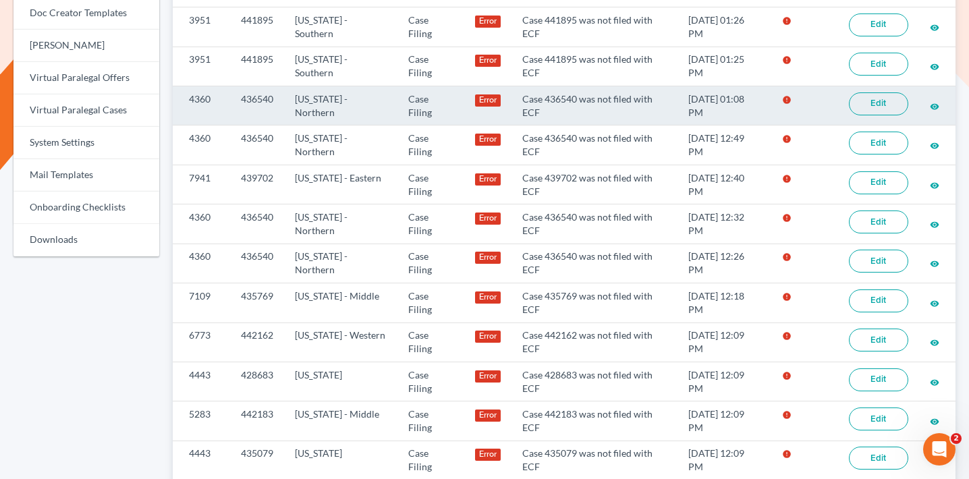
click at [887, 105] on link "Edit" at bounding box center [878, 103] width 59 height 23
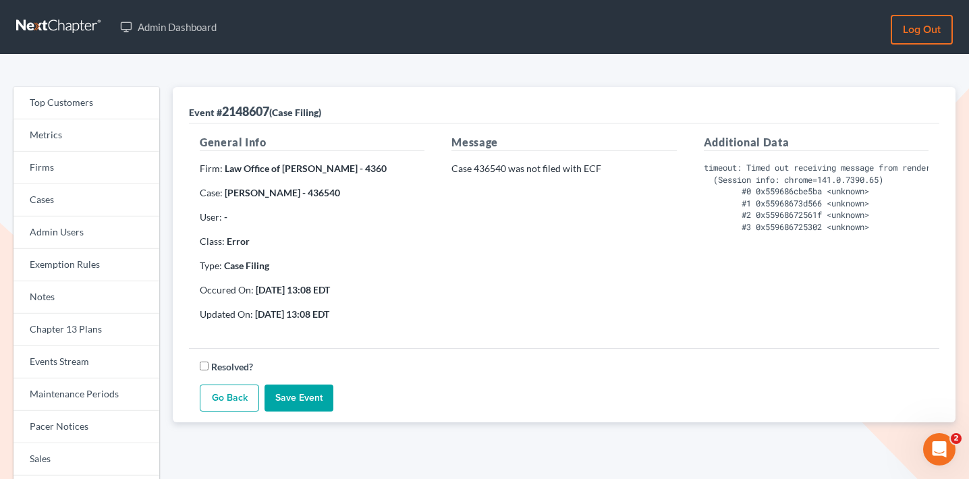
click at [304, 192] on strong "[PERSON_NAME] - 436540" at bounding box center [282, 192] width 115 height 11
click at [304, 192] on strong "Lisa Summers - 436540" at bounding box center [282, 192] width 115 height 11
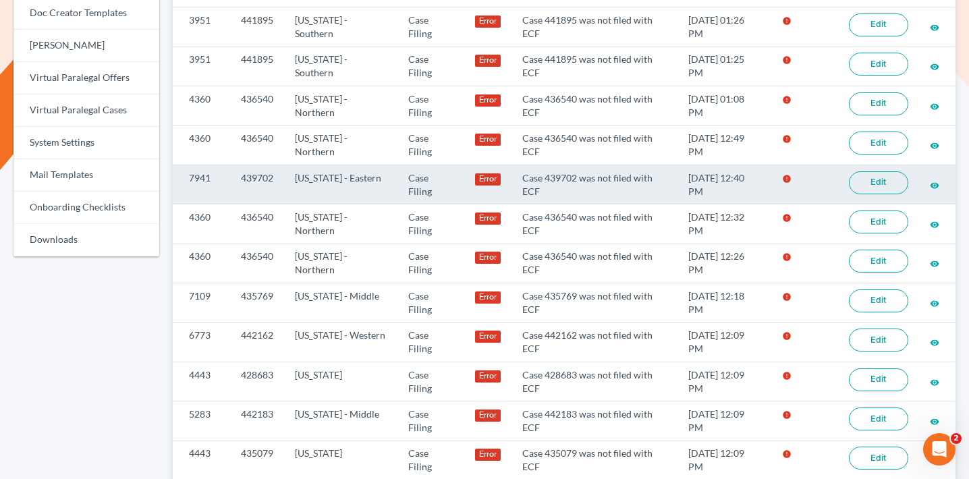
click at [874, 182] on link "Edit" at bounding box center [878, 182] width 59 height 23
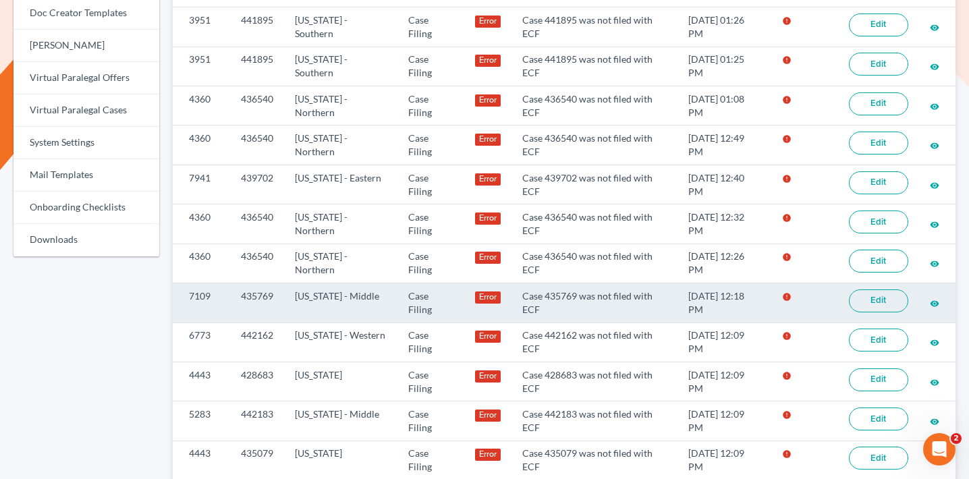
click at [883, 298] on link "Edit" at bounding box center [878, 300] width 59 height 23
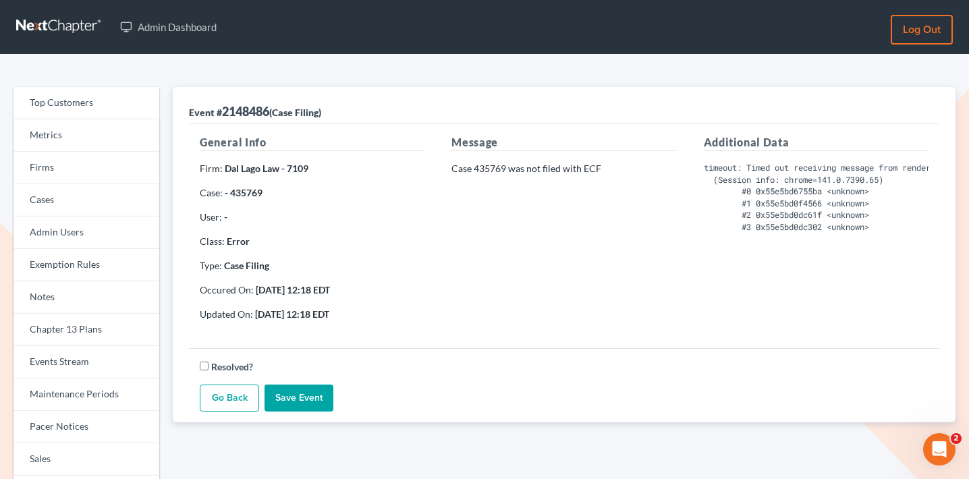
click at [248, 194] on strong "- 435769" at bounding box center [244, 192] width 38 height 11
copy strong "435769"
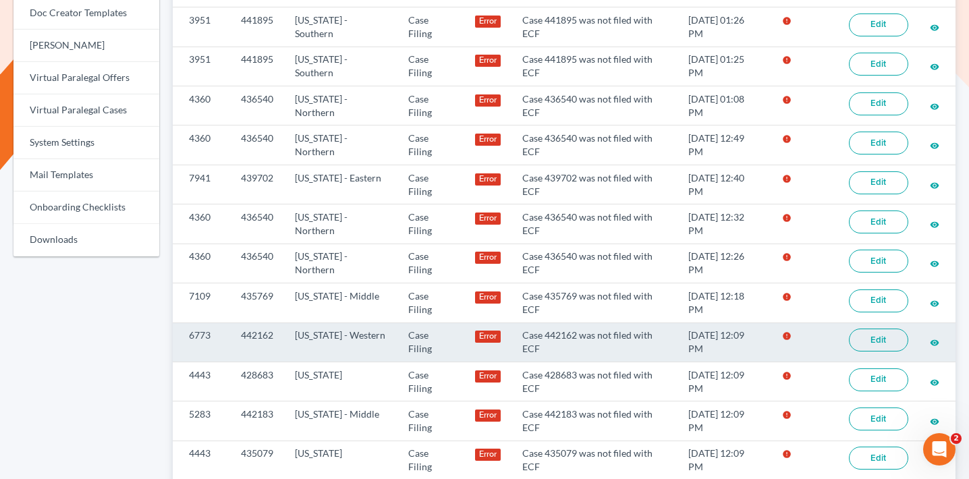
click at [891, 340] on link "Edit" at bounding box center [878, 340] width 59 height 23
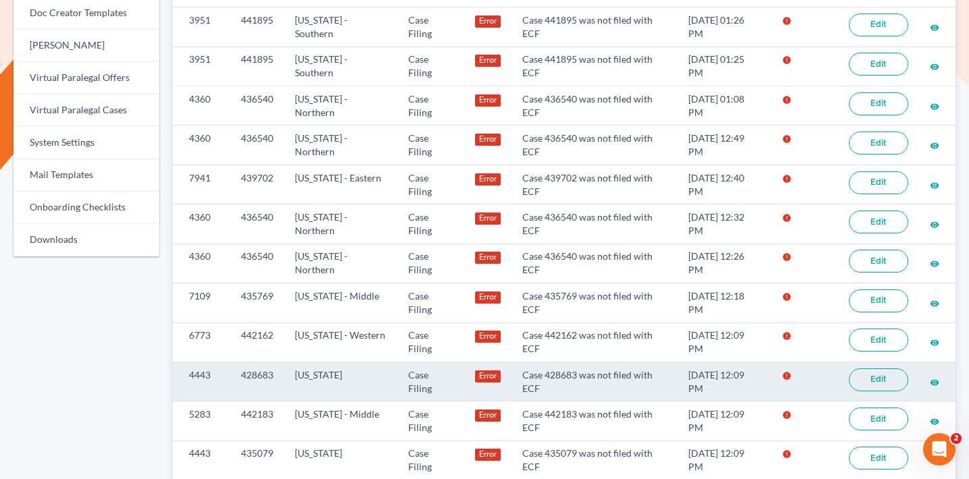
click at [889, 386] on link "Edit" at bounding box center [878, 379] width 59 height 23
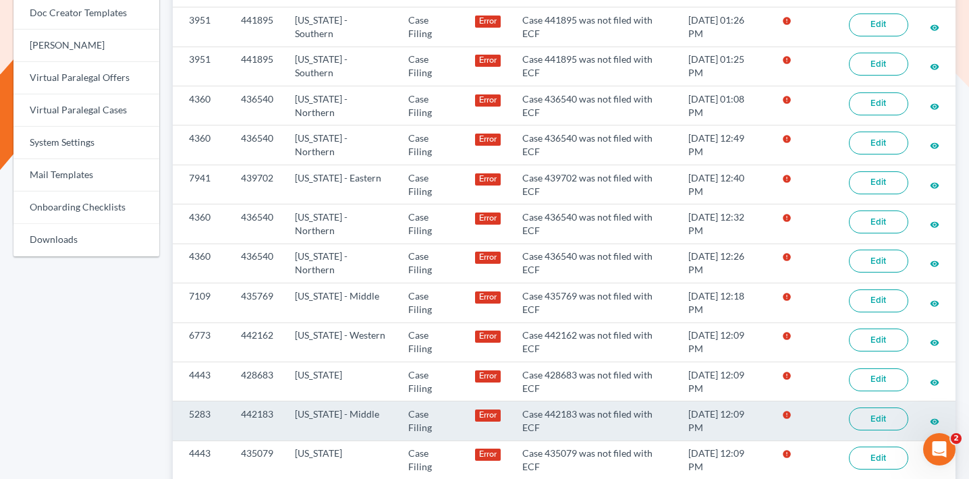
click at [883, 426] on link "Edit" at bounding box center [878, 419] width 59 height 23
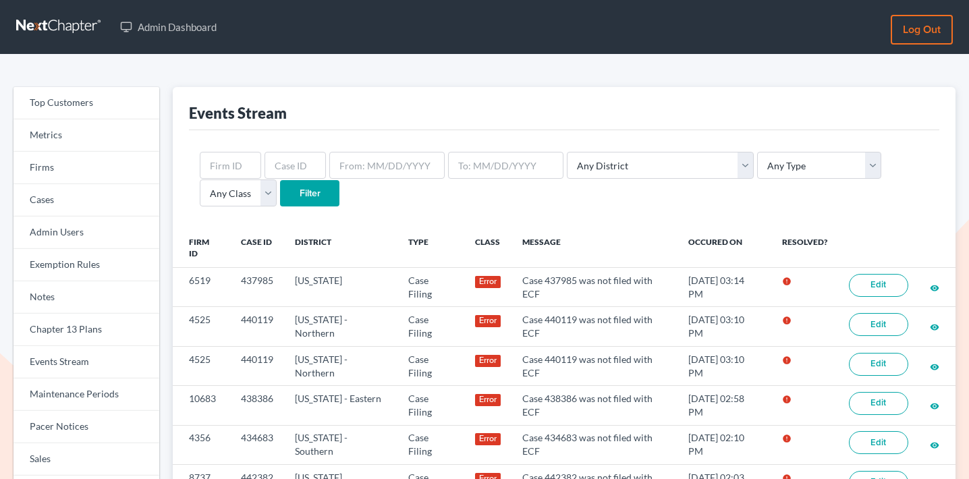
scroll to position [576, 0]
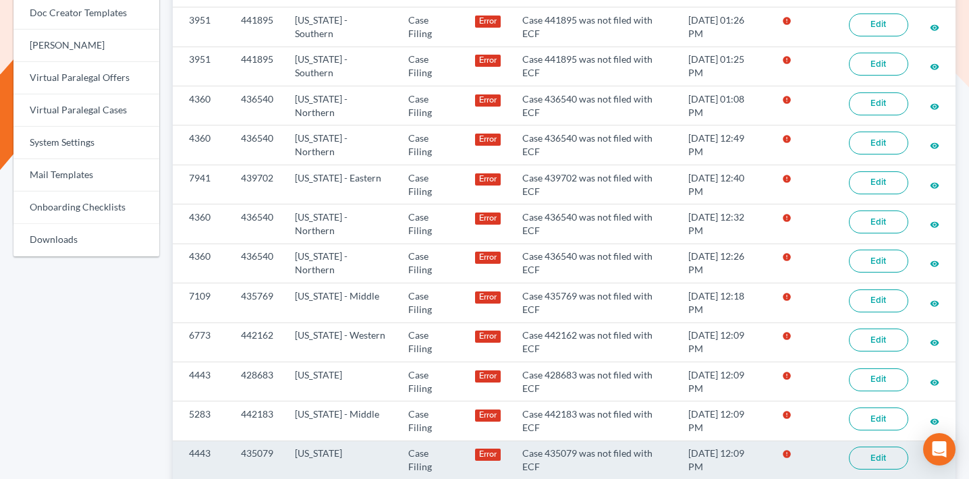
click at [879, 462] on link "Edit" at bounding box center [878, 458] width 59 height 23
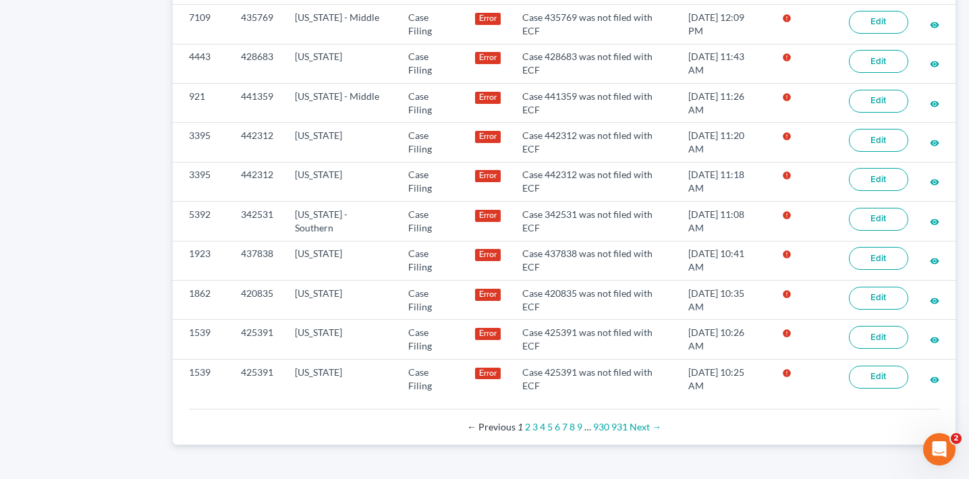
scroll to position [1052, 0]
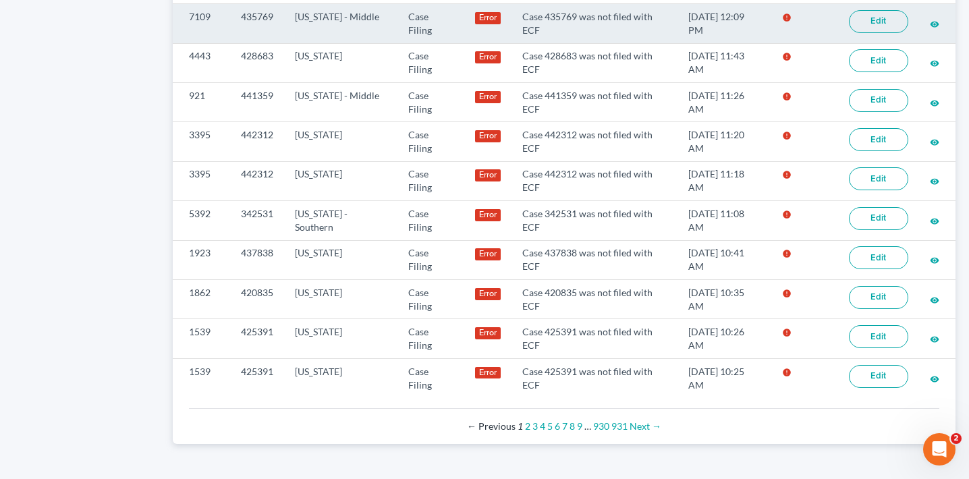
click at [877, 20] on link "Edit" at bounding box center [878, 21] width 59 height 23
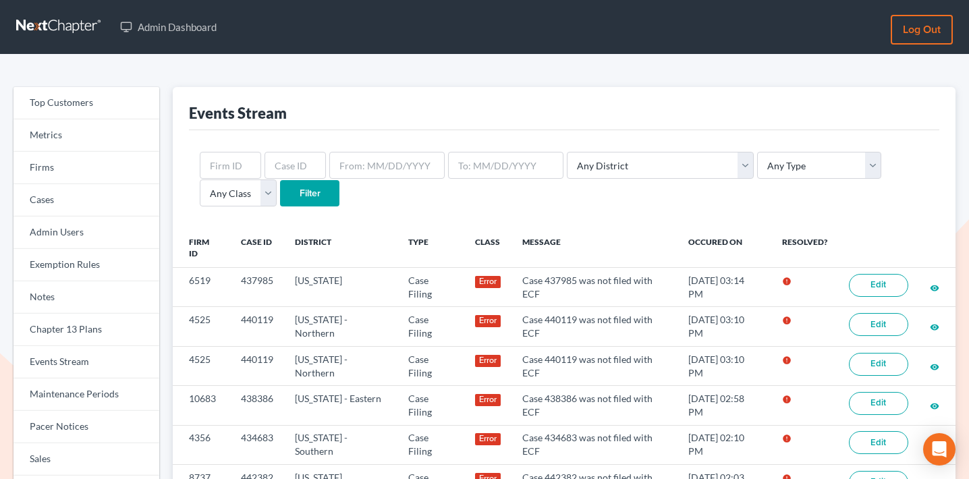
scroll to position [1052, 0]
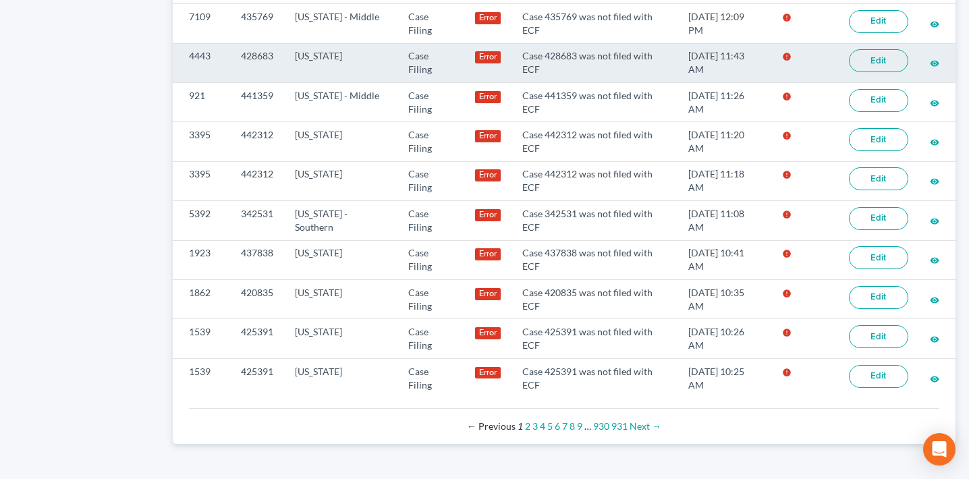
click at [876, 61] on link "Edit" at bounding box center [878, 60] width 59 height 23
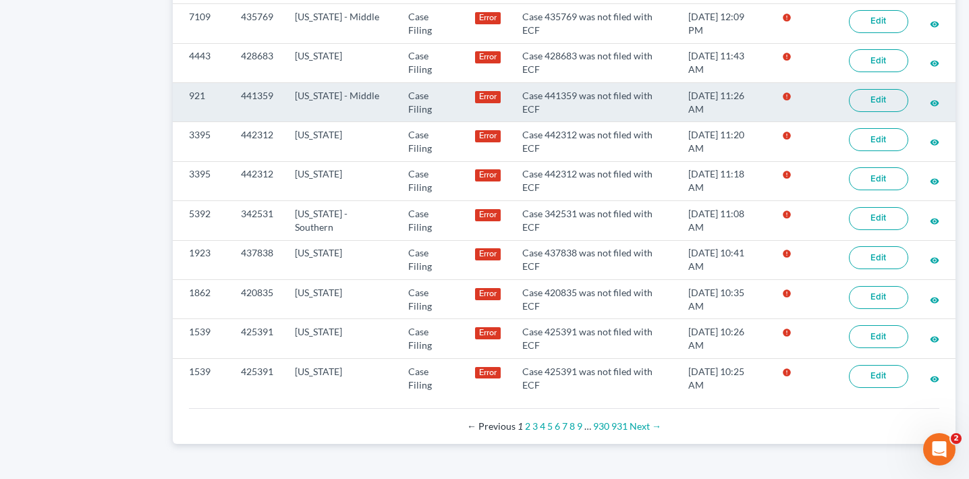
click at [885, 96] on link "Edit" at bounding box center [878, 100] width 59 height 23
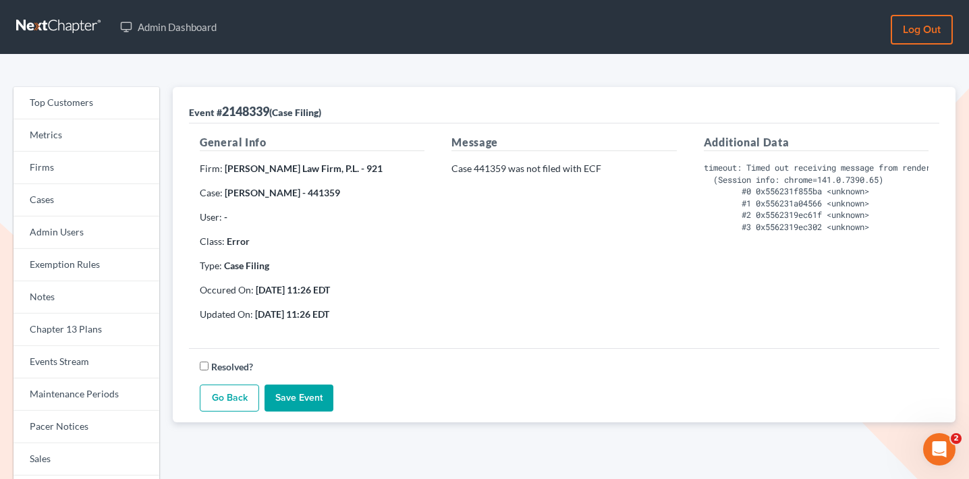
click at [309, 194] on strong "James Tomer Jr. - 441359" at bounding box center [282, 192] width 115 height 11
copy strong "441359"
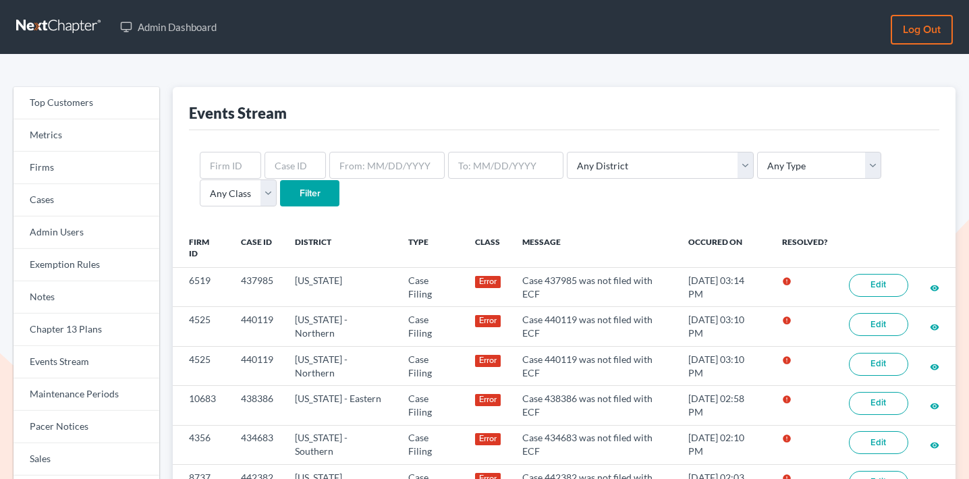
scroll to position [1052, 0]
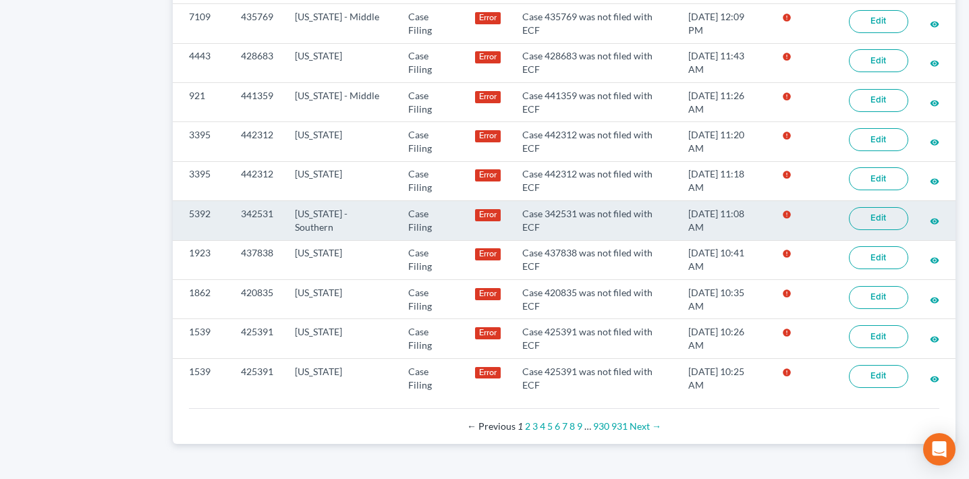
click at [877, 222] on link "Edit" at bounding box center [878, 218] width 59 height 23
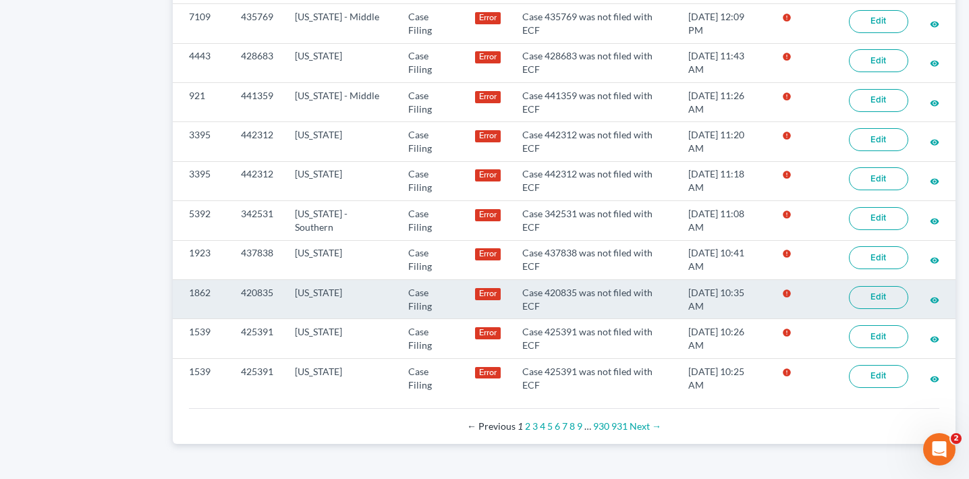
click at [892, 291] on link "Edit" at bounding box center [878, 297] width 59 height 23
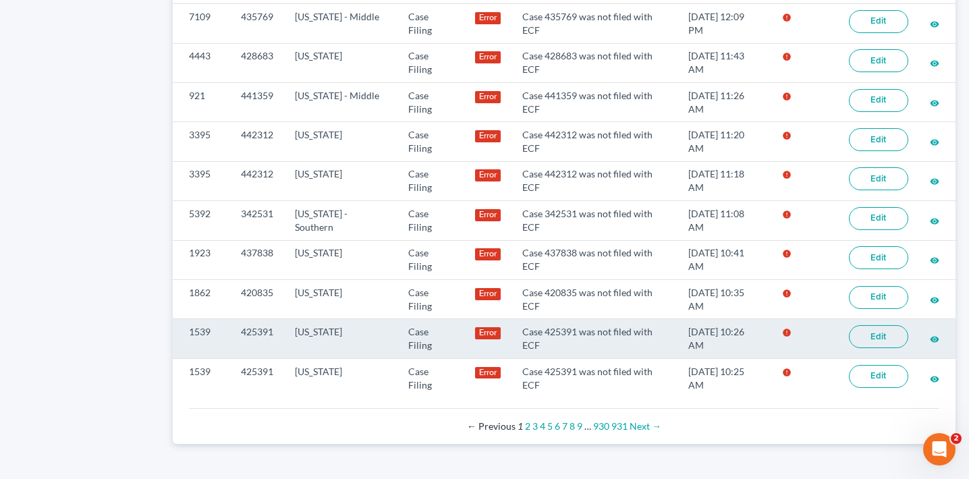
click at [857, 336] on link "Edit" at bounding box center [878, 336] width 59 height 23
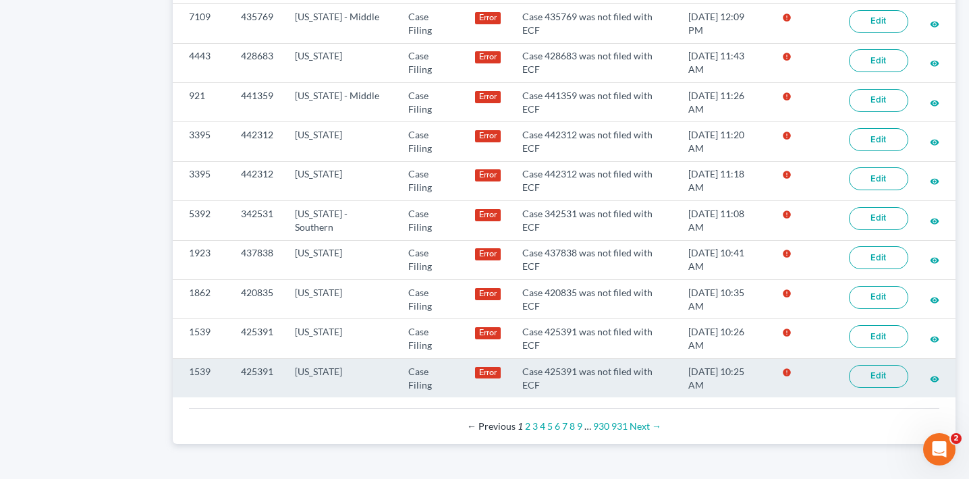
click at [884, 382] on link "Edit" at bounding box center [878, 376] width 59 height 23
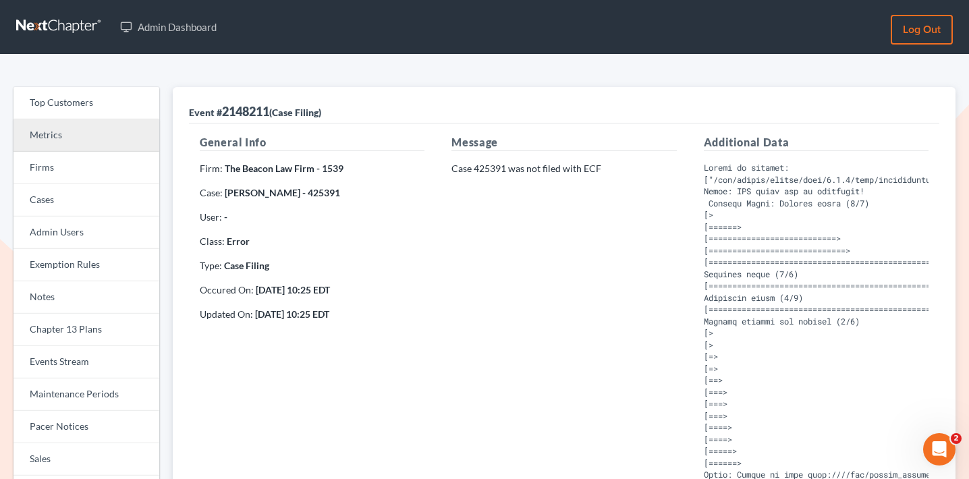
click at [113, 151] on link "Metrics" at bounding box center [86, 135] width 146 height 32
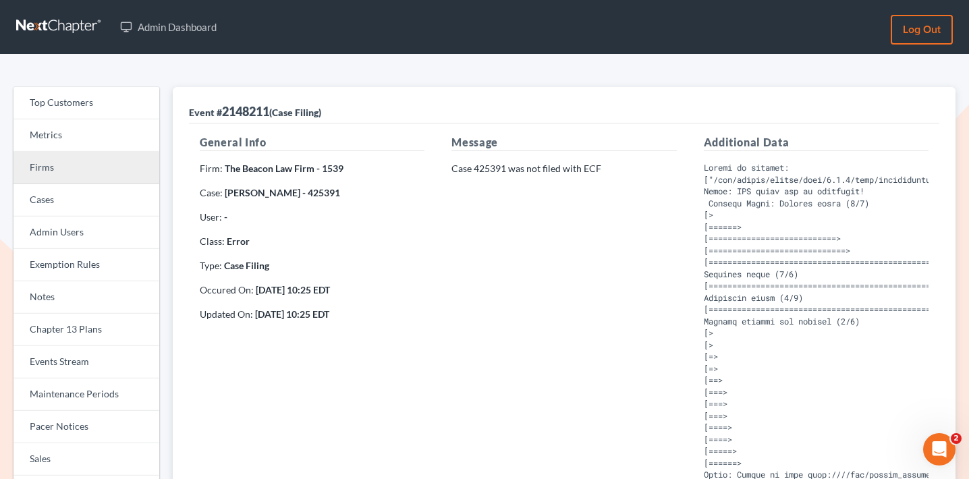
click at [113, 156] on link "Firms" at bounding box center [86, 168] width 146 height 32
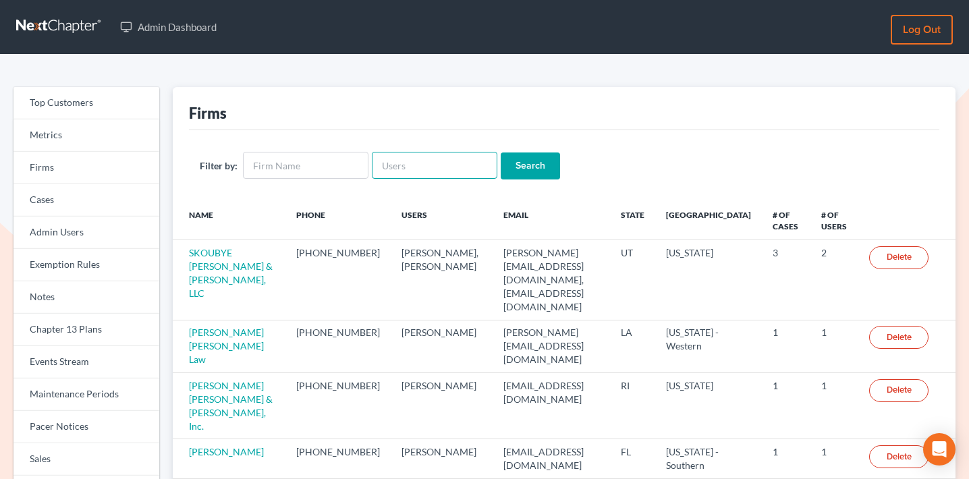
click at [439, 167] on input "text" at bounding box center [435, 165] width 126 height 27
paste input "[PERSON_NAME][EMAIL_ADDRESS][DOMAIN_NAME]"
type input "[PERSON_NAME][EMAIL_ADDRESS][DOMAIN_NAME]"
click at [522, 165] on input "Search" at bounding box center [530, 165] width 59 height 27
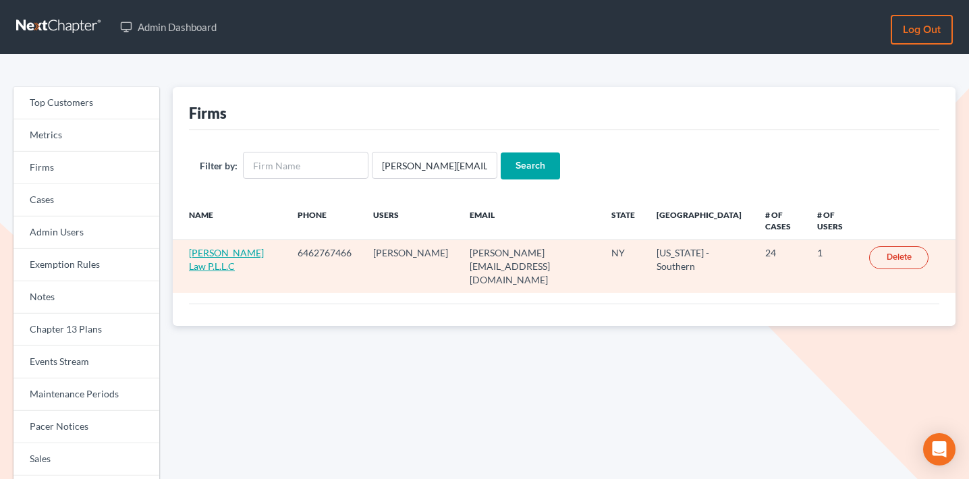
click at [215, 247] on link "[PERSON_NAME] Law P.L.L.C" at bounding box center [226, 259] width 75 height 25
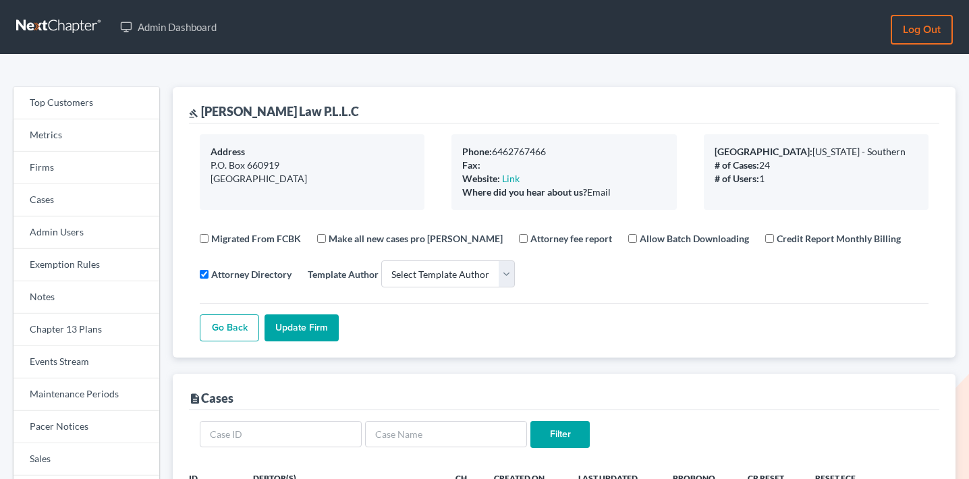
select select
click at [96, 358] on link "Events Stream" at bounding box center [86, 362] width 146 height 32
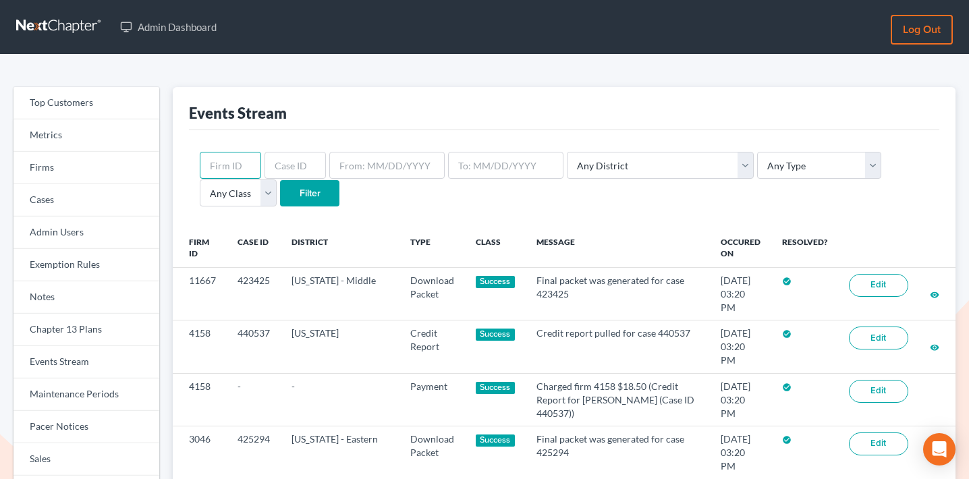
click at [240, 163] on input "text" at bounding box center [230, 165] width 61 height 27
paste input "8073"
type input "8073"
click at [280, 191] on input "Filter" at bounding box center [309, 193] width 59 height 27
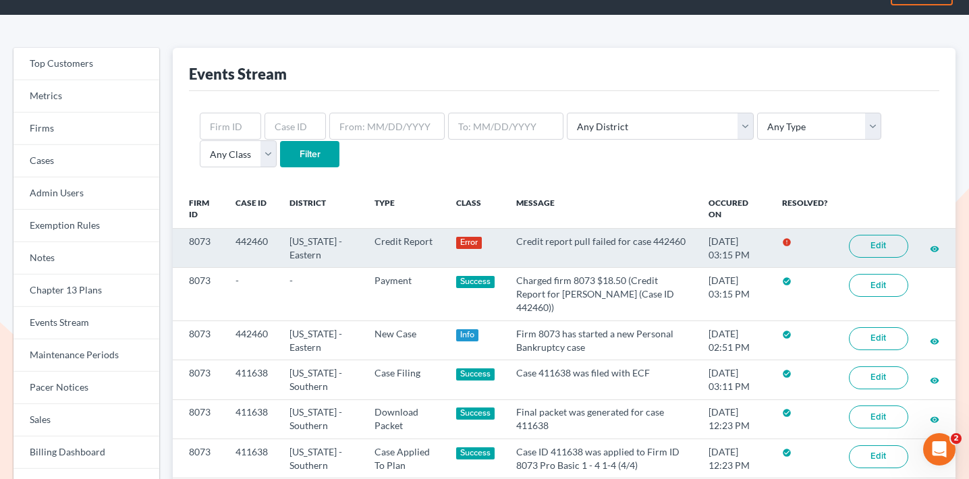
click at [891, 248] on link "Edit" at bounding box center [878, 246] width 59 height 23
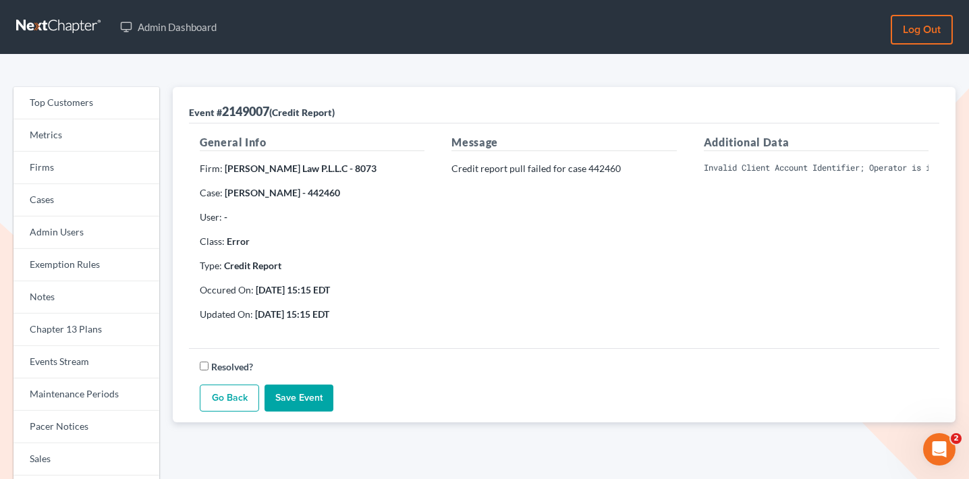
click at [872, 168] on pre "Invalid Client Account Identifier; Operator is inactive. Please visit our websi…" at bounding box center [816, 168] width 225 height 12
copy div "Invalid Client Account Identifier; Operator is inactive. Please visit our websi…"
drag, startPoint x: 291, startPoint y: 169, endPoint x: 225, endPoint y: 166, distance: 66.9
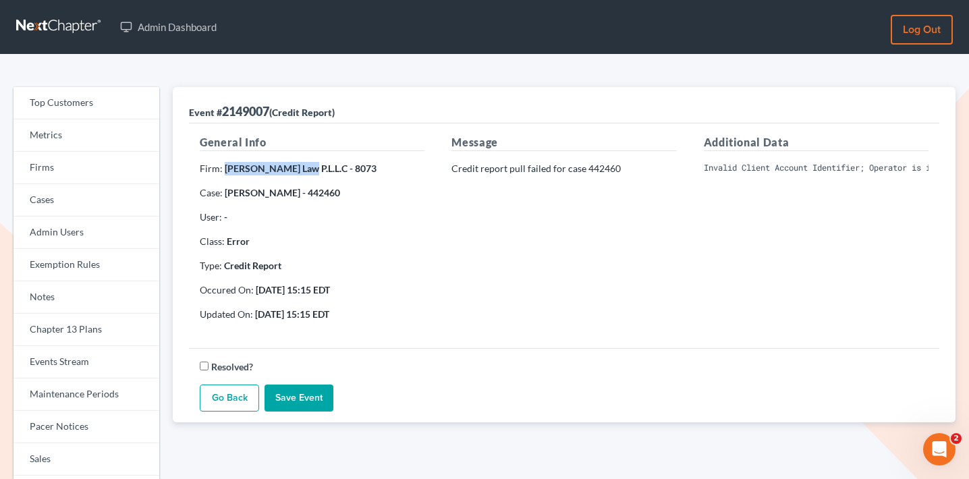
click at [225, 166] on strong "Frias Law P.L.L.C - 8073" at bounding box center [301, 168] width 152 height 11
copy strong "Frias Law P.L.L.C"
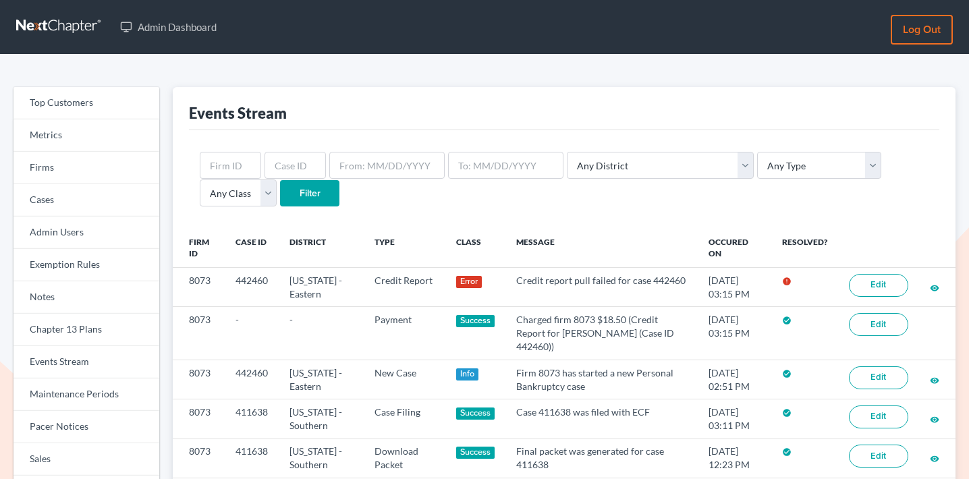
scroll to position [39, 0]
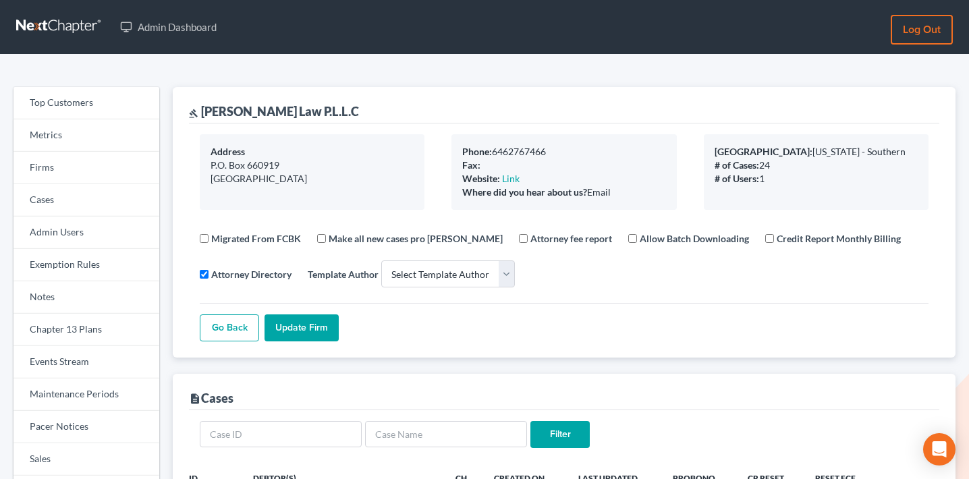
select select
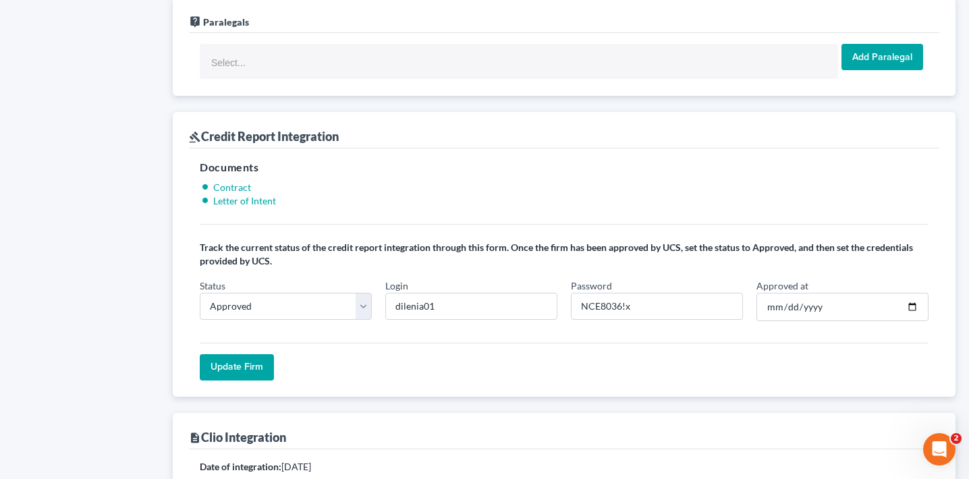
scroll to position [932, 0]
drag, startPoint x: 623, startPoint y: 308, endPoint x: 566, endPoint y: 306, distance: 56.7
click at [566, 306] on div "Password NCE8036!x" at bounding box center [657, 300] width 186 height 43
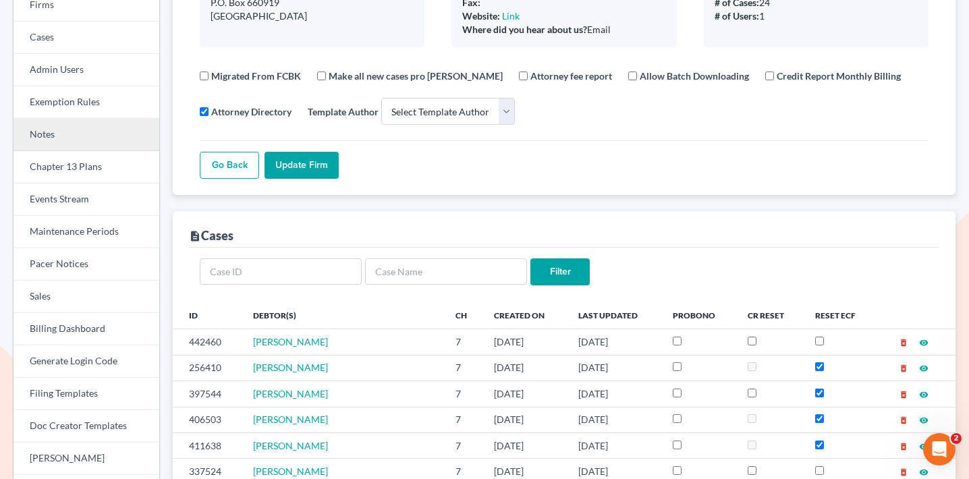
scroll to position [145, 0]
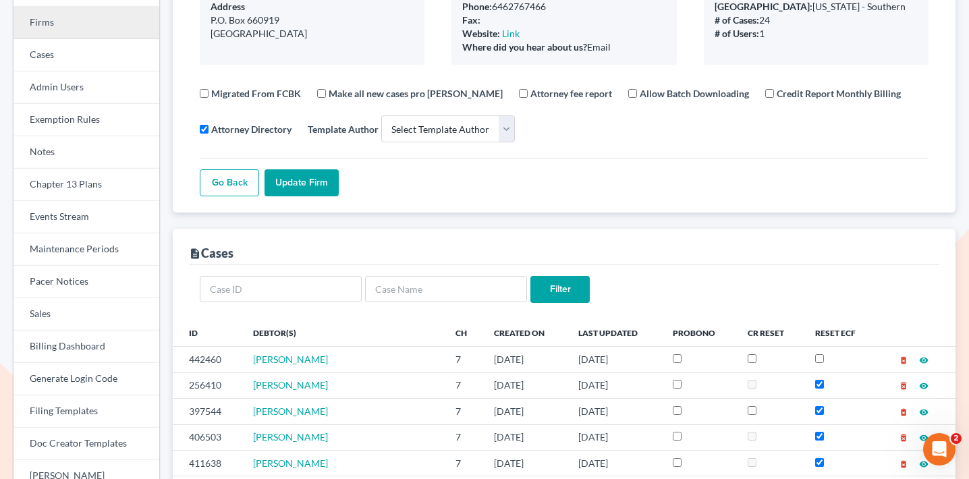
click at [88, 18] on link "Firms" at bounding box center [86, 23] width 146 height 32
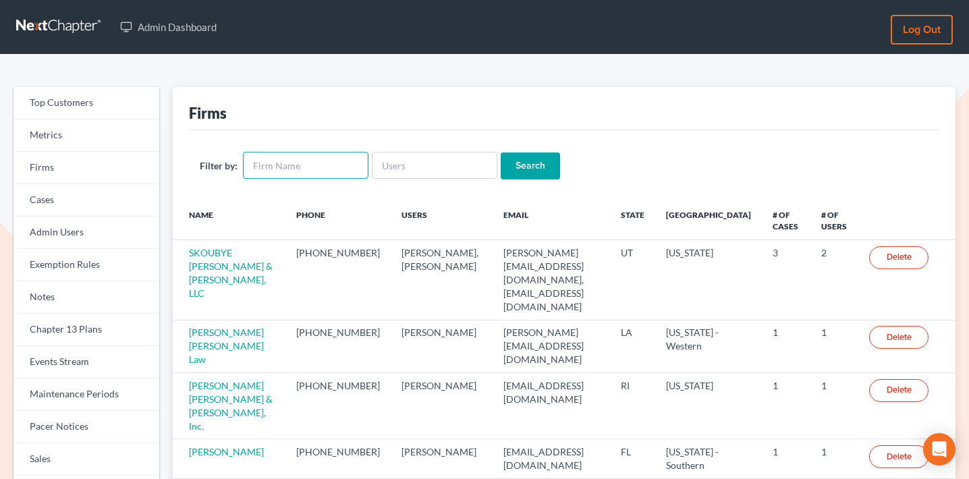
click at [271, 157] on input "text" at bounding box center [306, 165] width 126 height 27
type input "douglas law practice"
click at [539, 164] on input "Search" at bounding box center [530, 165] width 59 height 27
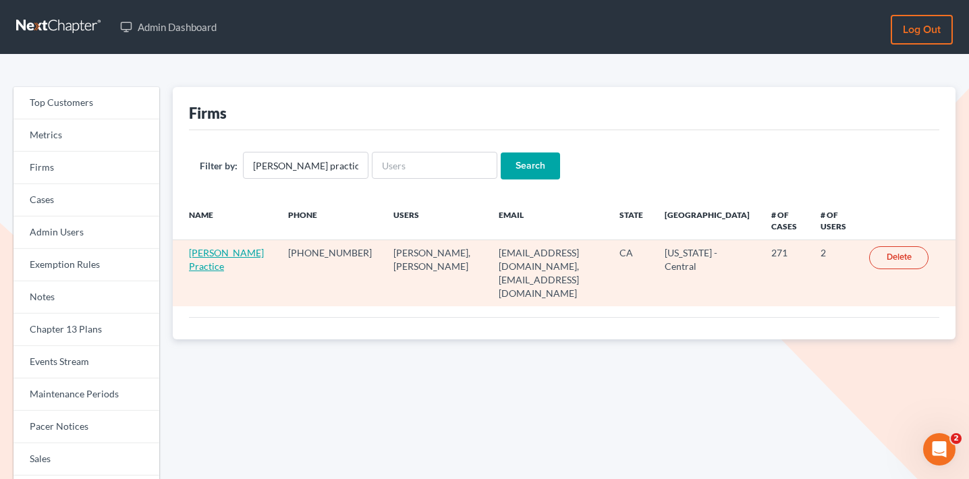
click at [228, 251] on link "Douglas Law Practice" at bounding box center [226, 259] width 75 height 25
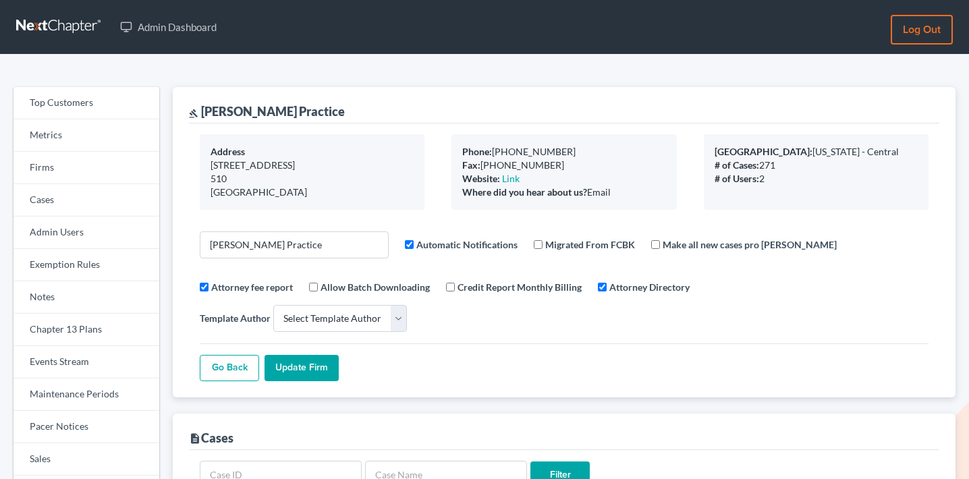
select select
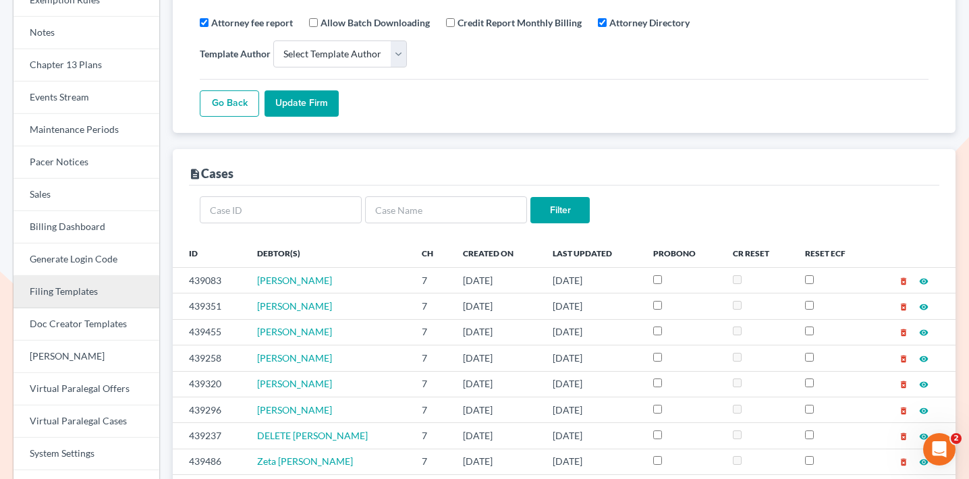
scroll to position [266, 0]
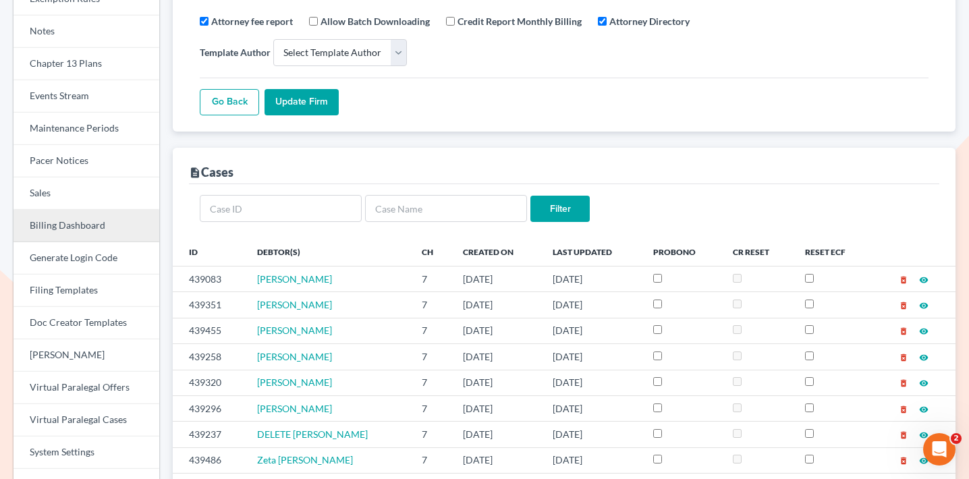
click at [101, 227] on link "Billing Dashboard" at bounding box center [86, 226] width 146 height 32
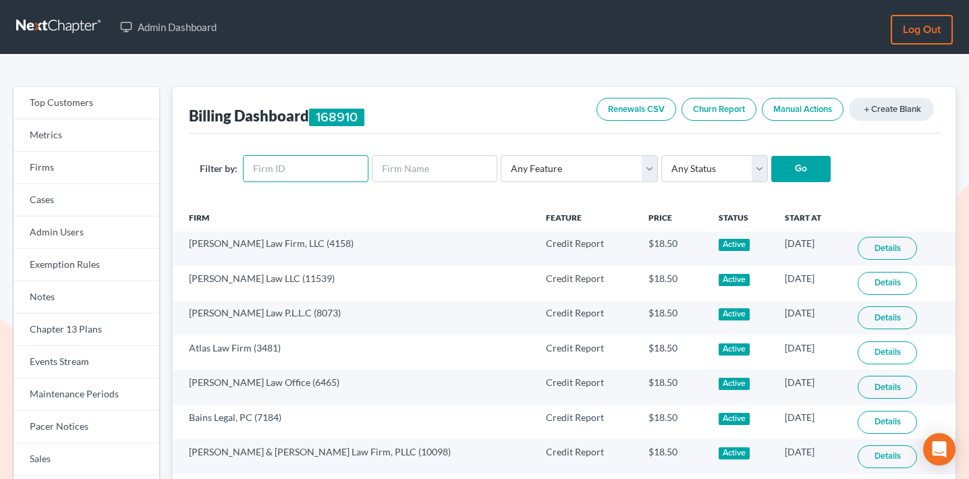
click at [322, 174] on input "text" at bounding box center [306, 168] width 126 height 27
paste input "3331"
type input "3331"
click at [787, 166] on input "Go" at bounding box center [800, 169] width 59 height 27
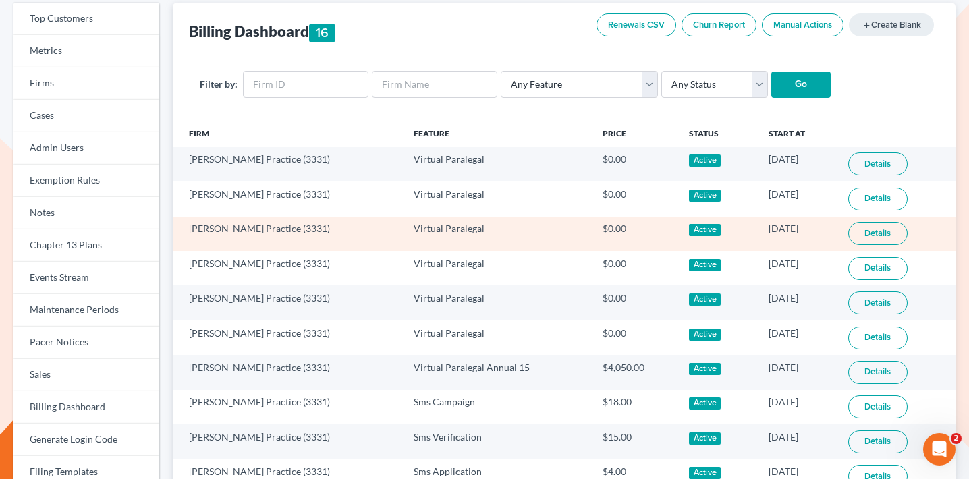
scroll to position [109, 0]
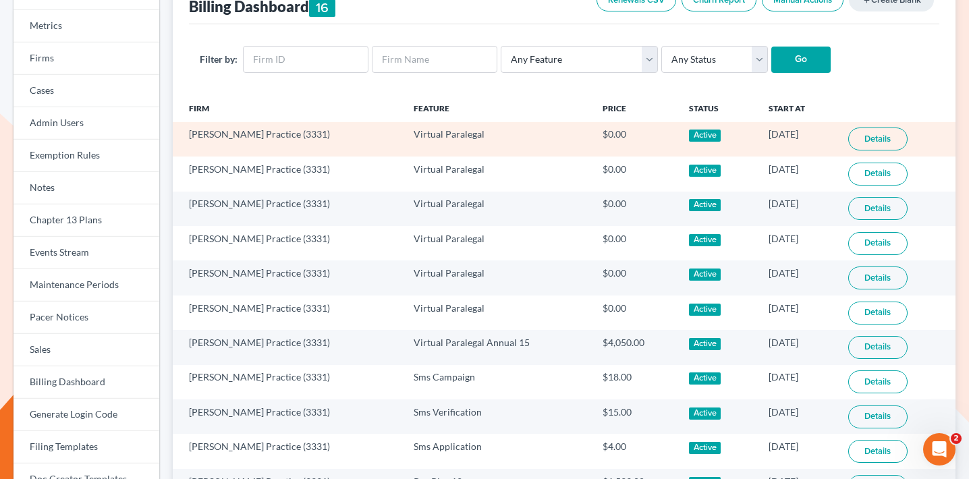
click at [872, 136] on link "Details" at bounding box center [877, 139] width 59 height 23
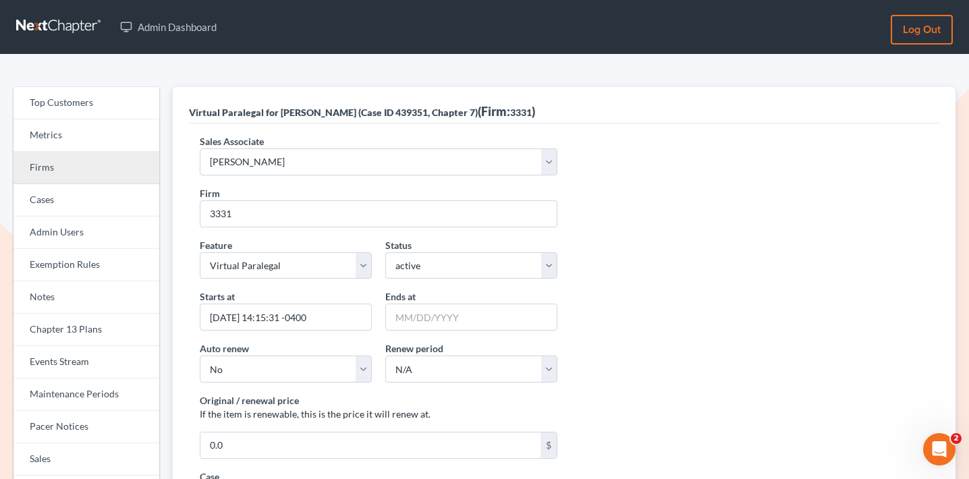
click at [112, 167] on link "Firms" at bounding box center [86, 168] width 146 height 32
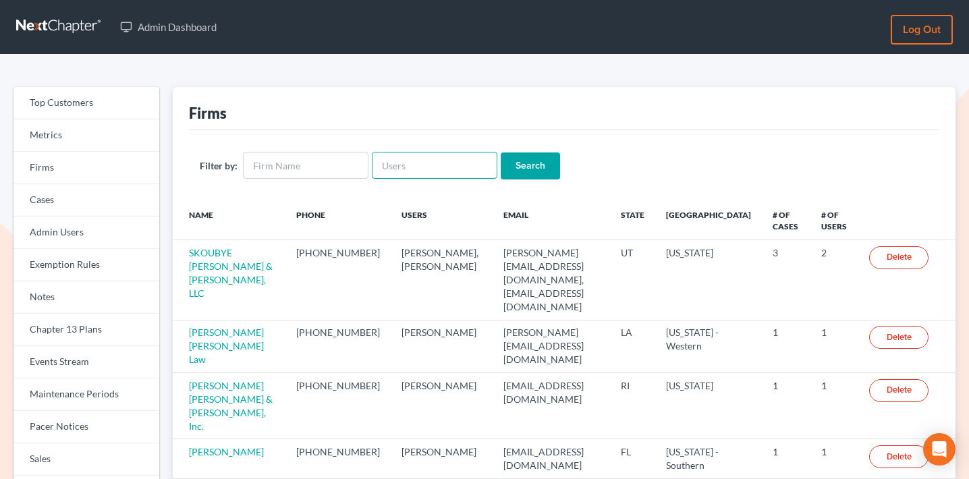
click at [429, 165] on input "text" at bounding box center [435, 165] width 126 height 27
paste input "Law Office of Sharon T. Sperling"
type input "Law Office of Sharon T. Sperling"
click at [505, 161] on input "Search" at bounding box center [530, 165] width 59 height 27
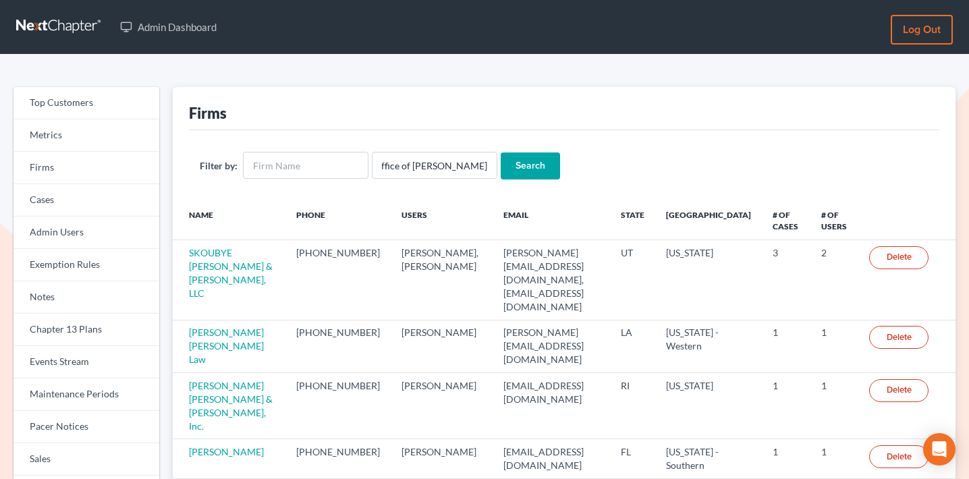
scroll to position [0, 0]
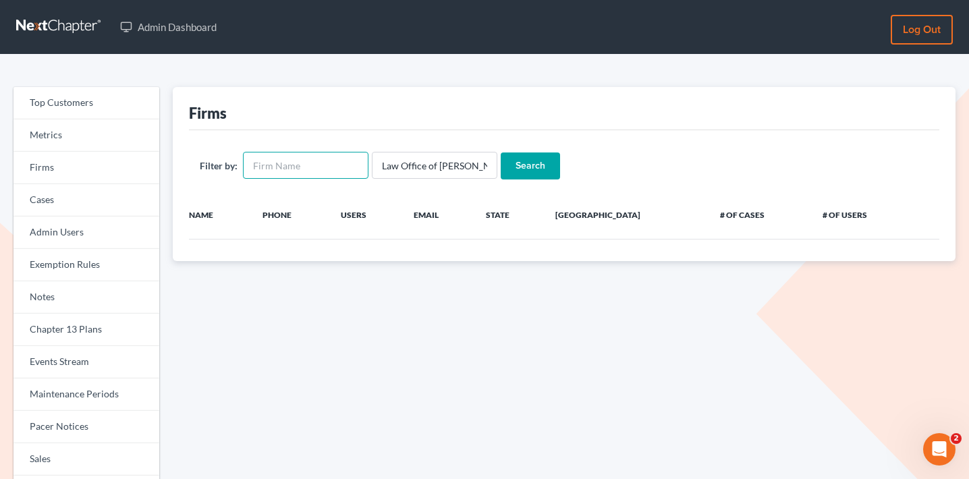
click at [279, 169] on input "text" at bounding box center [306, 165] width 126 height 27
paste input "Law Office of Sharon T. Sperling"
type input "Law Office of Sharon T. Sperling"
click at [422, 163] on input "Law Office of Sharon T. Sperling" at bounding box center [435, 165] width 126 height 27
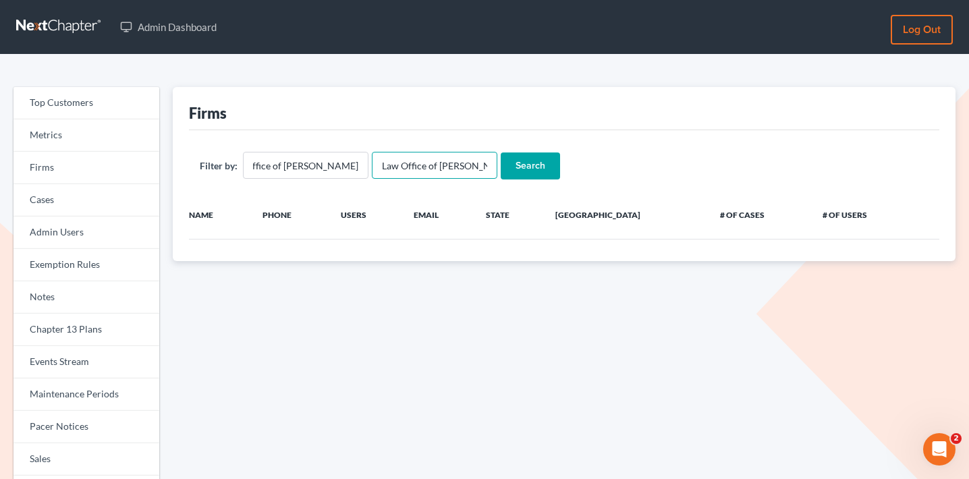
scroll to position [0, 0]
click at [422, 163] on input "Law Office of [PERSON_NAME]" at bounding box center [435, 165] width 126 height 27
click at [501, 152] on input "Search" at bounding box center [530, 165] width 59 height 27
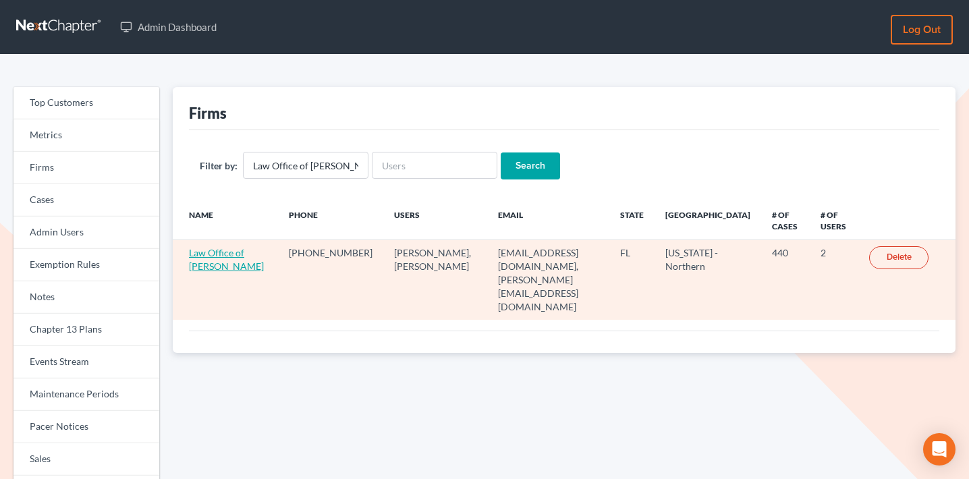
click at [206, 272] on link "Law Office of Sharon T. Sperling" at bounding box center [226, 259] width 75 height 25
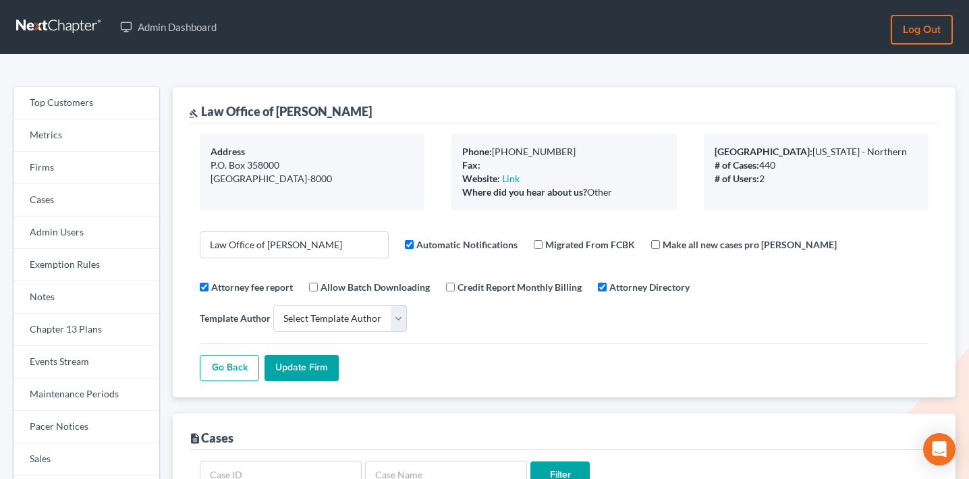
select select
click at [94, 358] on link "Events Stream" at bounding box center [86, 362] width 146 height 32
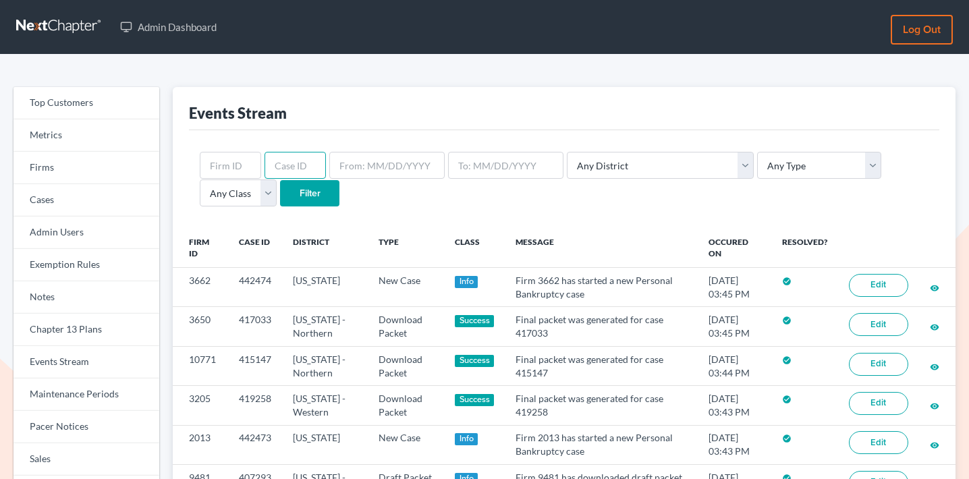
click at [312, 173] on input "text" at bounding box center [295, 165] width 61 height 27
paste input "435769"
type input "435769"
click at [280, 198] on input "Filter" at bounding box center [309, 193] width 59 height 27
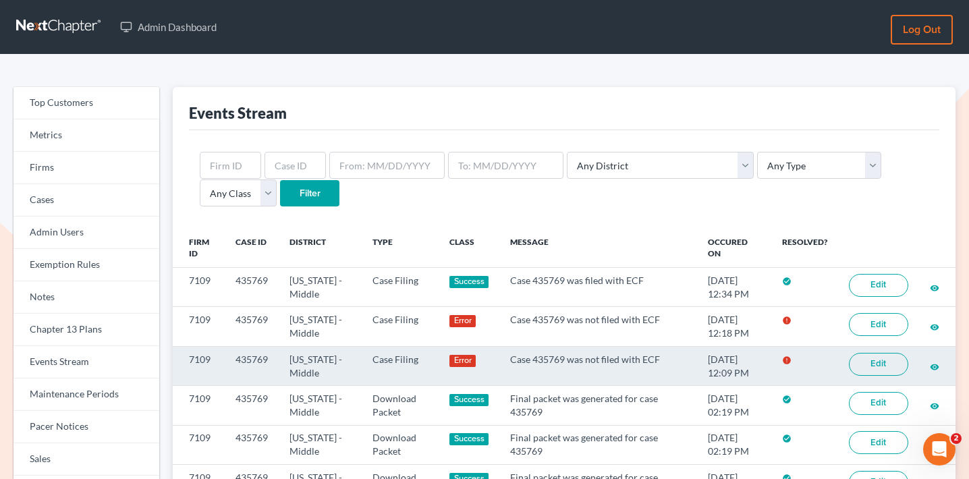
click at [882, 367] on link "Edit" at bounding box center [878, 364] width 59 height 23
